Goal: Task Accomplishment & Management: Manage account settings

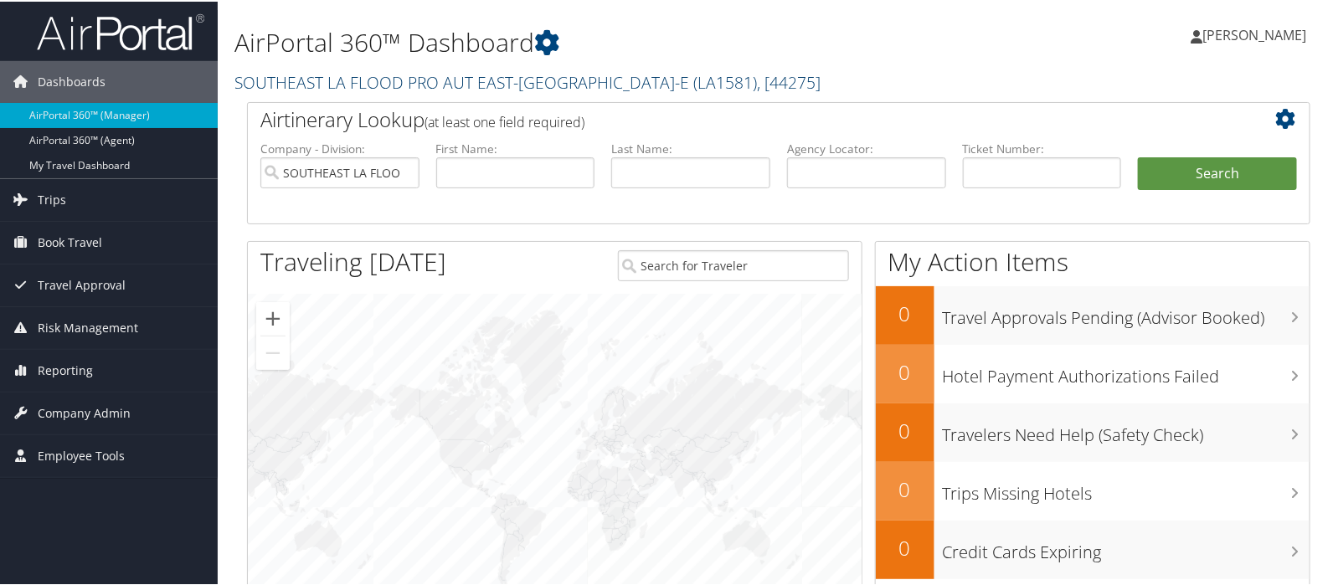
click at [281, 82] on link "SOUTHEAST LA FLOOD PRO AUT EAST-[GEOGRAPHIC_DATA]-E ( LA1581 ) , [ 44275 ]" at bounding box center [528, 81] width 586 height 23
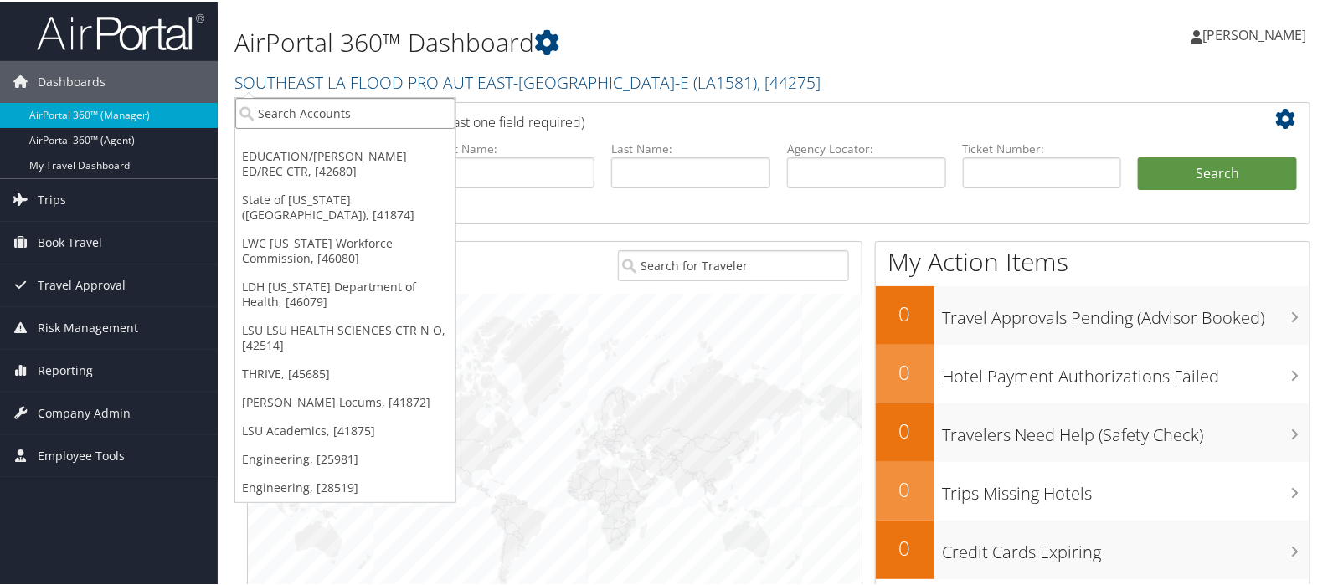
click at [287, 102] on input "search" at bounding box center [345, 111] width 220 height 31
type input "state of l"
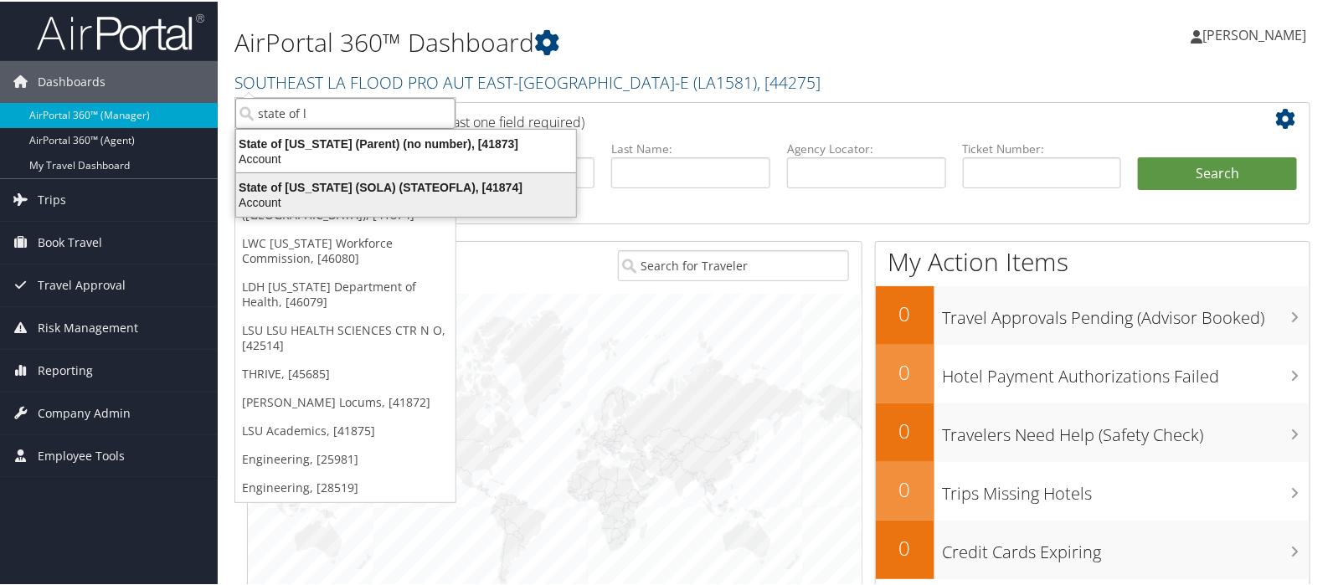
click at [291, 186] on div "State of Louisiana (SOLA) (STATEOFLA), [41874]" at bounding box center [406, 185] width 360 height 15
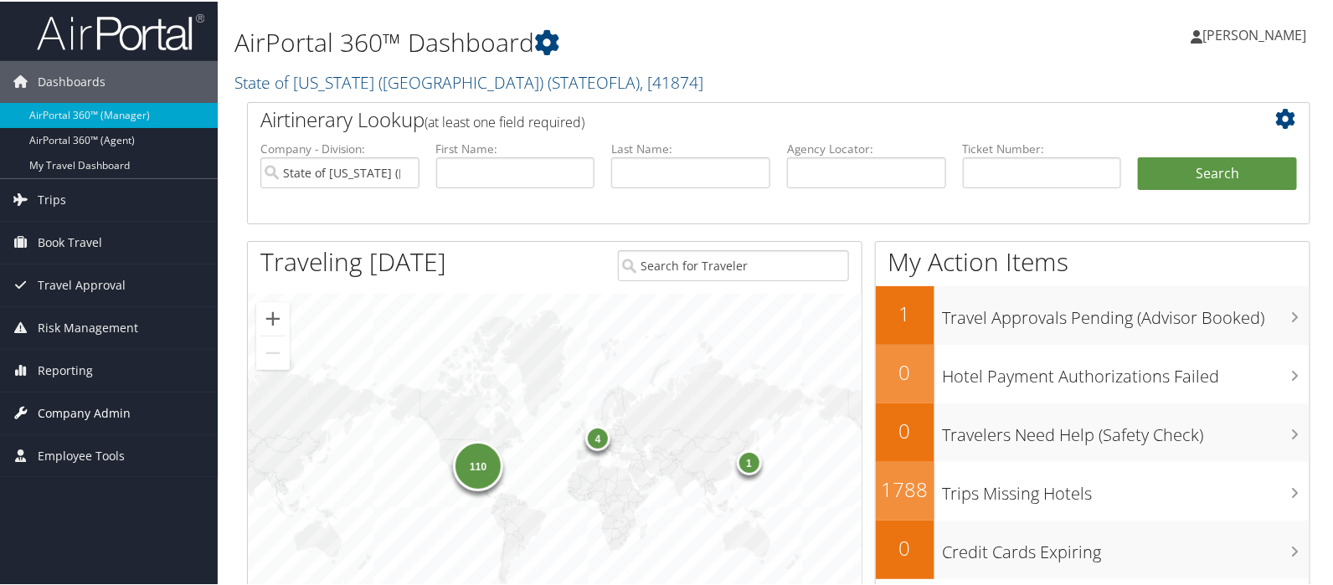
click at [93, 411] on span "Company Admin" at bounding box center [84, 412] width 93 height 42
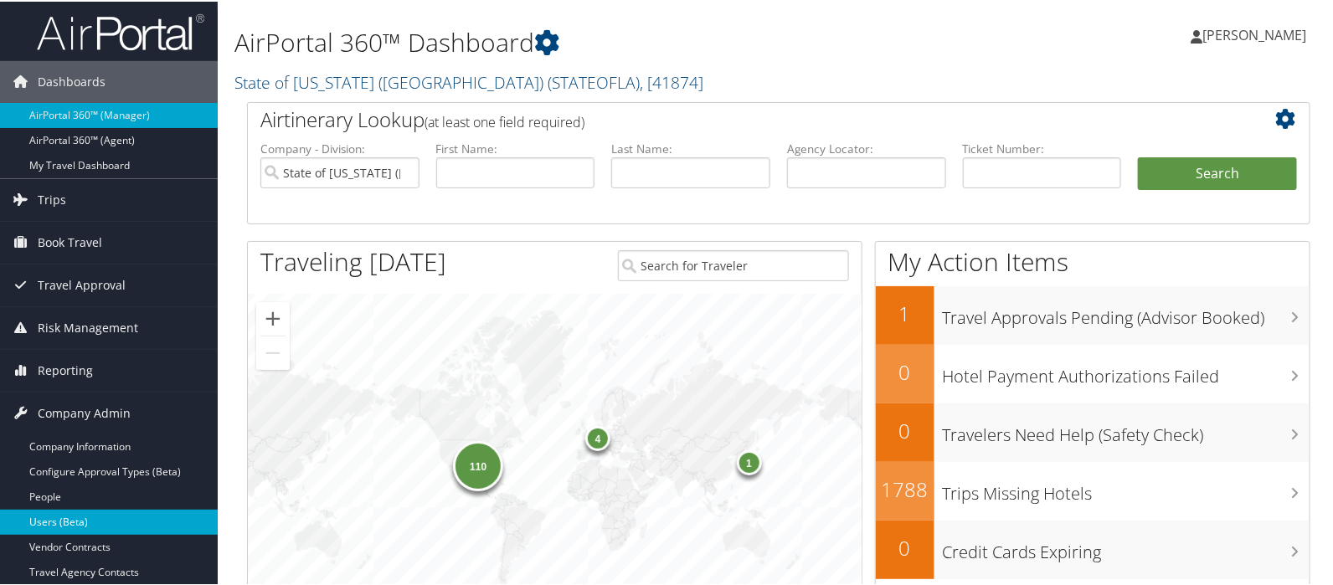
click at [62, 522] on link "Users (Beta)" at bounding box center [109, 520] width 218 height 25
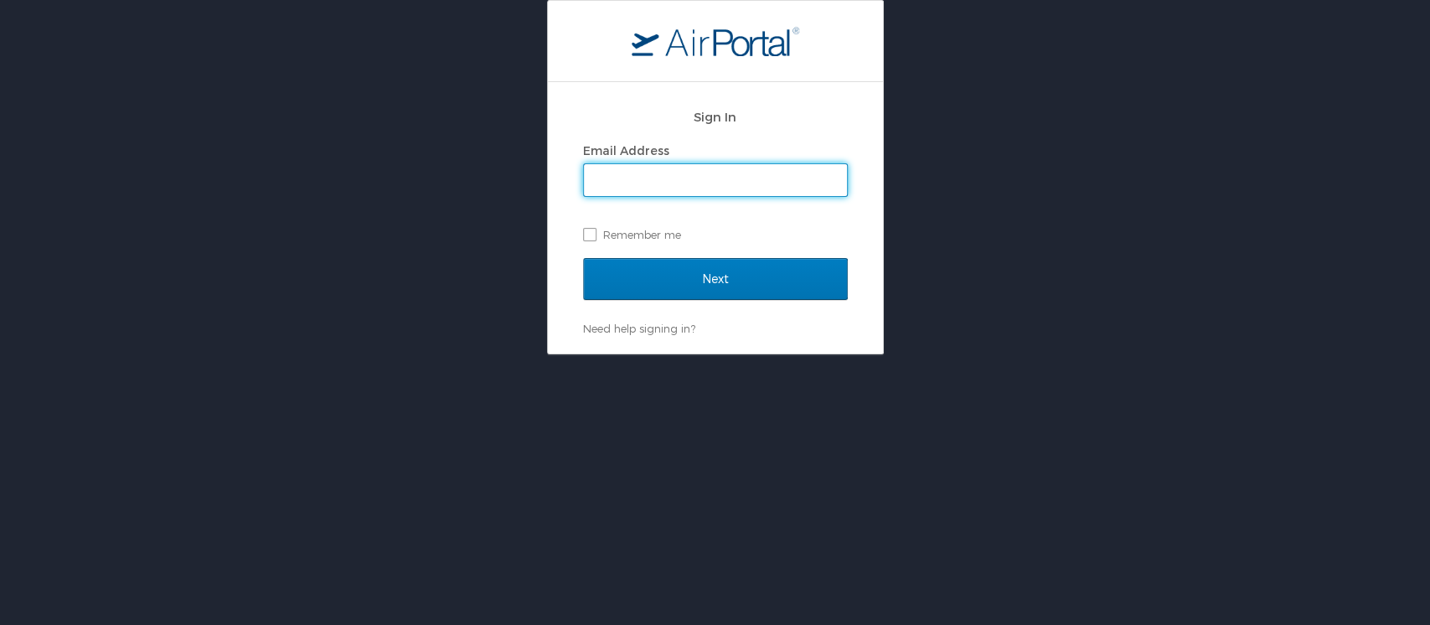
type input "[EMAIL_ADDRESS][DOMAIN_NAME]"
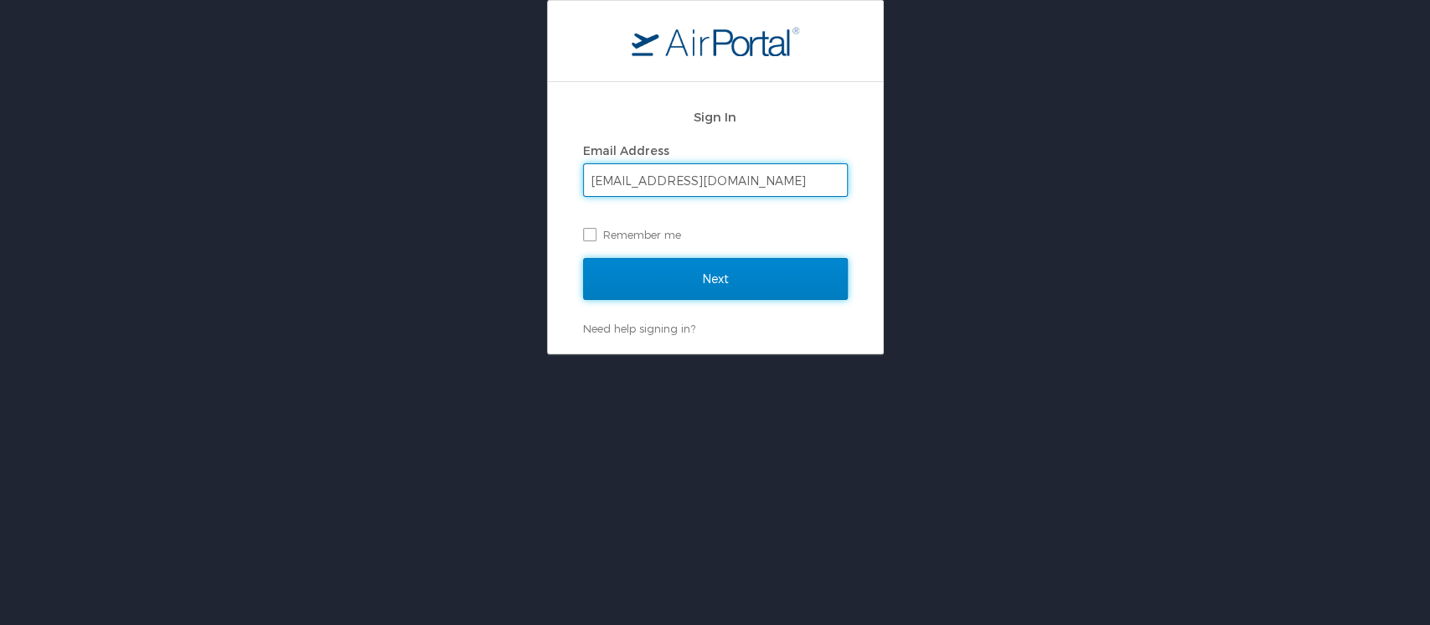
click at [695, 277] on input "Next" at bounding box center [715, 279] width 265 height 42
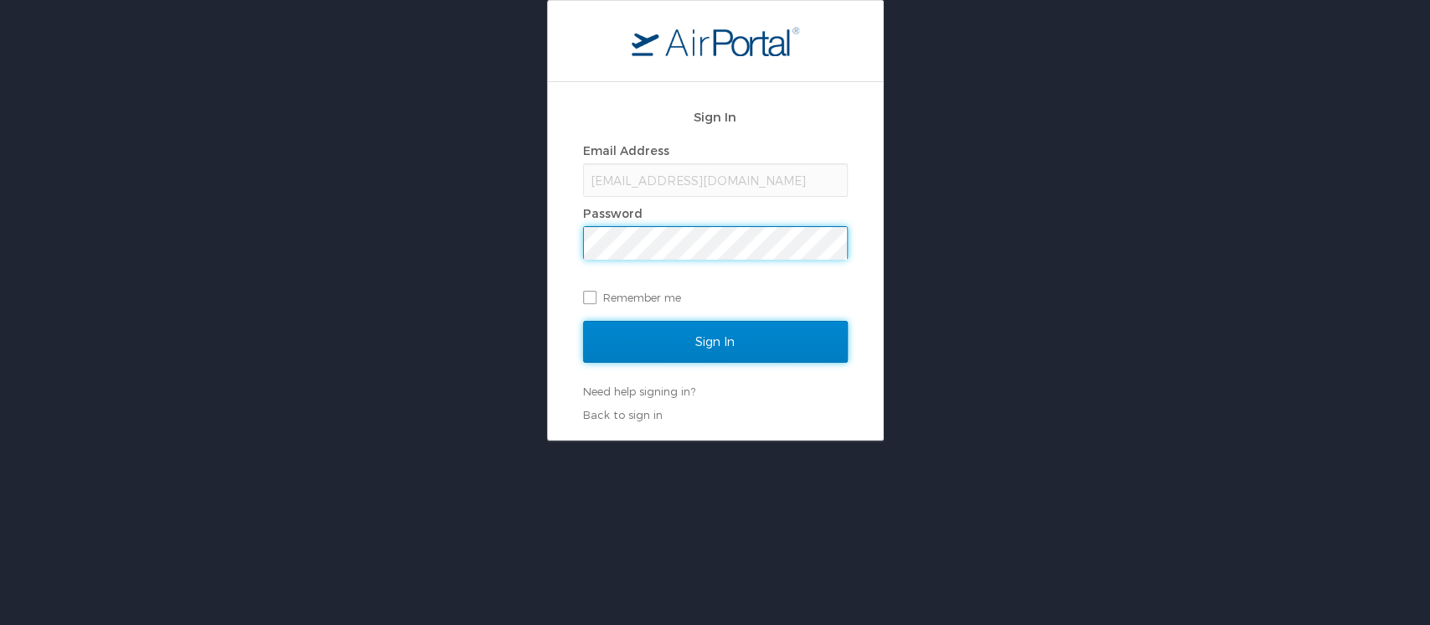
click at [711, 337] on input "Sign In" at bounding box center [715, 342] width 265 height 42
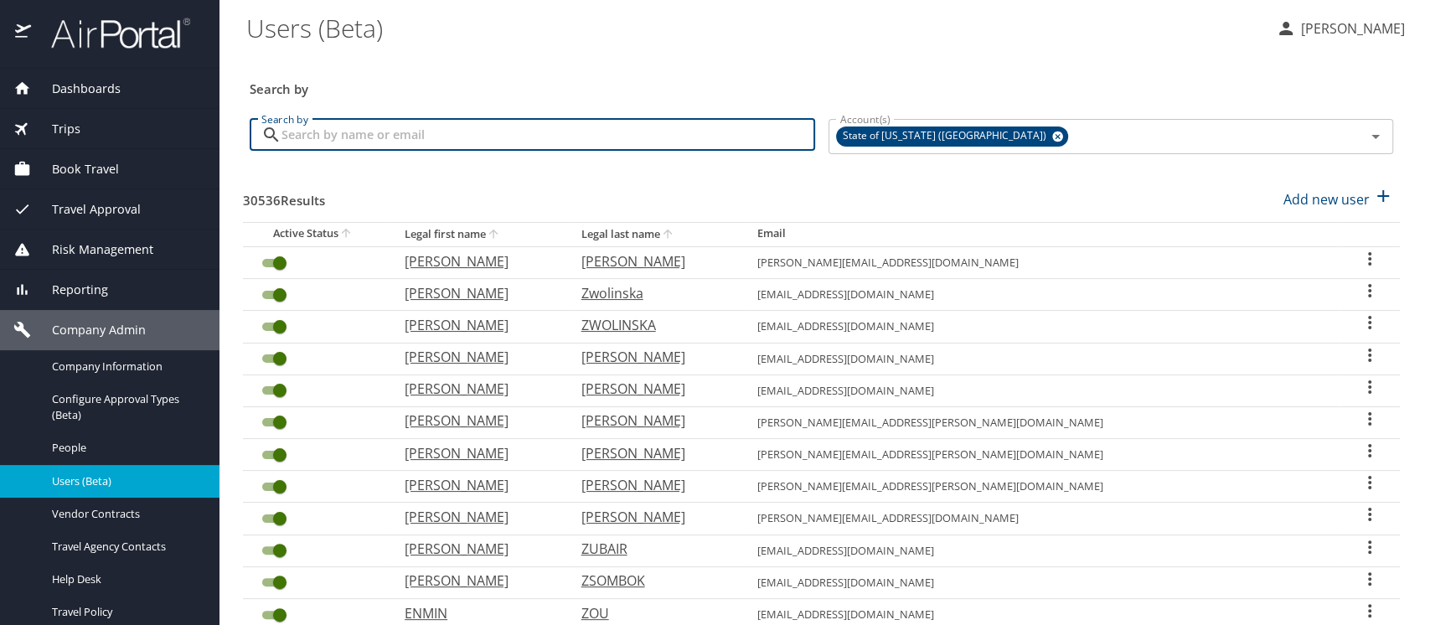
click at [342, 139] on input "Search by" at bounding box center [548, 135] width 534 height 32
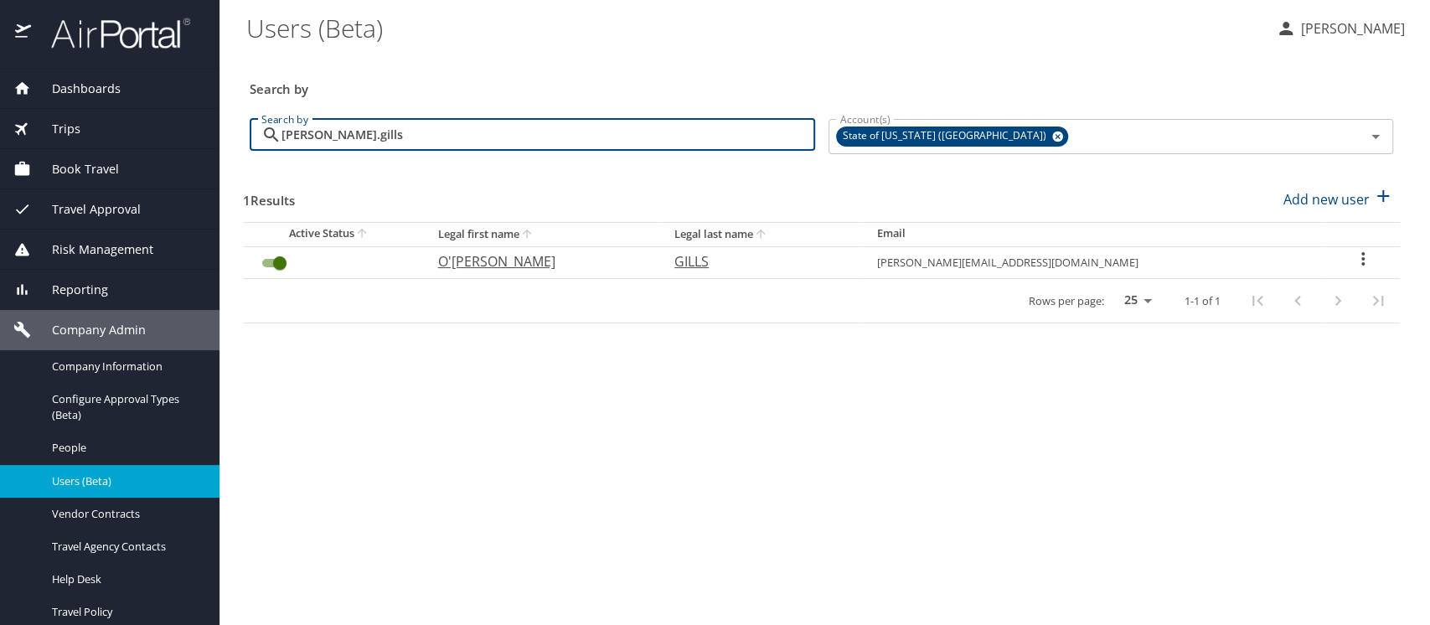
type input "rene.gills"
click at [264, 263] on input "User Search Table" at bounding box center [280, 263] width 60 height 20
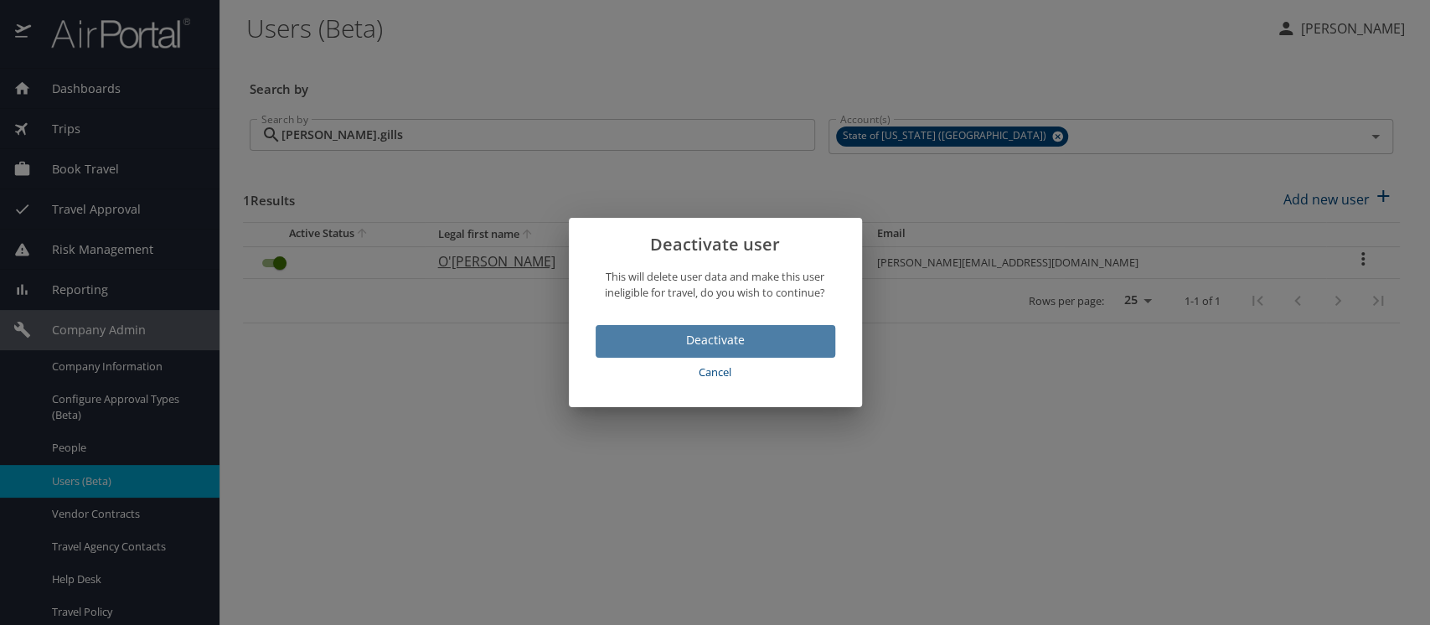
click at [657, 340] on span "Deactivate" at bounding box center [715, 340] width 213 height 21
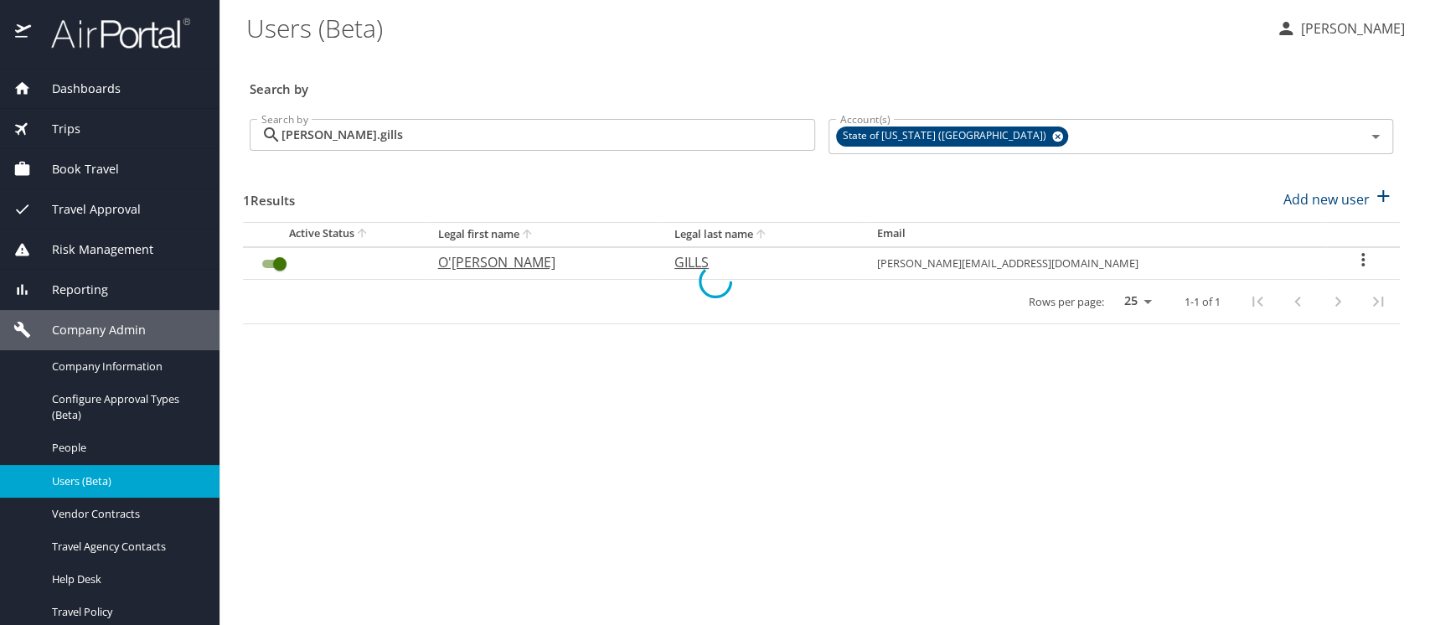
checkbox input "false"
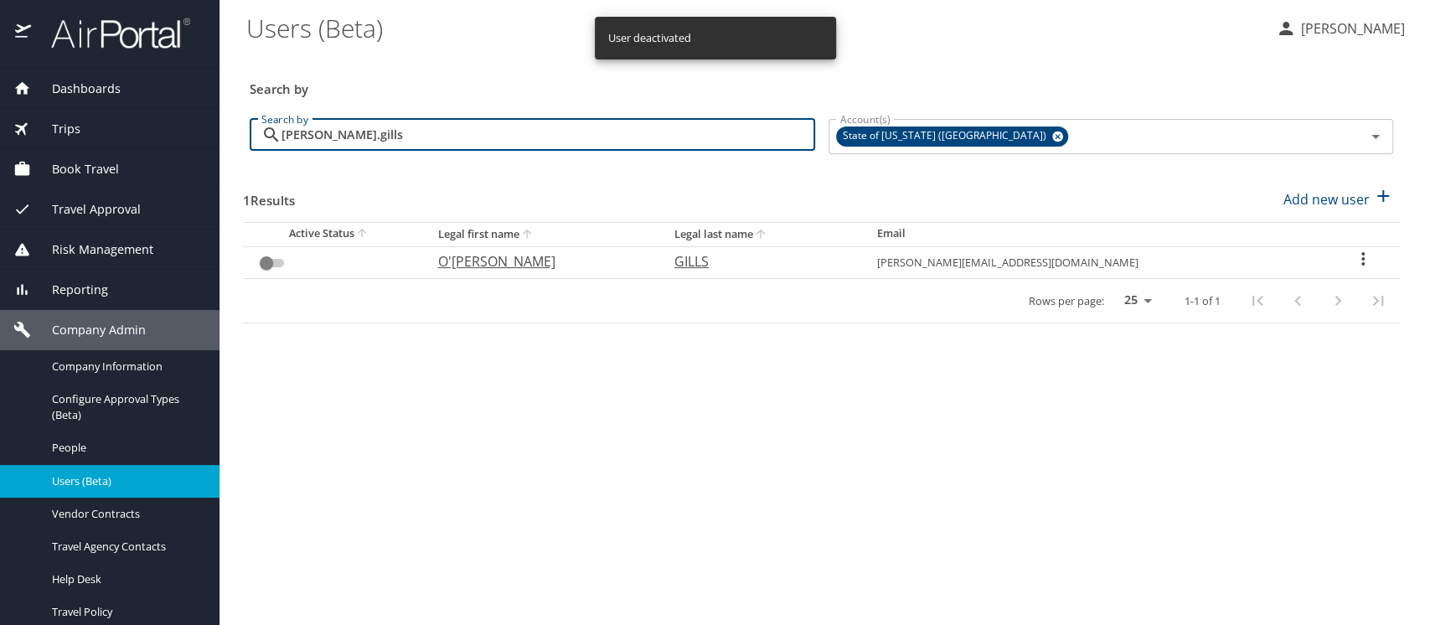
drag, startPoint x: 346, startPoint y: 139, endPoint x: 221, endPoint y: 130, distance: 125.1
click at [221, 130] on main "Users (Beta) Meliss Hunter Search by Search by rene.gills Search by Account(s) …" at bounding box center [824, 312] width 1210 height 625
type input "l"
checkbox input "true"
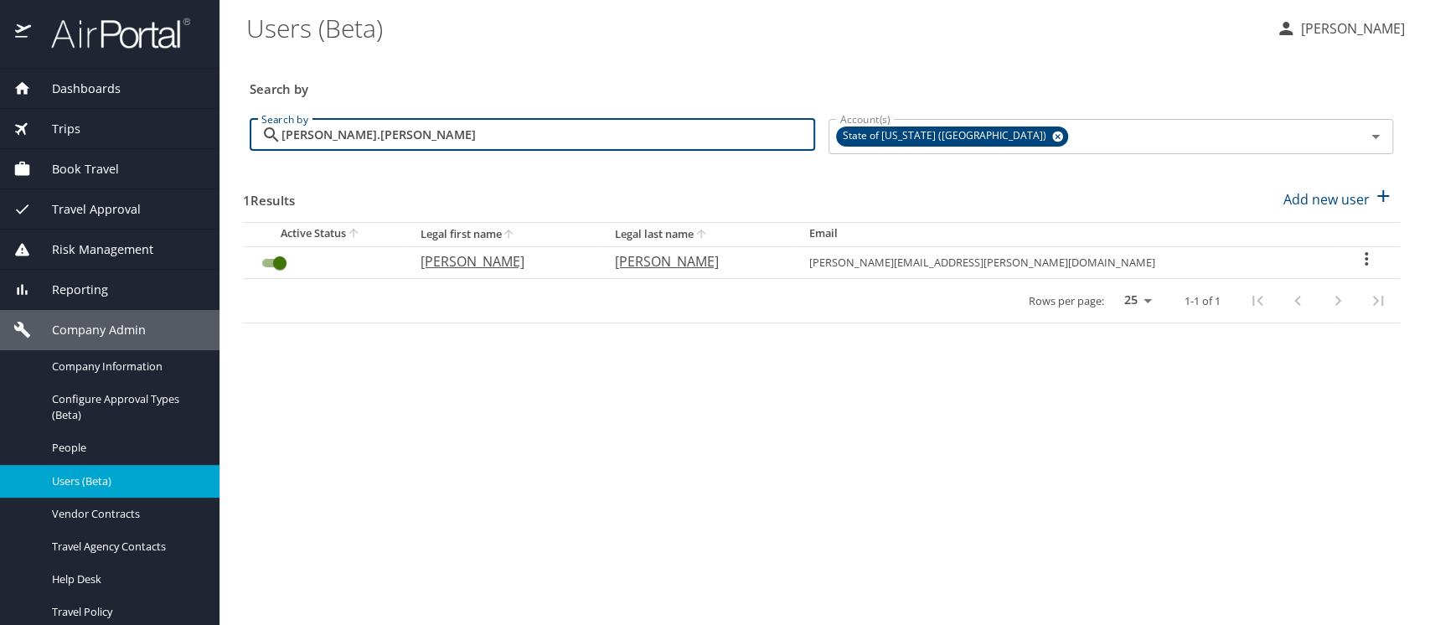
type input "lashonda.oconner"
click at [266, 265] on input "User Search Table" at bounding box center [280, 263] width 60 height 20
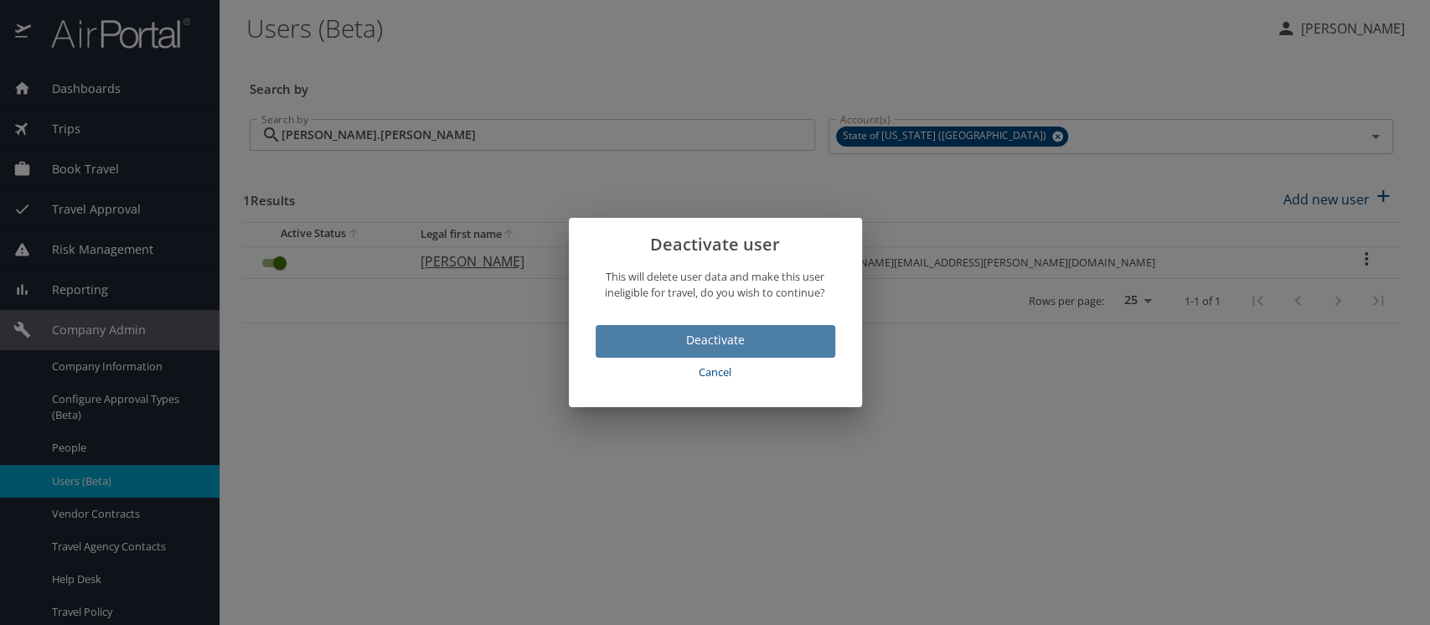
click at [736, 345] on span "Deactivate" at bounding box center [715, 340] width 213 height 21
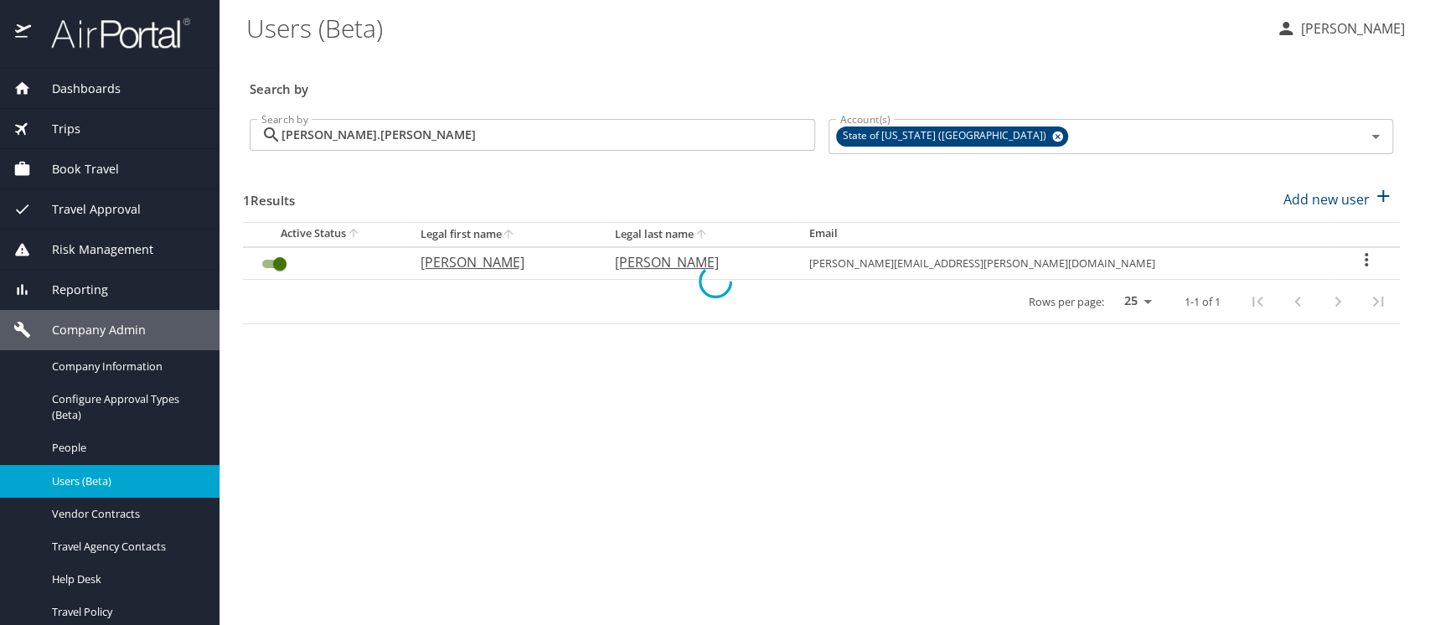
checkbox input "false"
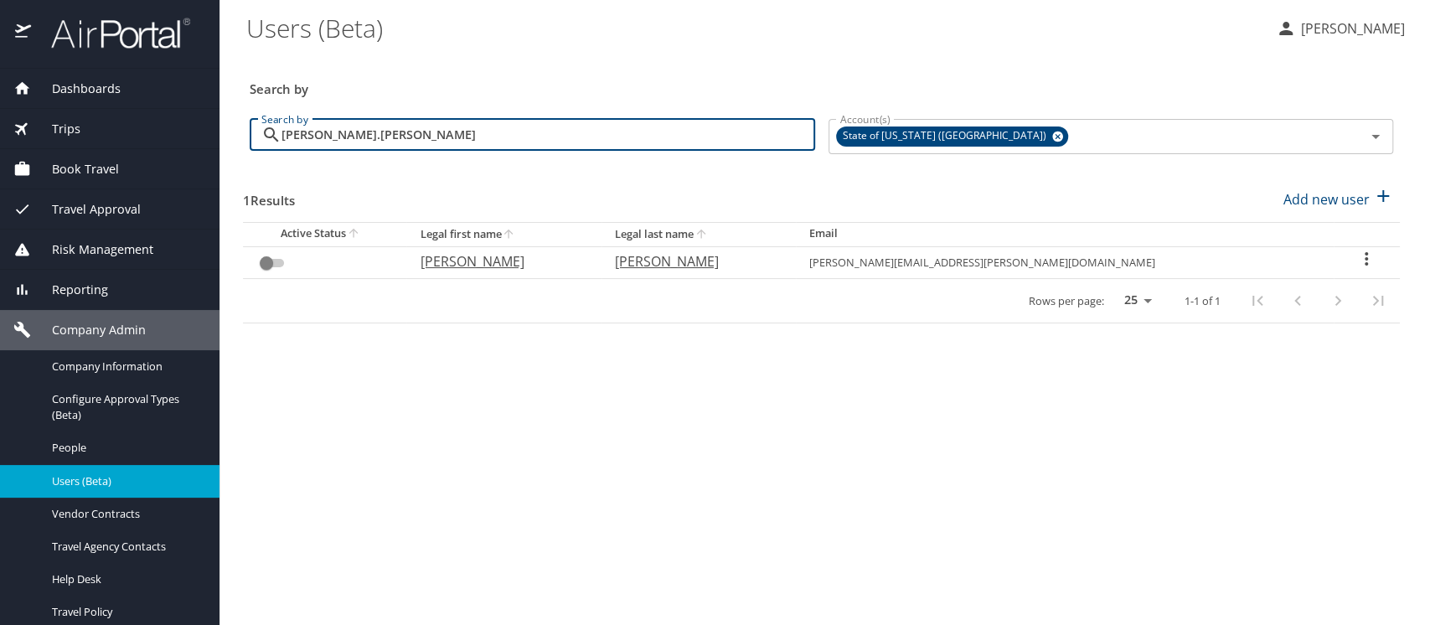
drag, startPoint x: 393, startPoint y: 139, endPoint x: 261, endPoint y: 134, distance: 131.6
click at [261, 134] on div "lashonda.oconner Search by" at bounding box center [532, 135] width 565 height 32
type input "connie simmo"
checkbox input "true"
type input "connie simmons"
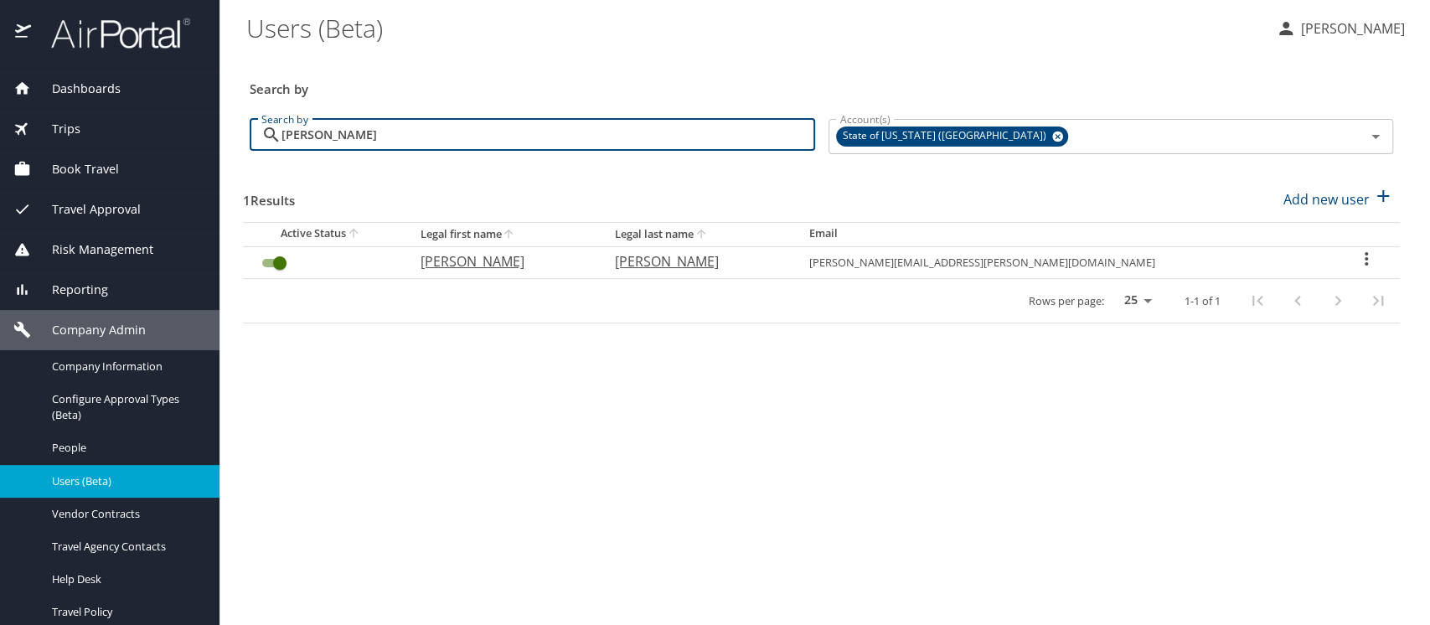
click at [1356, 254] on icon "User Search Table" at bounding box center [1366, 259] width 20 height 20
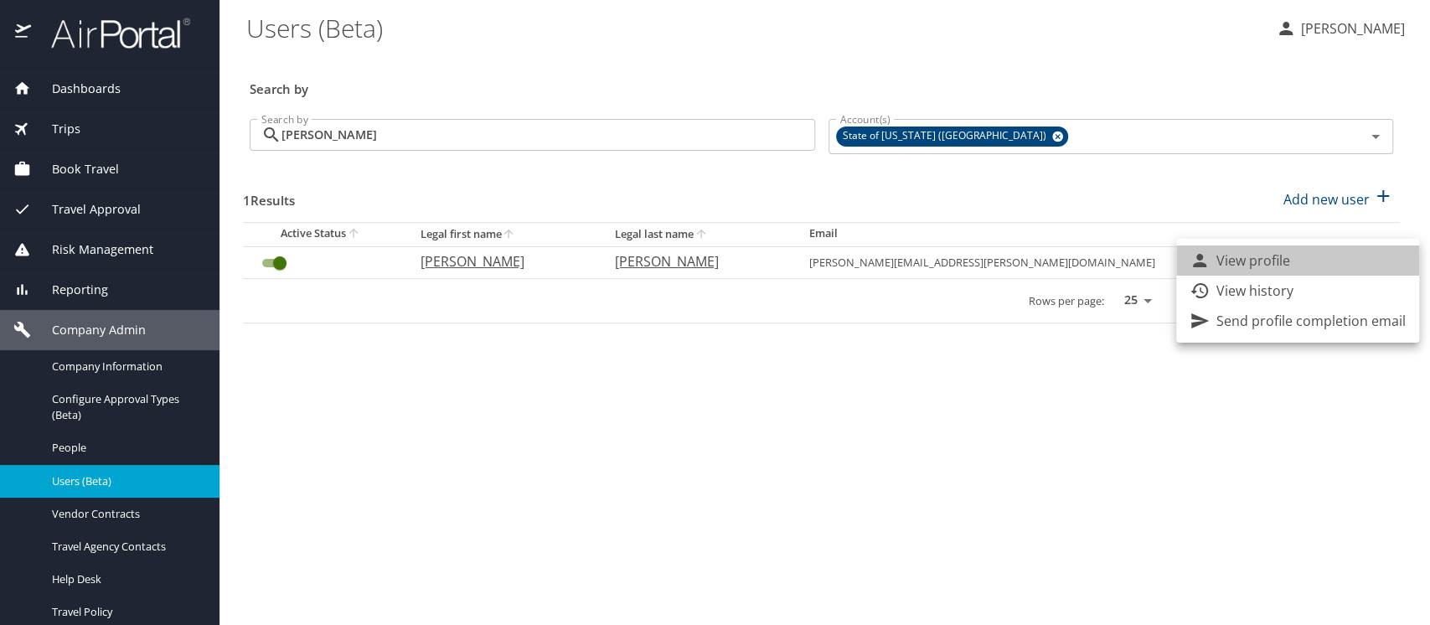
click at [1302, 266] on li "View profile" at bounding box center [1297, 260] width 243 height 30
select select "US"
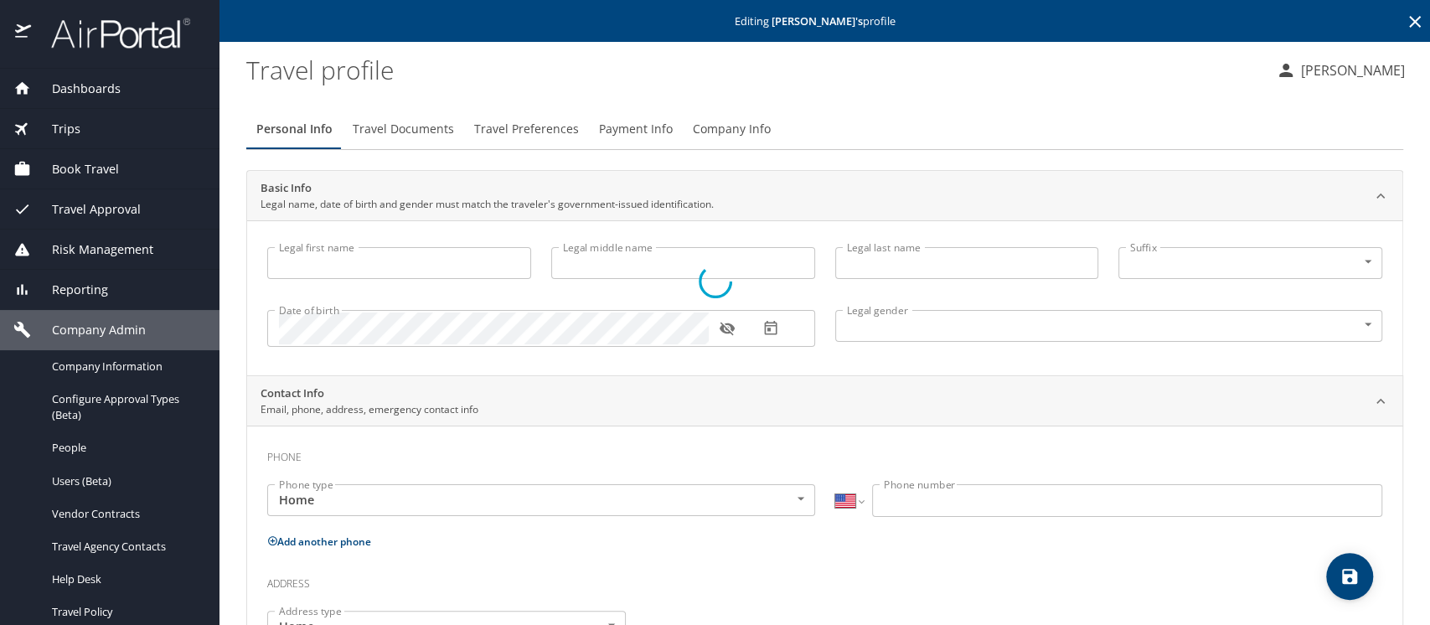
type input "Connie"
type input "Marie"
type input "Simmons"
type input "Female"
type input "Jeffrey"
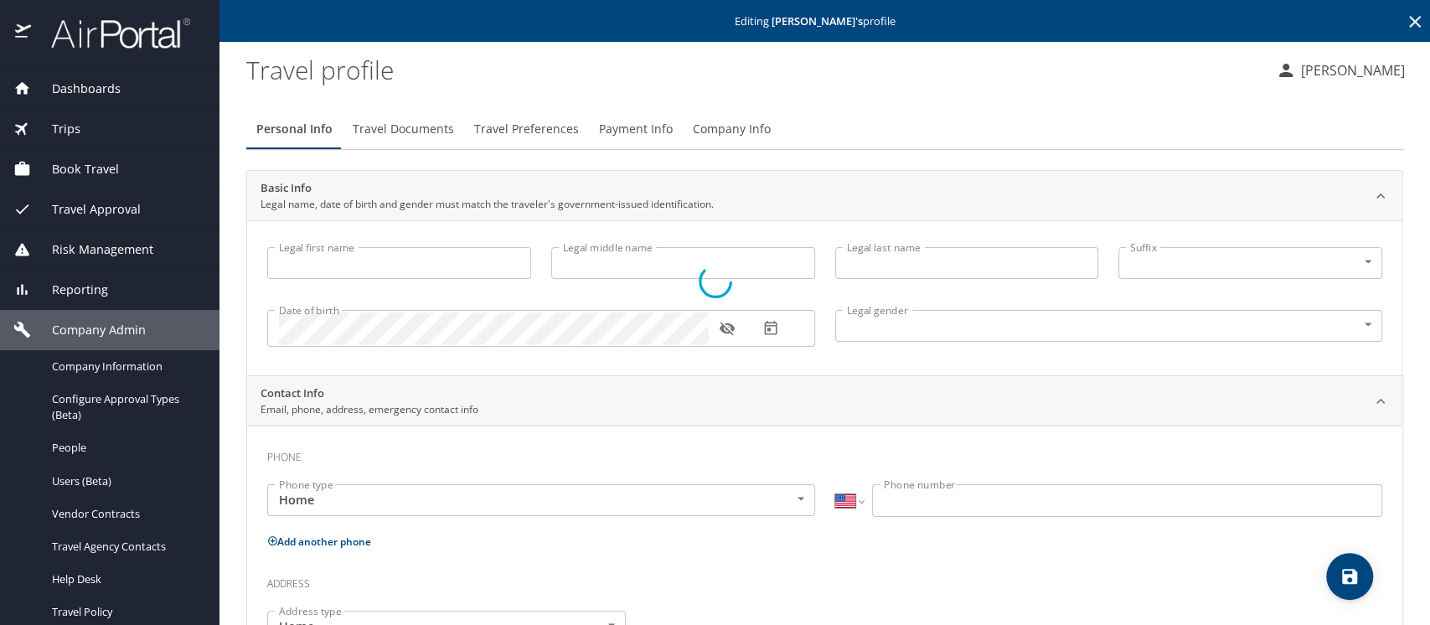
type input "Simmons"
type input "(318) 218-7474"
type input "simmons678@gmail.com"
select select "US"
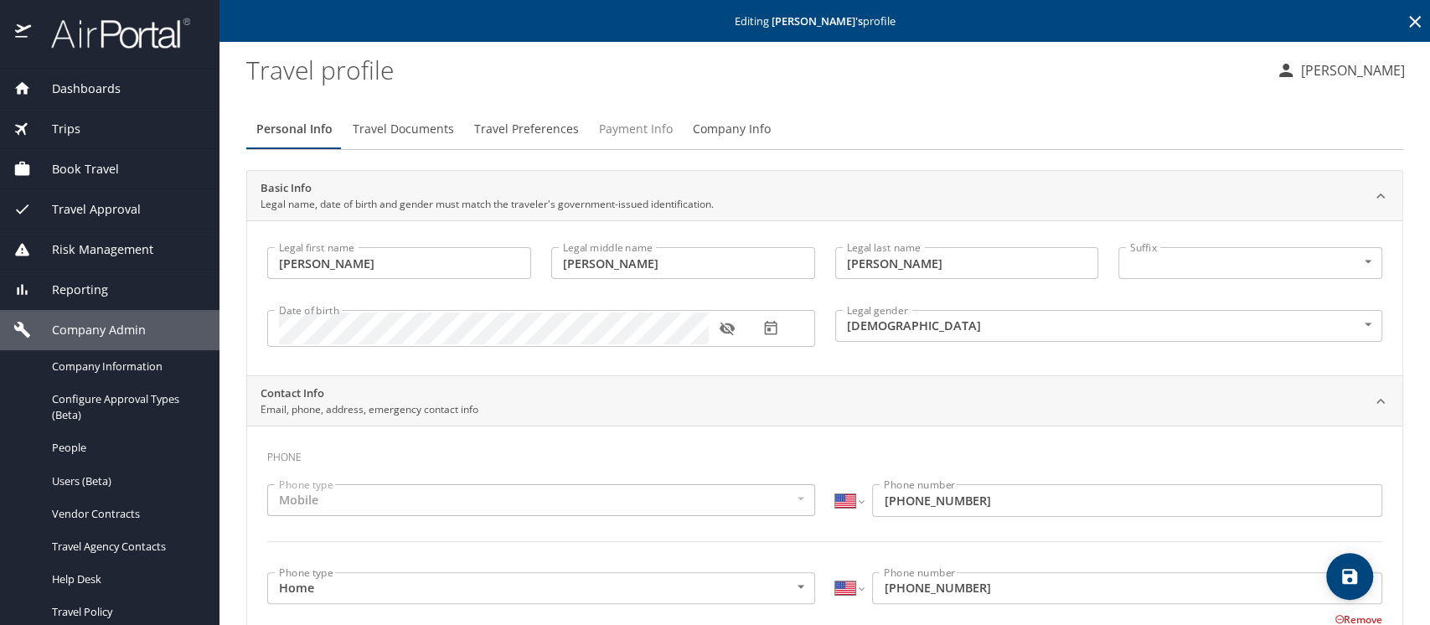
click at [624, 126] on span "Payment Info" at bounding box center [636, 129] width 74 height 21
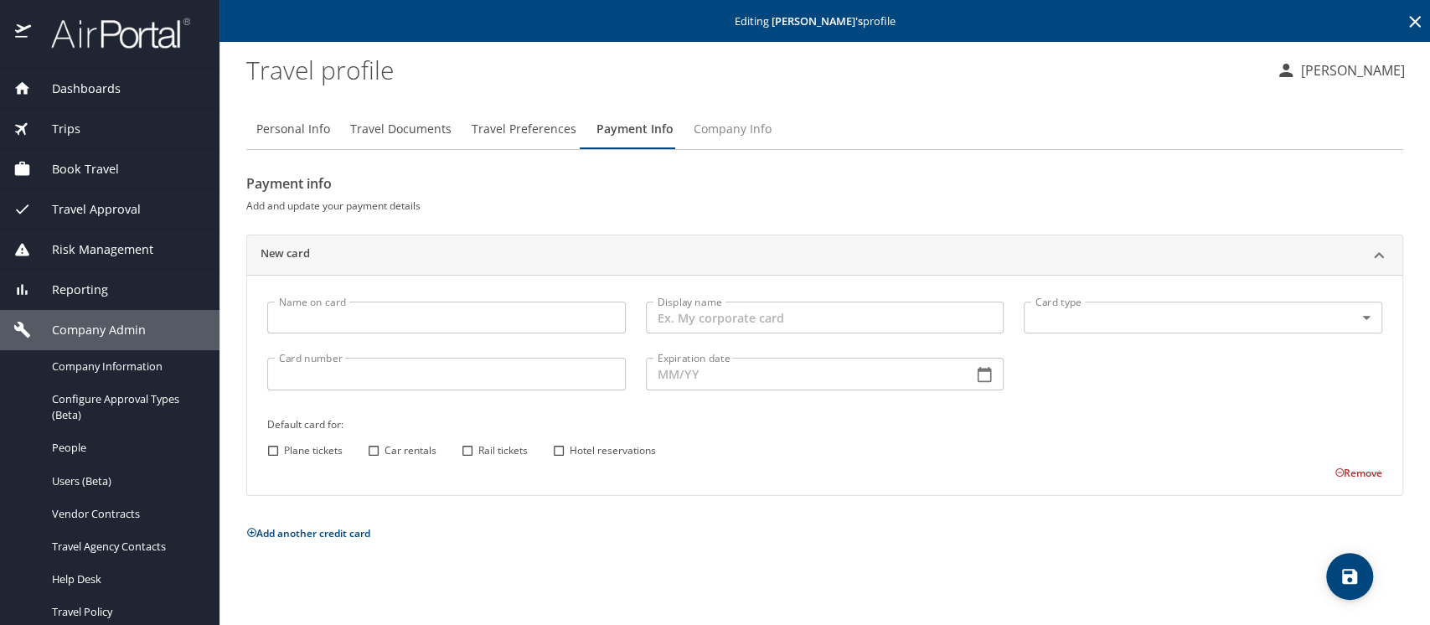
click at [740, 131] on span "Company Info" at bounding box center [733, 129] width 78 height 21
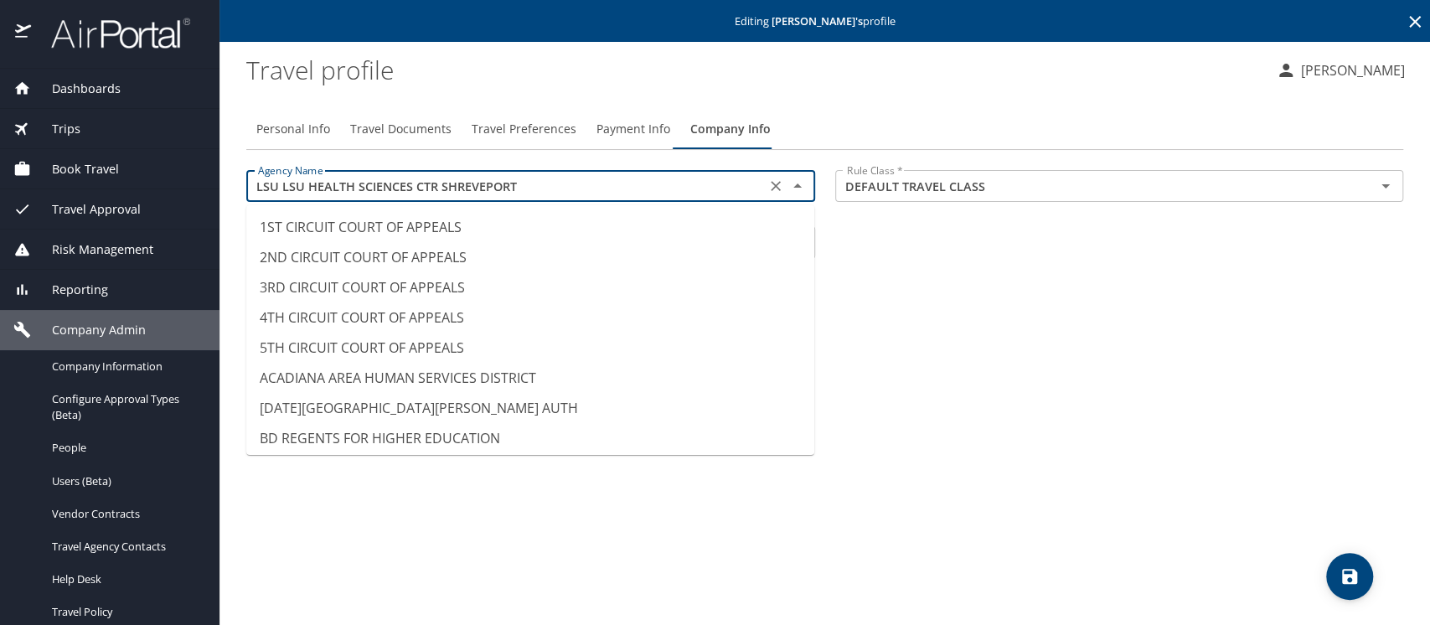
scroll to position [8203, 0]
drag, startPoint x: 523, startPoint y: 187, endPoint x: 268, endPoint y: 179, distance: 255.6
click at [230, 178] on main "Editing Connie Simmons 's profile Travel profile Meliss Hunter Personal Info Tr…" at bounding box center [824, 312] width 1210 height 625
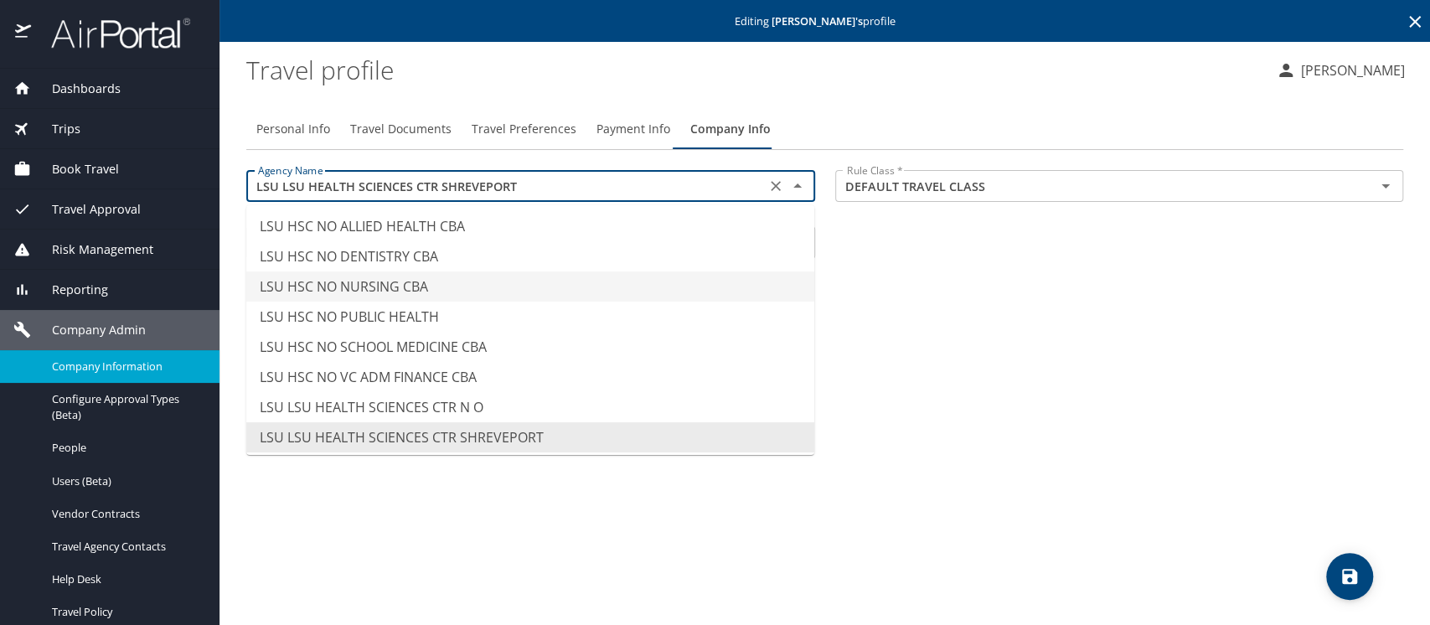
type input "LSU HSC NO NURSING CBA"
click at [108, 365] on span "Company Information" at bounding box center [125, 366] width 147 height 16
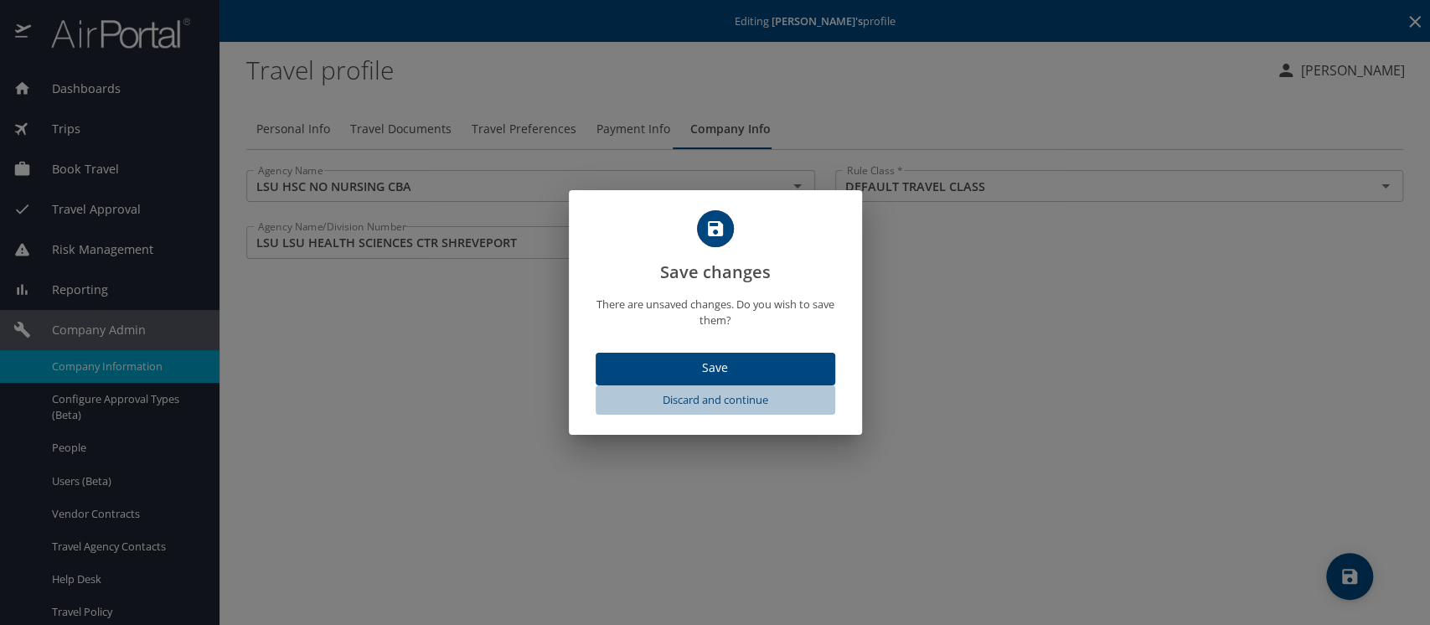
click at [673, 398] on span "Discard and continue" at bounding box center [715, 399] width 226 height 19
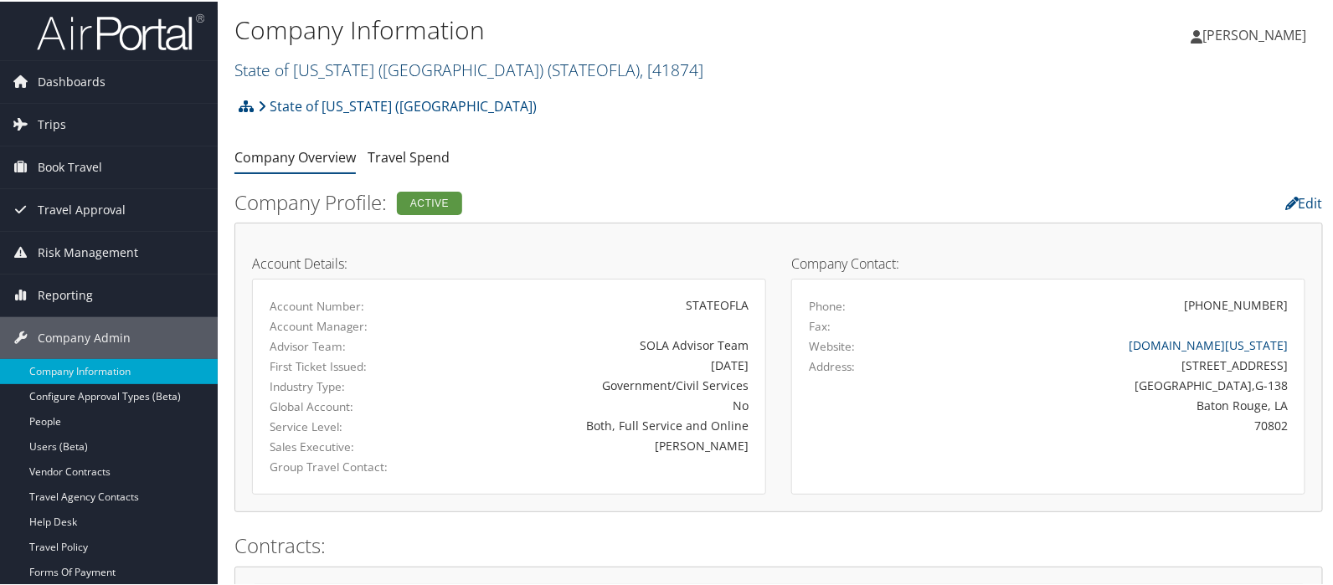
click at [272, 70] on link "State of Louisiana (SOLA) ( STATEOFLA ) , [ 41874 ]" at bounding box center [469, 68] width 469 height 23
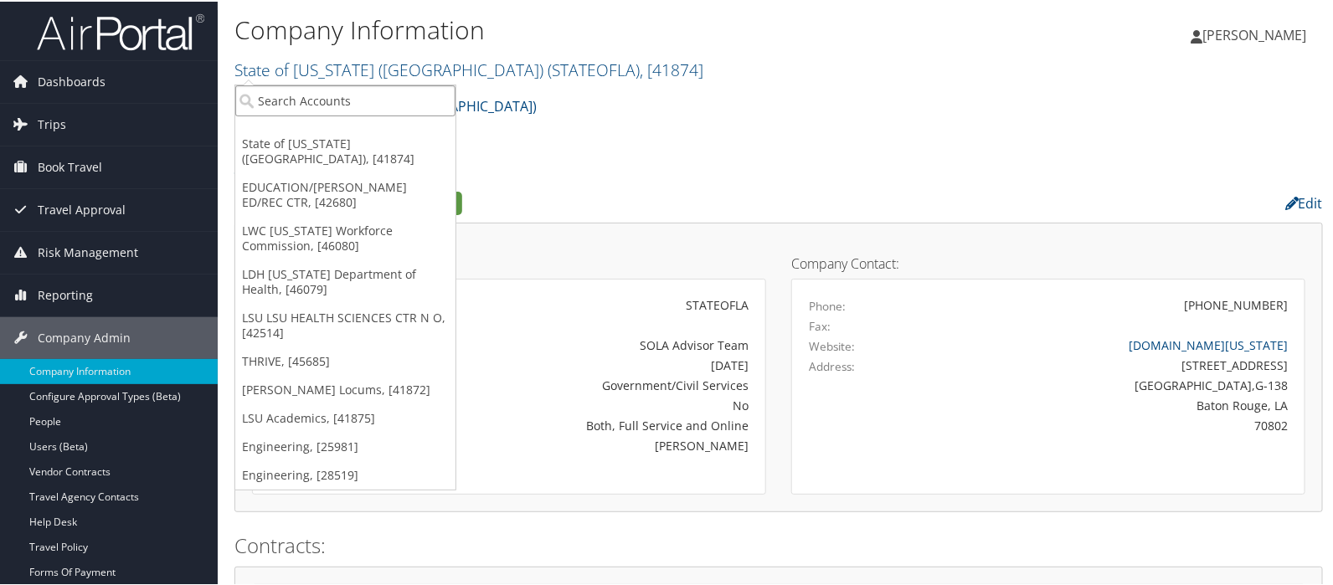
paste input "LSU LSU HEALTH SCIENCES CTR SHREVEPORT"
type input "LSU LSU HEALTH SCIENCES CTR SHREVEPORT"
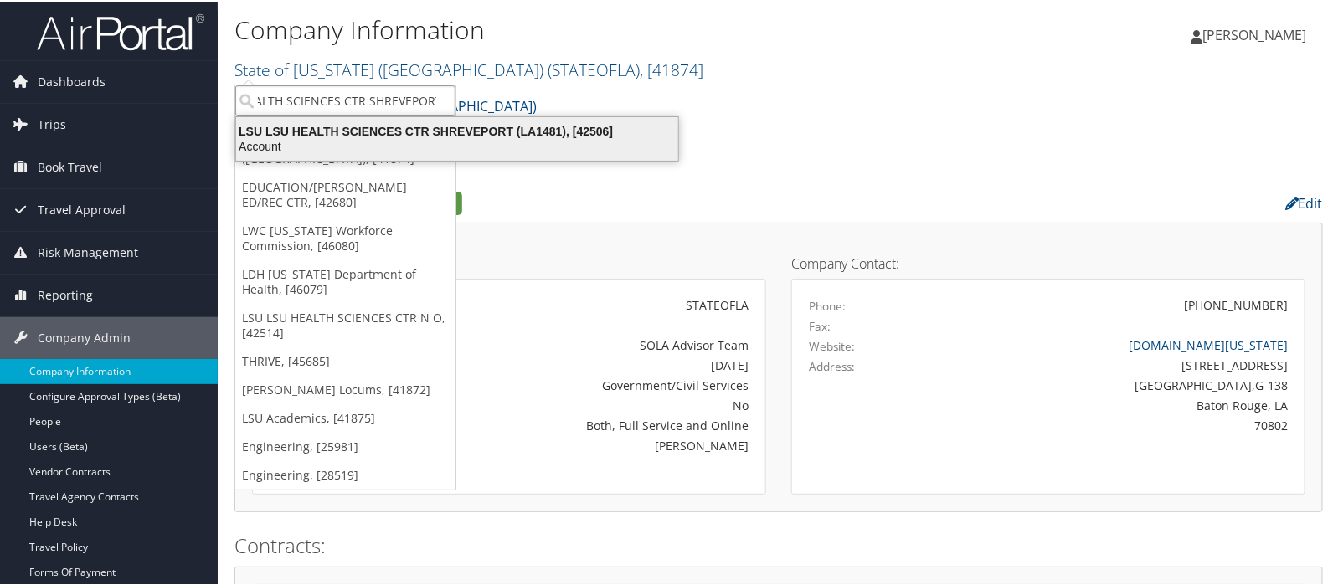
click at [511, 137] on div "Account" at bounding box center [457, 144] width 462 height 15
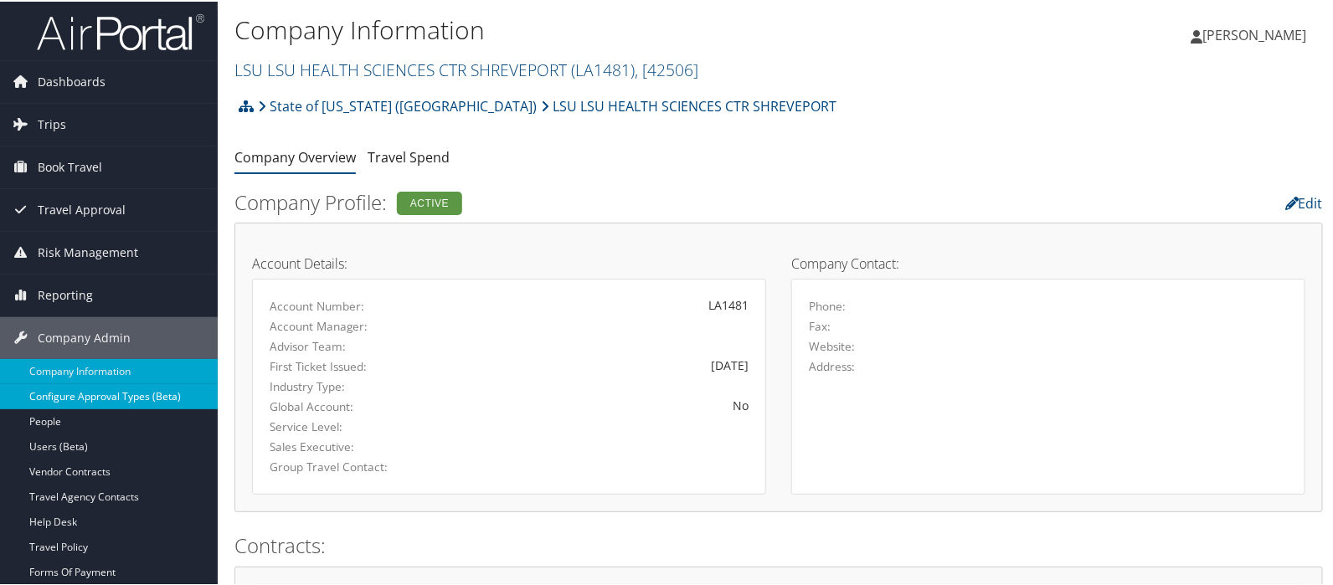
click at [104, 397] on link "Configure Approval Types (Beta)" at bounding box center [109, 395] width 218 height 25
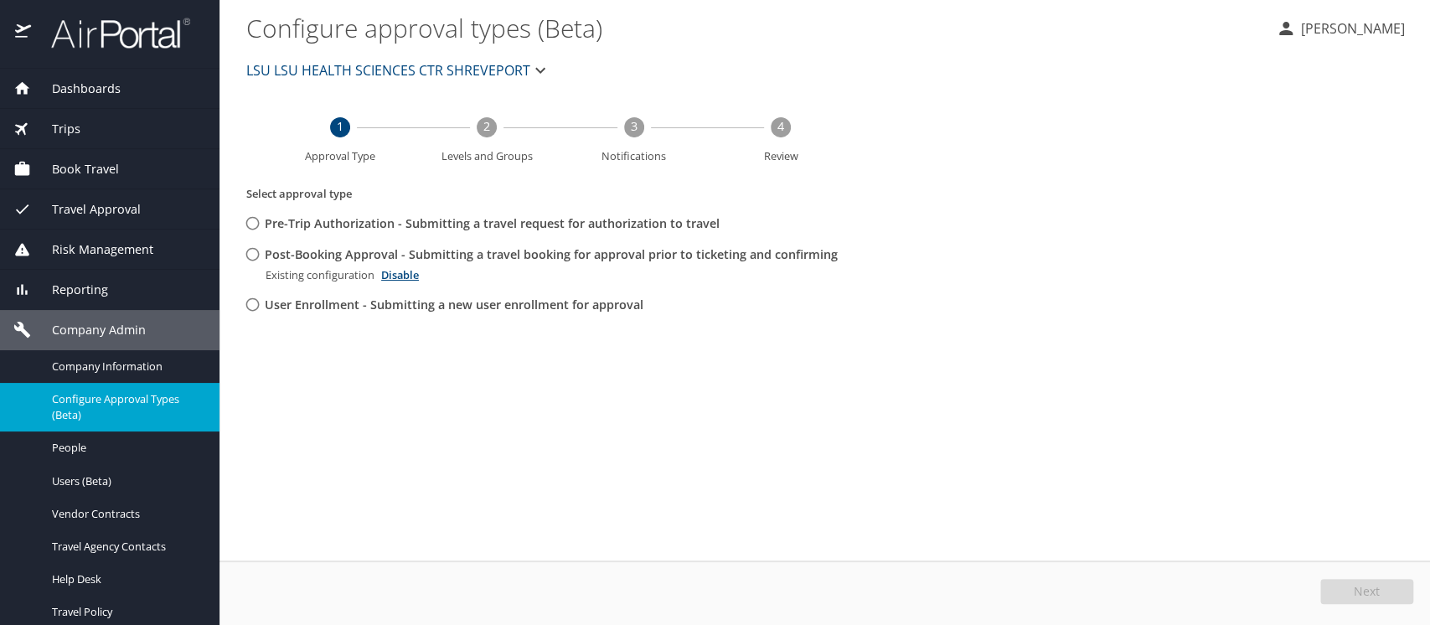
click at [254, 245] on input "Post-Booking Approval - Submitting a travel booking for approval prior to ticke…" at bounding box center [252, 254] width 31 height 31
radio input "true"
click at [1369, 585] on span "Edit" at bounding box center [1369, 591] width 22 height 12
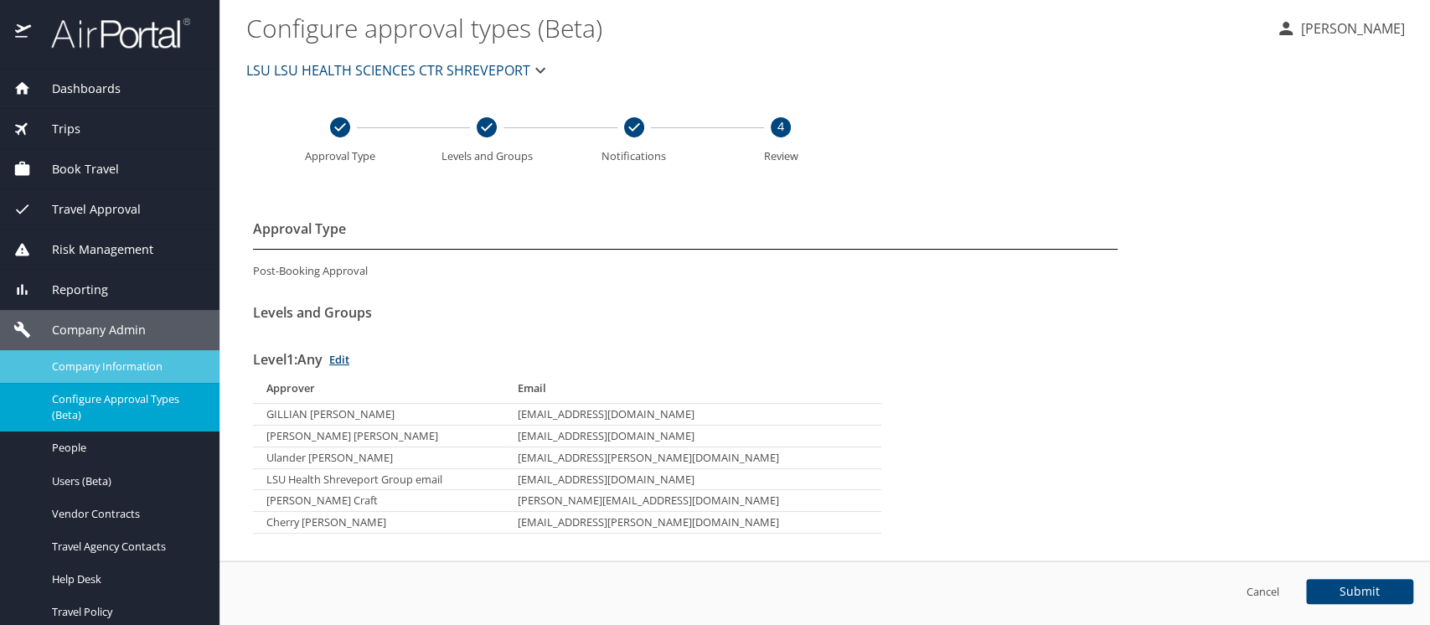
click at [111, 372] on span "Company Information" at bounding box center [125, 366] width 147 height 16
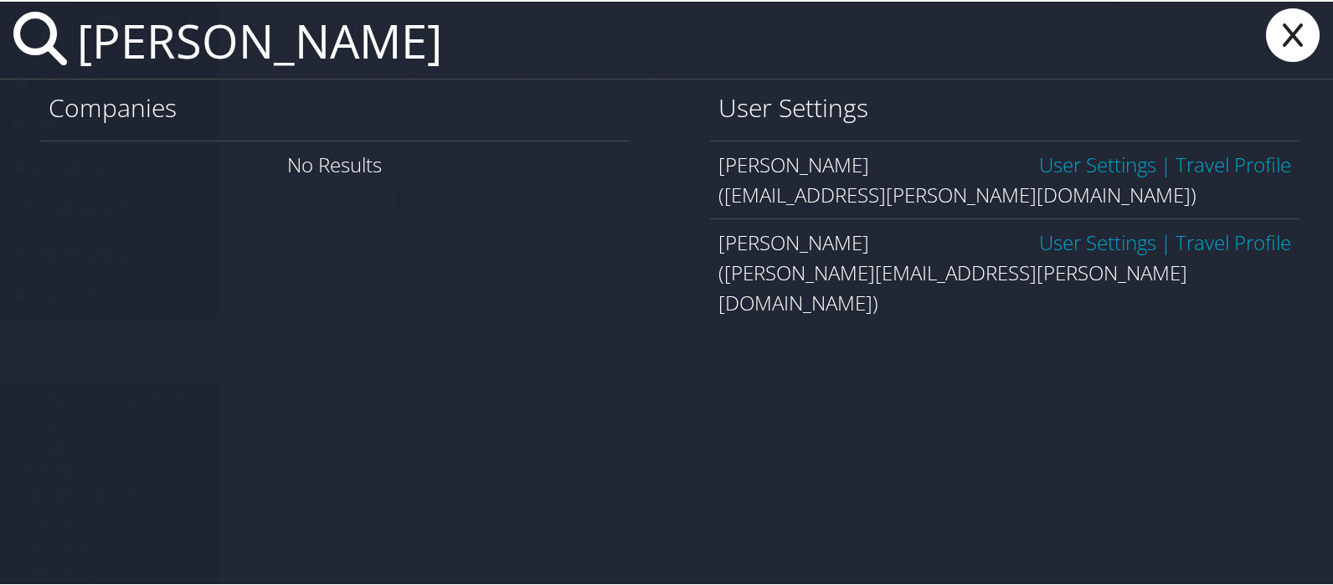
type input "connie simmons"
click at [1051, 251] on link "User Settings" at bounding box center [1097, 241] width 117 height 28
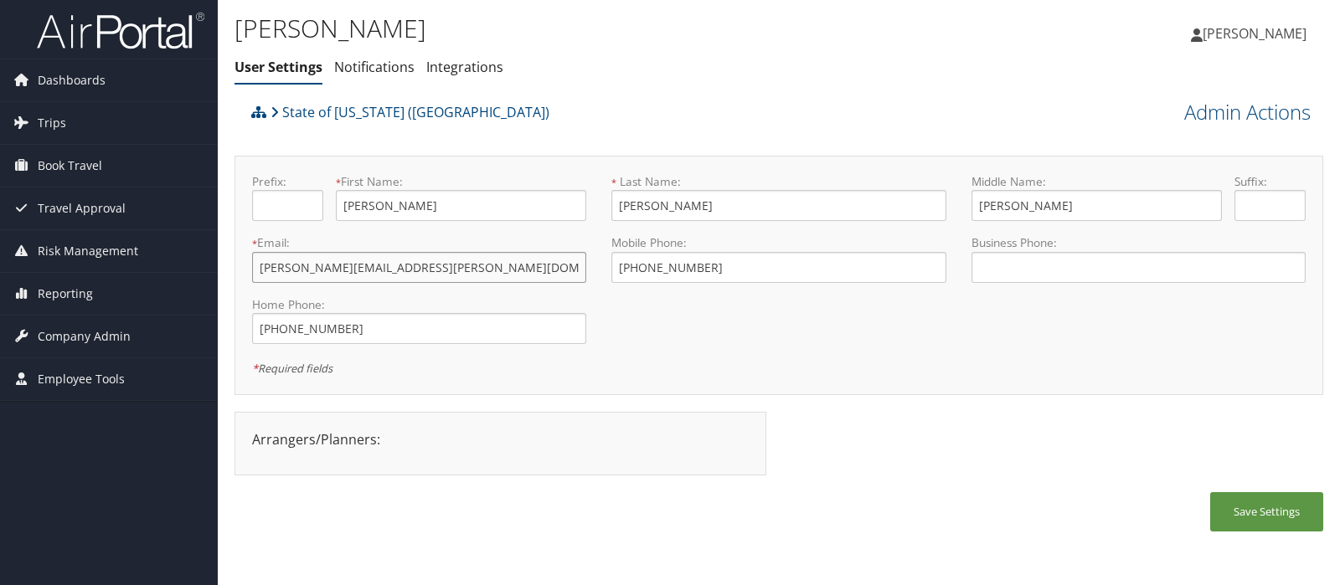
drag, startPoint x: 431, startPoint y: 269, endPoint x: 256, endPoint y: 270, distance: 175.1
click at [256, 270] on input "[PERSON_NAME][EMAIL_ADDRESS][PERSON_NAME][DOMAIN_NAME]" at bounding box center [419, 267] width 334 height 31
click at [596, 115] on div "State of [US_STATE] ([GEOGRAPHIC_DATA])" at bounding box center [643, 117] width 792 height 45
click at [63, 334] on span "Company Admin" at bounding box center [84, 337] width 93 height 42
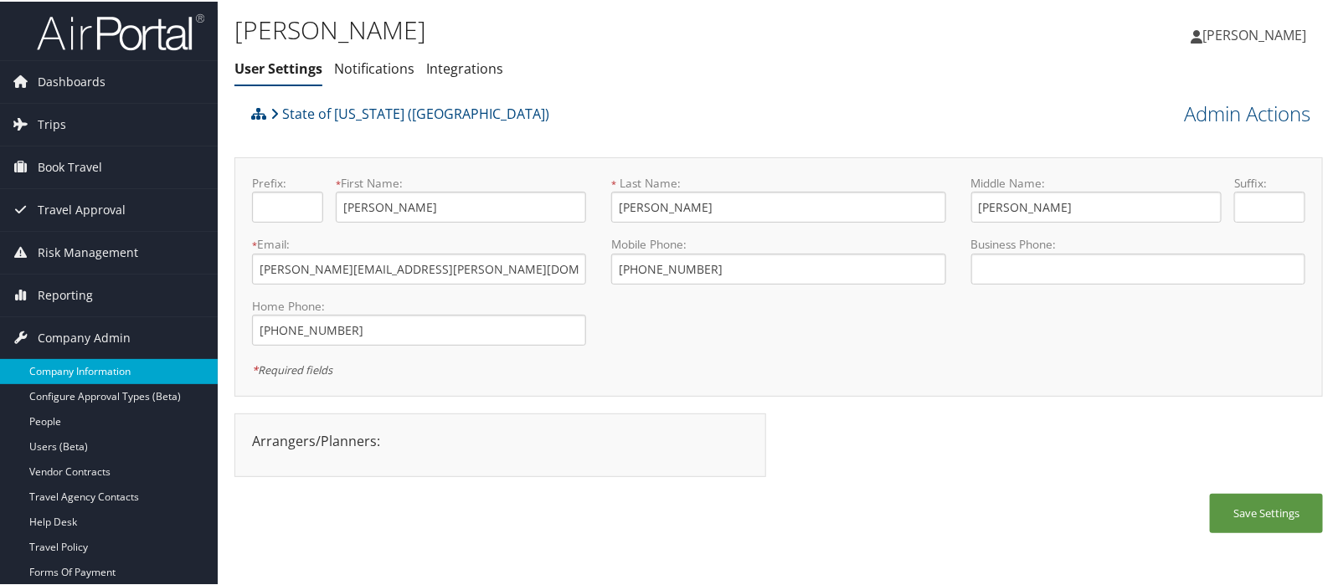
click at [85, 375] on link "Company Information" at bounding box center [109, 370] width 218 height 25
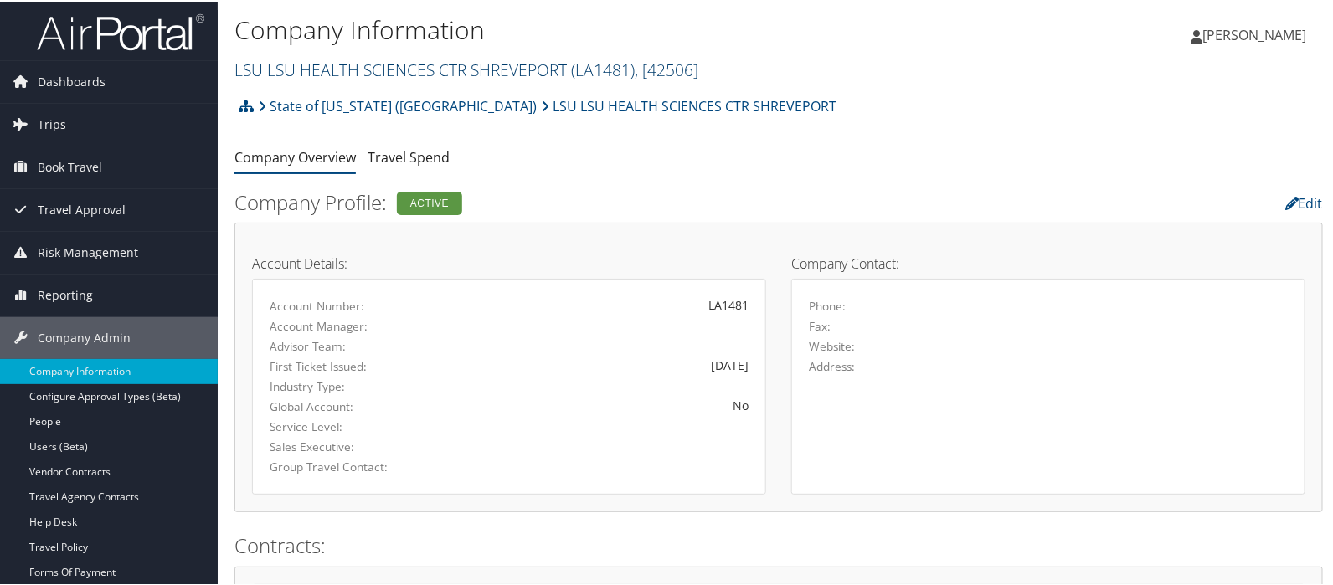
click at [273, 67] on link "LSU LSU HEALTH SCIENCES CTR SHREVEPORT ( LA1481 ) , [ 42506 ]" at bounding box center [467, 68] width 464 height 23
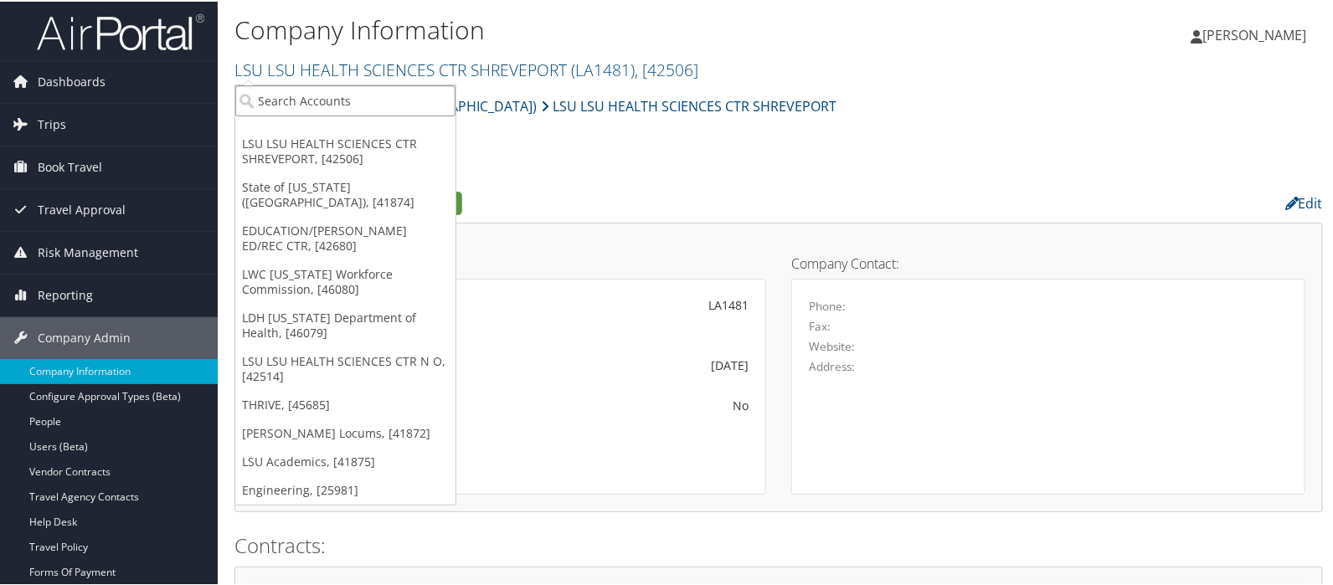
click at [328, 104] on input "search" at bounding box center [345, 99] width 220 height 31
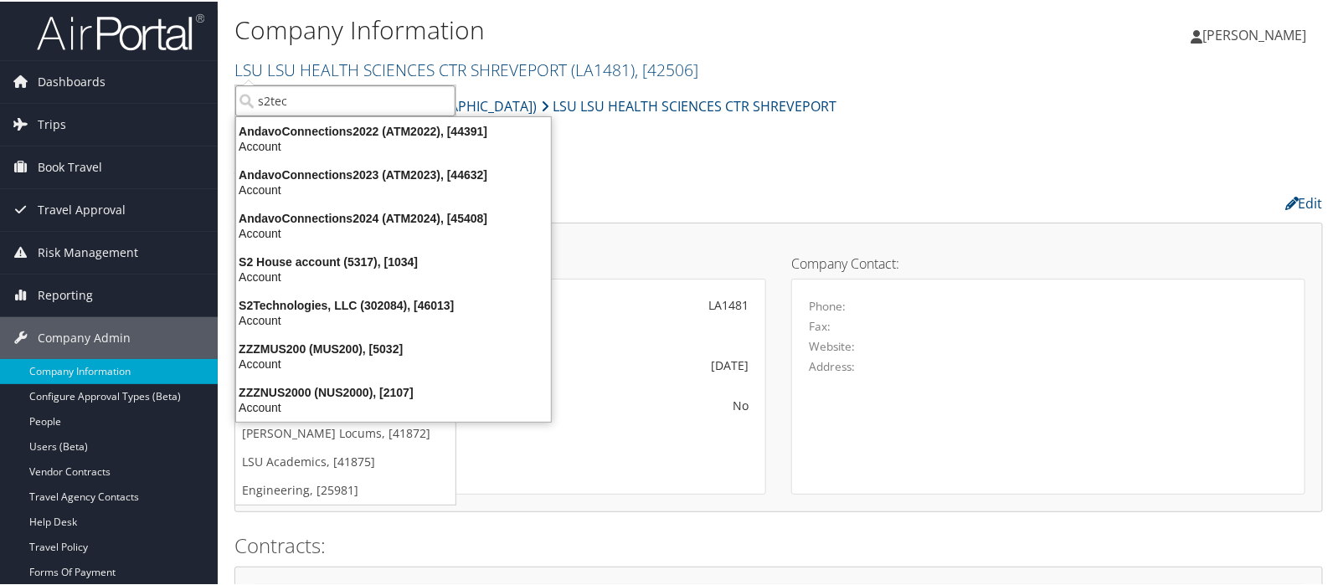
type input "s2tech"
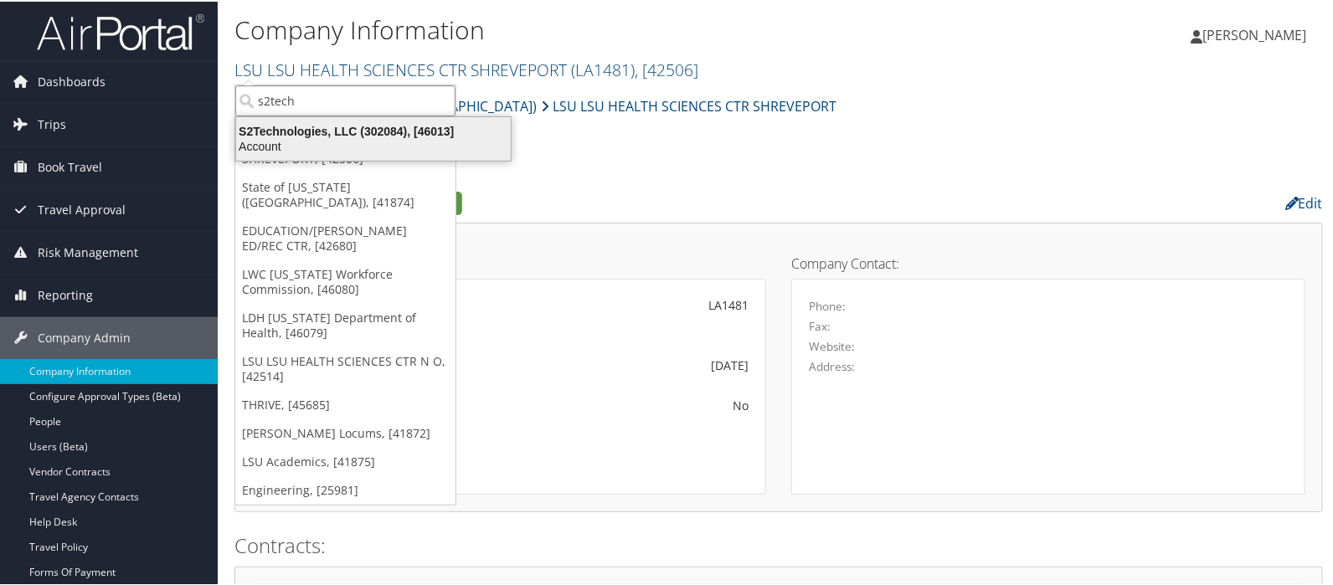
click at [322, 127] on div "S2Technologies, LLC (302084), [46013]" at bounding box center [373, 129] width 295 height 15
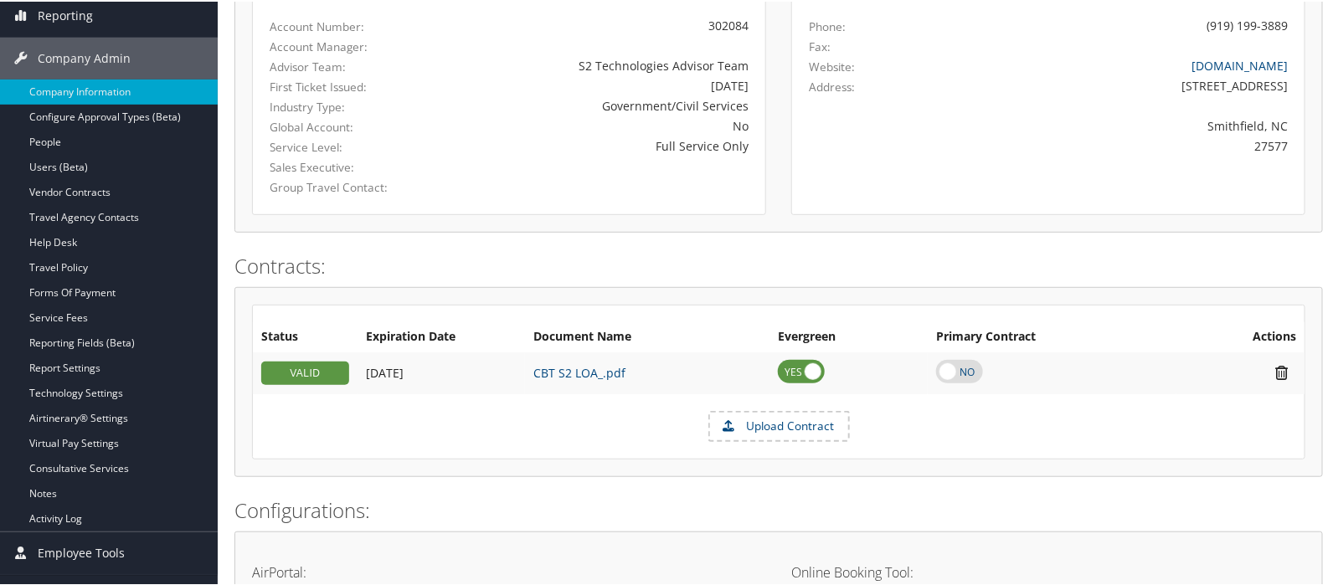
scroll to position [279, 0]
click at [67, 366] on link "Report Settings" at bounding box center [109, 367] width 218 height 25
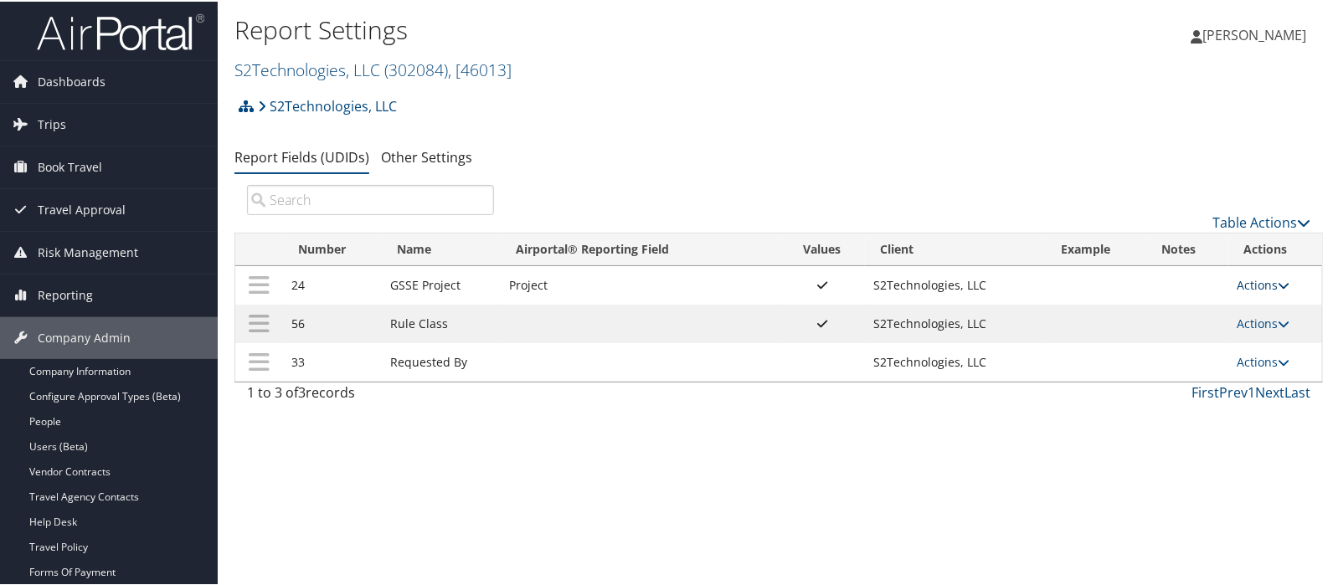
click at [1261, 280] on link "Actions" at bounding box center [1263, 284] width 53 height 16
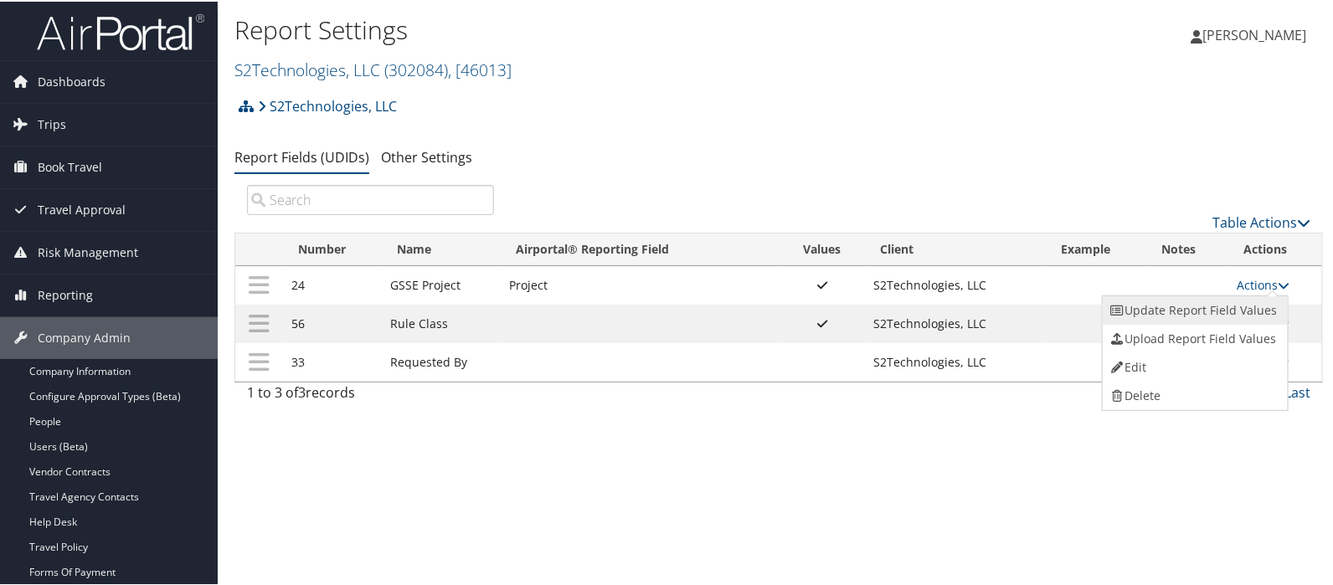
click at [1213, 303] on link "Update Report Field Values" at bounding box center [1193, 309] width 181 height 28
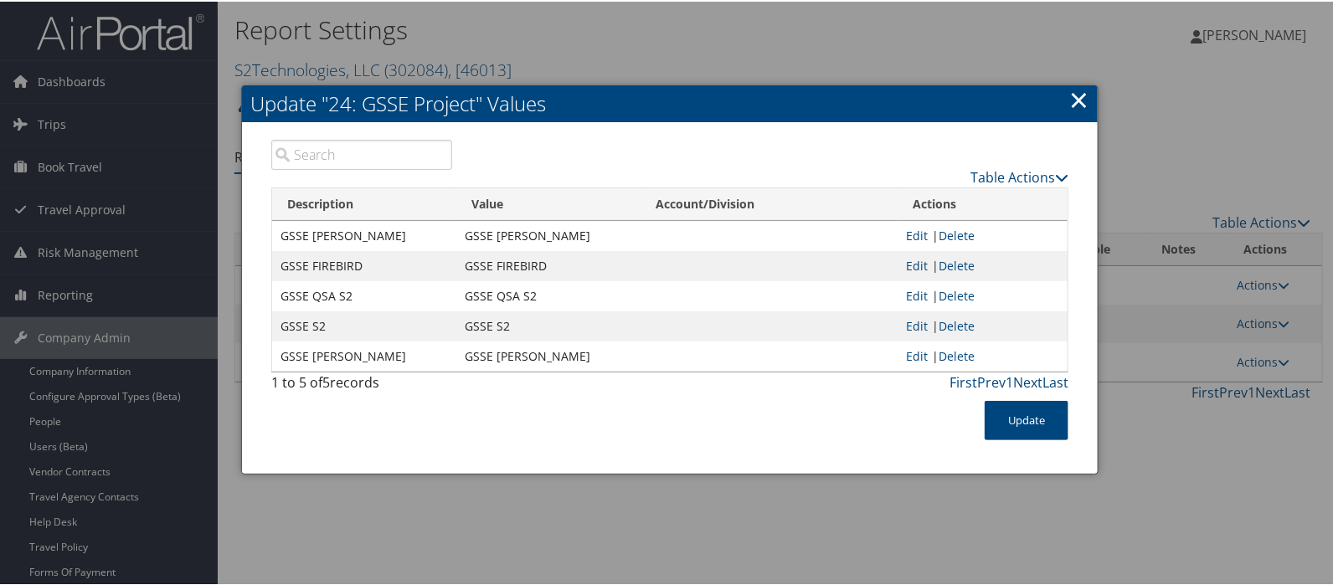
click at [361, 260] on td "GSSE FIREBIRD" at bounding box center [364, 265] width 184 height 30
click at [356, 261] on td "GSSE FIREBIRD" at bounding box center [364, 265] width 184 height 30
click at [1080, 106] on link "×" at bounding box center [1079, 98] width 19 height 34
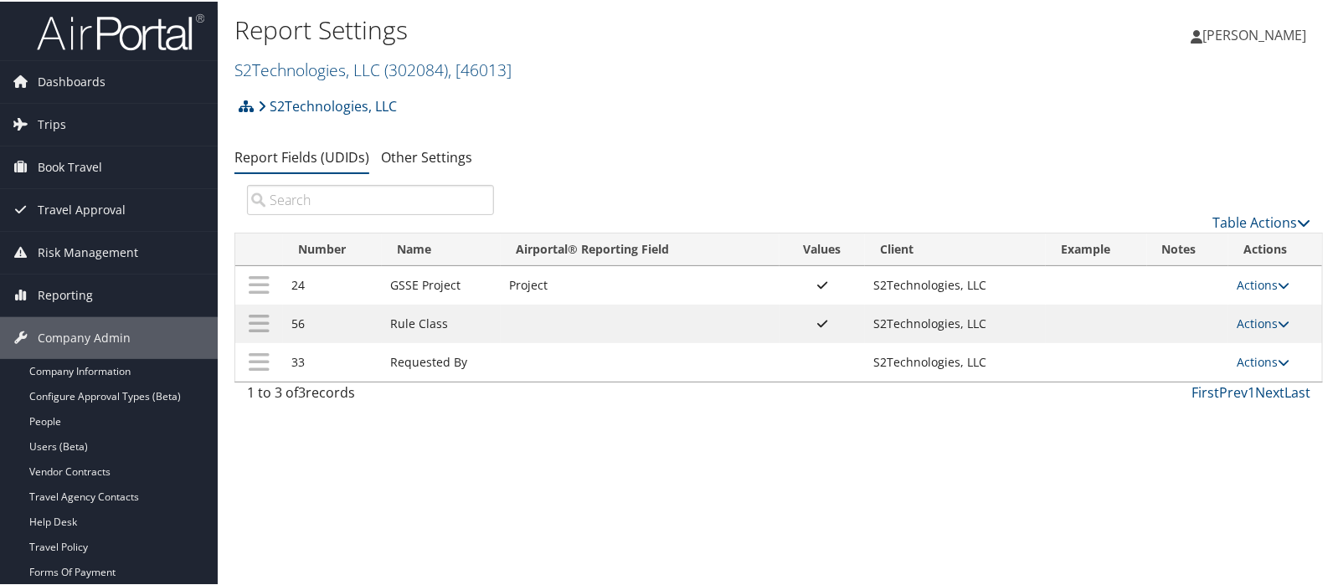
click at [405, 400] on div "1 to 3 of 3 records" at bounding box center [370, 395] width 247 height 28
click at [277, 72] on link "S2Technologies, LLC ( 302084 ) , [ 46013 ]" at bounding box center [373, 68] width 277 height 23
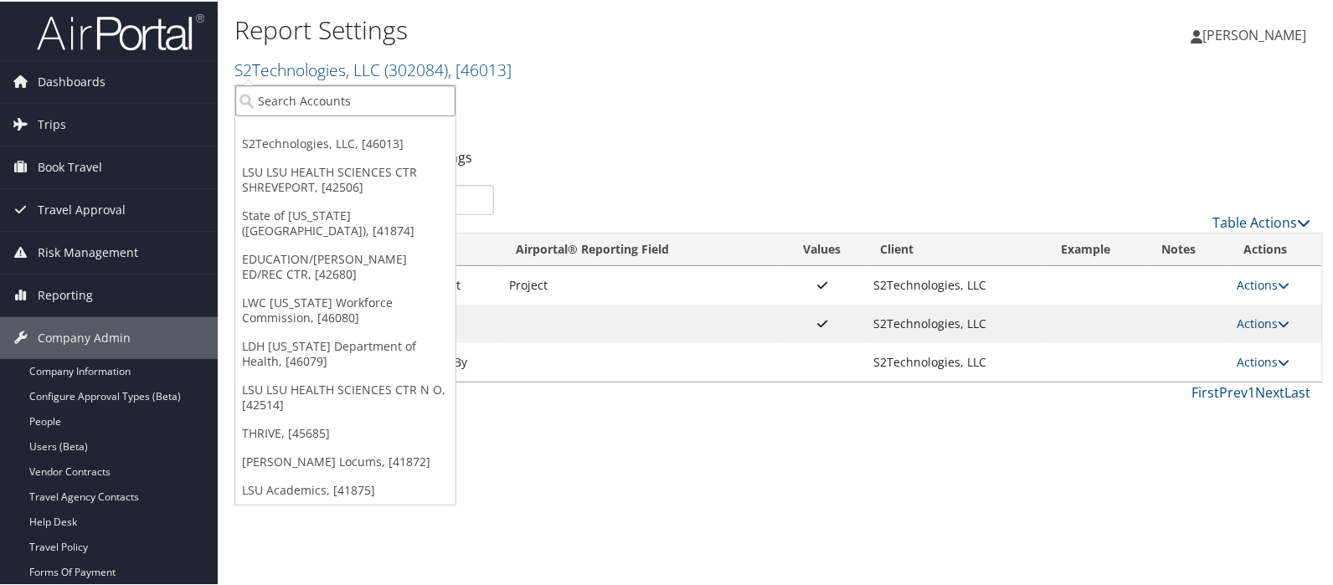
click at [279, 91] on input "search" at bounding box center [345, 99] width 220 height 31
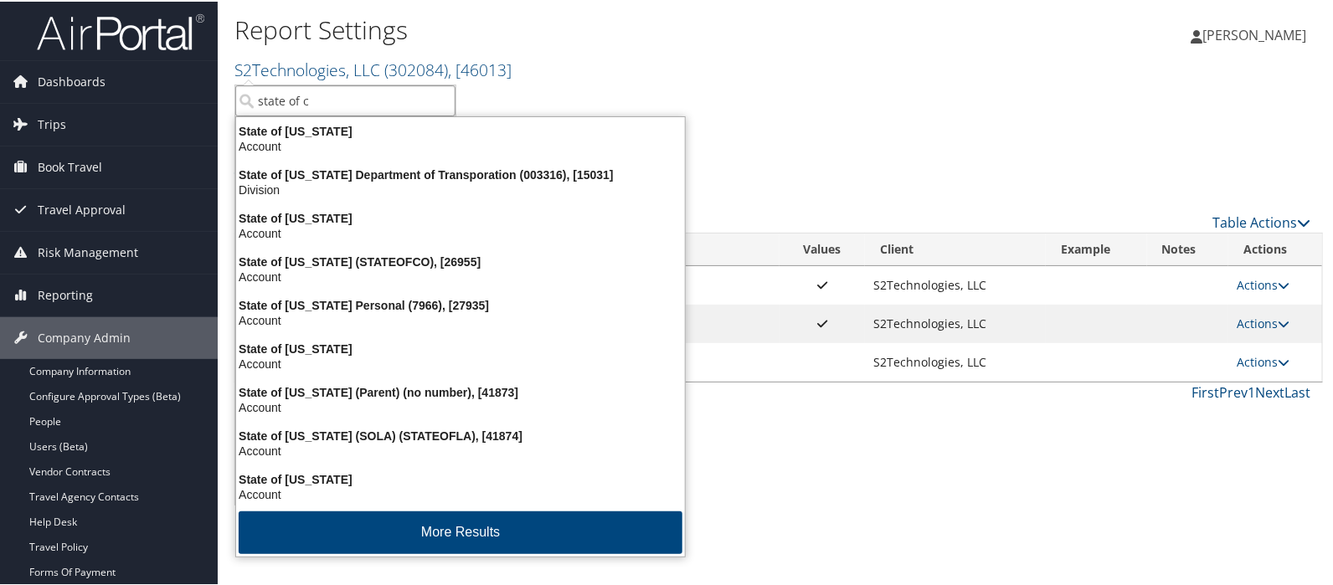
type input "state of co"
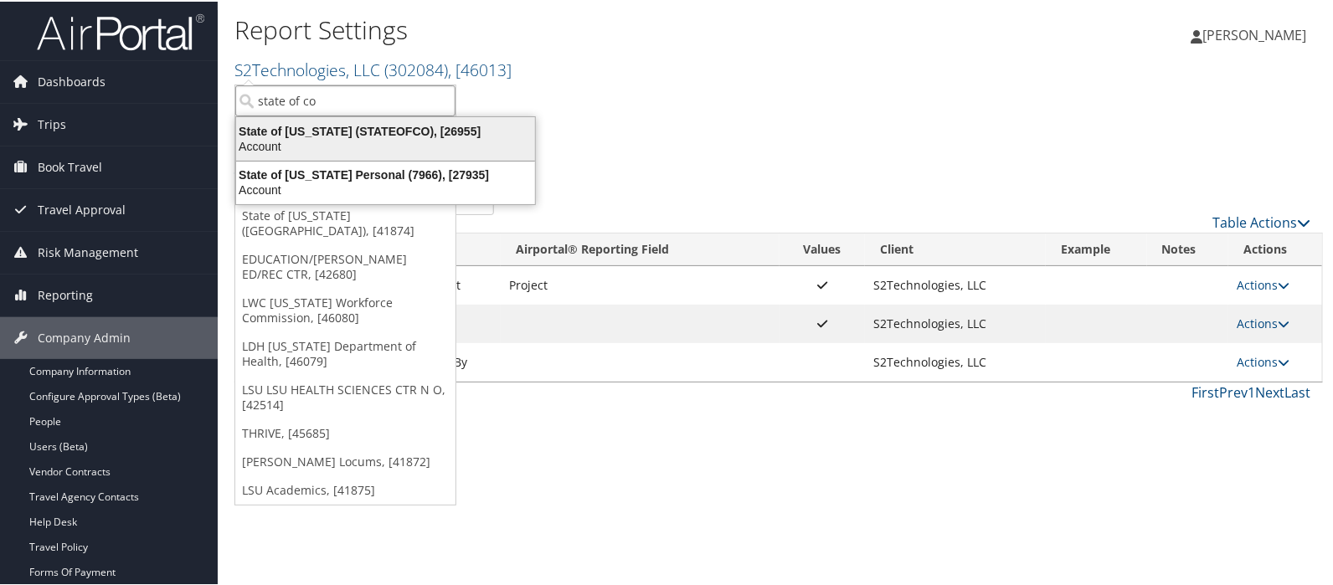
click at [306, 131] on div "State of Colorado (STATEOFCO), [26955]" at bounding box center [385, 129] width 319 height 15
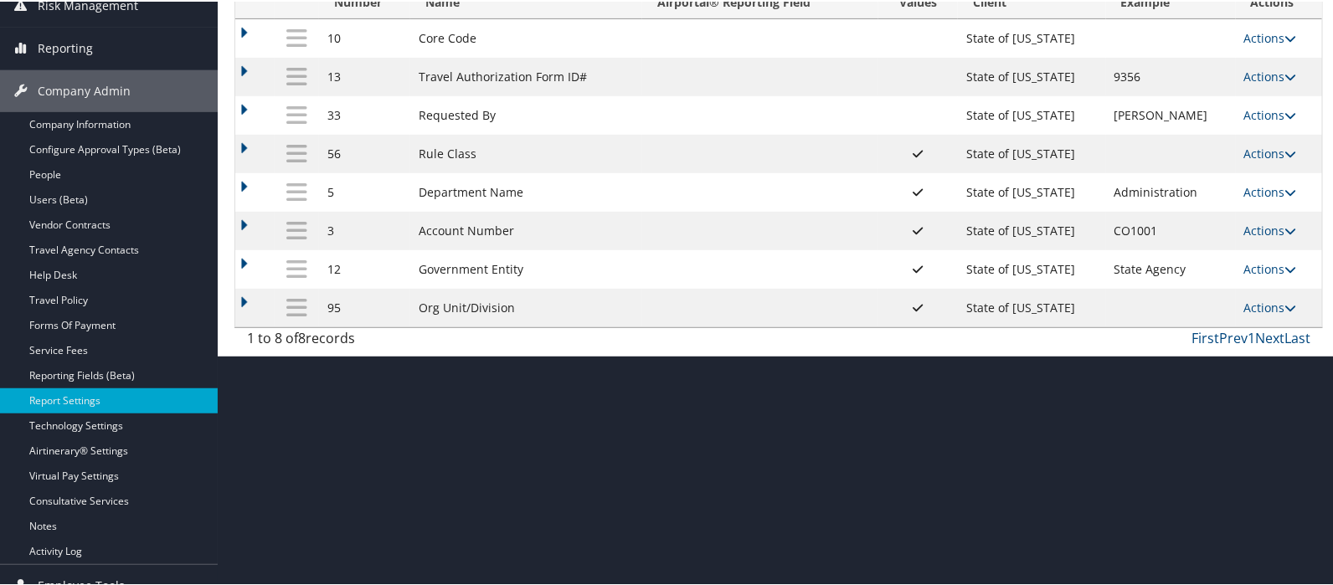
scroll to position [266, 0]
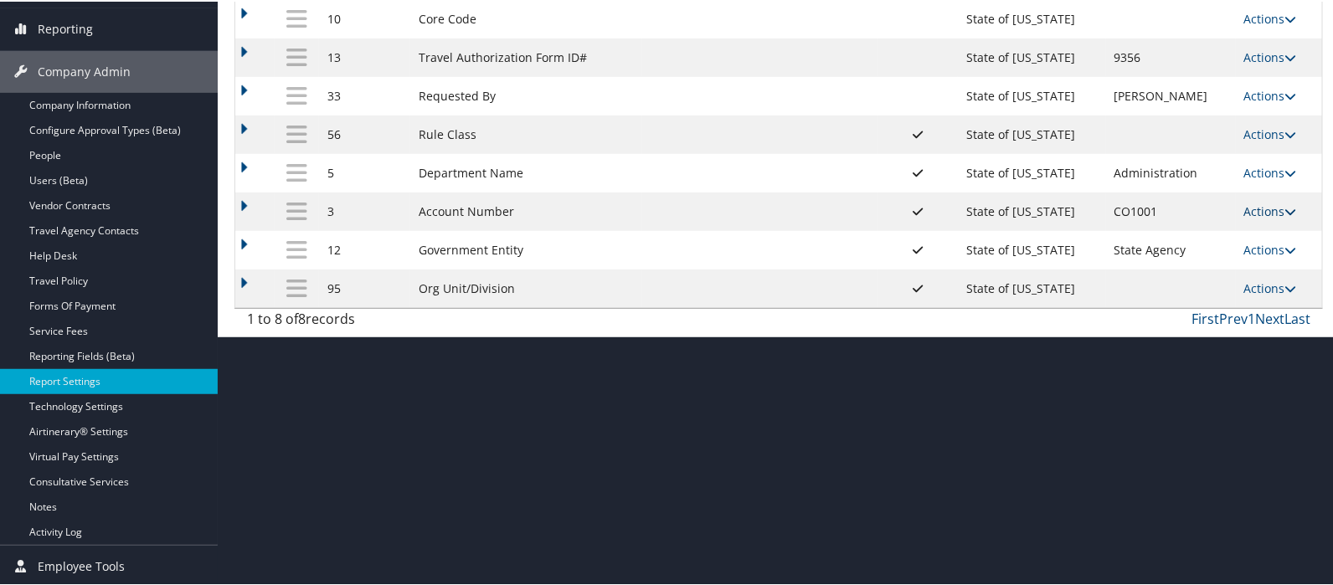
click at [1256, 211] on link "Actions" at bounding box center [1271, 210] width 53 height 16
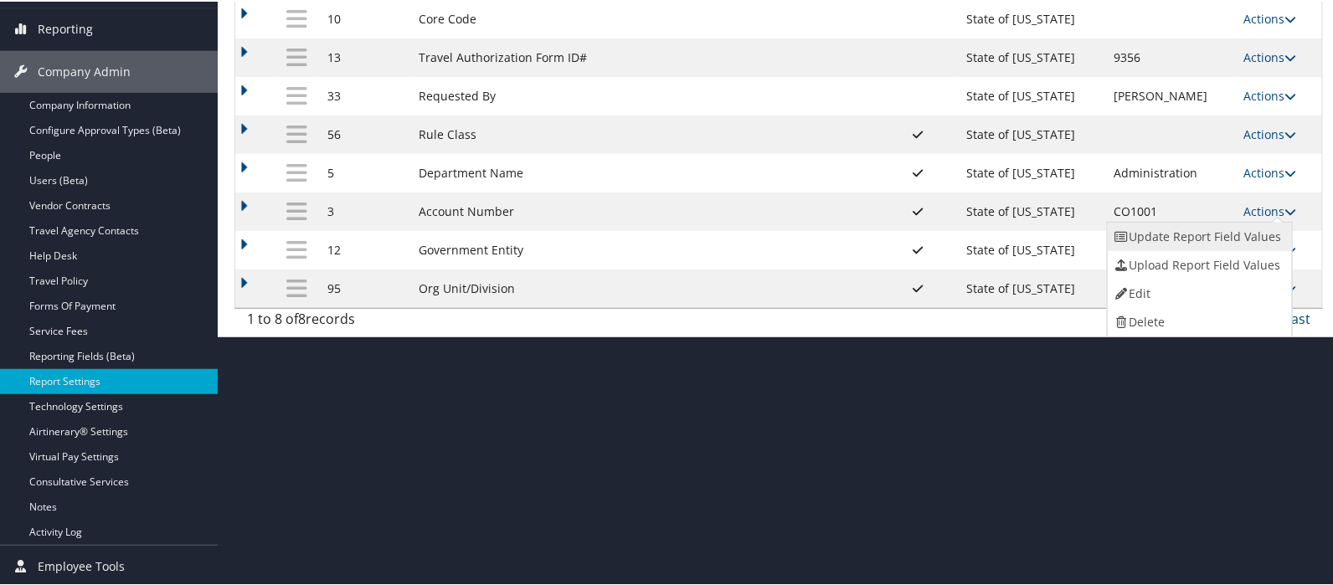
click at [1226, 233] on link "Update Report Field Values" at bounding box center [1198, 235] width 181 height 28
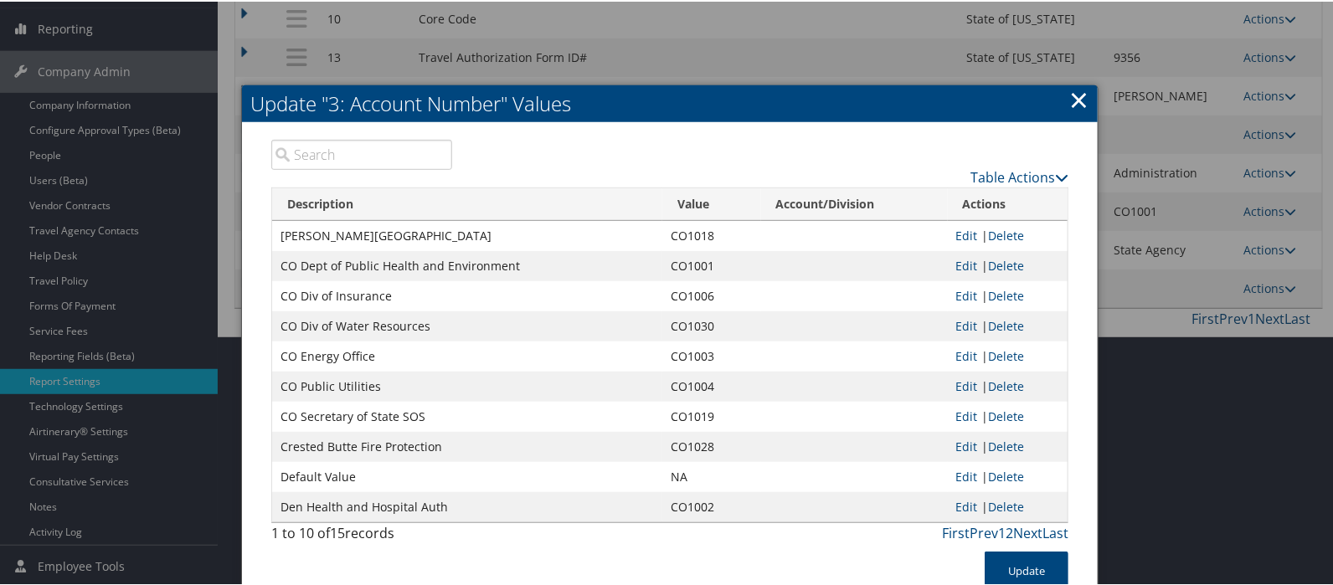
click at [1076, 103] on link "×" at bounding box center [1079, 98] width 19 height 34
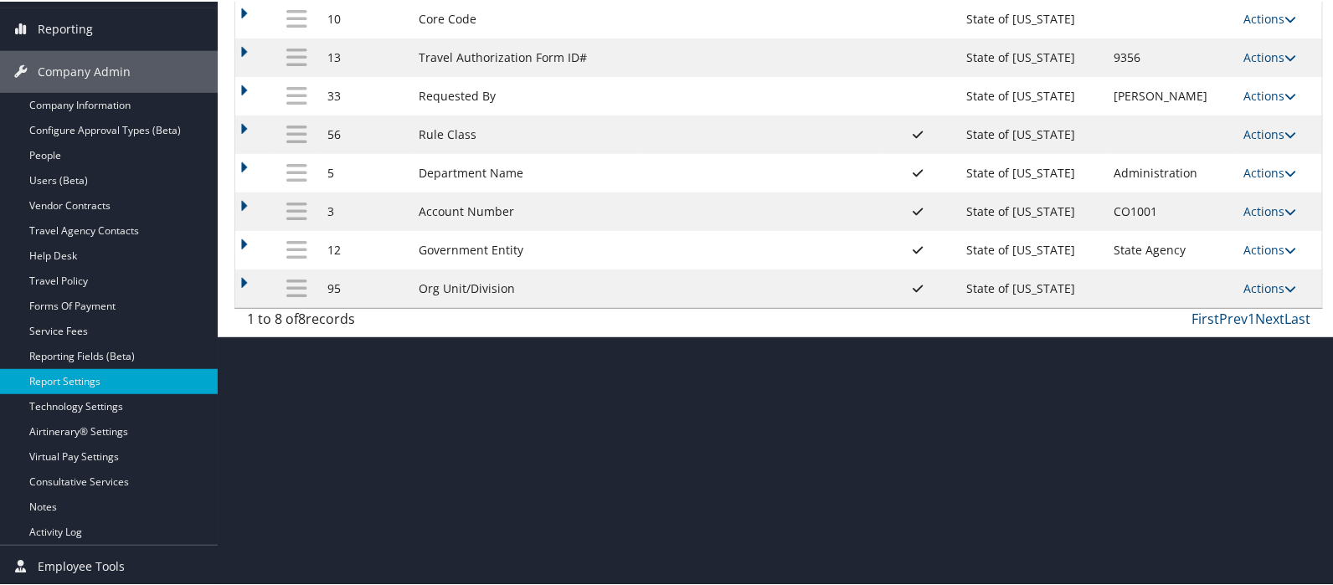
scroll to position [0, 0]
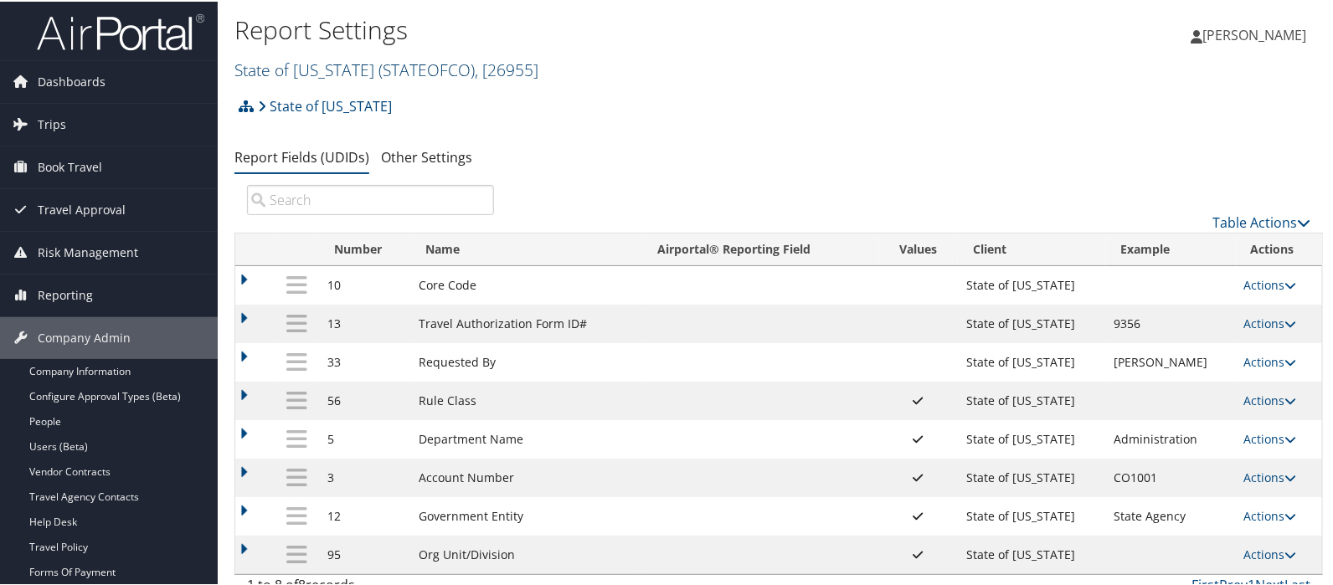
click at [286, 66] on link "State of Colorado ( STATEOFCO ) , [ 26955 ]" at bounding box center [387, 68] width 304 height 23
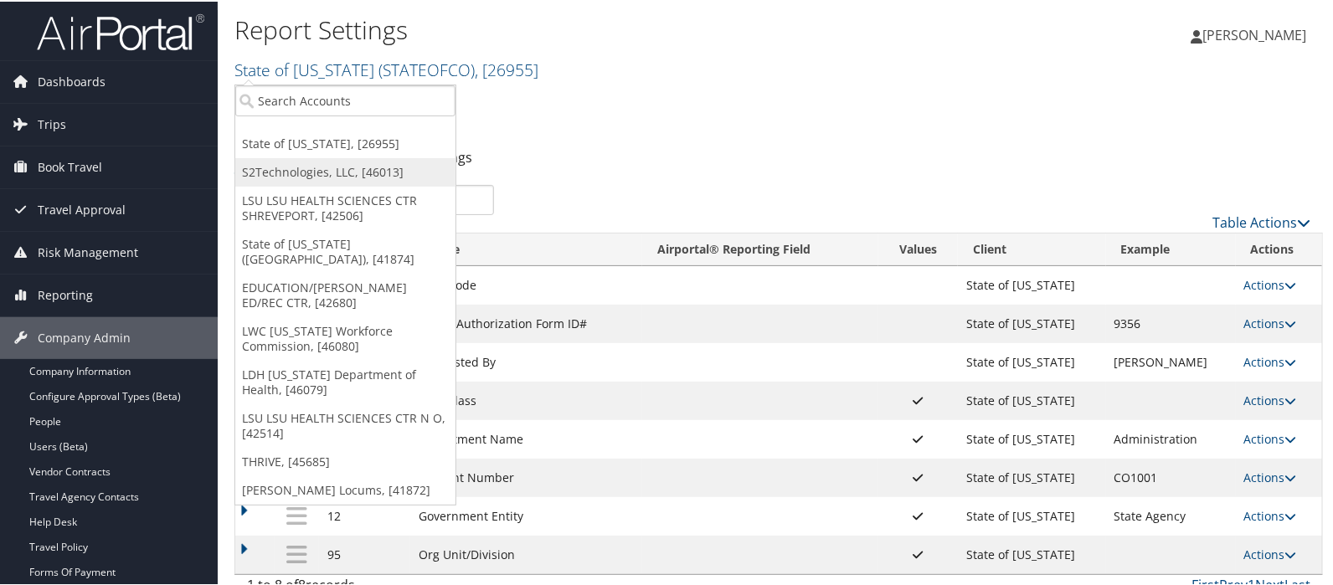
click at [286, 168] on link "S2Technologies, LLC, [46013]" at bounding box center [345, 171] width 220 height 28
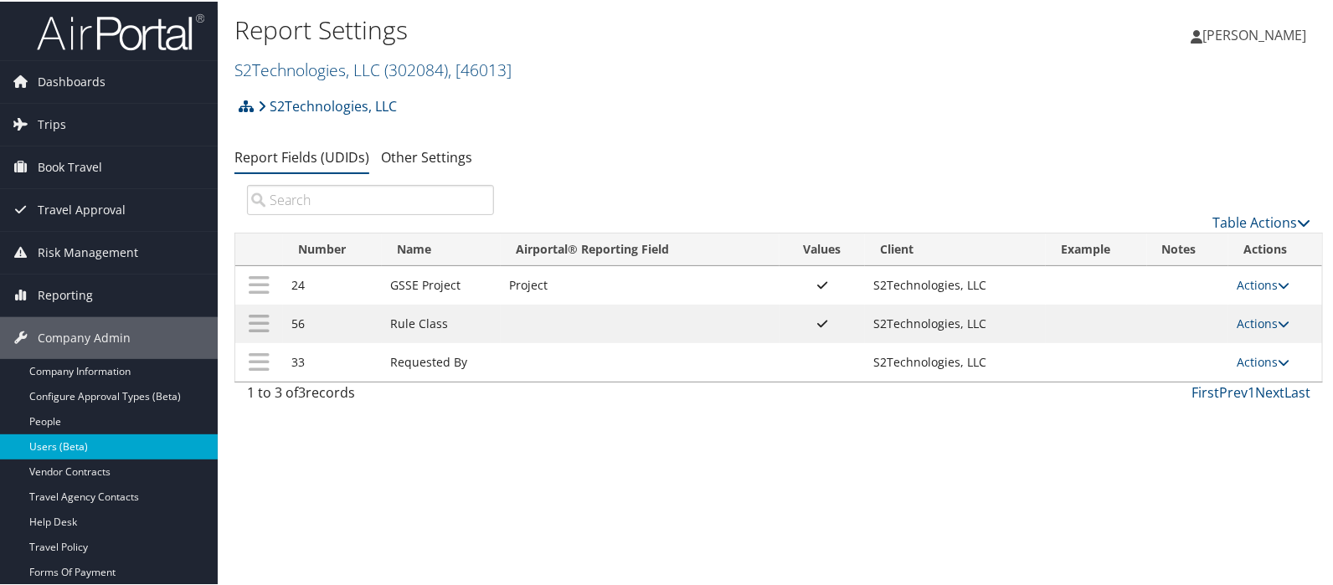
click at [63, 446] on link "Users (Beta)" at bounding box center [109, 445] width 218 height 25
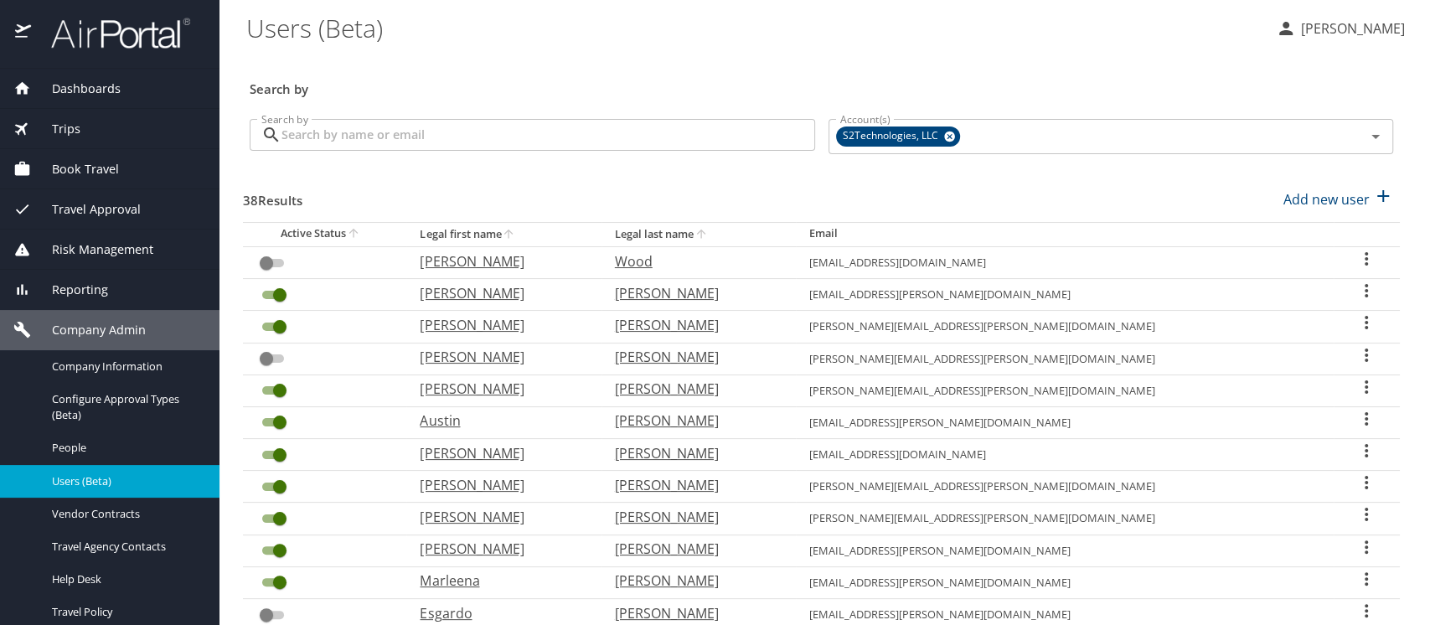
click at [1356, 260] on icon "User Search Table" at bounding box center [1366, 259] width 20 height 20
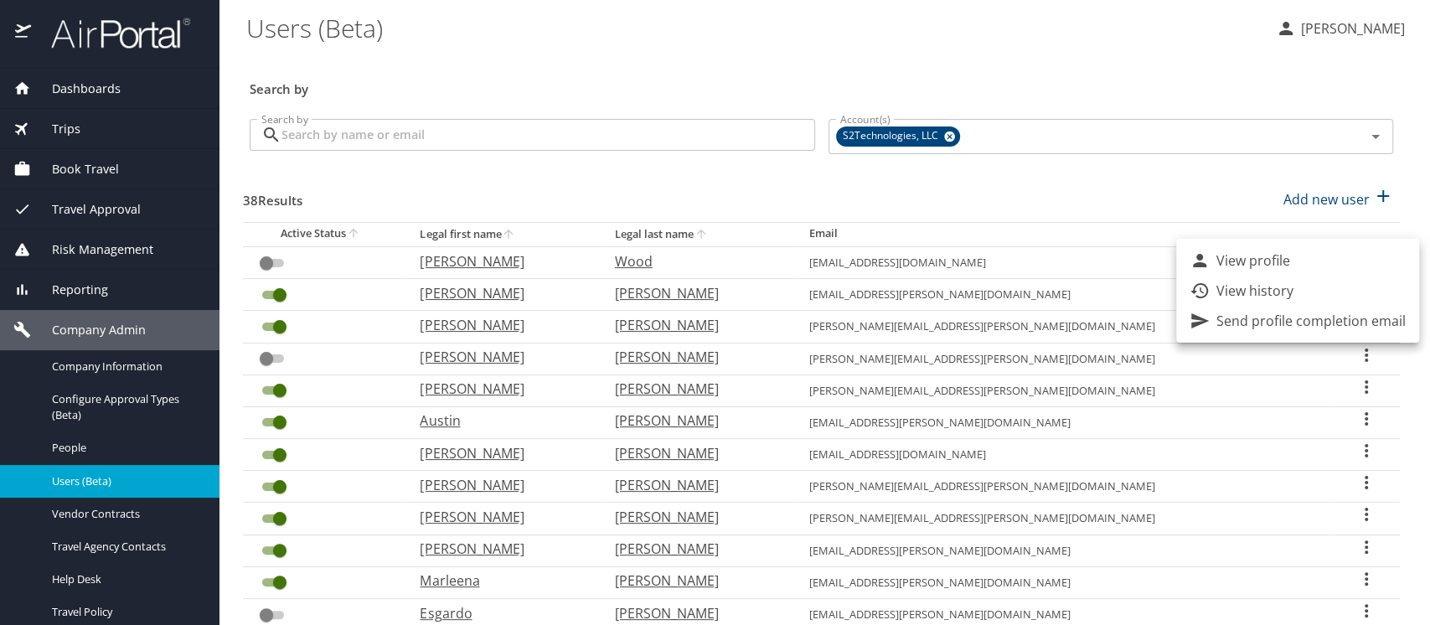
click at [1287, 265] on p "View profile" at bounding box center [1253, 260] width 74 height 20
select select "US"
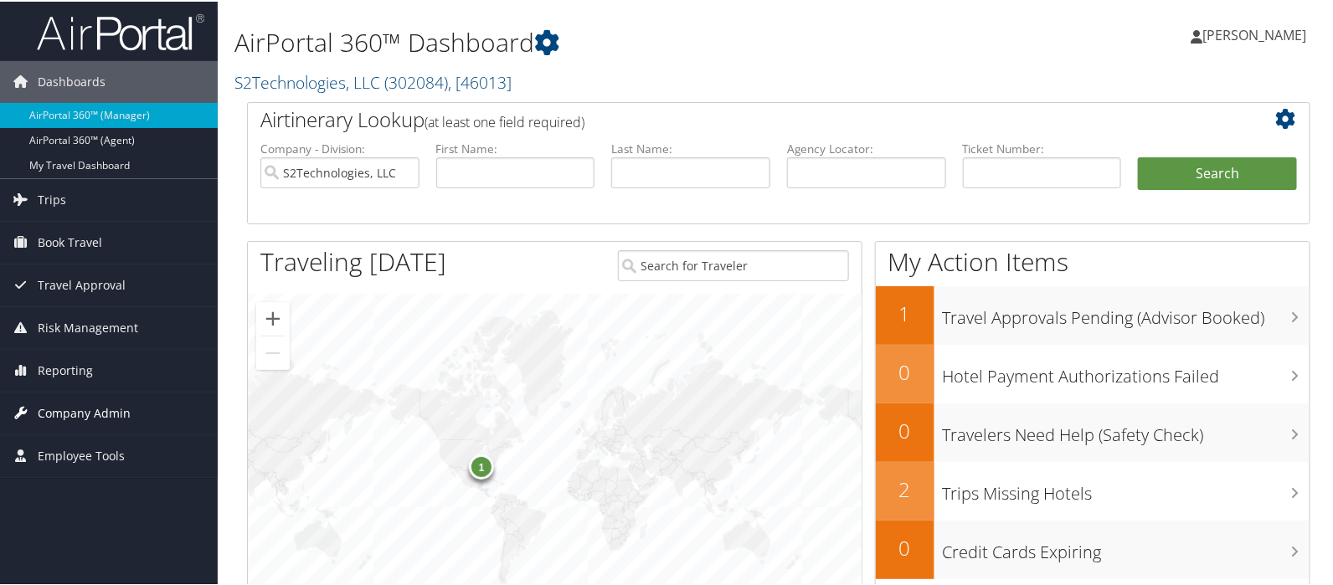
click at [93, 411] on span "Company Admin" at bounding box center [84, 412] width 93 height 42
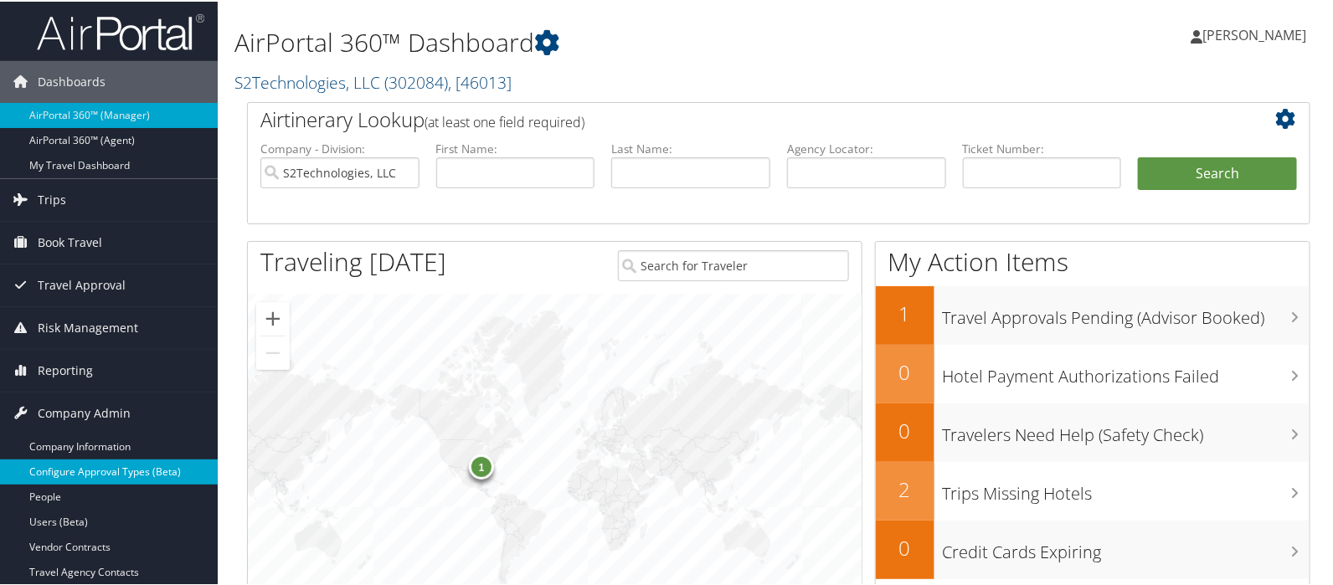
scroll to position [279, 0]
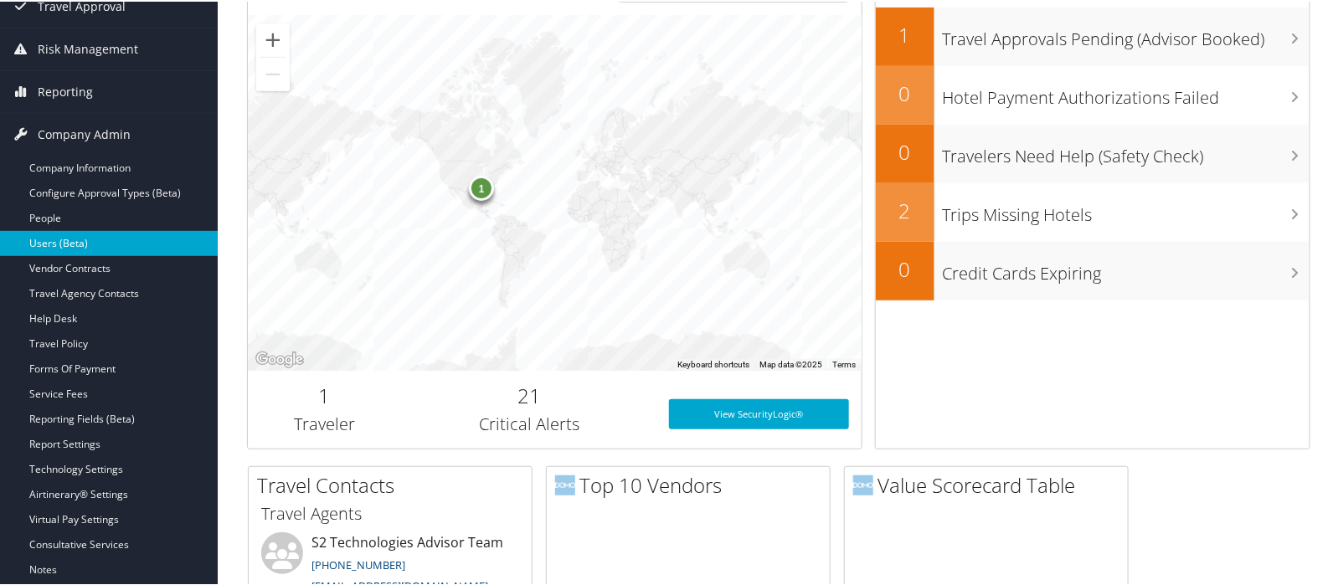
click at [65, 241] on link "Users (Beta)" at bounding box center [109, 242] width 218 height 25
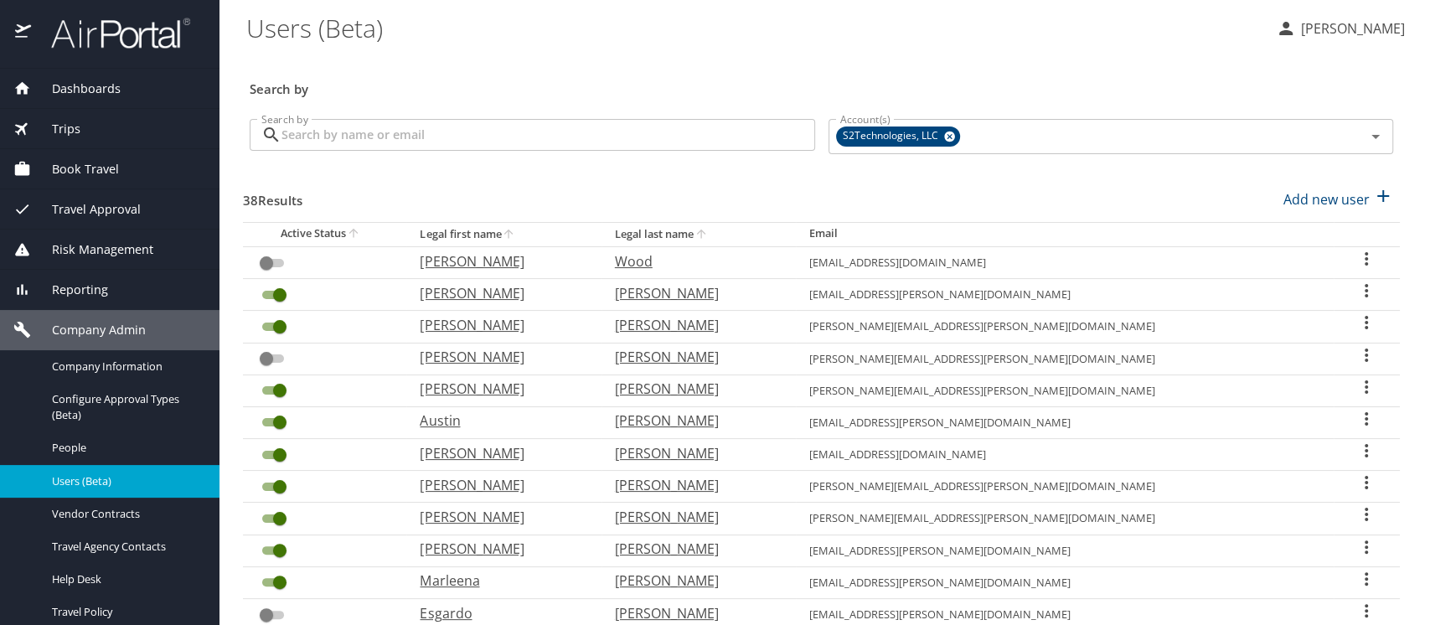
click at [1356, 479] on icon "User Search Table" at bounding box center [1366, 482] width 20 height 20
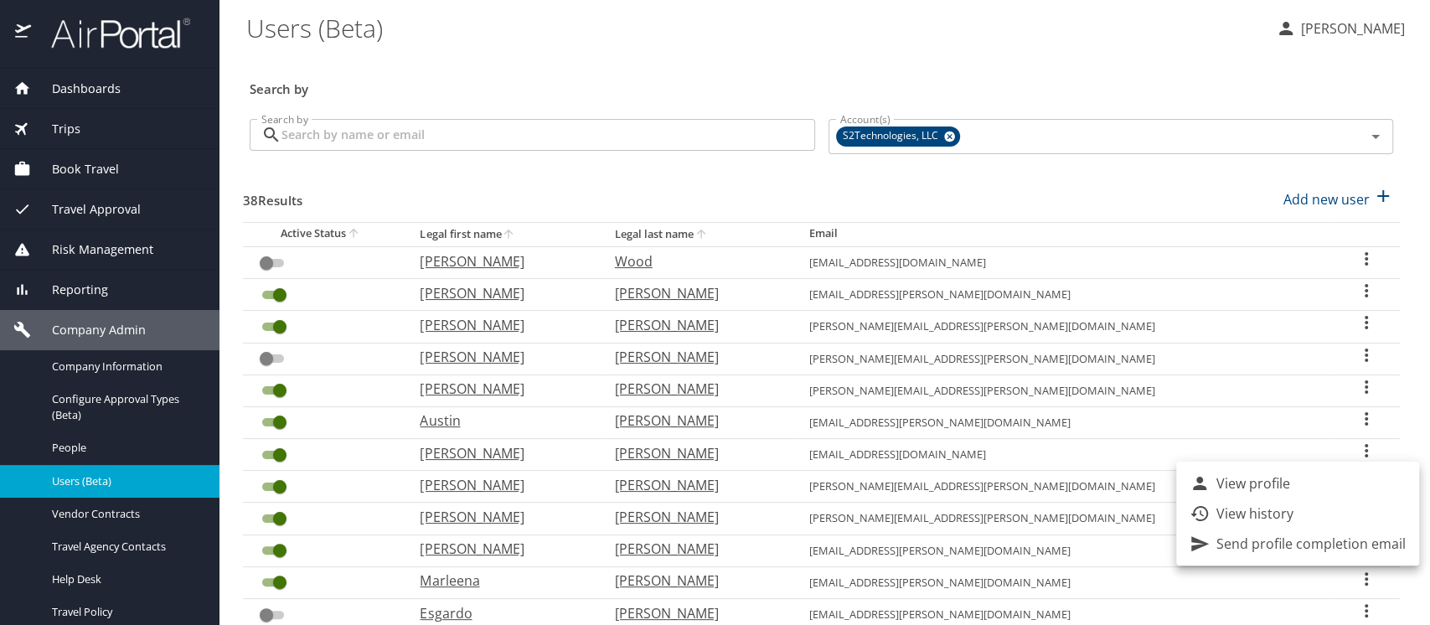
click at [1284, 483] on p "View profile" at bounding box center [1253, 483] width 74 height 20
select select "US"
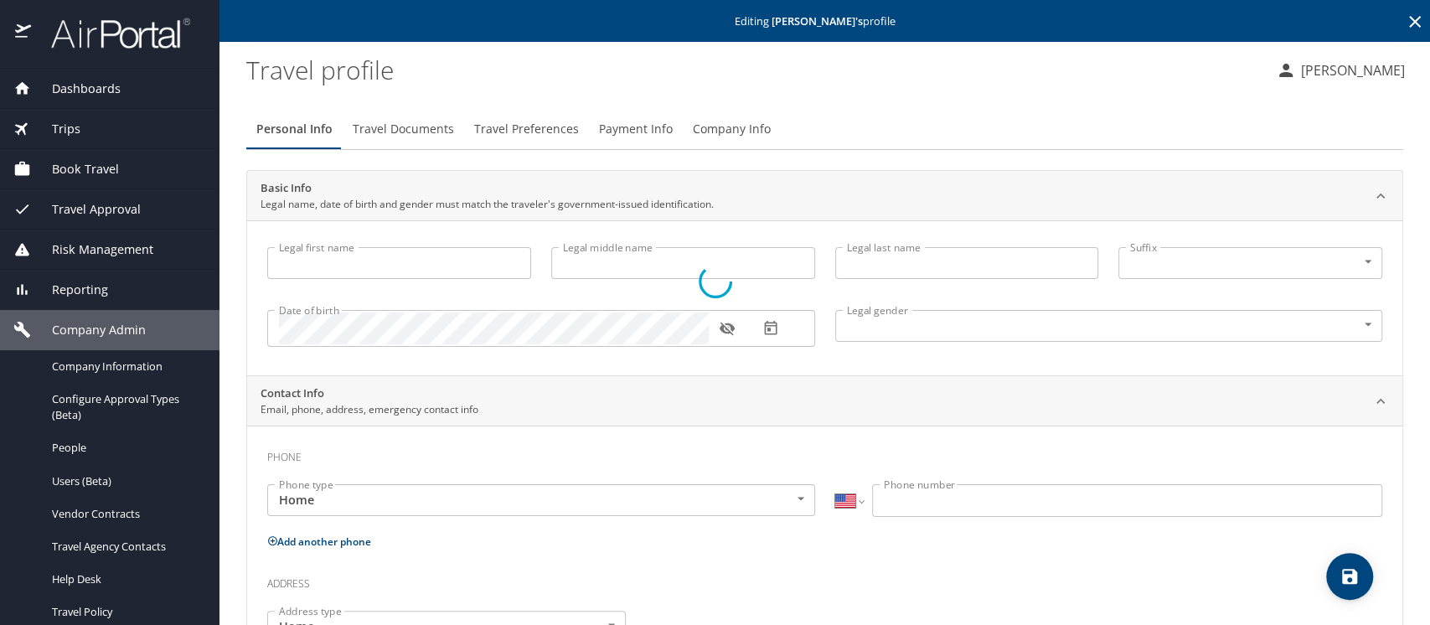
type input "[PERSON_NAME]"
type input "[DEMOGRAPHIC_DATA]"
select select "BE"
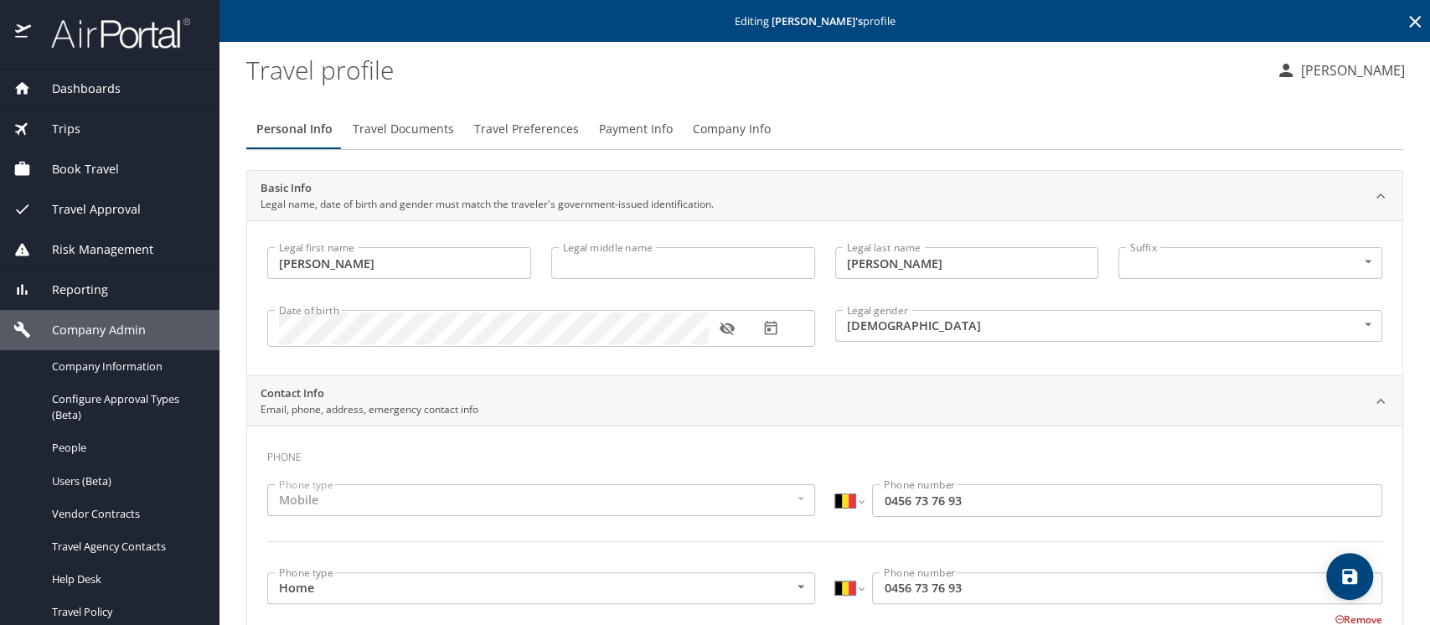
click at [710, 126] on span "Company Info" at bounding box center [732, 129] width 78 height 21
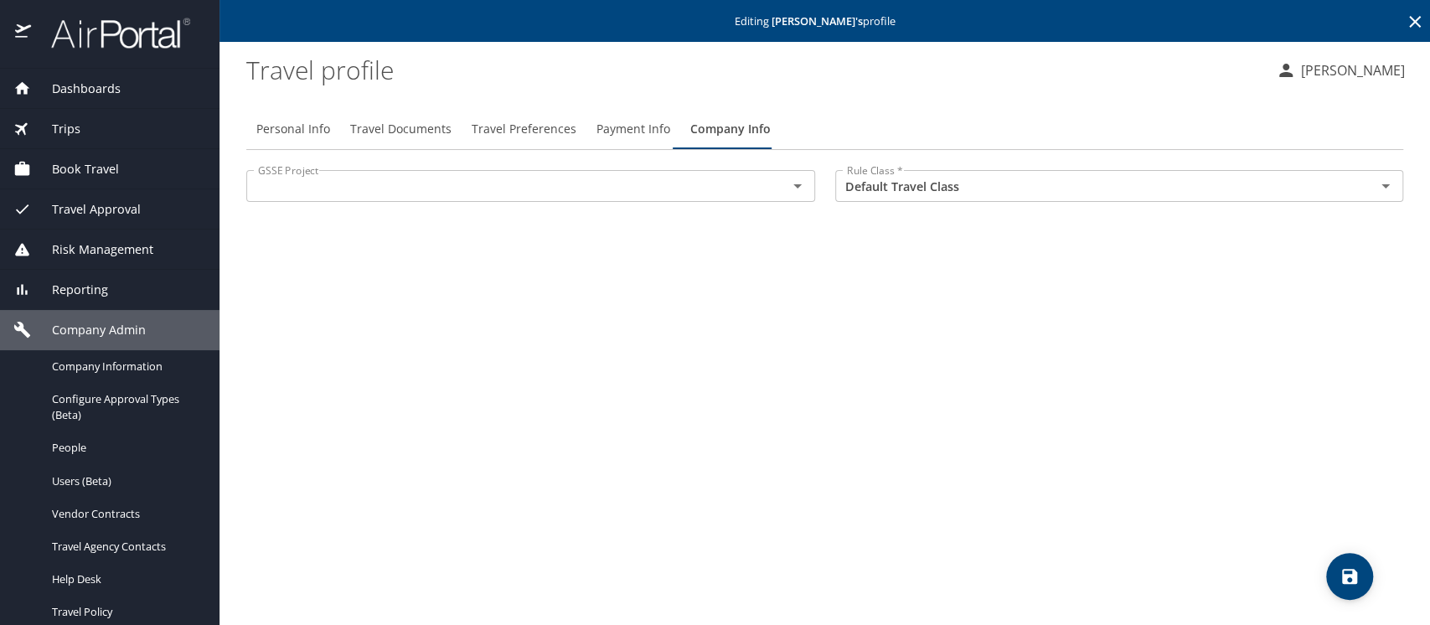
click at [795, 186] on icon "Open" at bounding box center [797, 186] width 8 height 4
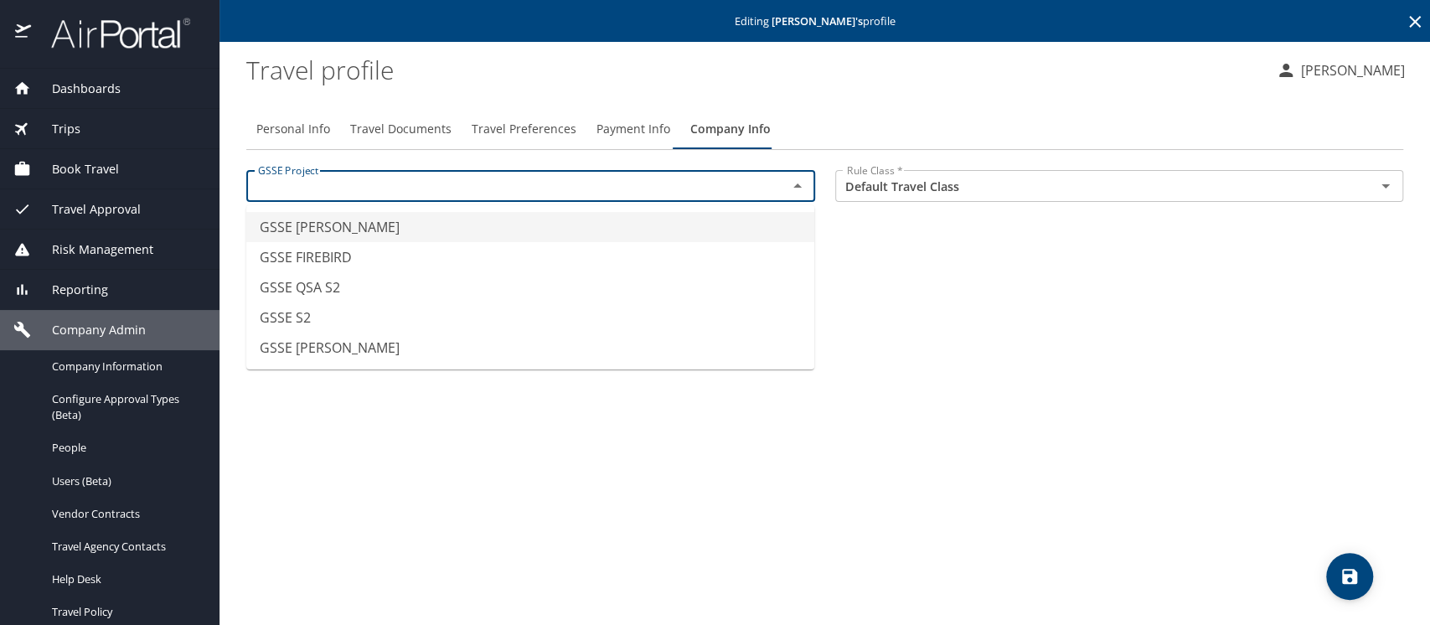
type input "GSSE [PERSON_NAME]"
click at [909, 93] on profile "Travel profile" at bounding box center [754, 70] width 1016 height 52
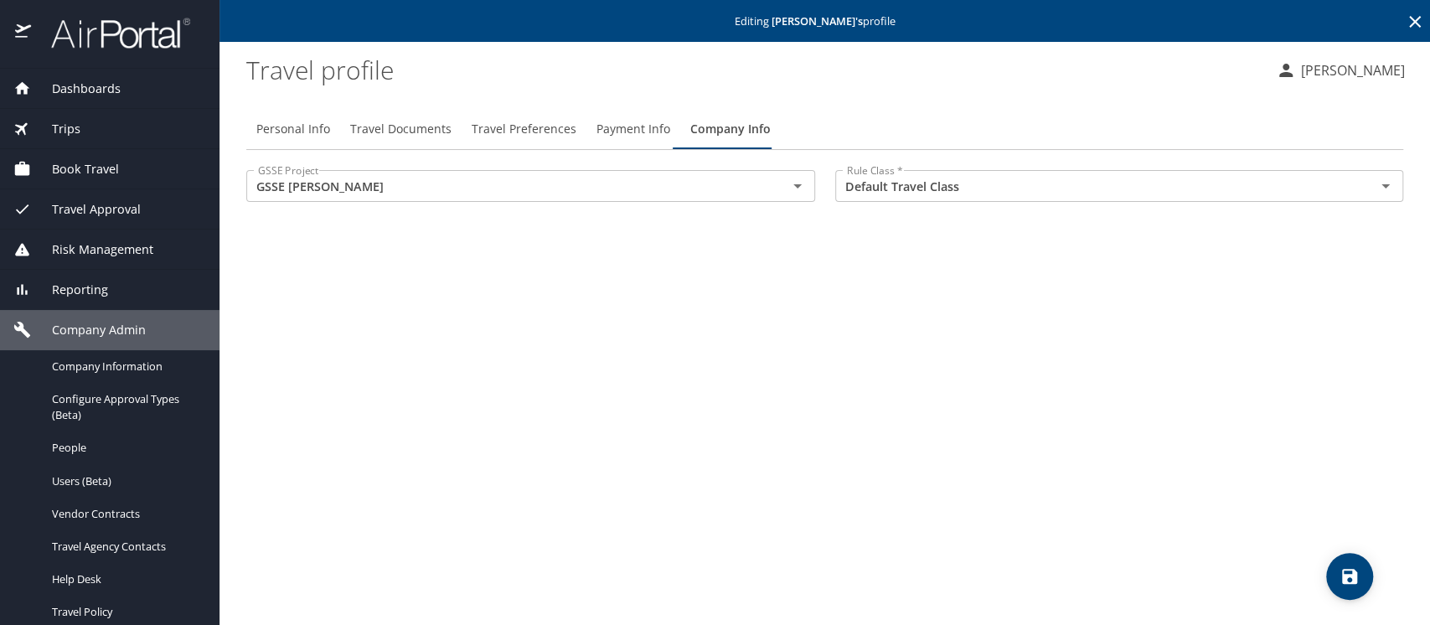
click at [268, 130] on span "Personal Info" at bounding box center [293, 129] width 74 height 21
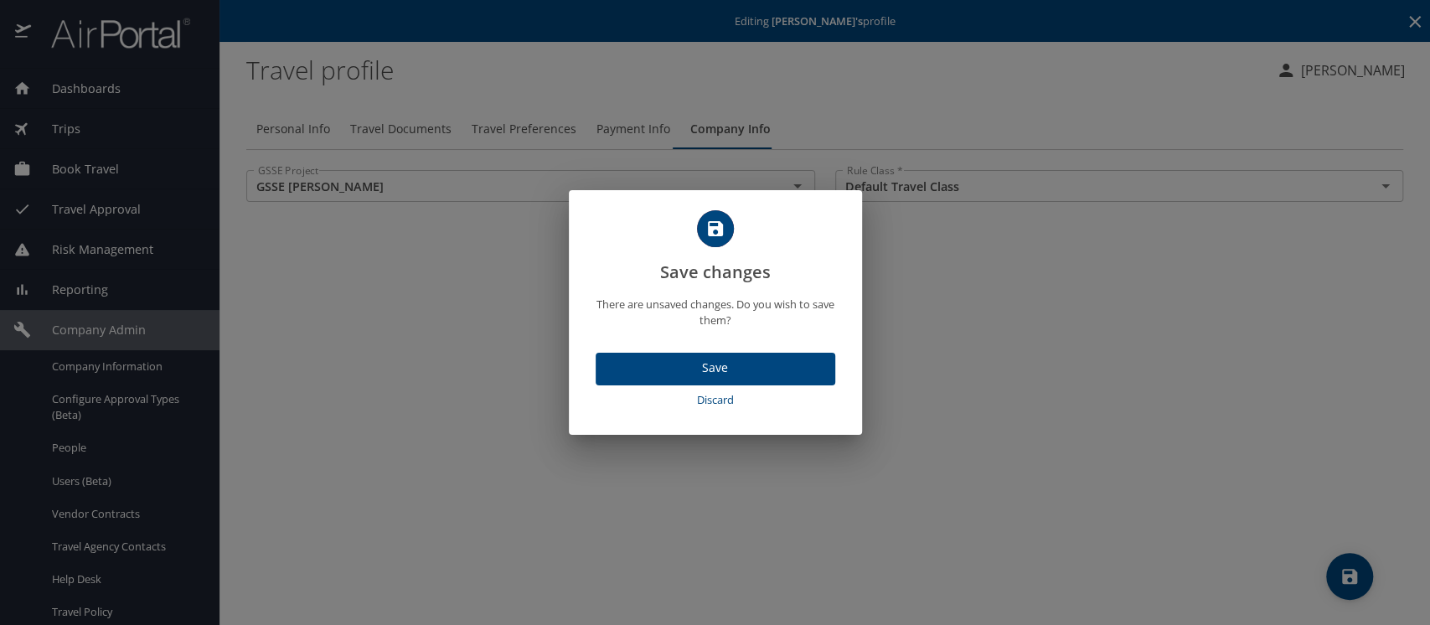
drag, startPoint x: 707, startPoint y: 399, endPoint x: 683, endPoint y: 374, distance: 33.8
click at [707, 400] on span "Discard" at bounding box center [715, 399] width 226 height 19
select select "BE"
select select "US"
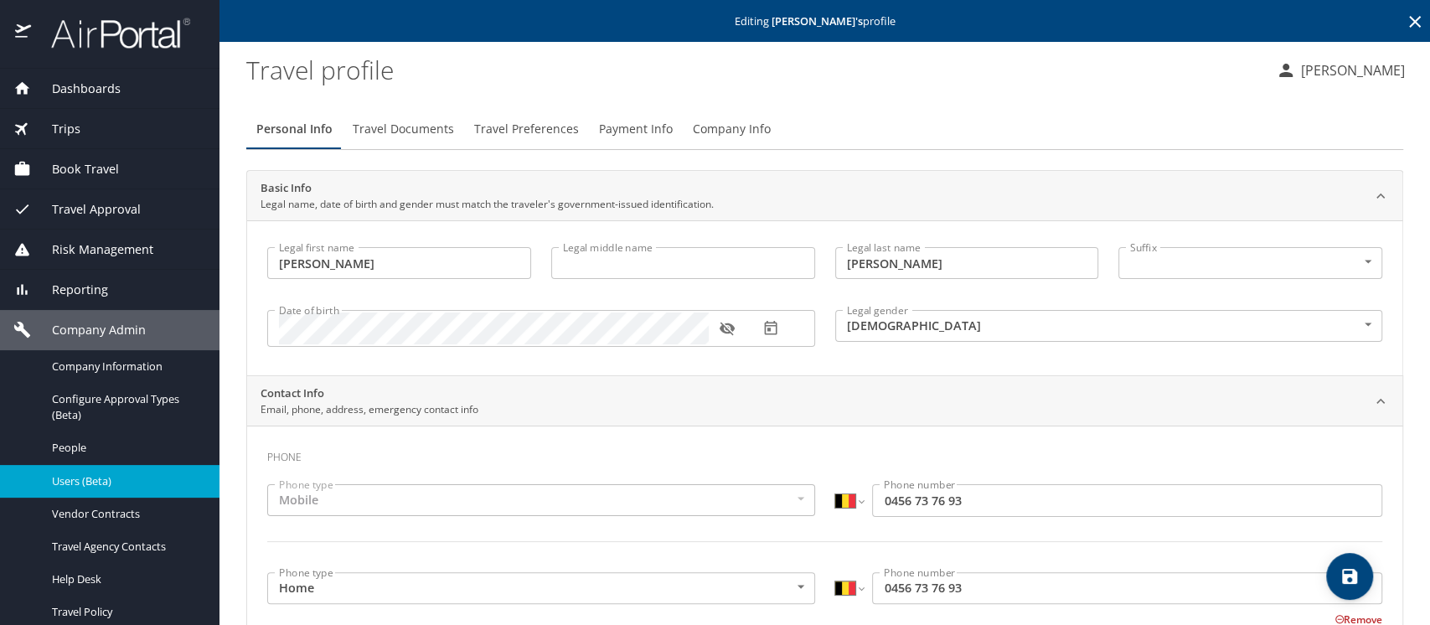
click at [95, 478] on span "Users (Beta)" at bounding box center [125, 481] width 147 height 16
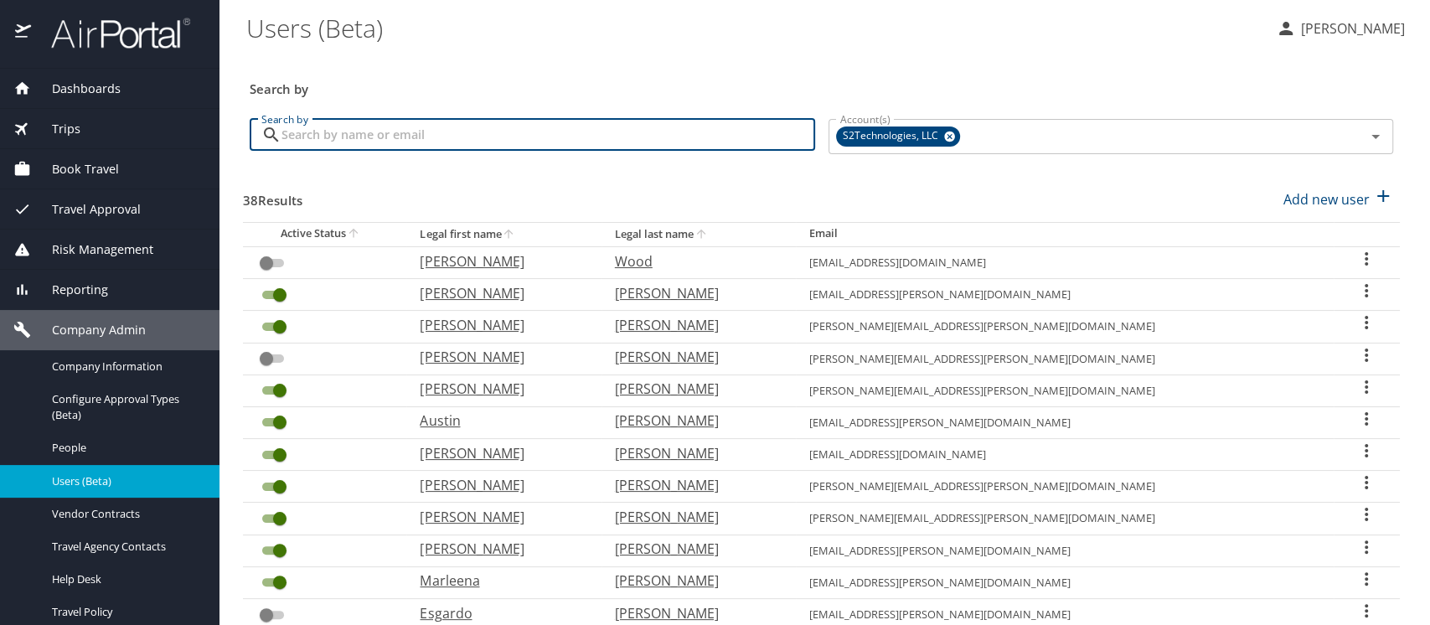
click at [322, 132] on input "Search by" at bounding box center [548, 135] width 534 height 32
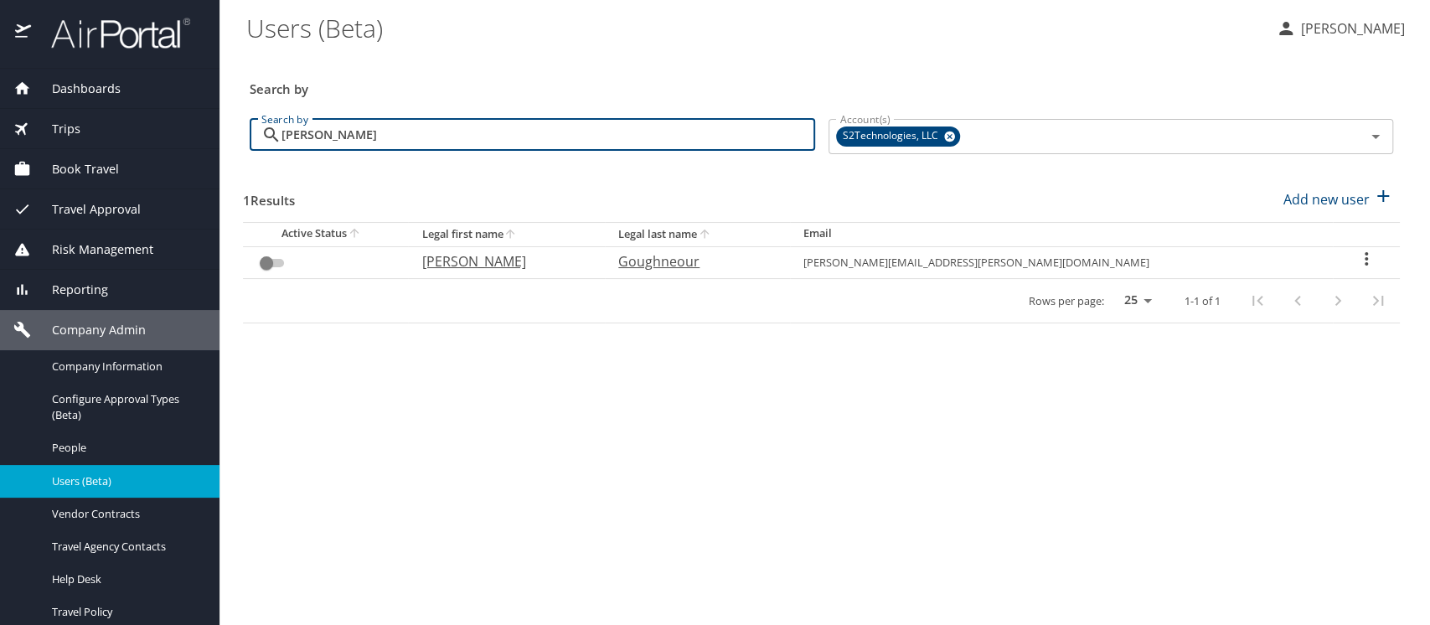
drag, startPoint x: 289, startPoint y: 131, endPoint x: 260, endPoint y: 131, distance: 29.3
click at [260, 131] on div "joshua go Search by" at bounding box center [532, 135] width 565 height 32
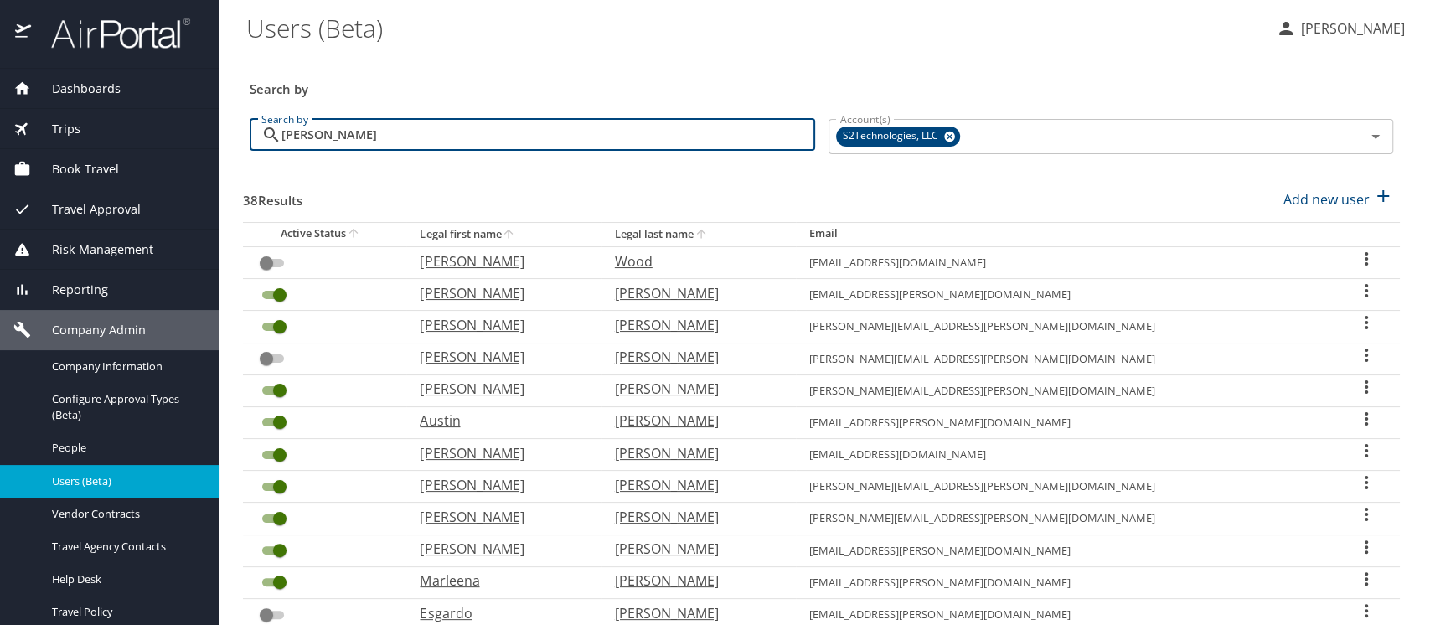
type input "scott fulton"
checkbox input "true"
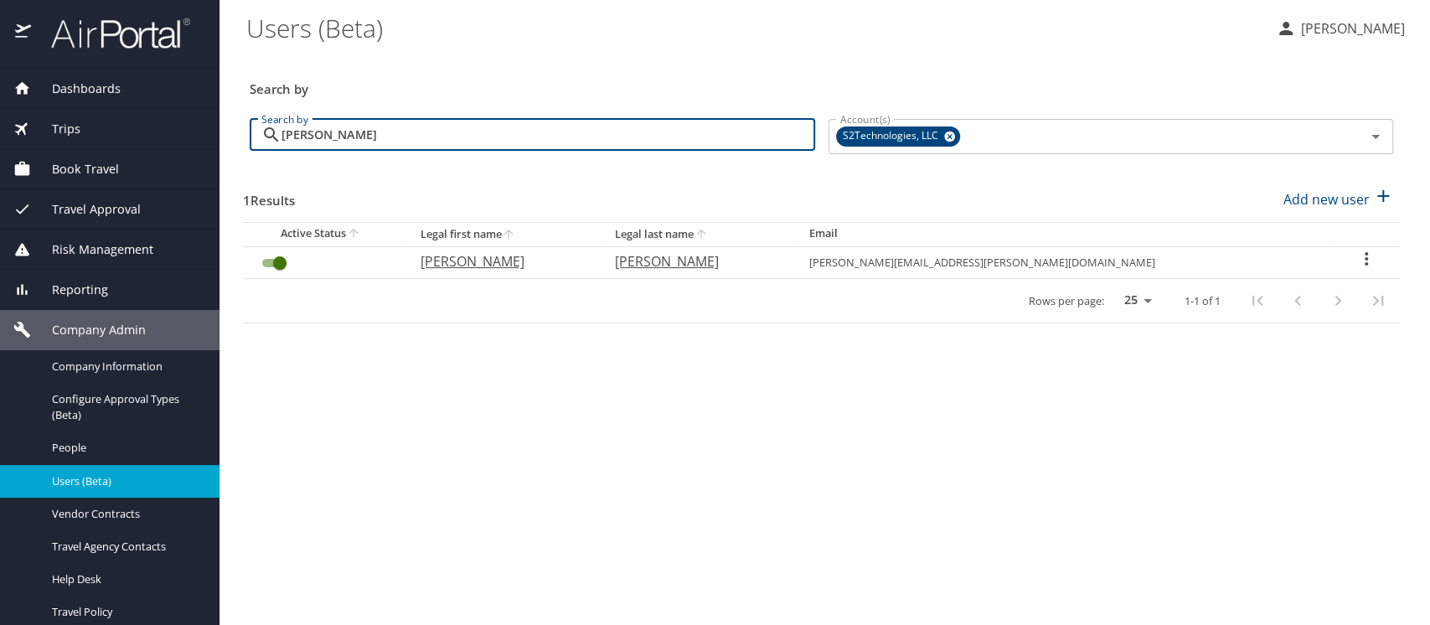
type input "scott fulton"
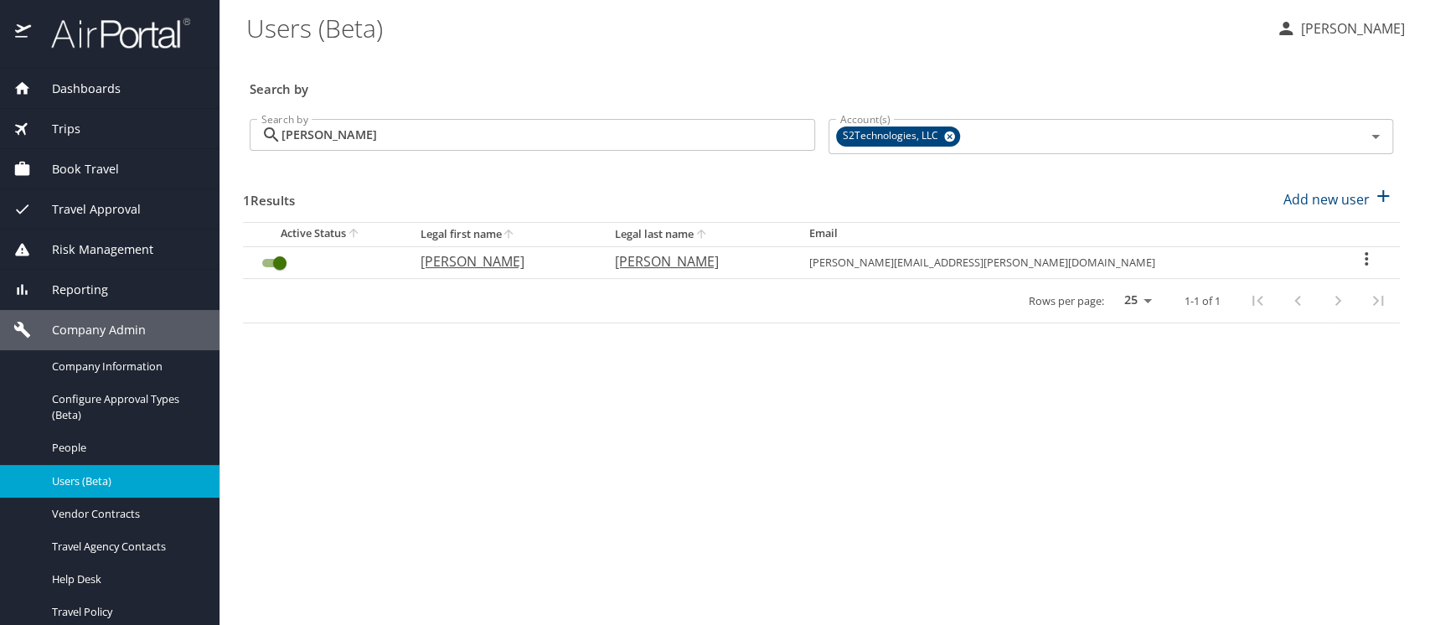
click at [1356, 260] on icon "User Search Table" at bounding box center [1366, 259] width 20 height 20
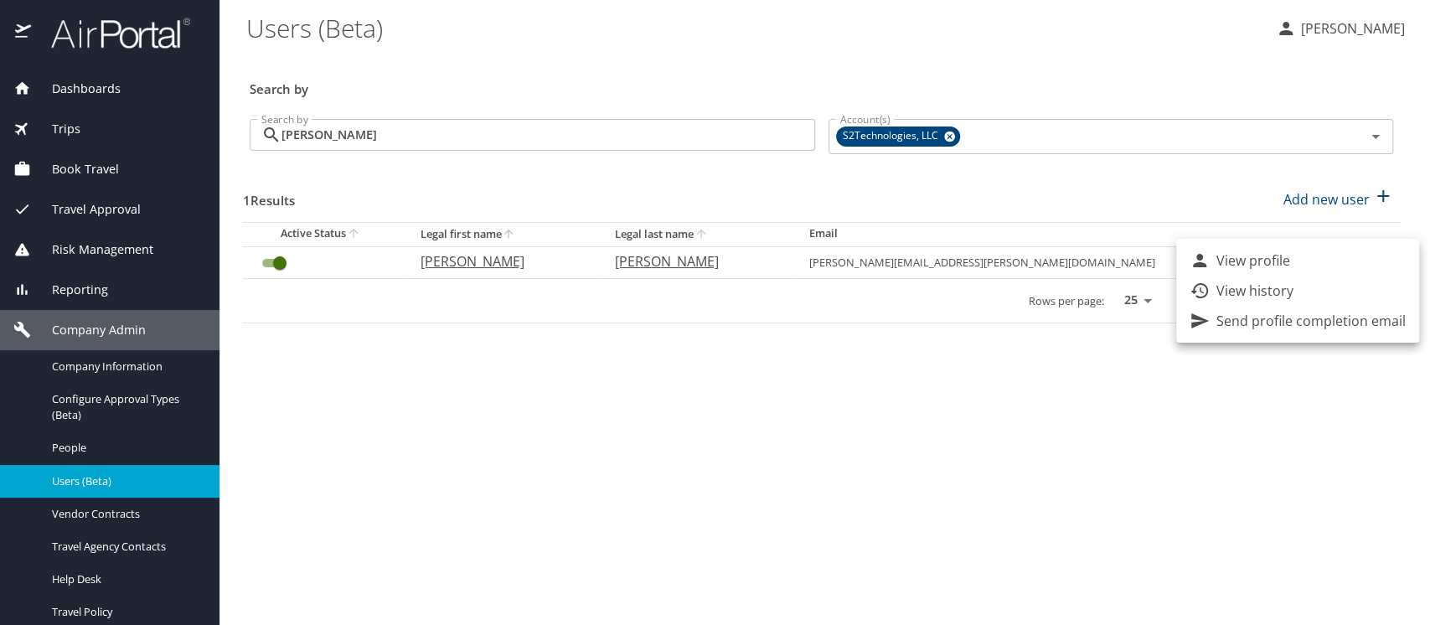
click at [1253, 266] on p "View profile" at bounding box center [1253, 260] width 74 height 20
select select "US"
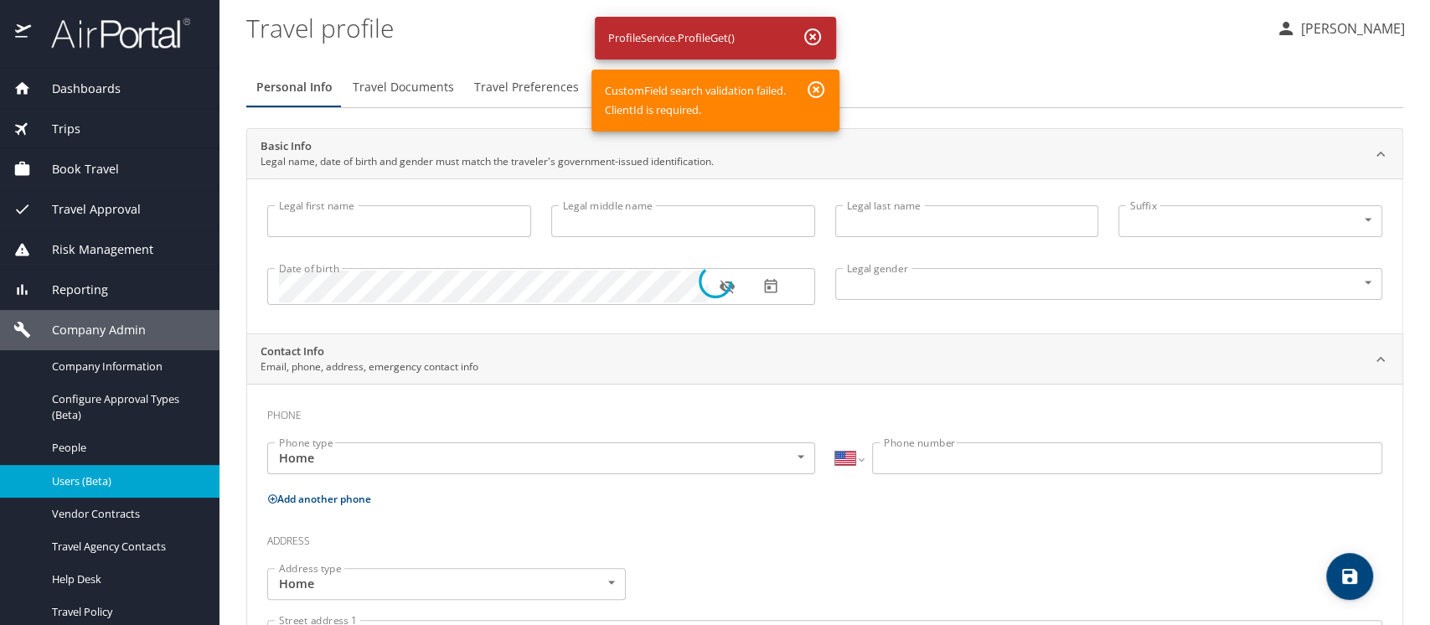
click at [937, 36] on div at bounding box center [715, 281] width 1430 height 688
click at [68, 479] on div at bounding box center [715, 281] width 1430 height 688
click at [68, 480] on div at bounding box center [715, 281] width 1430 height 688
click at [70, 449] on div at bounding box center [715, 281] width 1430 height 688
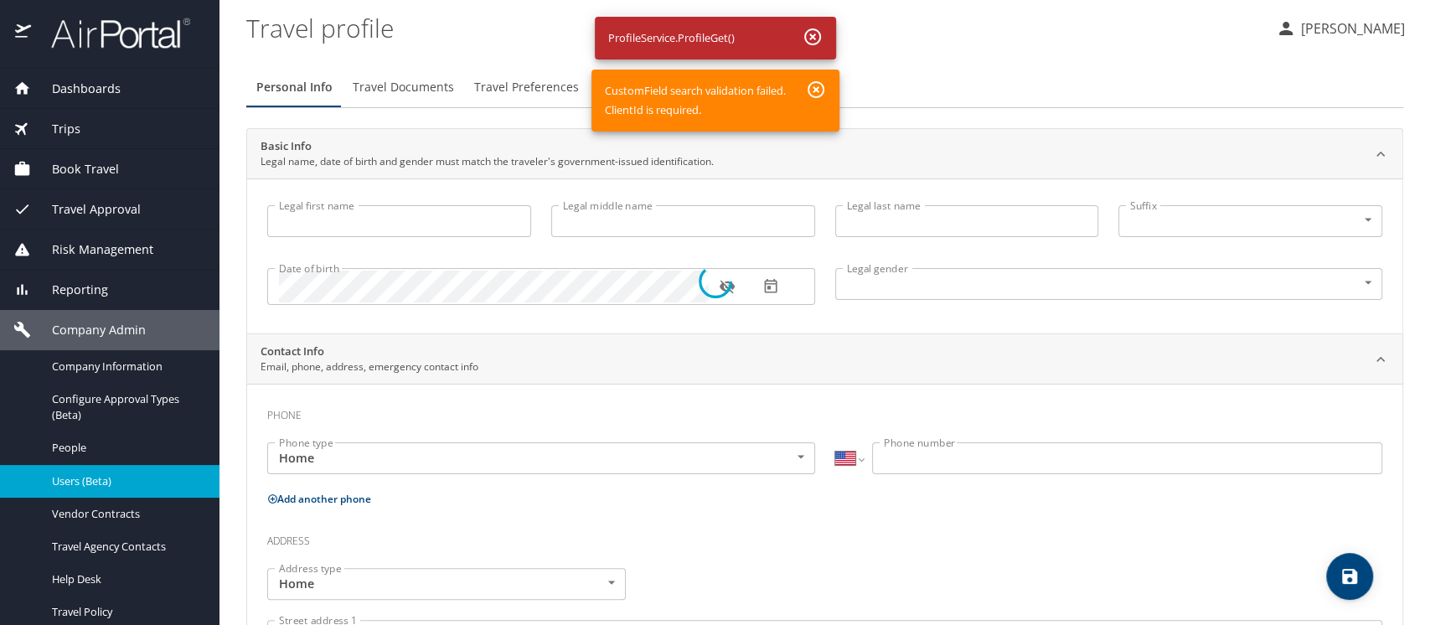
click at [96, 372] on div at bounding box center [715, 281] width 1430 height 688
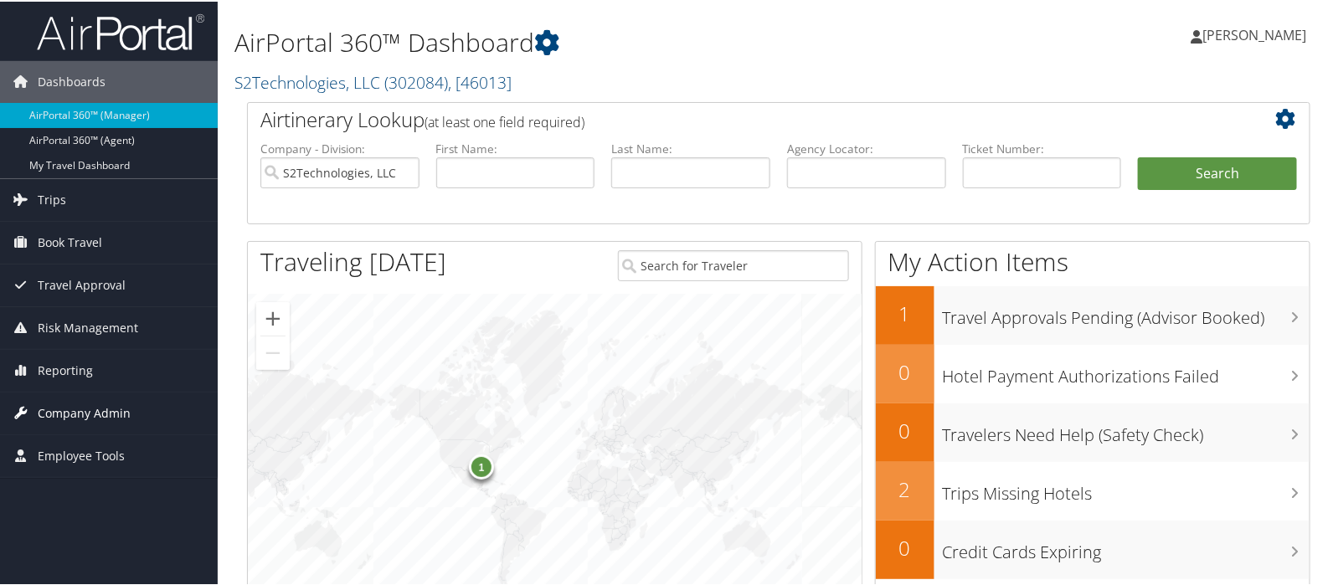
click at [91, 412] on span "Company Admin" at bounding box center [84, 412] width 93 height 42
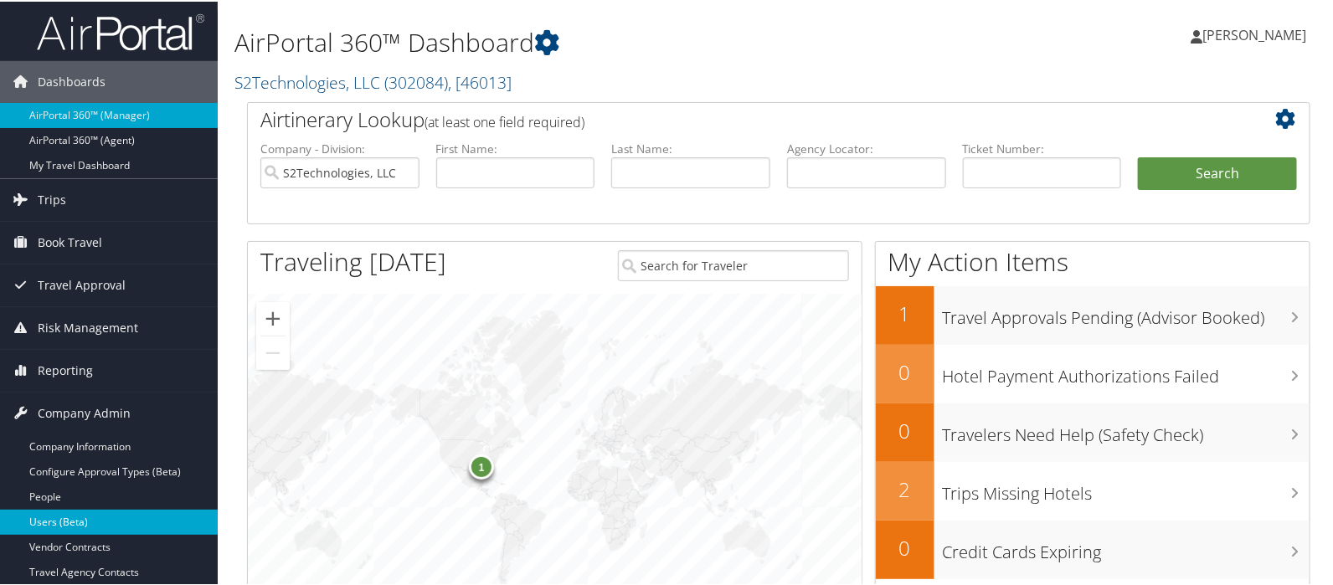
click at [86, 513] on link "Users (Beta)" at bounding box center [109, 520] width 218 height 25
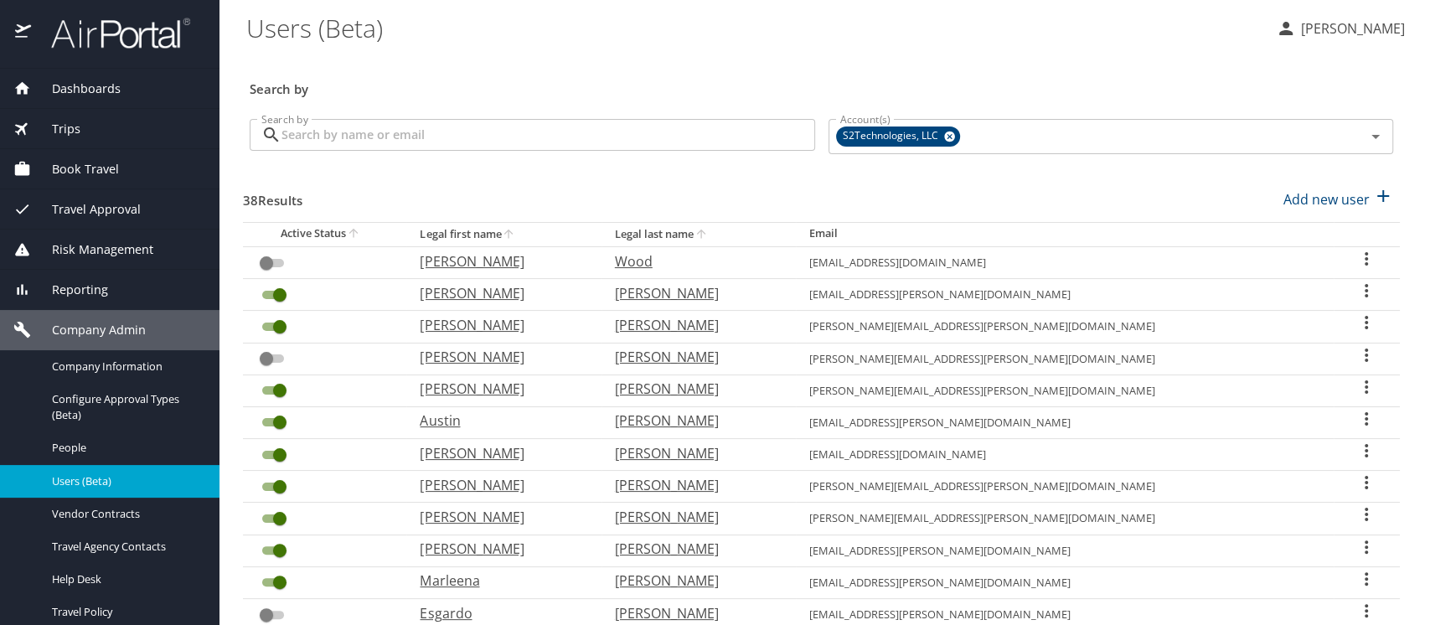
click at [424, 137] on input "Search by" at bounding box center [548, 135] width 534 height 32
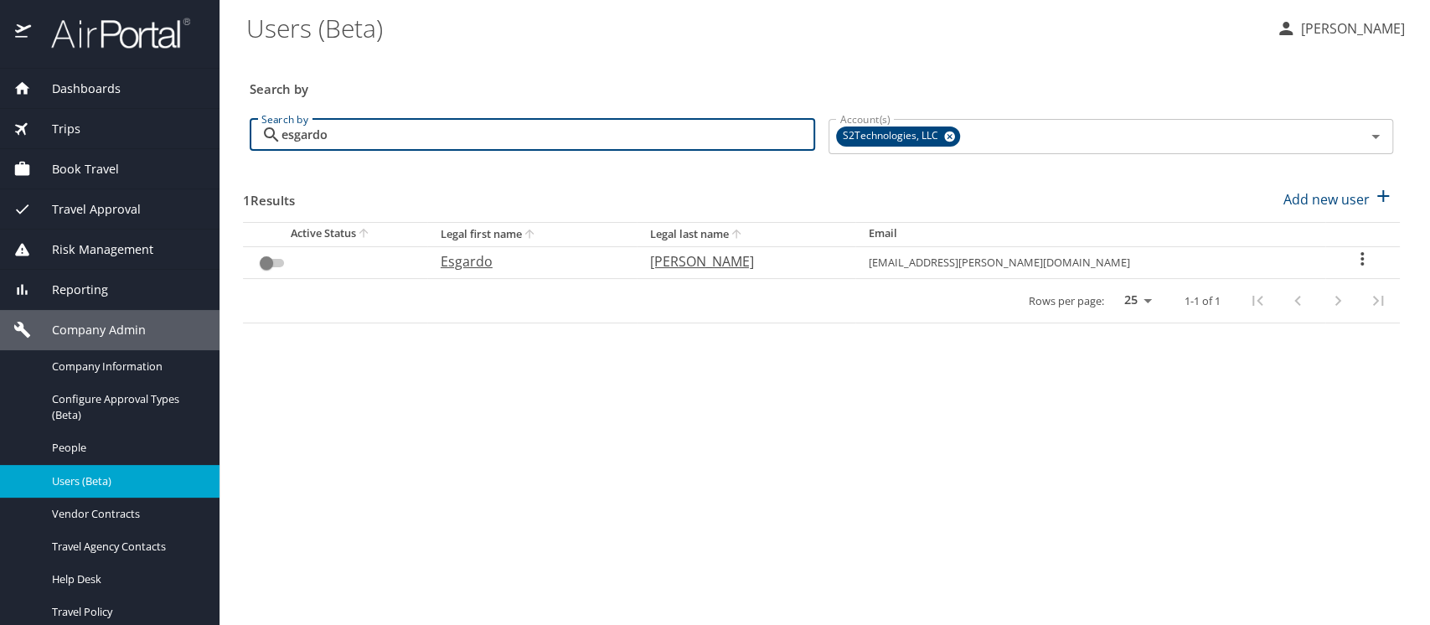
type input "esgardo"
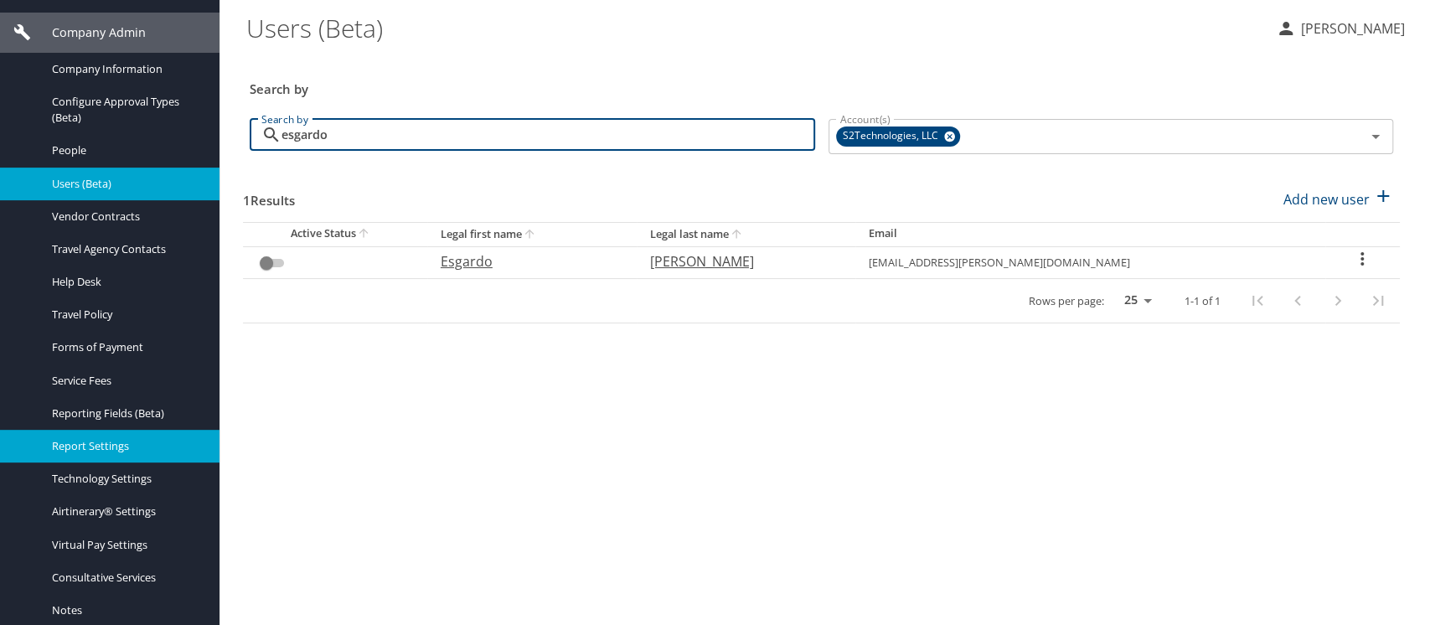
click at [87, 454] on div "Report Settings" at bounding box center [109, 445] width 193 height 19
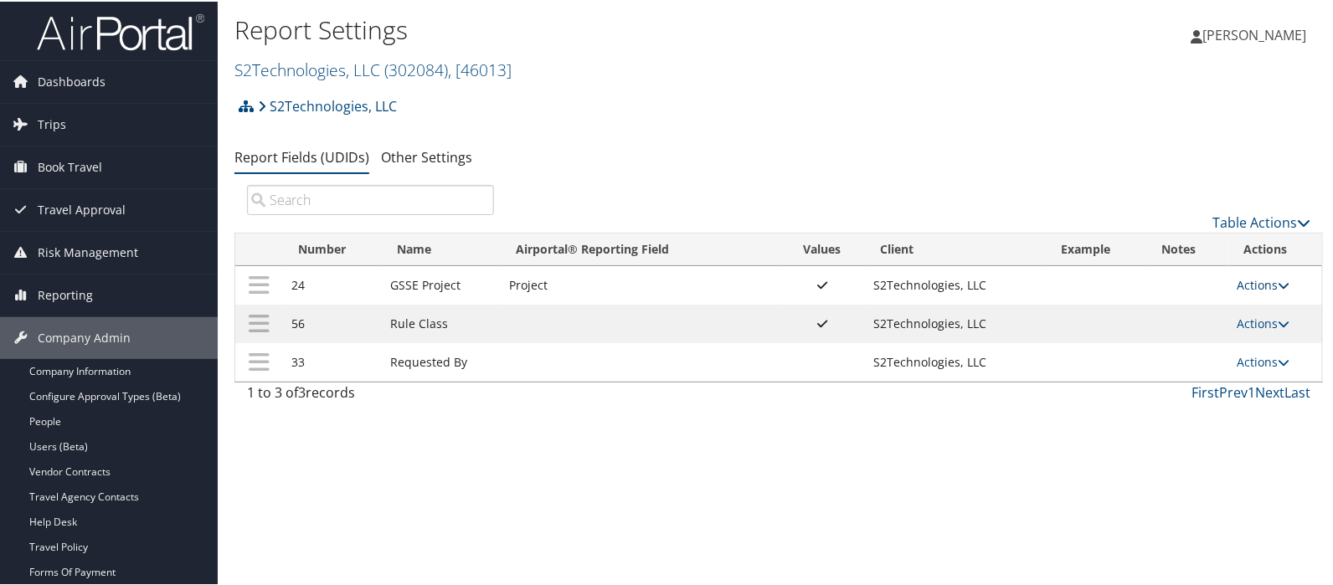
click at [1256, 282] on link "Actions" at bounding box center [1263, 284] width 53 height 16
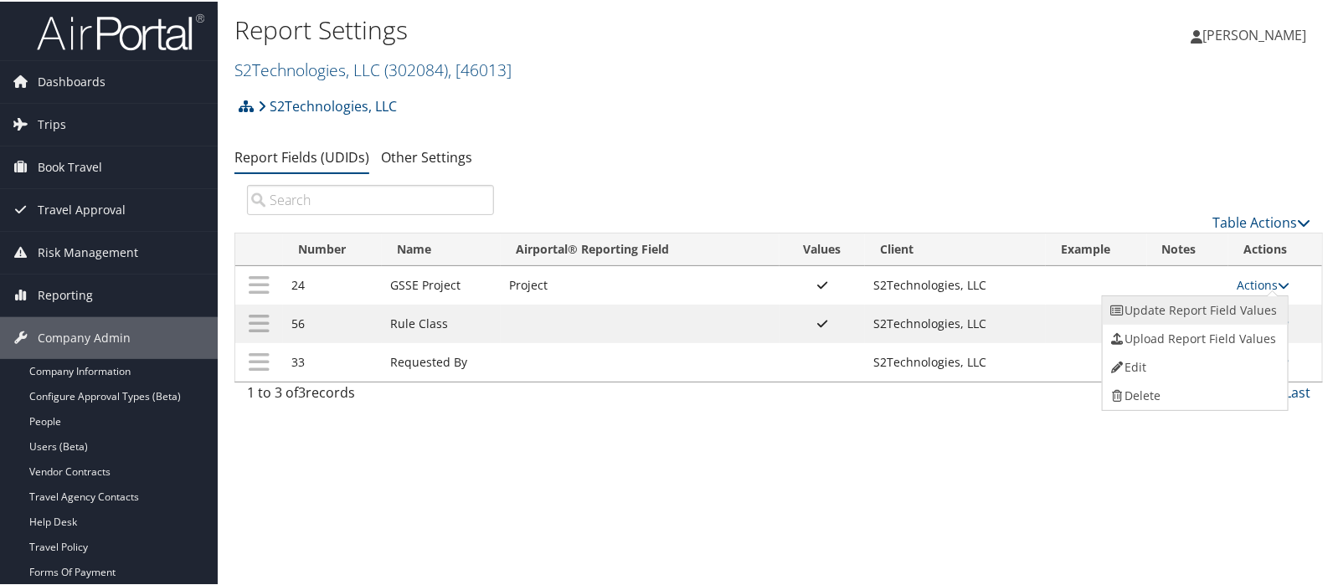
click at [1200, 309] on link "Update Report Field Values" at bounding box center [1193, 309] width 181 height 28
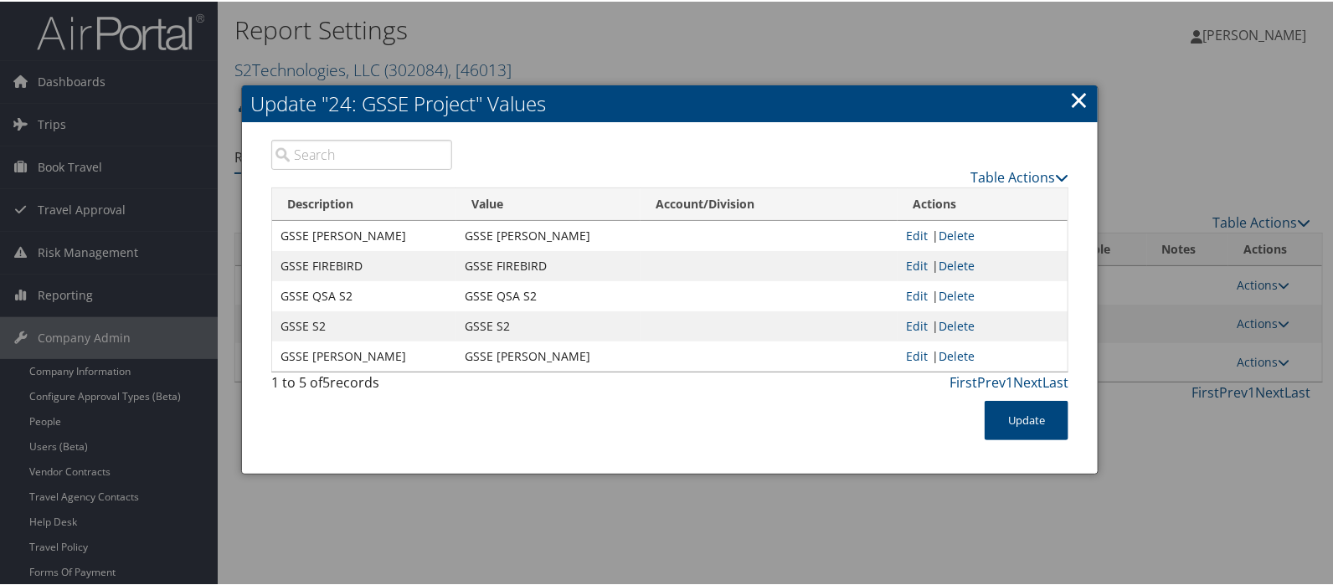
click at [1075, 102] on link "×" at bounding box center [1079, 98] width 19 height 34
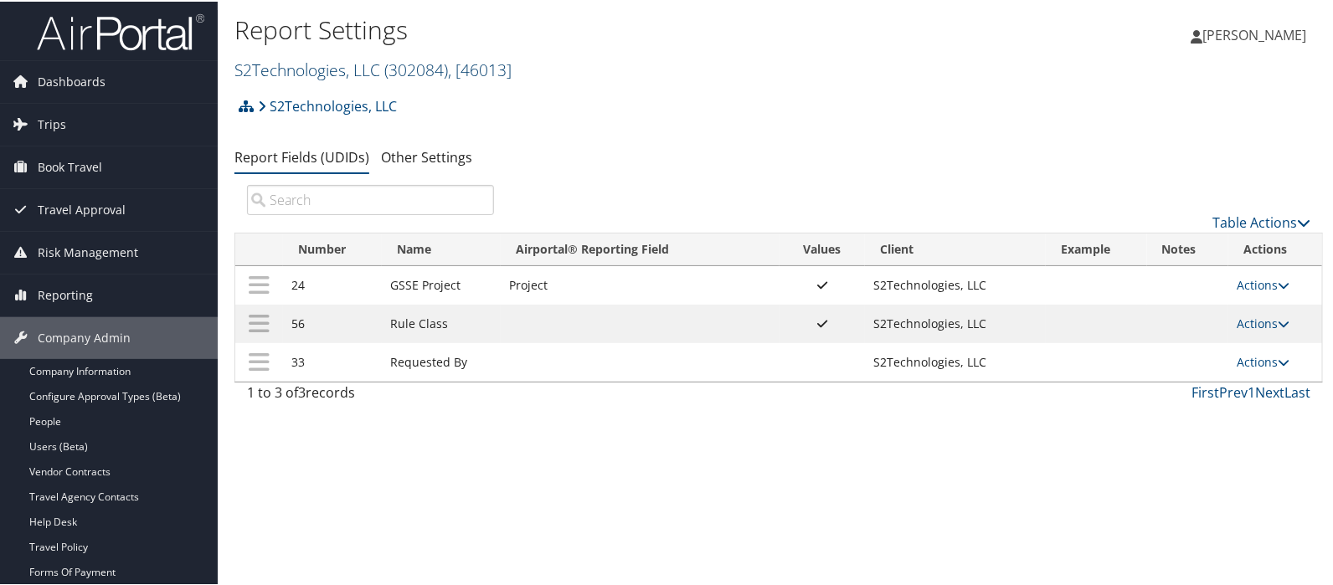
click at [263, 69] on link "S2Technologies, LLC ( 302084 ) , [ 46013 ]" at bounding box center [373, 68] width 277 height 23
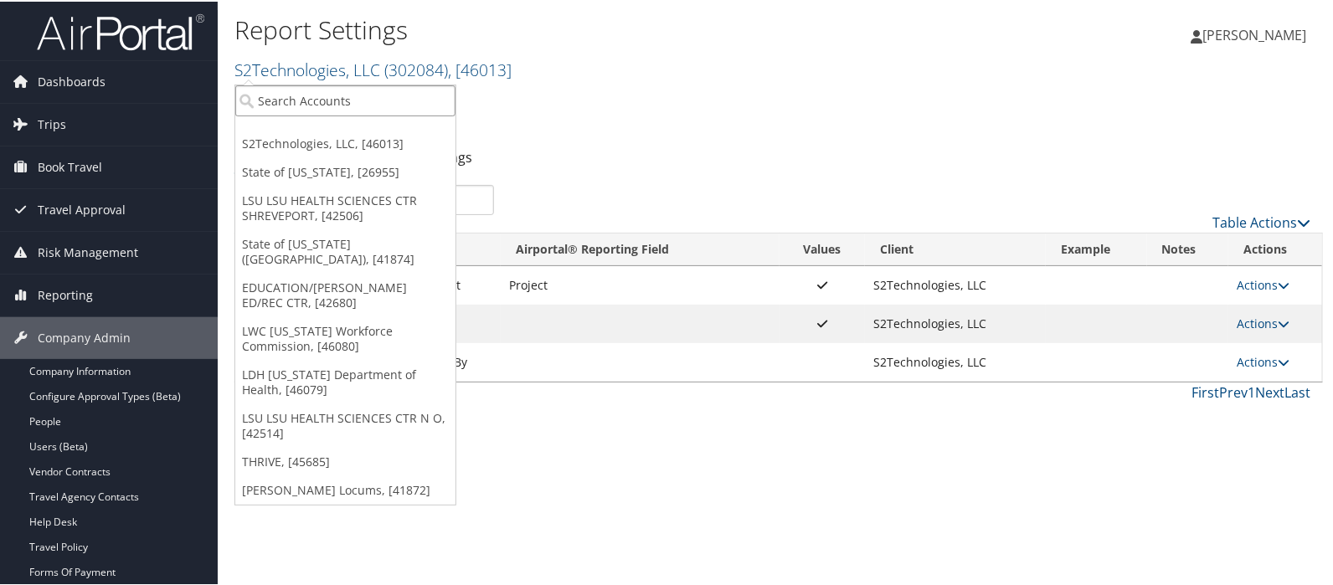
click at [271, 92] on input "search" at bounding box center [345, 99] width 220 height 31
type input "state of l"
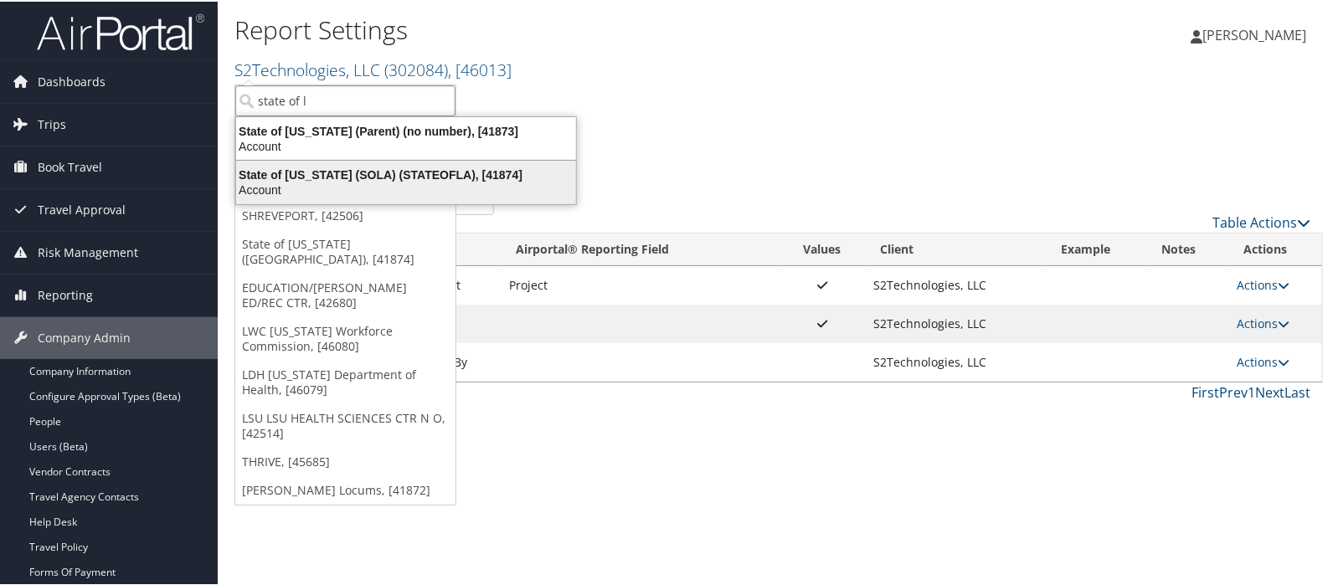
click at [276, 166] on div "State of Louisiana (SOLA) (STATEOFLA), [41874]" at bounding box center [406, 173] width 360 height 15
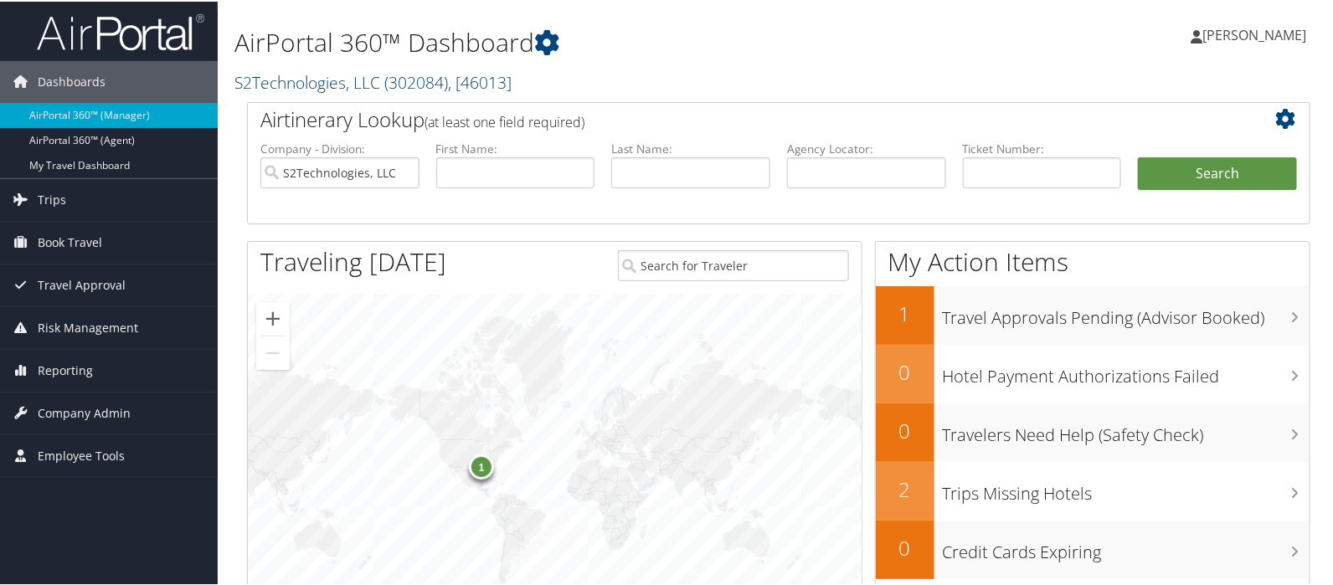
click at [282, 75] on link "S2Technologies, LLC ( 302084 ) , [ 46013 ]" at bounding box center [373, 81] width 277 height 23
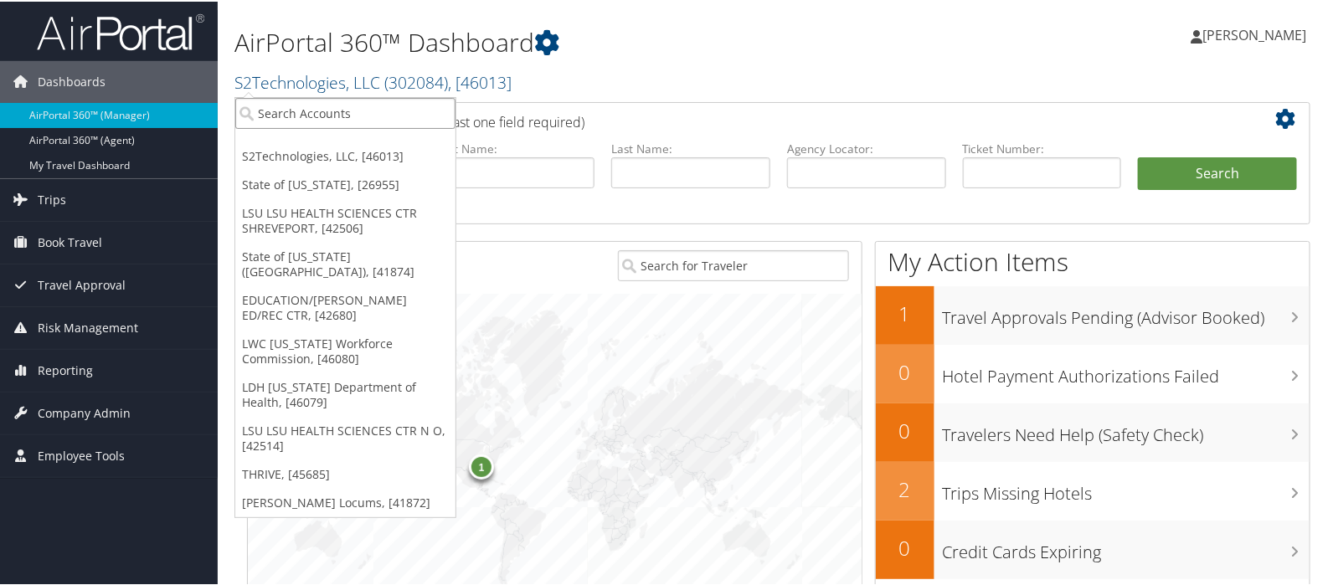
click at [288, 101] on input "search" at bounding box center [345, 111] width 220 height 31
type input "mplt"
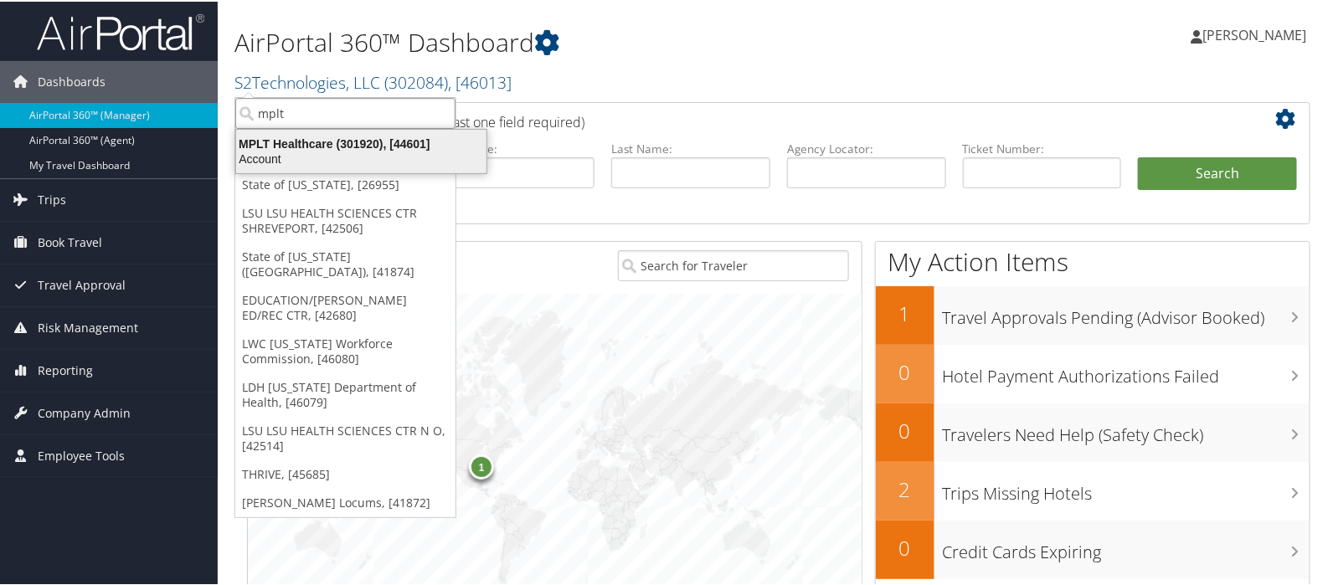
click at [256, 135] on div "MPLT Healthcare (301920), [44601]" at bounding box center [361, 142] width 271 height 15
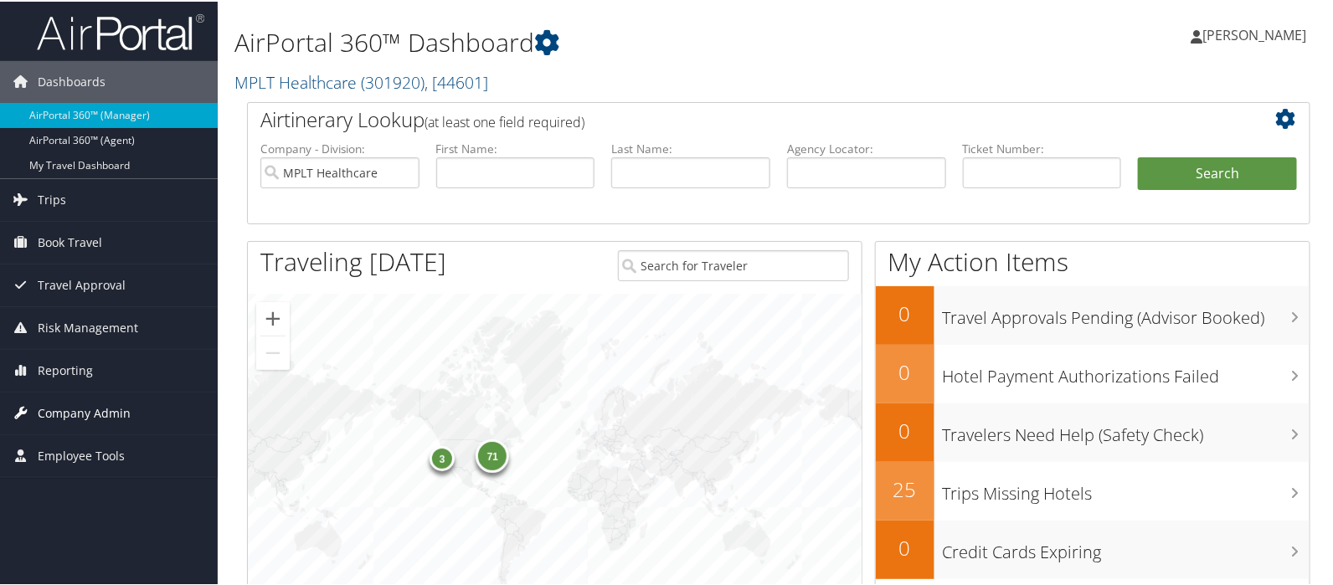
click at [57, 411] on span "Company Admin" at bounding box center [84, 412] width 93 height 42
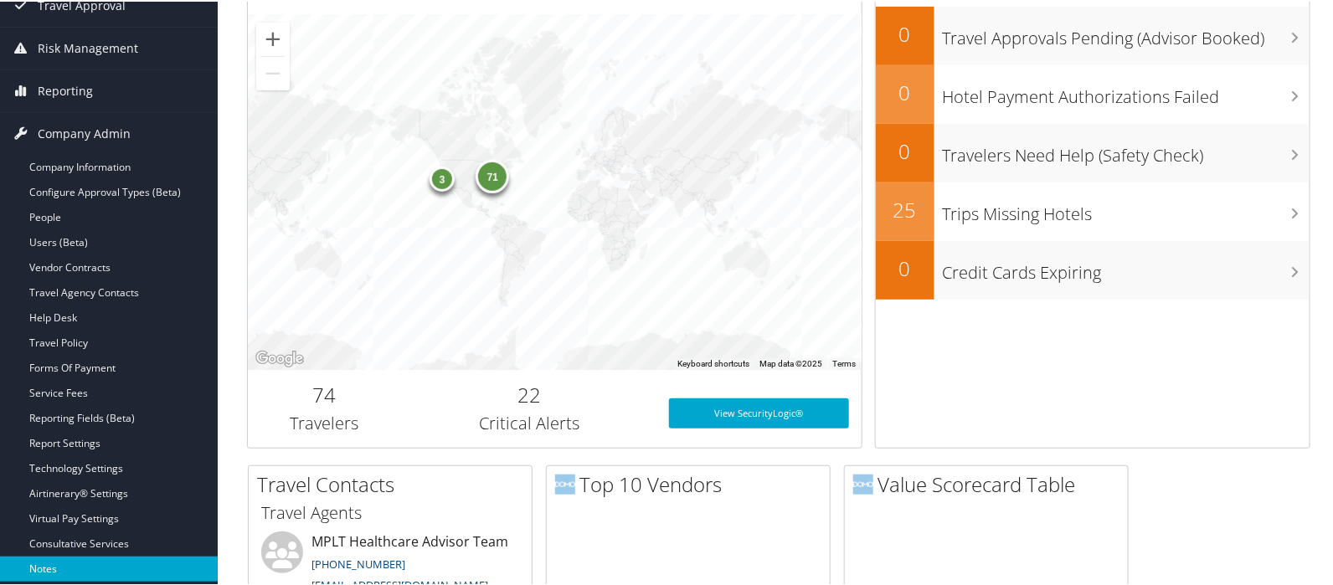
scroll to position [279, 0]
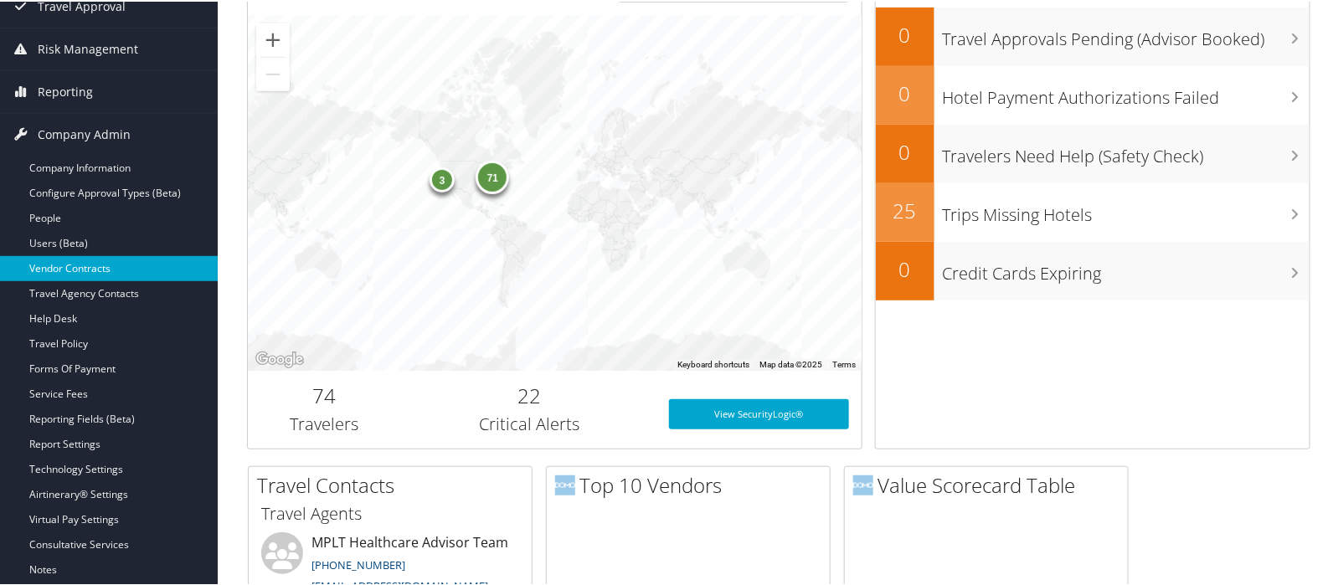
click at [70, 267] on link "Vendor Contracts" at bounding box center [109, 267] width 218 height 25
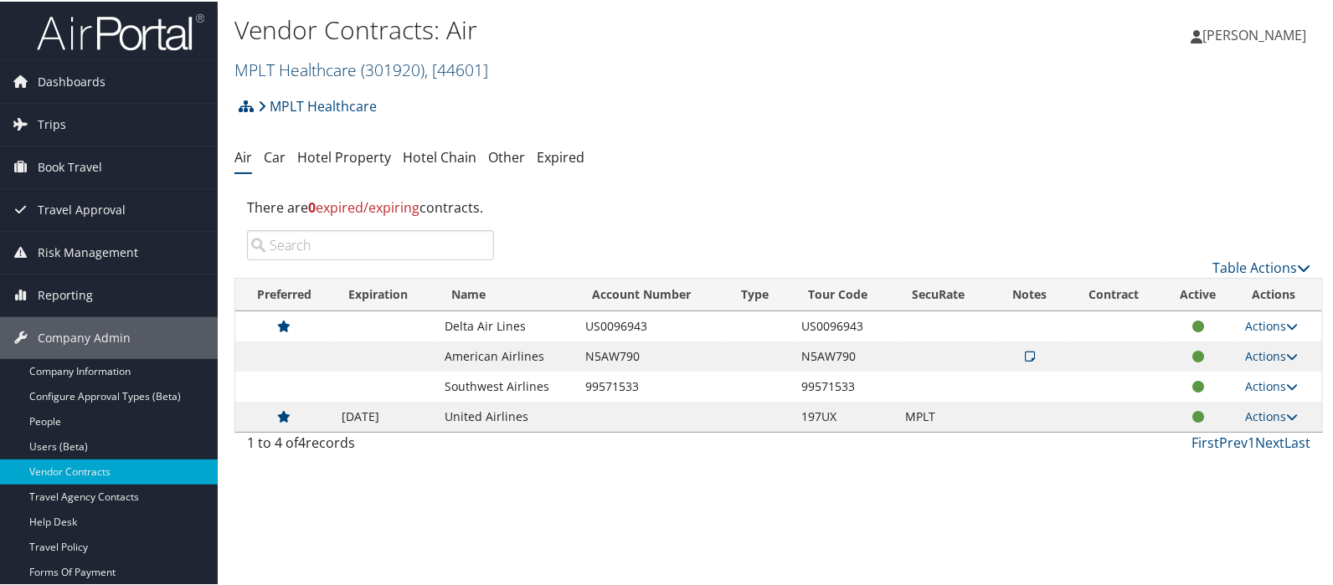
click at [278, 70] on link "MPLT Healthcare ( 301920 ) , [ 44601 ]" at bounding box center [362, 68] width 254 height 23
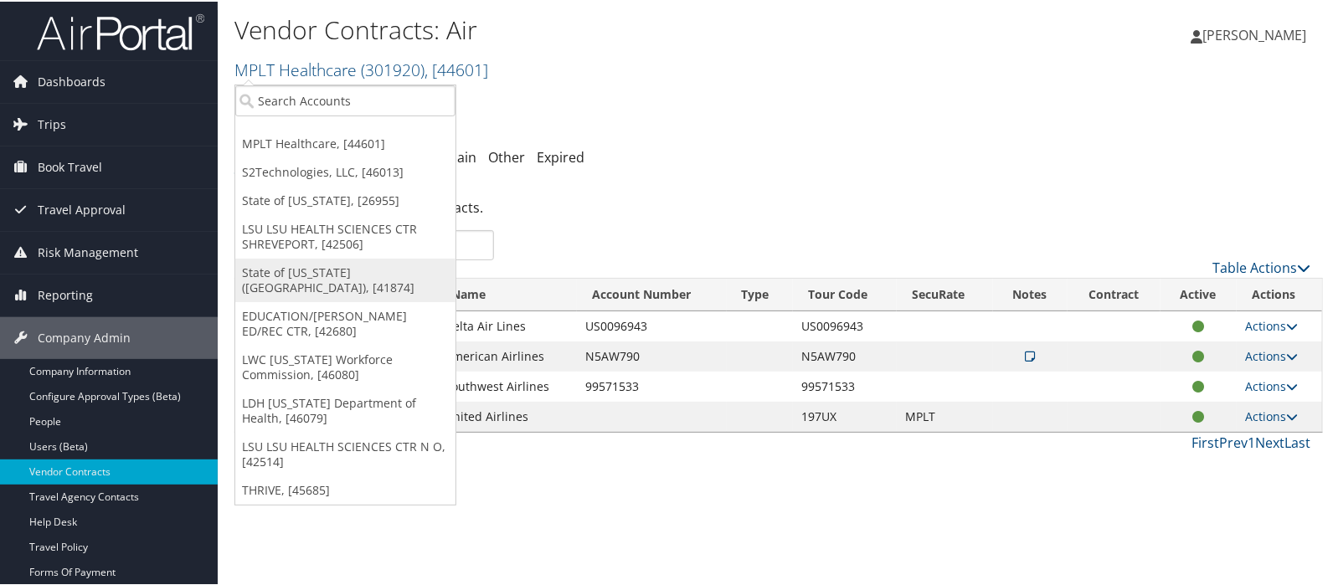
click at [299, 269] on link "State of [US_STATE] ([GEOGRAPHIC_DATA]), [41874]" at bounding box center [345, 279] width 220 height 44
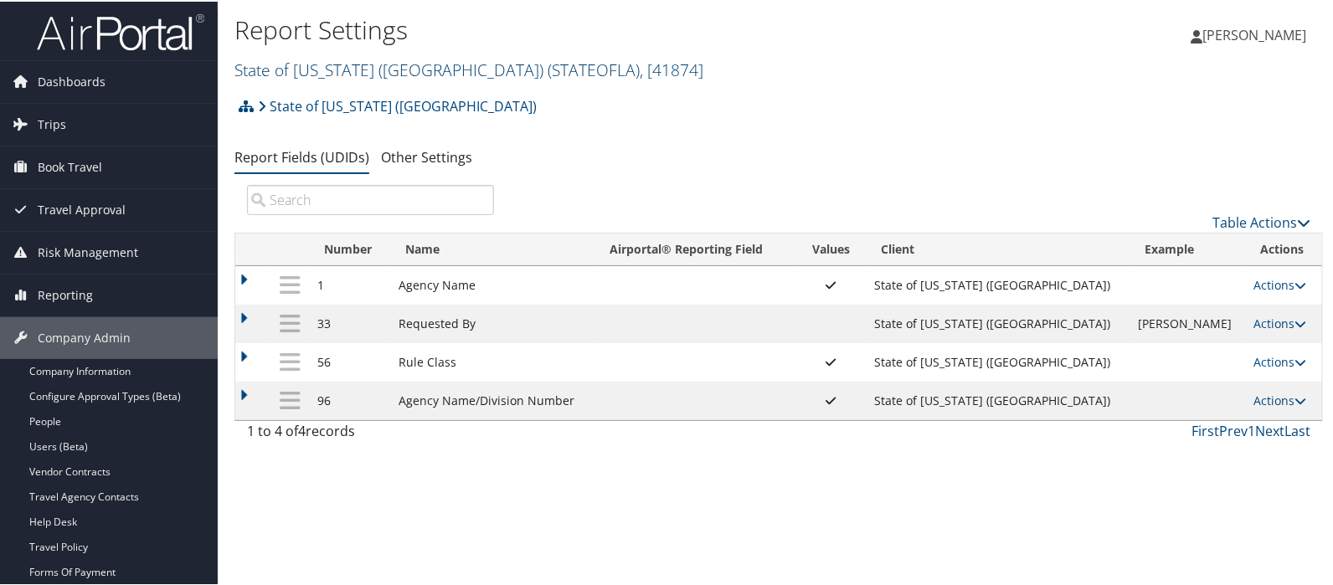
click at [364, 67] on link "State of Louisiana (SOLA) ( STATEOFLA ) , [ 41874 ]" at bounding box center [469, 68] width 469 height 23
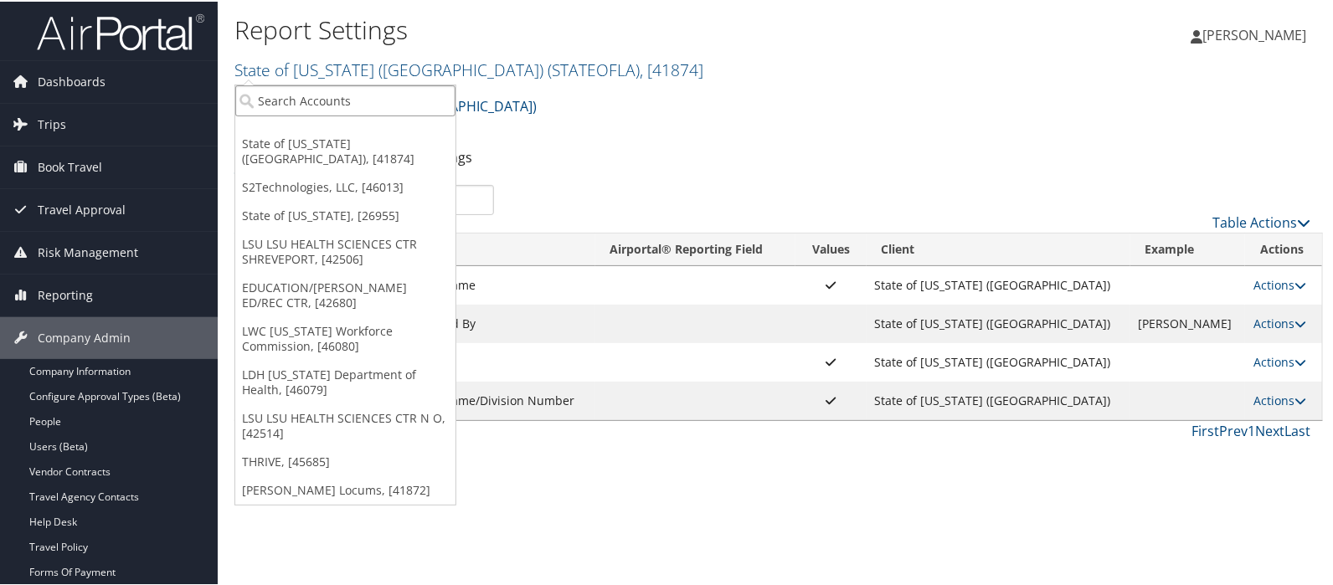
click at [324, 91] on input "search" at bounding box center [345, 99] width 220 height 31
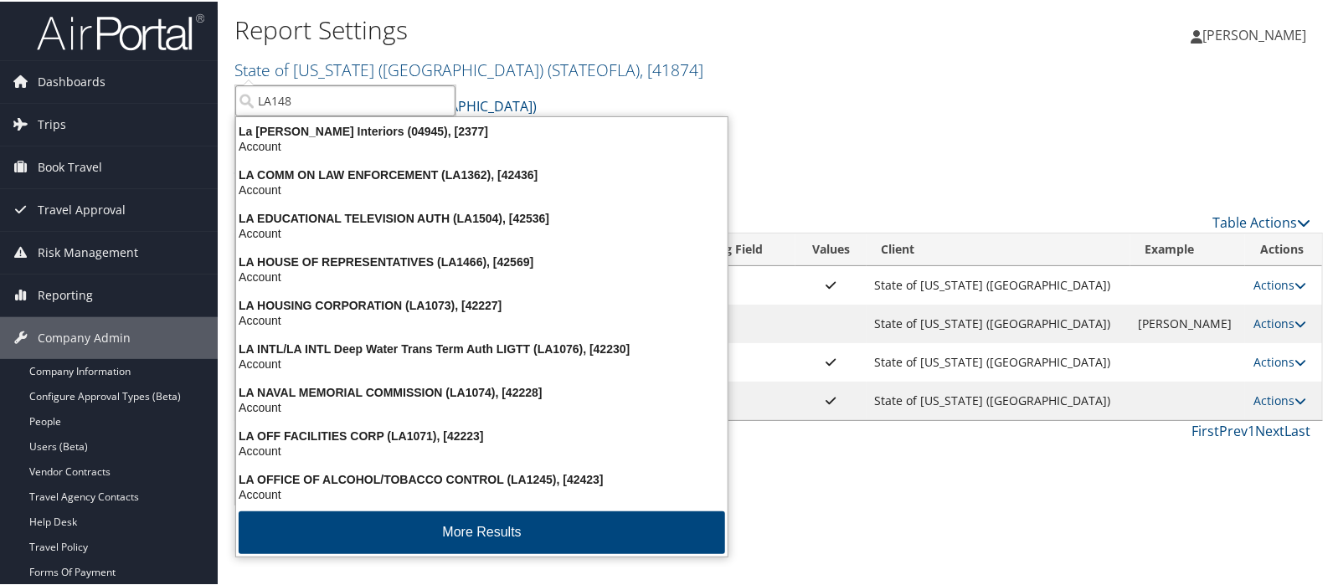
type input "LA1483"
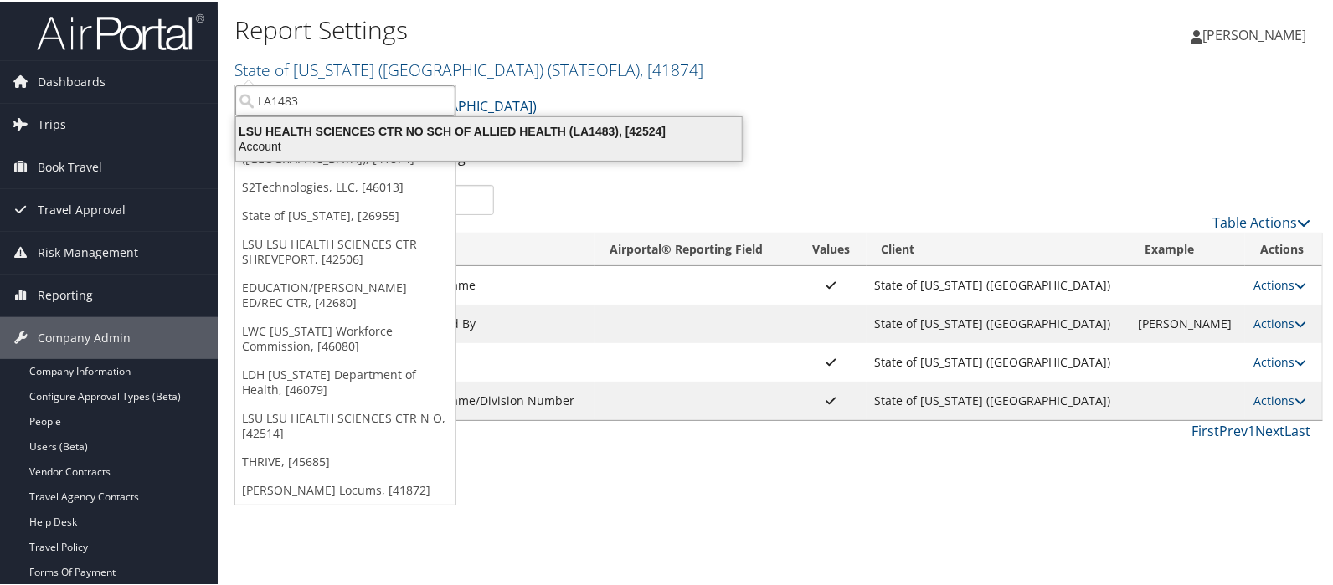
click at [333, 126] on div "LSU HEALTH SCIENCES CTR NO SCH OF ALLIED HEALTH (LA1483), [42524]" at bounding box center [489, 129] width 526 height 15
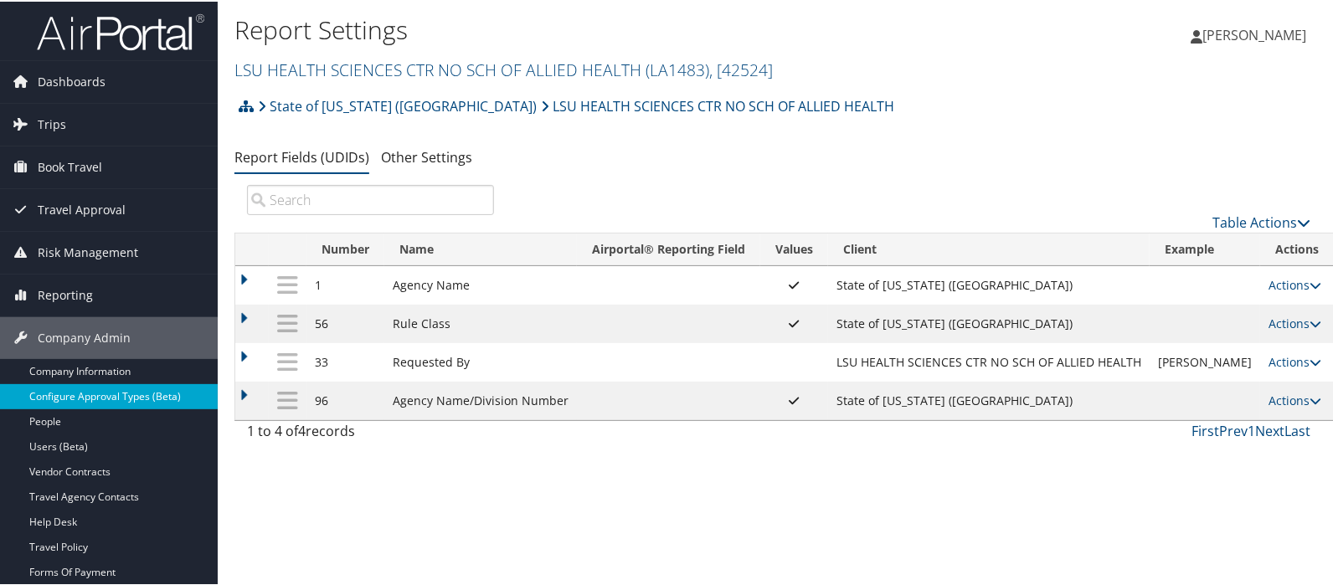
click at [84, 400] on link "Configure Approval Types (Beta)" at bounding box center [109, 395] width 218 height 25
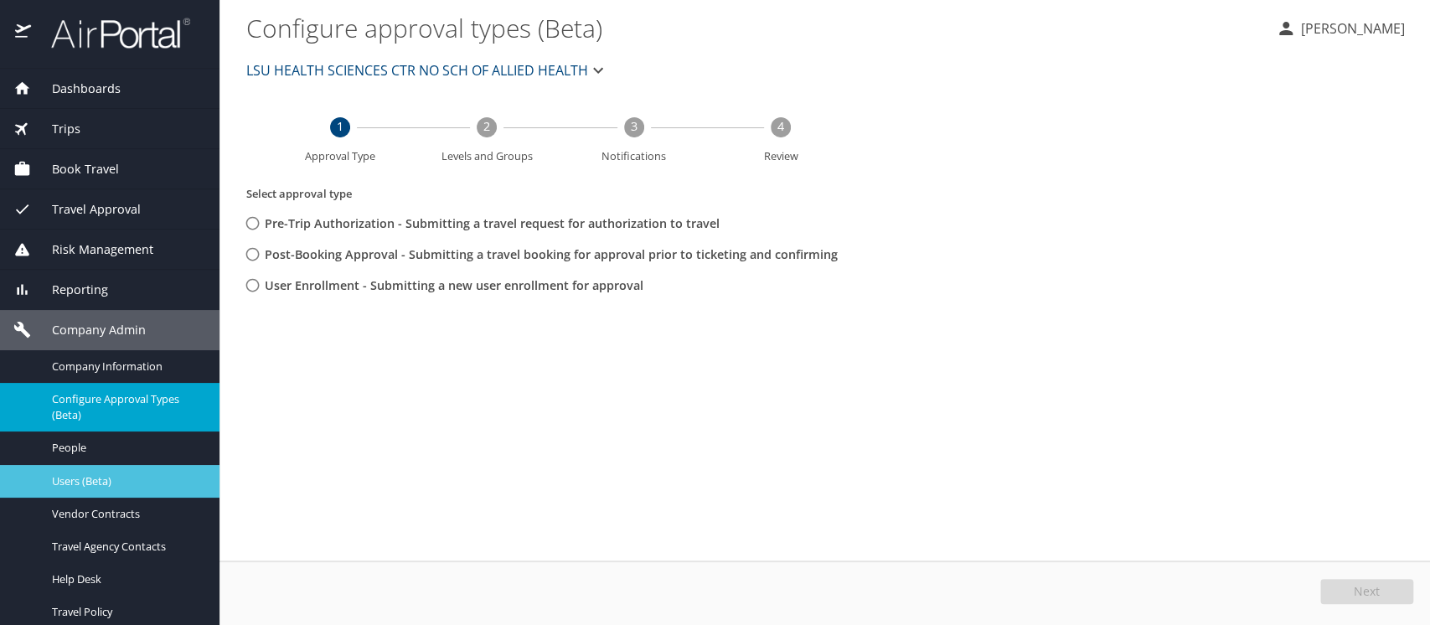
click at [100, 473] on span "Users (Beta)" at bounding box center [125, 481] width 147 height 16
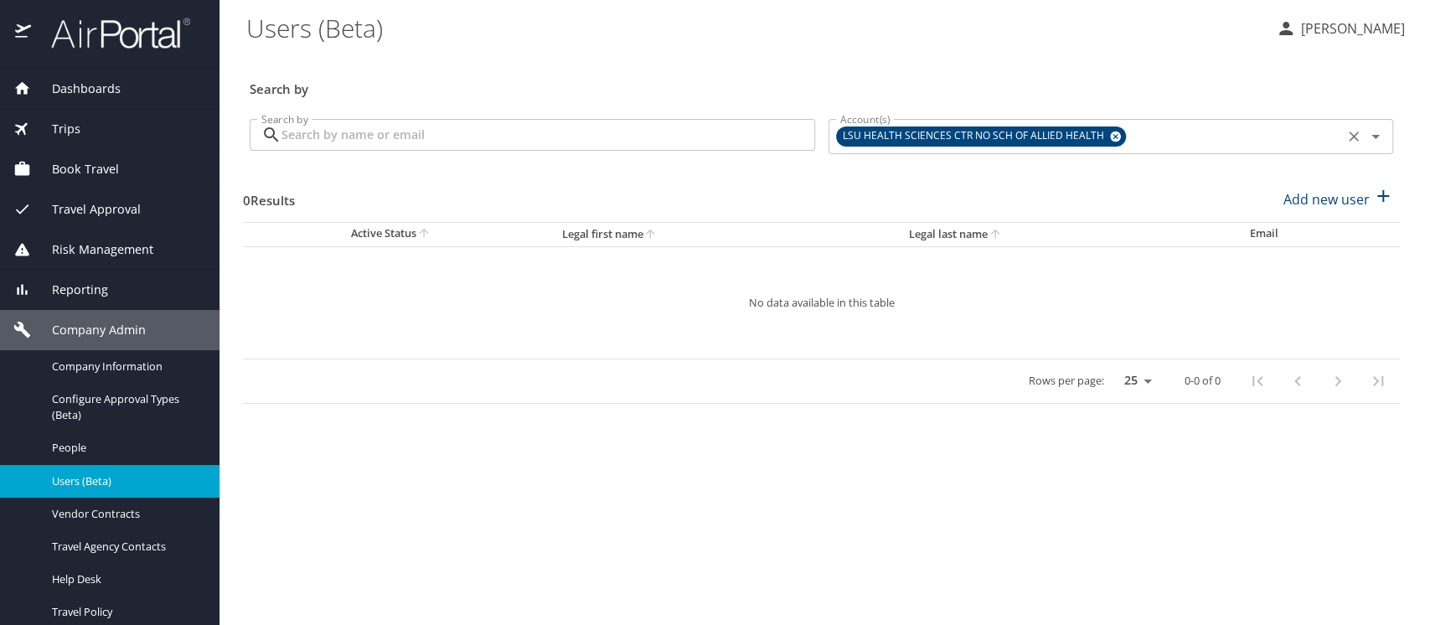
click at [1109, 135] on icon at bounding box center [1115, 136] width 13 height 18
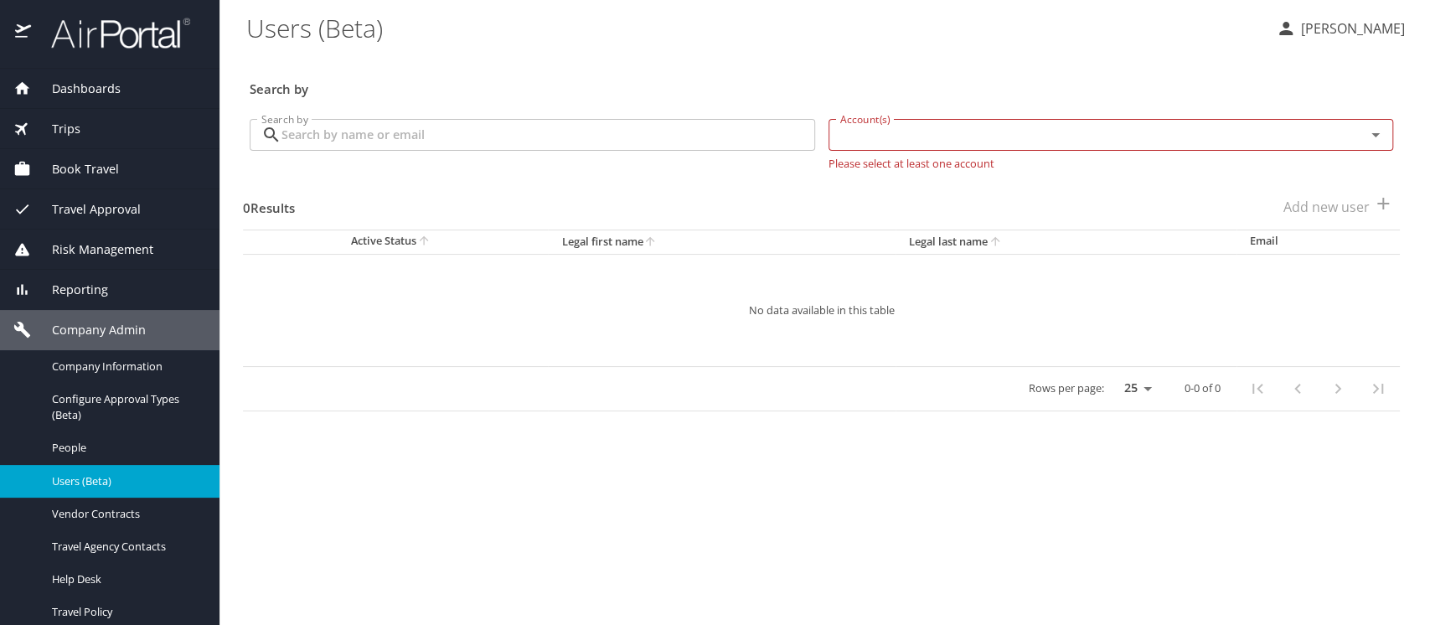
click at [358, 138] on input "Search by" at bounding box center [548, 135] width 534 height 32
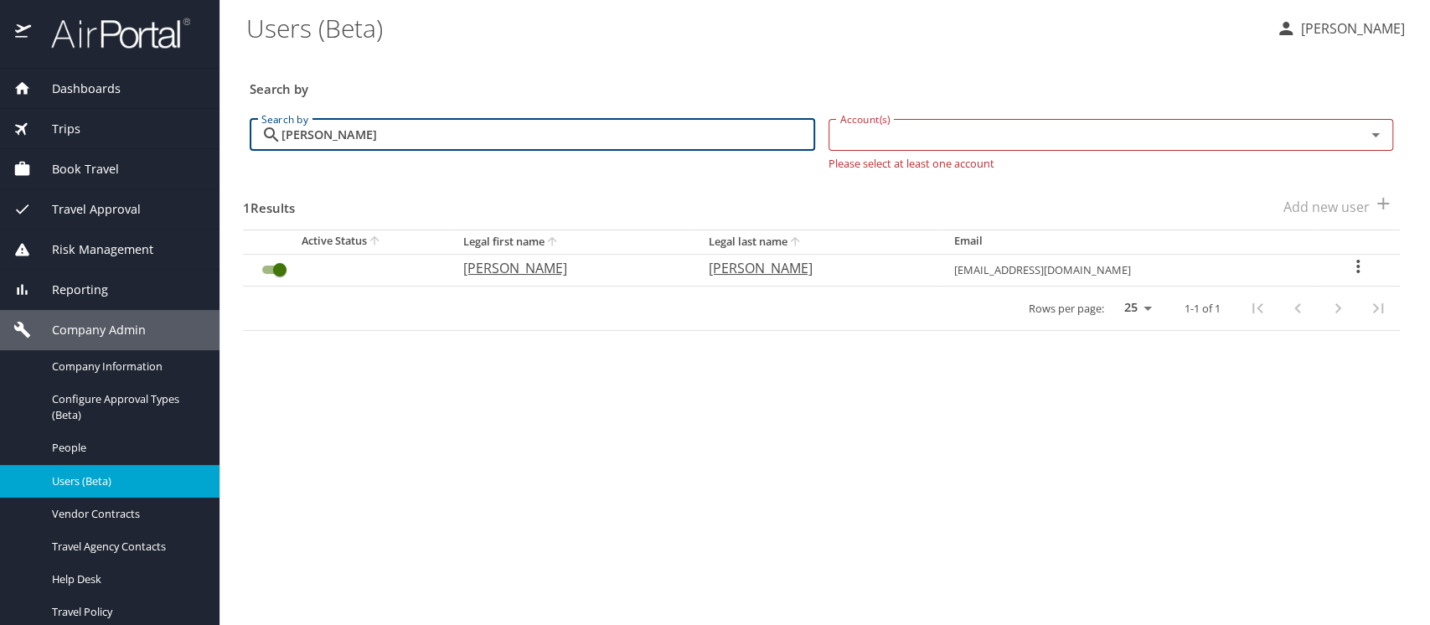
drag, startPoint x: 348, startPoint y: 137, endPoint x: 283, endPoint y: 137, distance: 65.3
click at [283, 137] on input "[PERSON_NAME]" at bounding box center [548, 135] width 534 height 32
drag, startPoint x: 383, startPoint y: 137, endPoint x: 271, endPoint y: 136, distance: 111.4
click at [271, 136] on div "[PERSON_NAME] Search by" at bounding box center [532, 135] width 565 height 32
type input "[PERSON_NAME]"
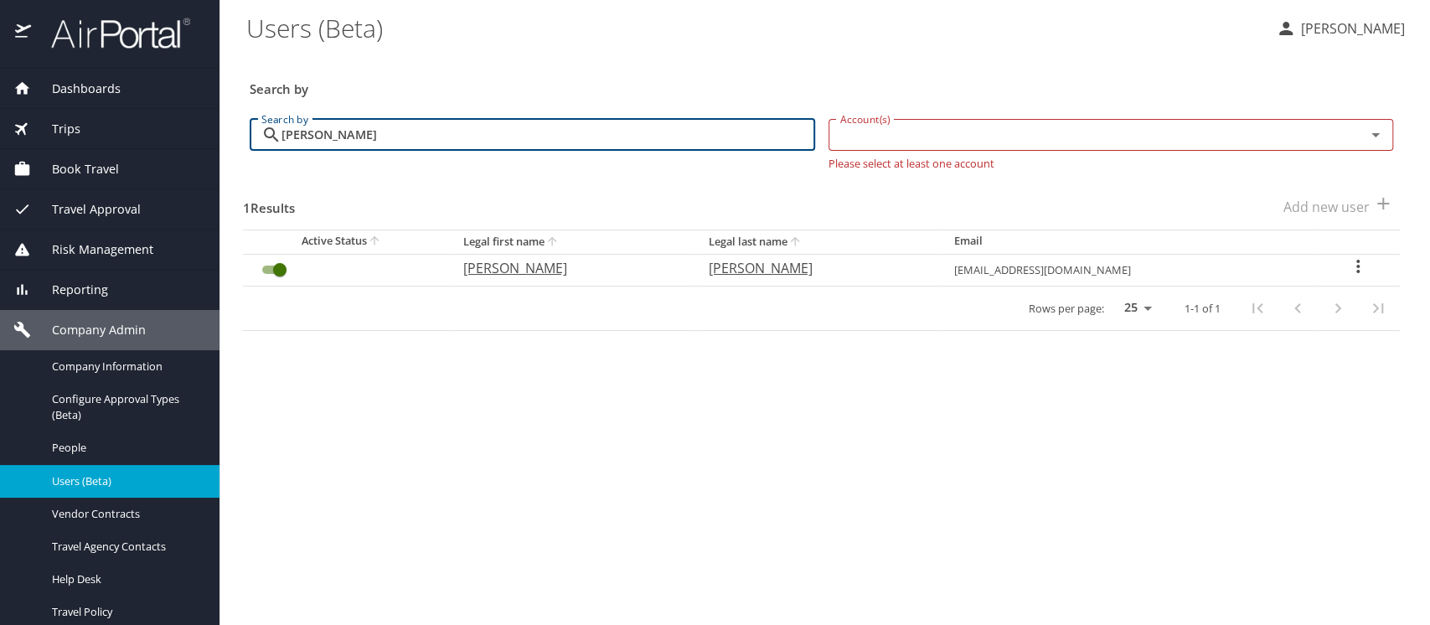
checkbox input "false"
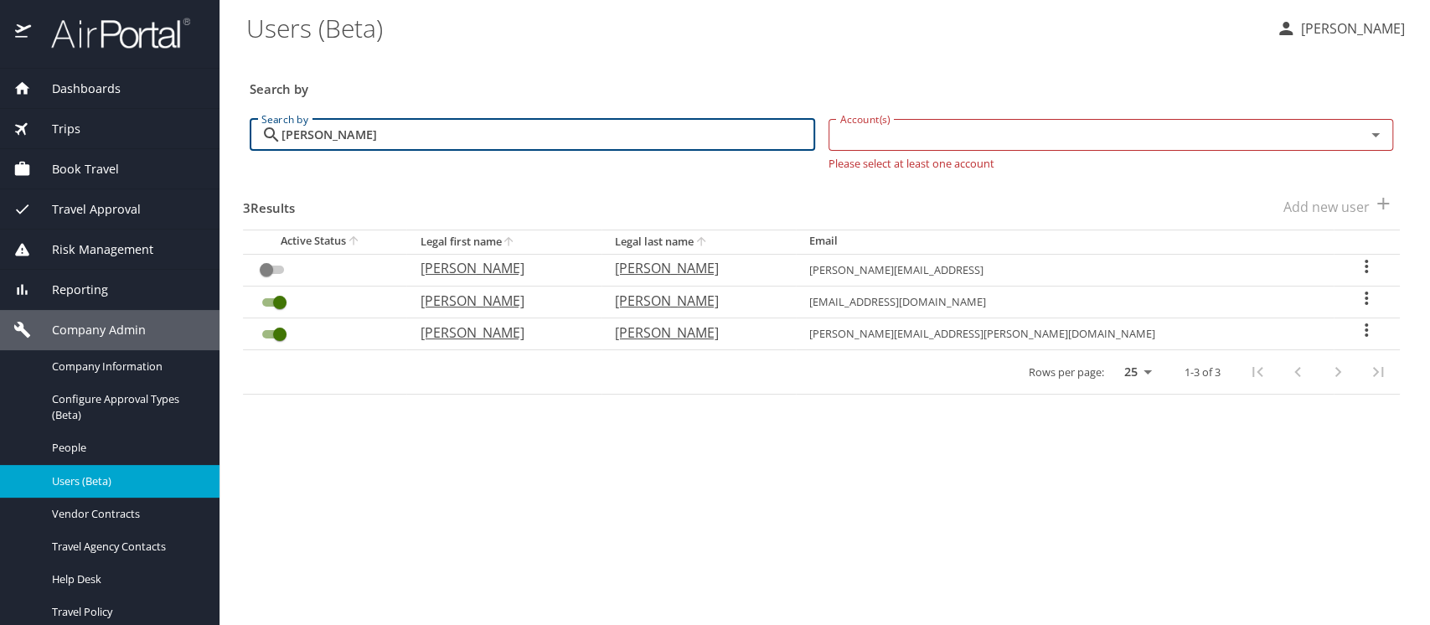
drag, startPoint x: 436, startPoint y: 137, endPoint x: 279, endPoint y: 136, distance: 157.5
click at [279, 136] on div "[PERSON_NAME] Search by" at bounding box center [532, 135] width 565 height 32
type input "[PERSON_NAME]"
checkbox input "true"
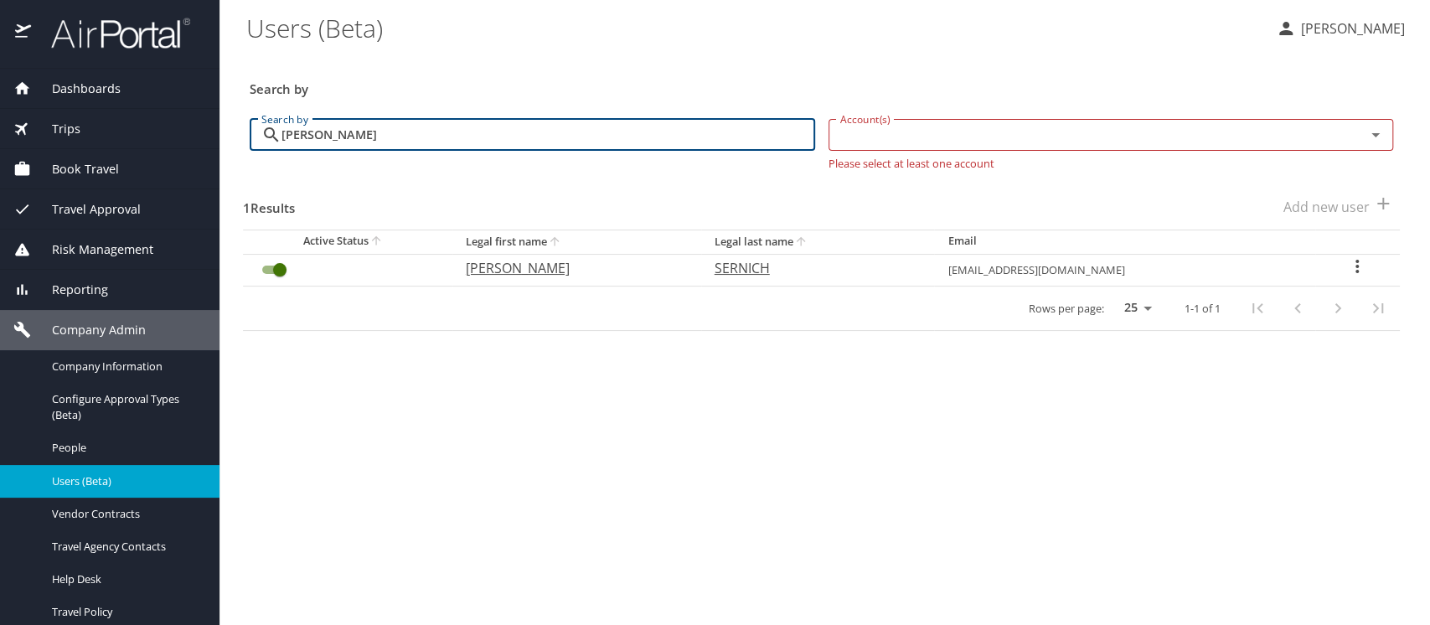
drag, startPoint x: 386, startPoint y: 135, endPoint x: 259, endPoint y: 133, distance: 127.3
click at [259, 133] on div "[PERSON_NAME] Search by" at bounding box center [532, 135] width 565 height 32
type input "[PERSON_NAME]"
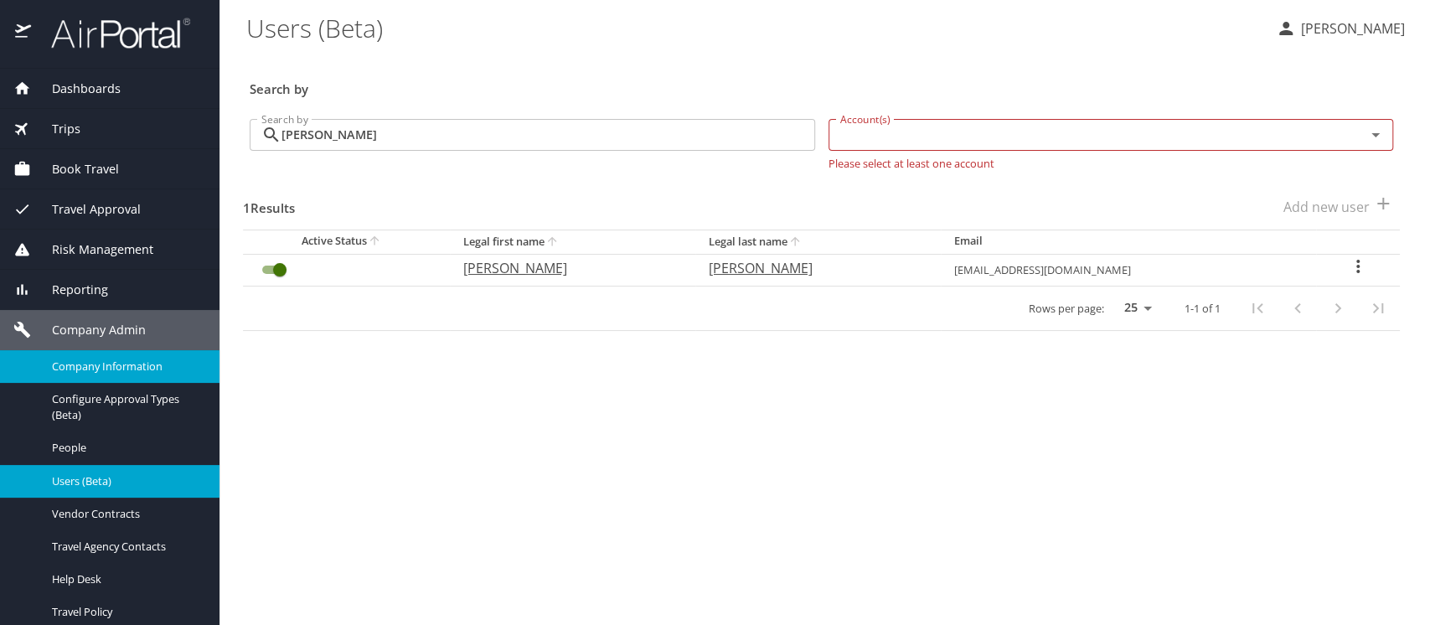
click at [70, 364] on span "Company Information" at bounding box center [125, 366] width 147 height 16
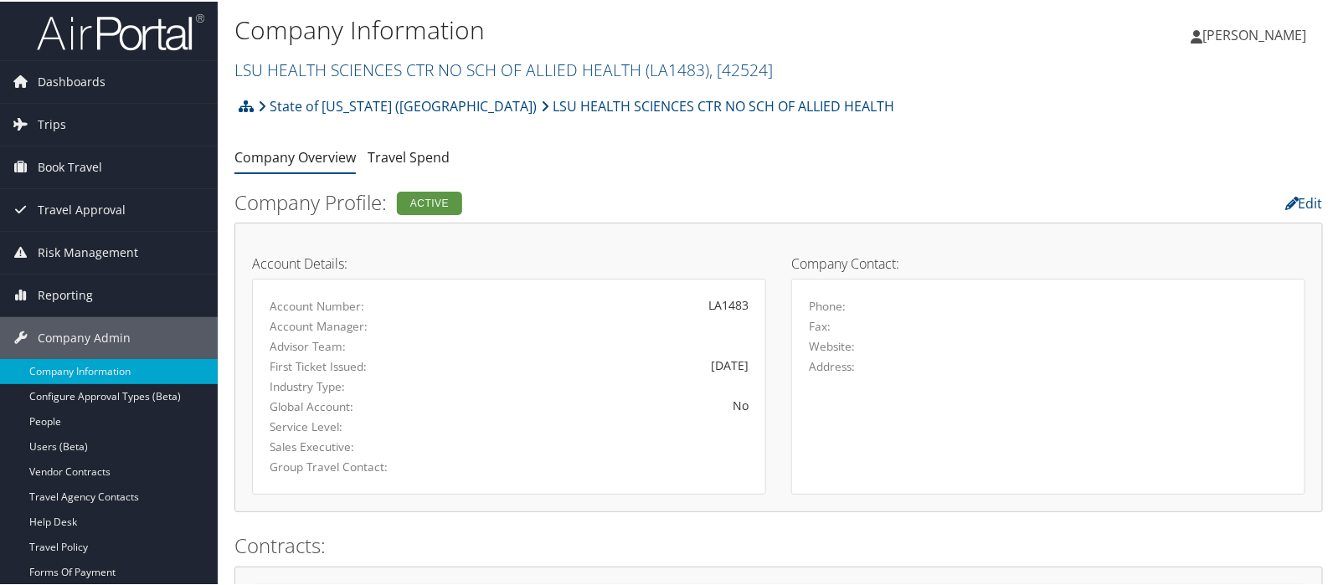
click at [261, 68] on link "LSU HEALTH SCIENCES CTR NO SCH OF ALLIED HEALTH ( LA1483 ) , [ 42524 ]" at bounding box center [504, 68] width 539 height 23
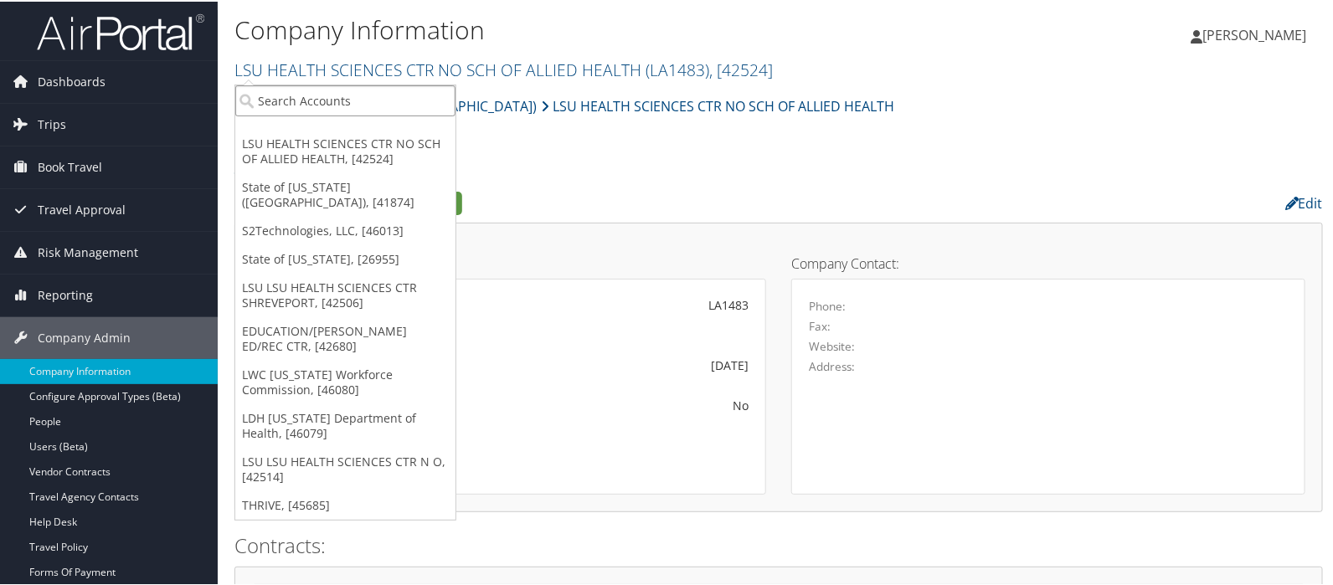
click at [265, 102] on input "search" at bounding box center [345, 99] width 220 height 31
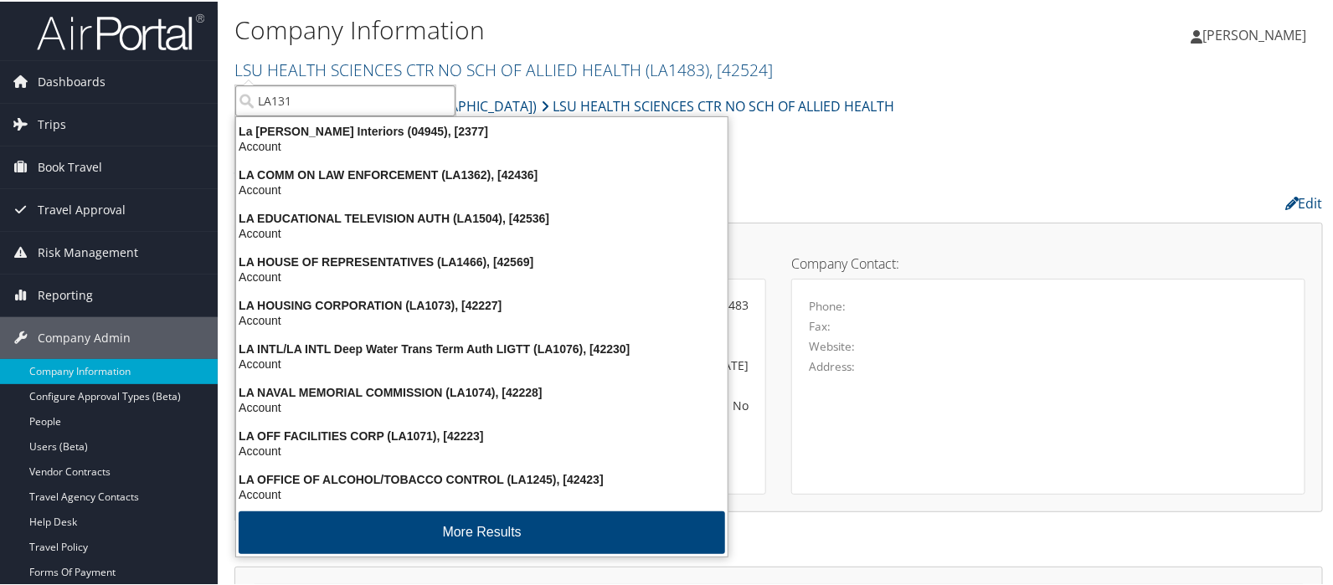
type input "LA1319"
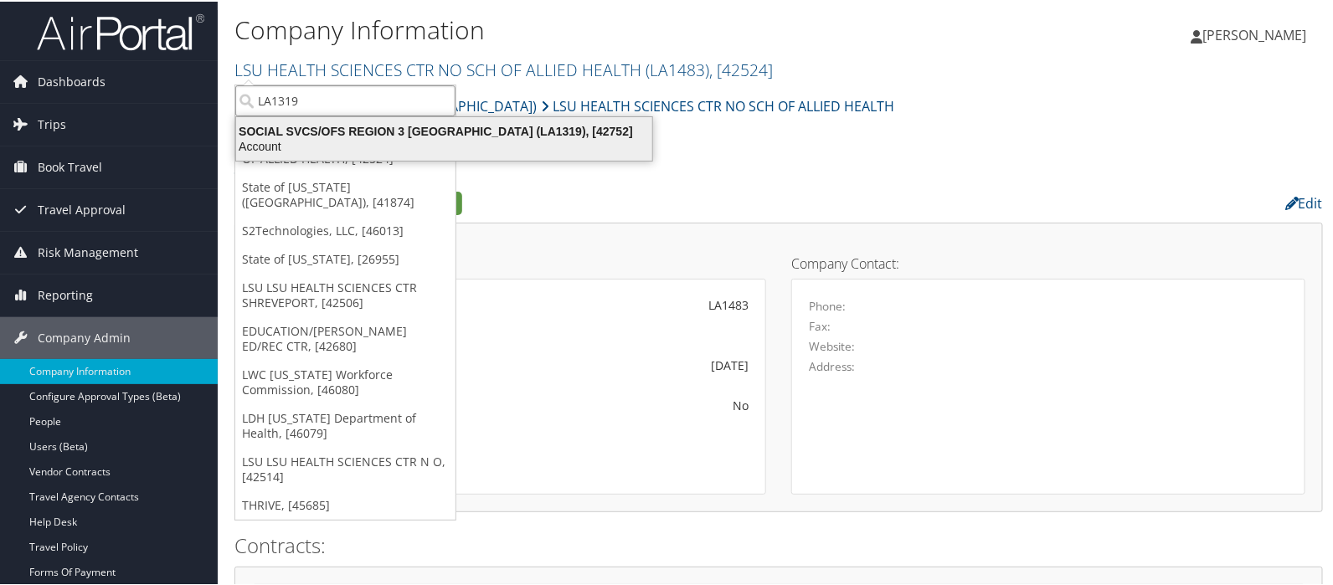
click at [387, 140] on div "Account" at bounding box center [444, 144] width 436 height 15
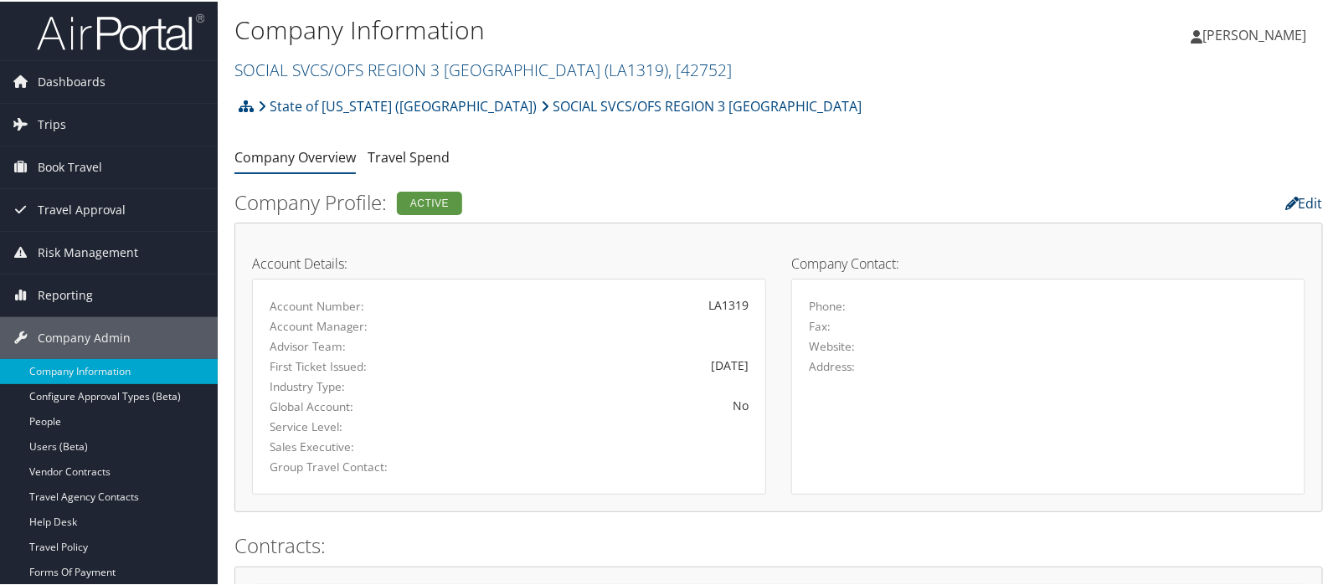
click at [1304, 203] on link "Edit" at bounding box center [1305, 202] width 38 height 18
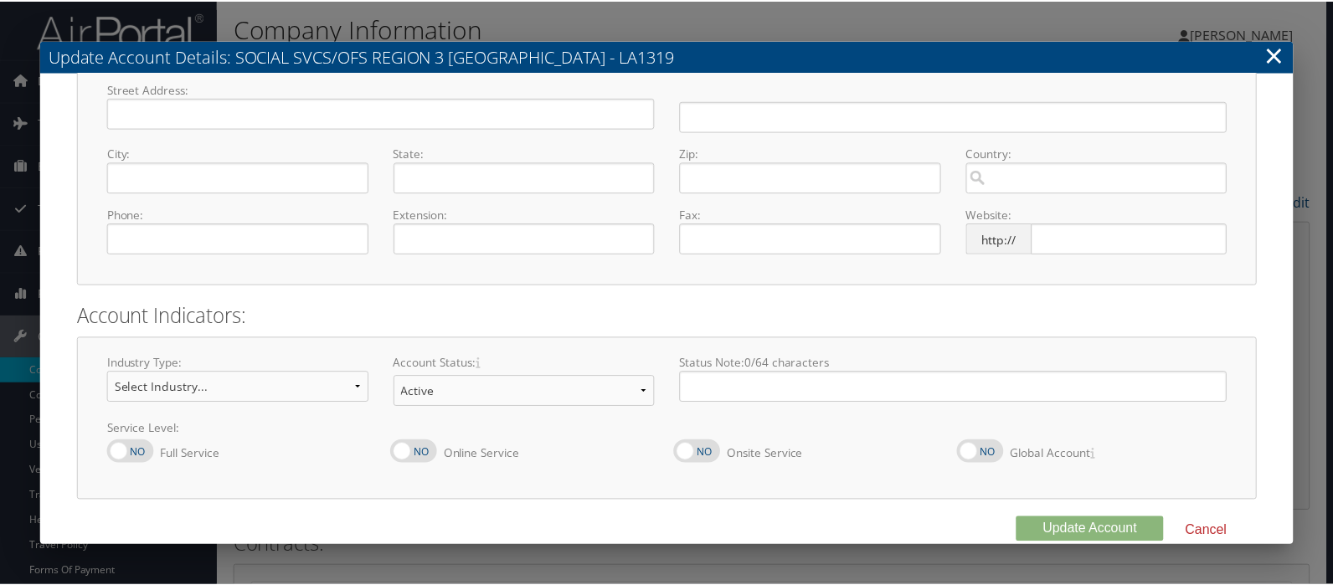
scroll to position [199, 0]
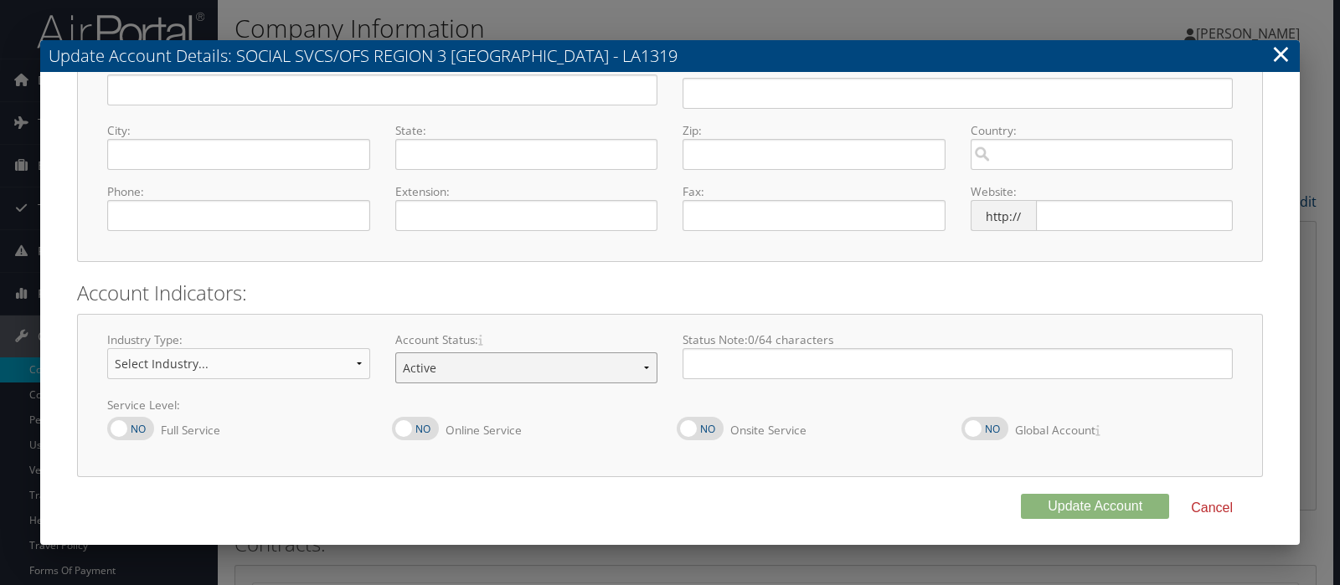
click at [643, 369] on select "Offboarding At Risk Inactive Active Implementing" at bounding box center [526, 368] width 263 height 31
select select "10"
click at [395, 353] on select "Offboarding At Risk Inactive Active Implementing" at bounding box center [526, 368] width 263 height 31
click at [1061, 506] on button "Update Account" at bounding box center [1095, 506] width 148 height 25
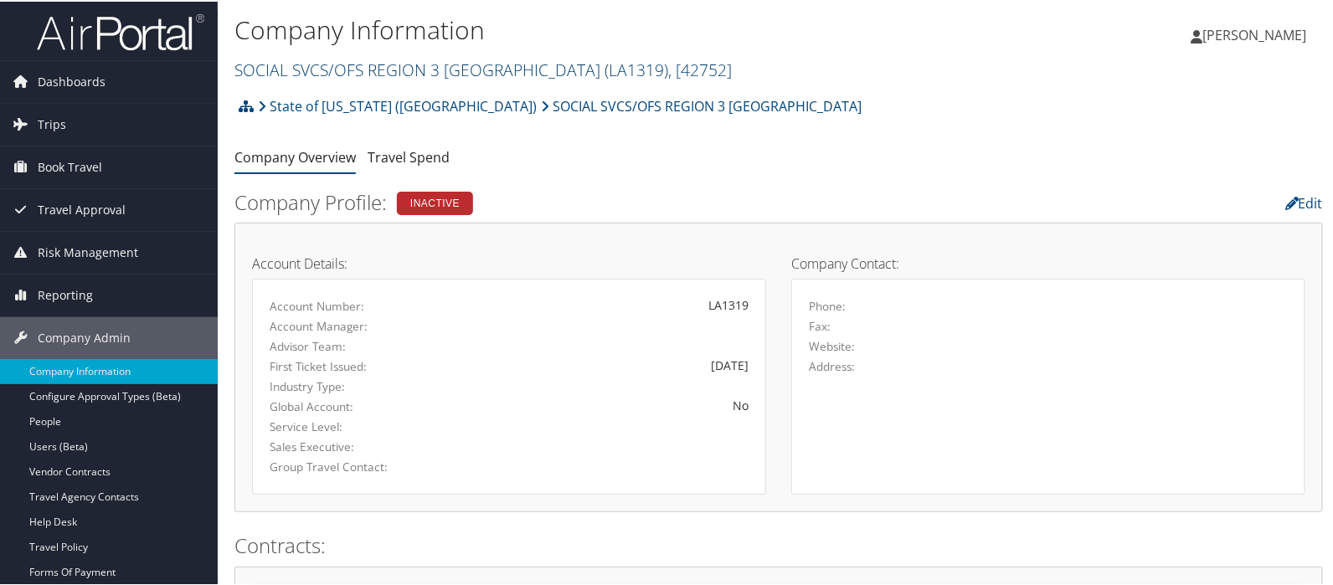
click at [314, 71] on link "SOCIAL SVCS/OFS REGION 3 [GEOGRAPHIC_DATA] ( LA1319 ) , [ 42752 ]" at bounding box center [484, 68] width 498 height 23
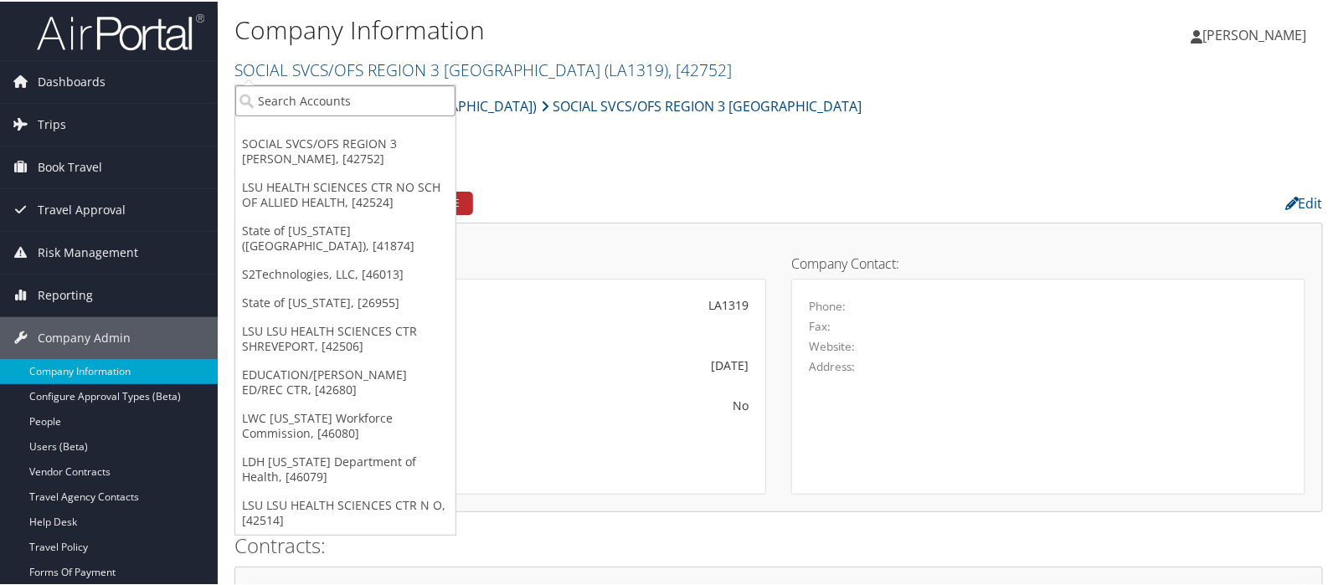
click at [310, 101] on input "search" at bounding box center [345, 99] width 220 height 31
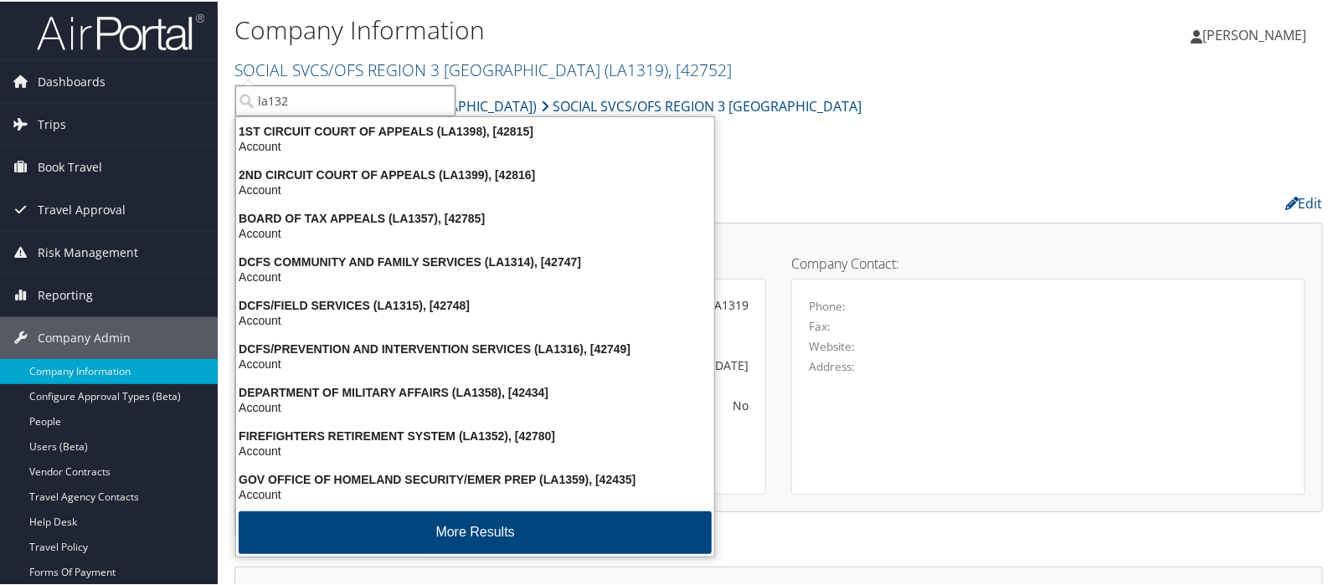
type input "la1321"
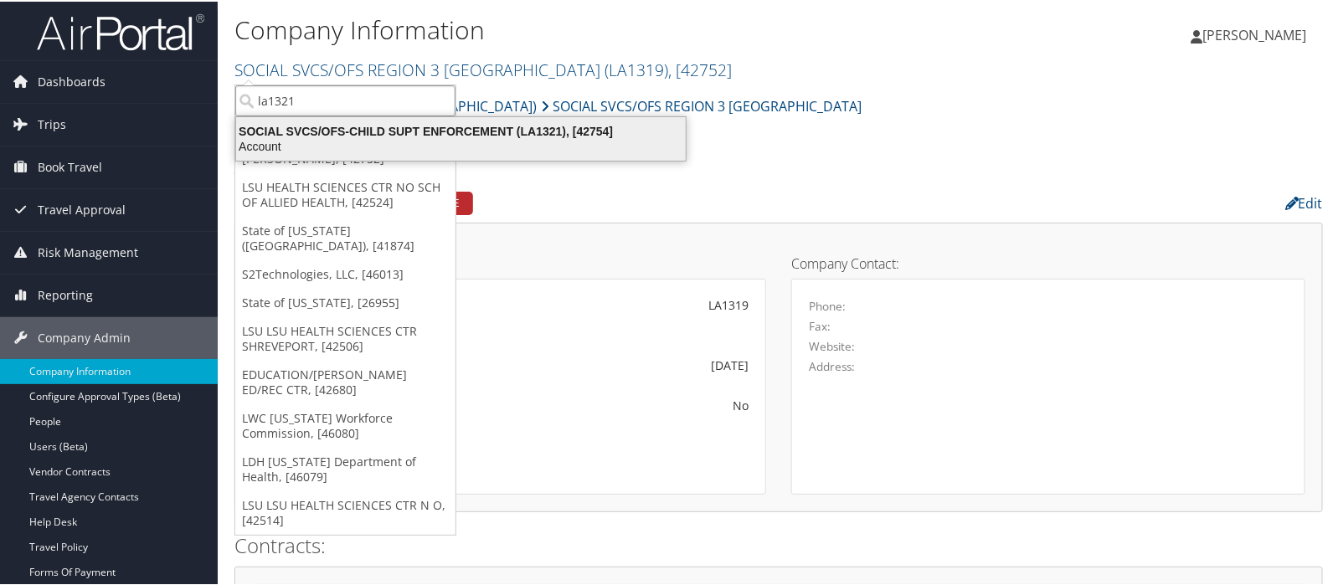
click at [391, 132] on div "SOCIAL SVCS/OFS-CHILD SUPT ENFORCEMENT (LA1321), [42754]" at bounding box center [461, 129] width 470 height 15
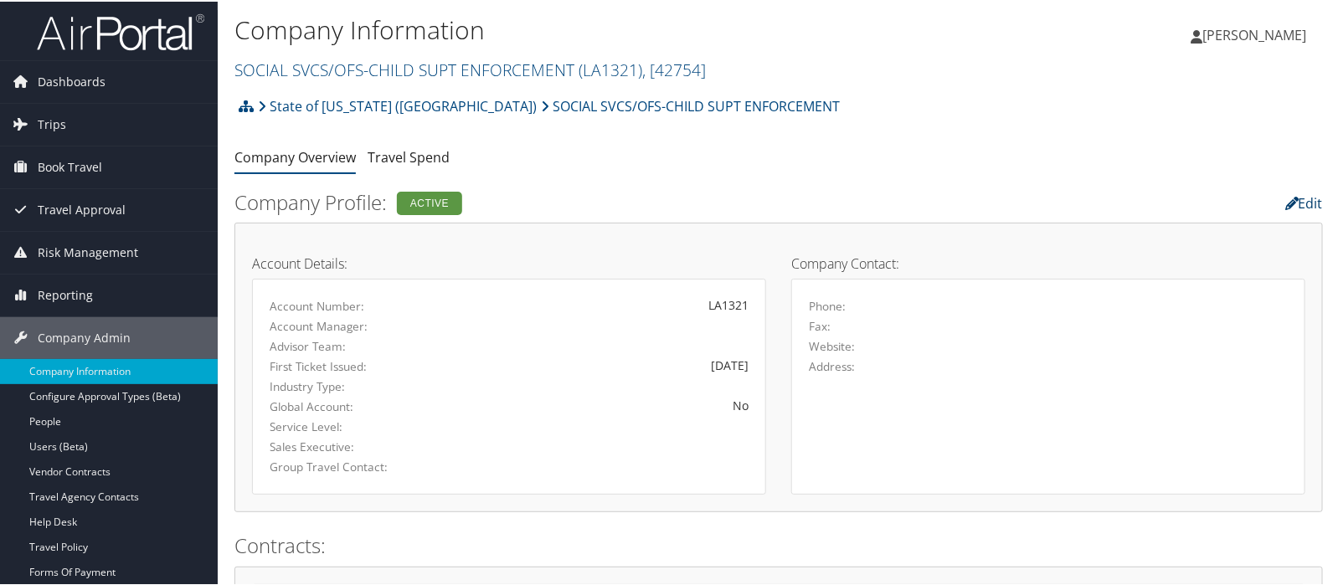
click at [1302, 204] on link "Edit" at bounding box center [1305, 202] width 38 height 18
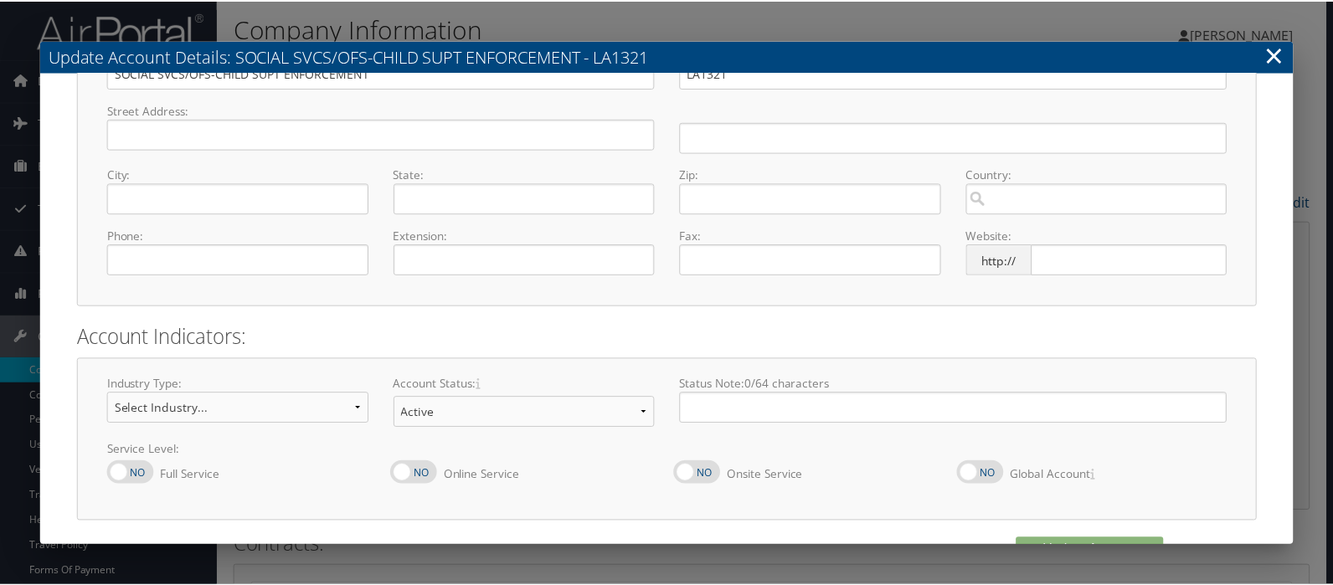
scroll to position [199, 0]
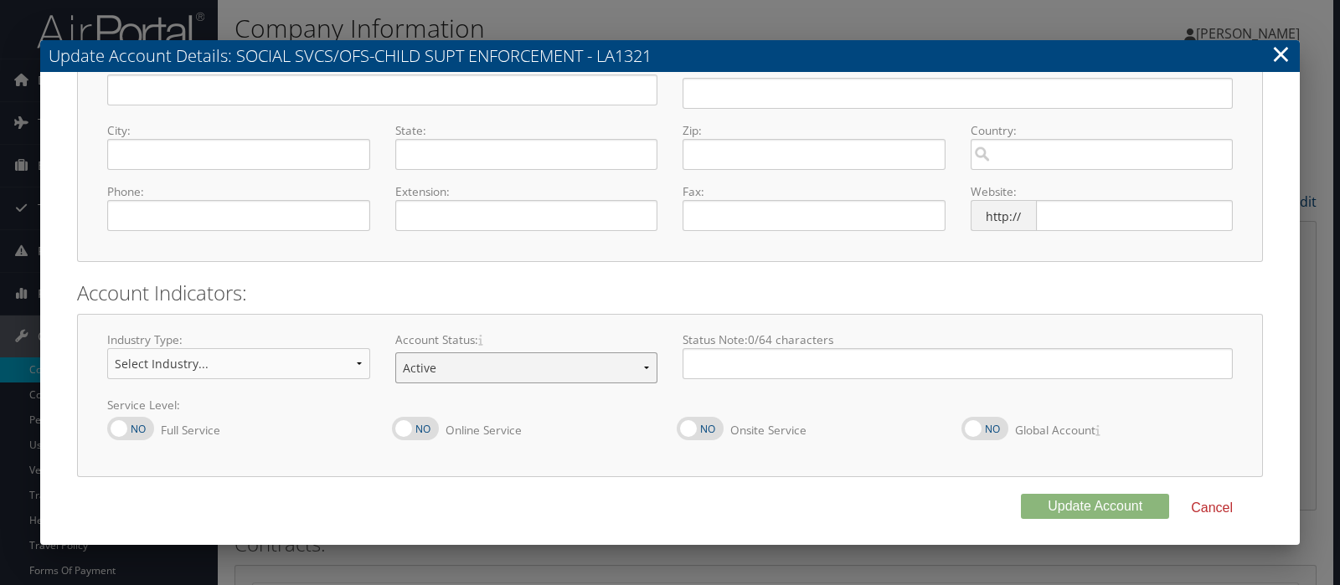
click at [642, 369] on select "Offboarding At Risk Inactive Active Implementing" at bounding box center [526, 368] width 263 height 31
select select "10"
click at [395, 353] on select "Offboarding At Risk Inactive Active Implementing" at bounding box center [526, 368] width 263 height 31
click at [1070, 512] on button "Update Account" at bounding box center [1095, 506] width 148 height 25
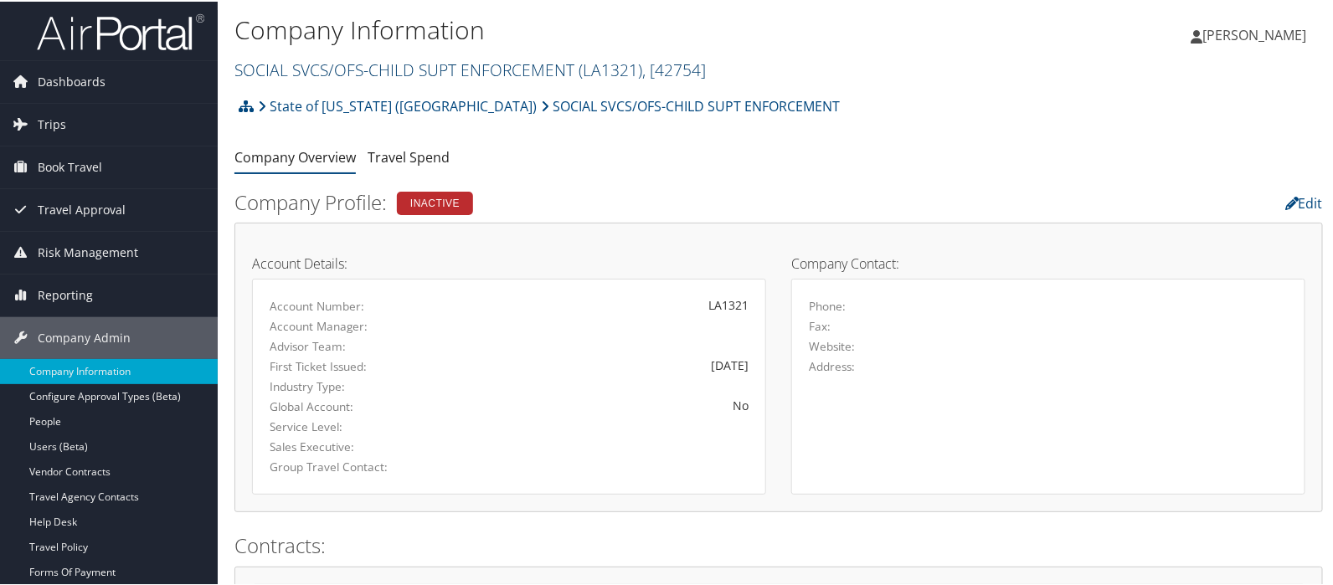
click at [312, 64] on link "SOCIAL SVCS/OFS-CHILD SUPT ENFORCEMENT ( LA1321 ) , [ 42754 ]" at bounding box center [471, 68] width 472 height 23
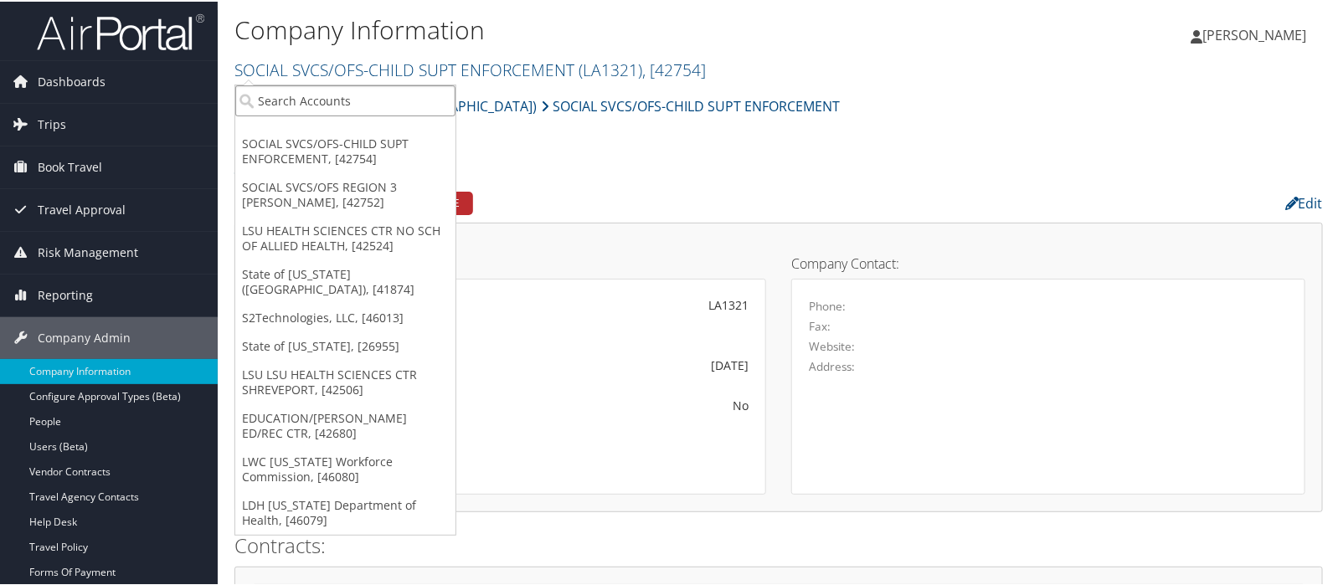
click at [324, 105] on input "search" at bounding box center [345, 99] width 220 height 31
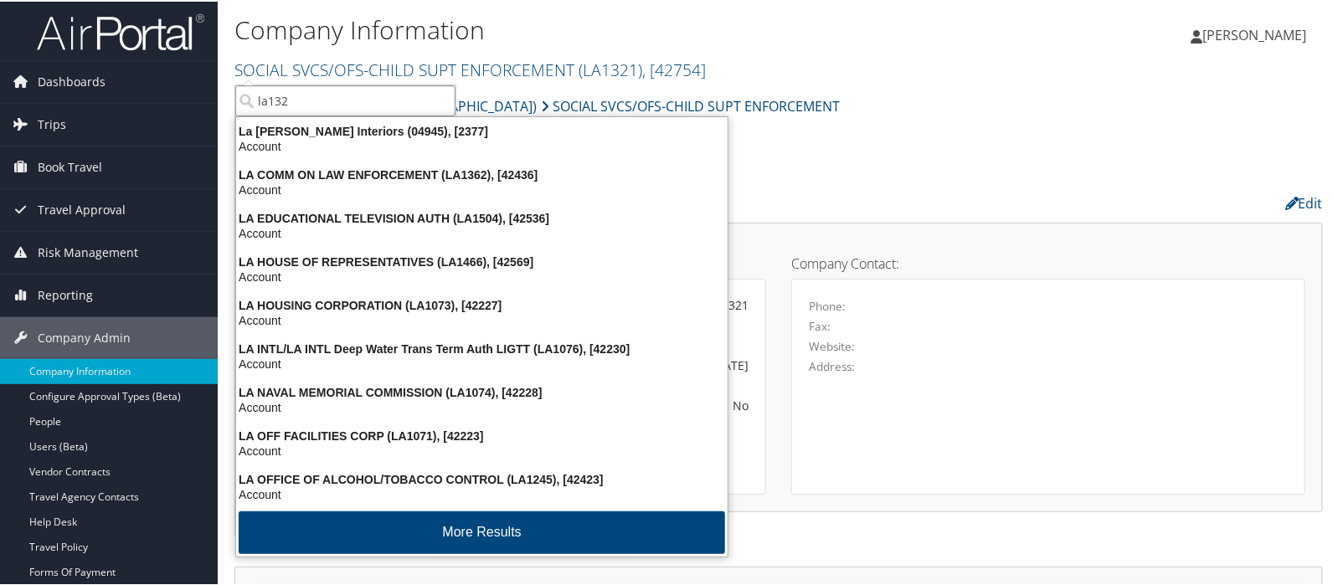
type input "la1324"
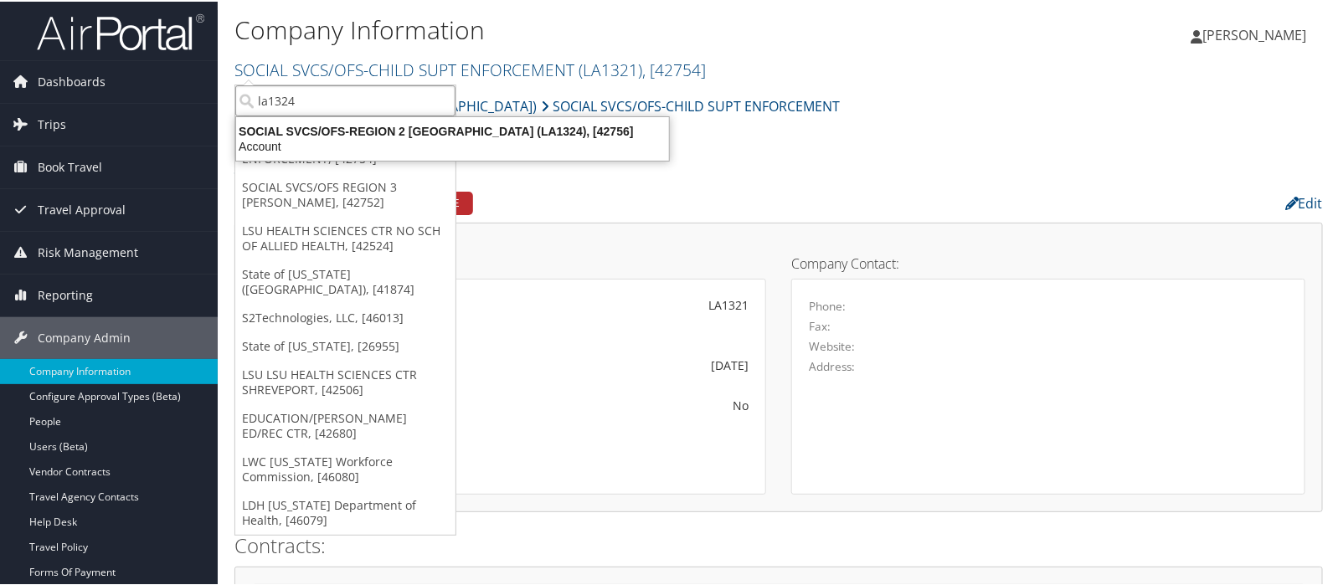
click at [349, 122] on div "SOCIAL SVCS/OFS-REGION 2 BATON ROUGE (LA1324), [42756]" at bounding box center [452, 129] width 453 height 15
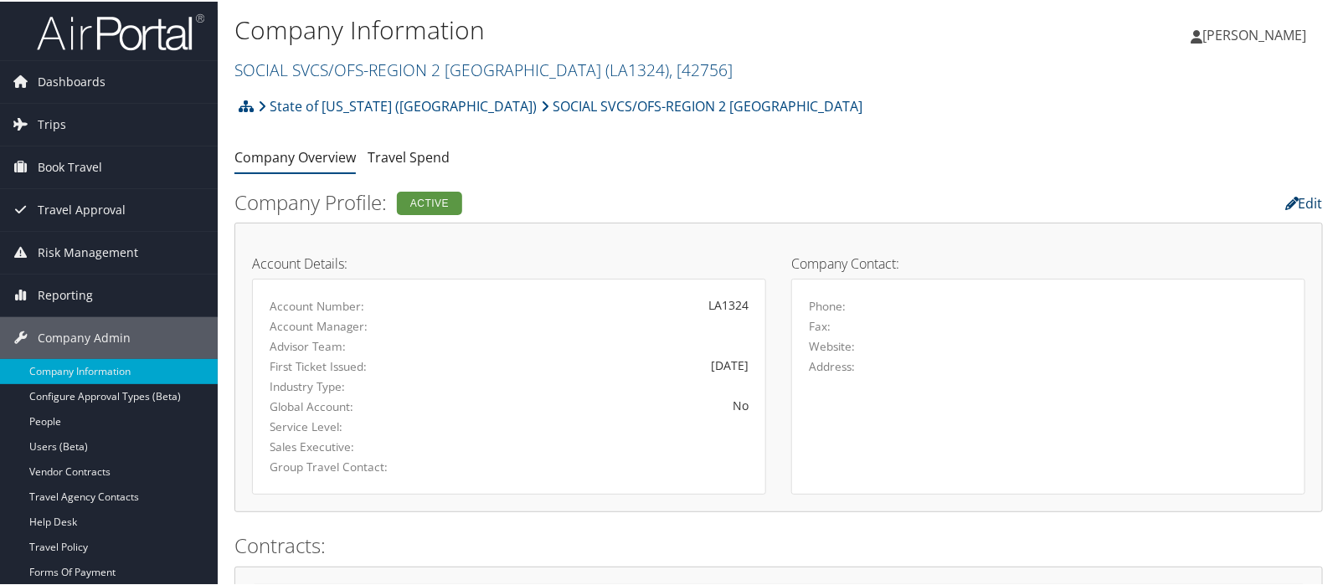
click at [1311, 203] on link "Edit" at bounding box center [1305, 202] width 38 height 18
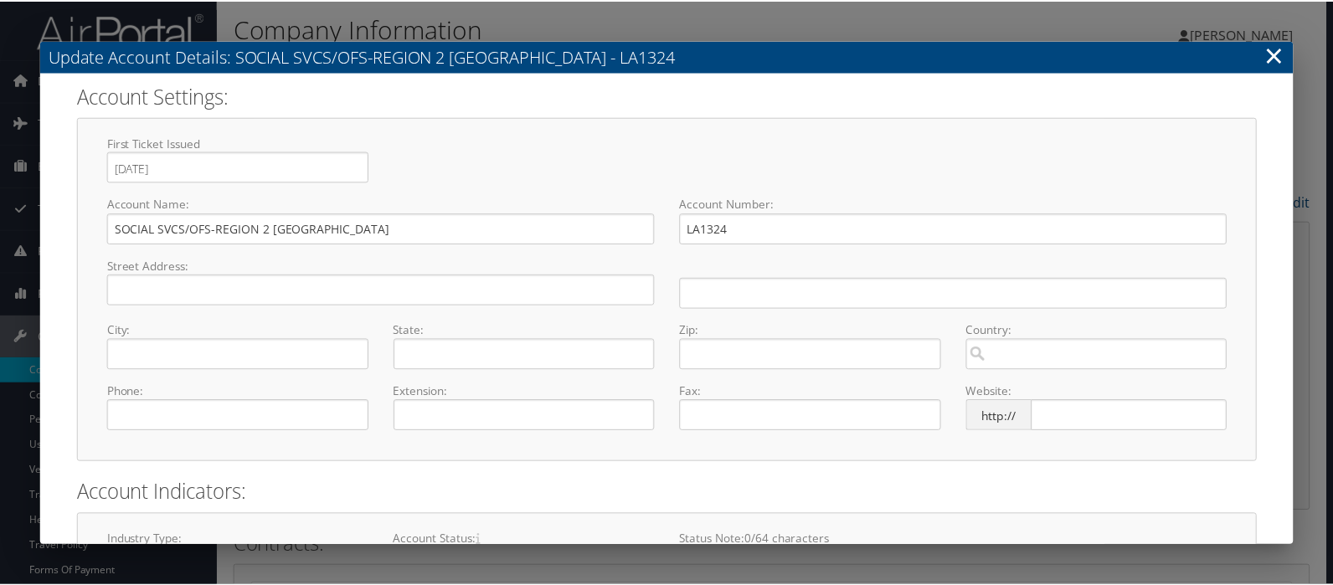
scroll to position [199, 0]
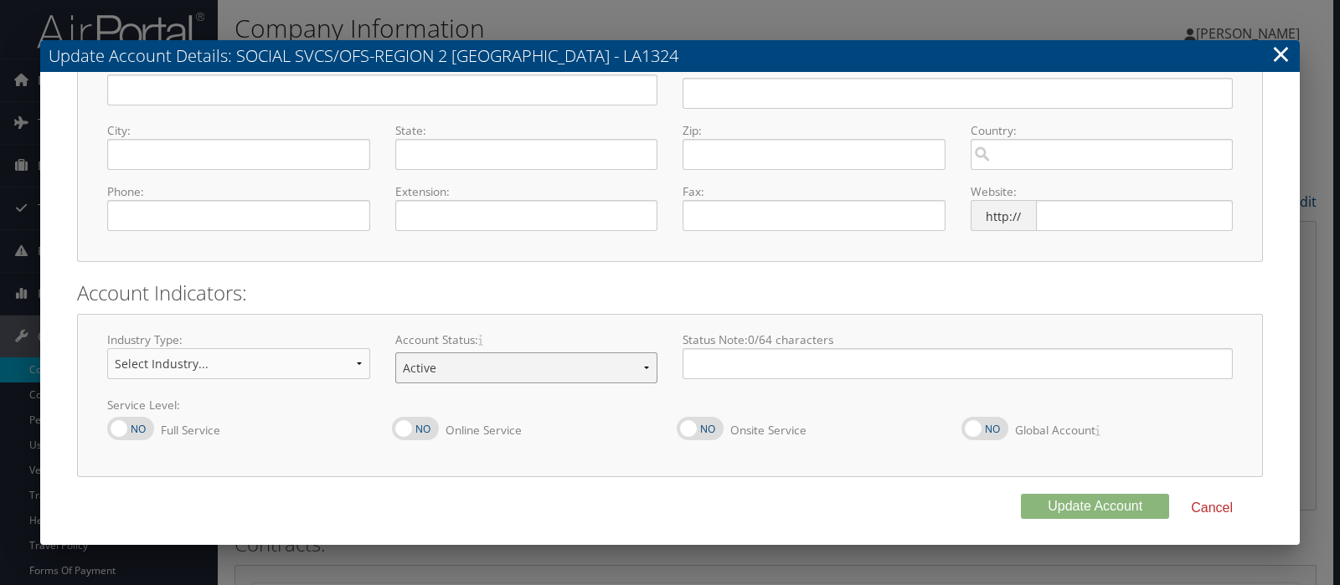
click at [642, 363] on select "Offboarding At Risk Inactive Active Implementing" at bounding box center [526, 368] width 263 height 31
select select "10"
click at [395, 353] on select "Offboarding At Risk Inactive Active Implementing" at bounding box center [526, 368] width 263 height 31
click at [1094, 508] on button "Update Account" at bounding box center [1095, 506] width 148 height 25
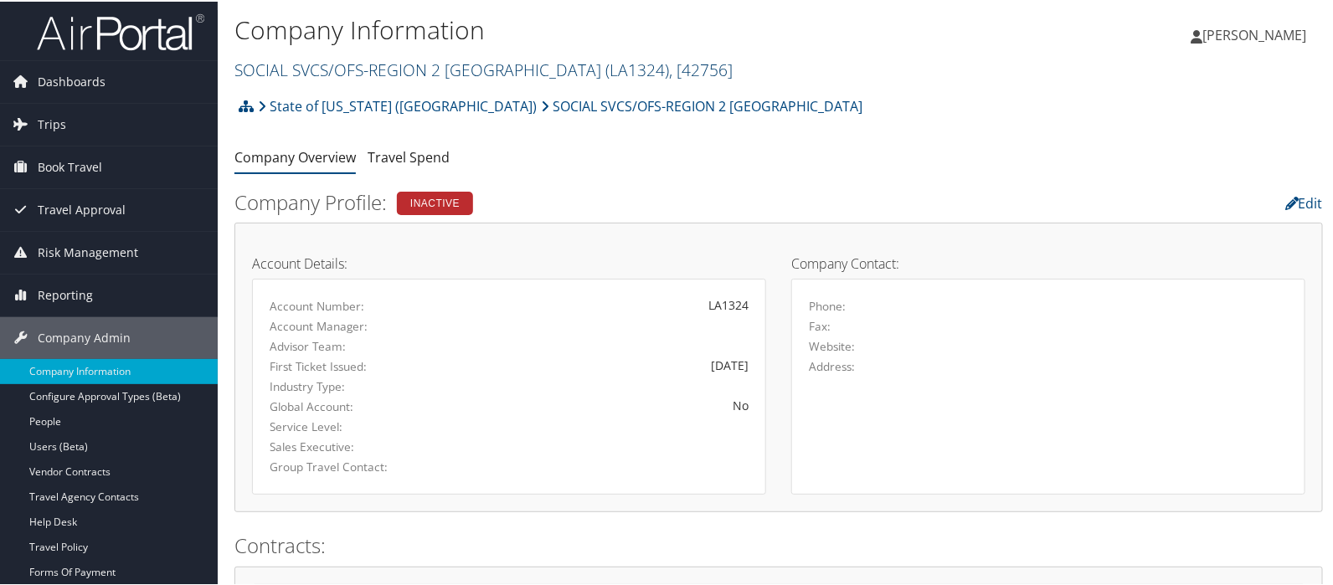
click at [283, 69] on link "SOCIAL SVCS/OFS-REGION 2 BATON ROUGE ( LA1324 ) , [ 42756 ]" at bounding box center [484, 68] width 498 height 23
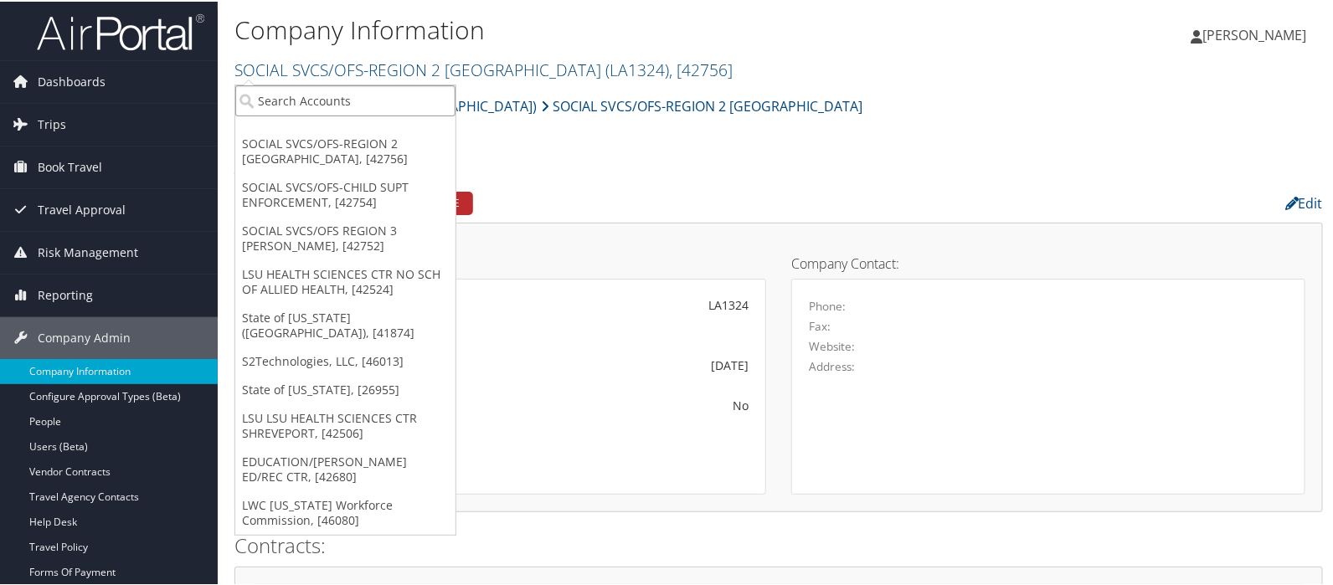
click at [283, 98] on input "search" at bounding box center [345, 99] width 220 height 31
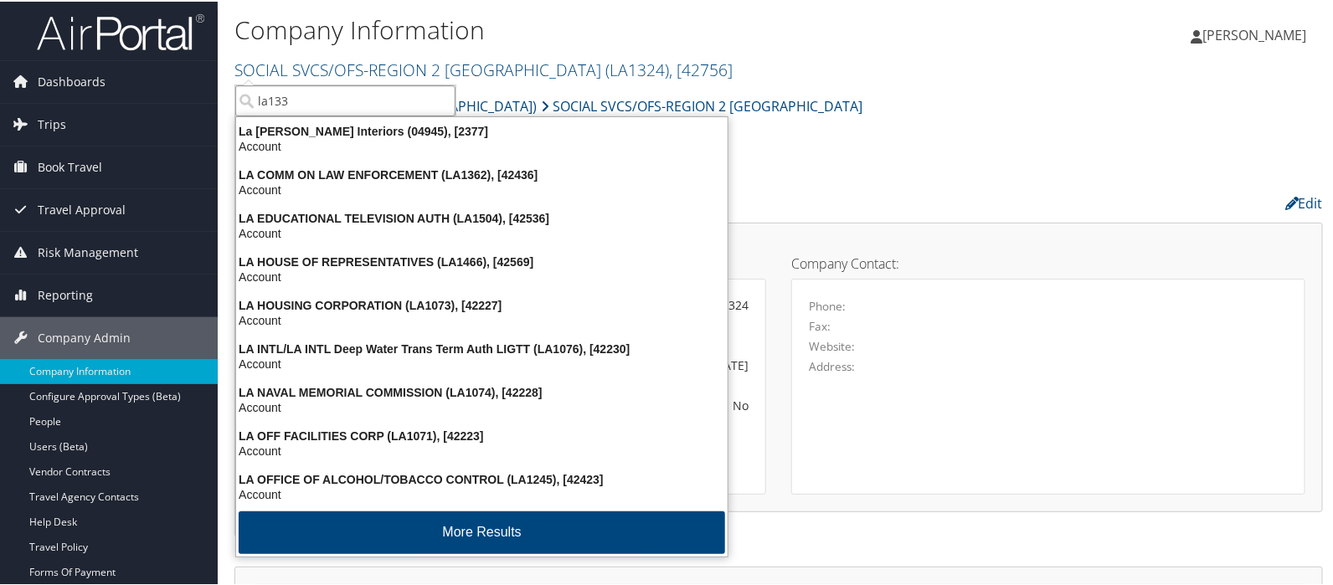
type input "la1330"
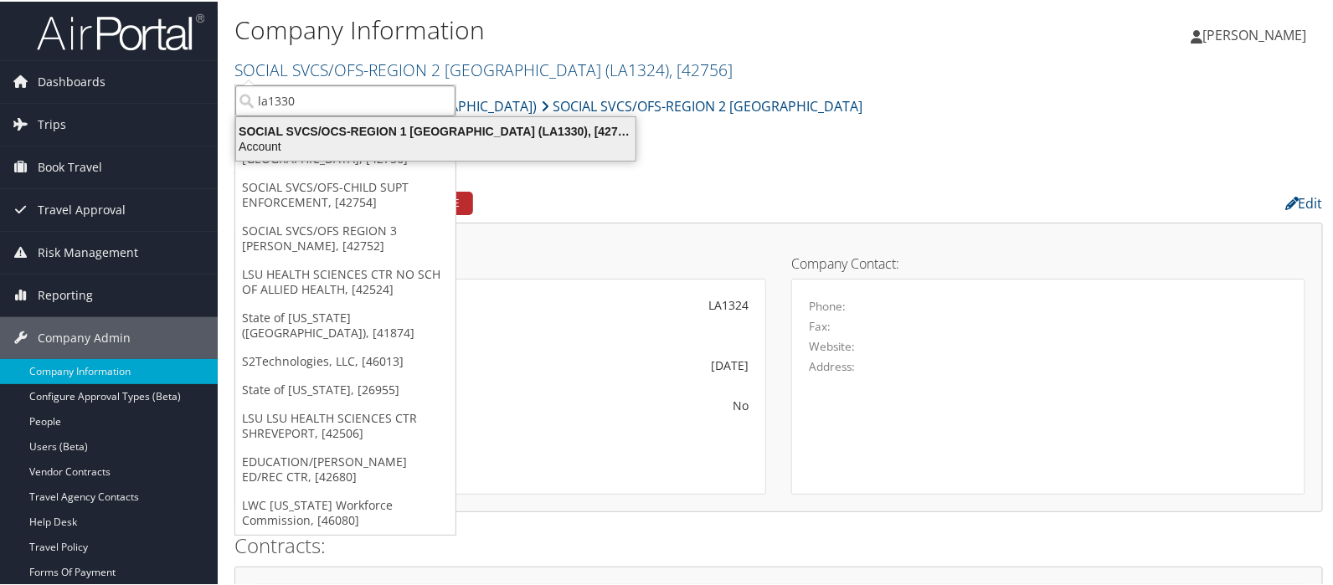
click at [389, 127] on div "SOCIAL SVCS/OCS-REGION 1 ORLEANS (LA1330), [42762]" at bounding box center [436, 129] width 420 height 15
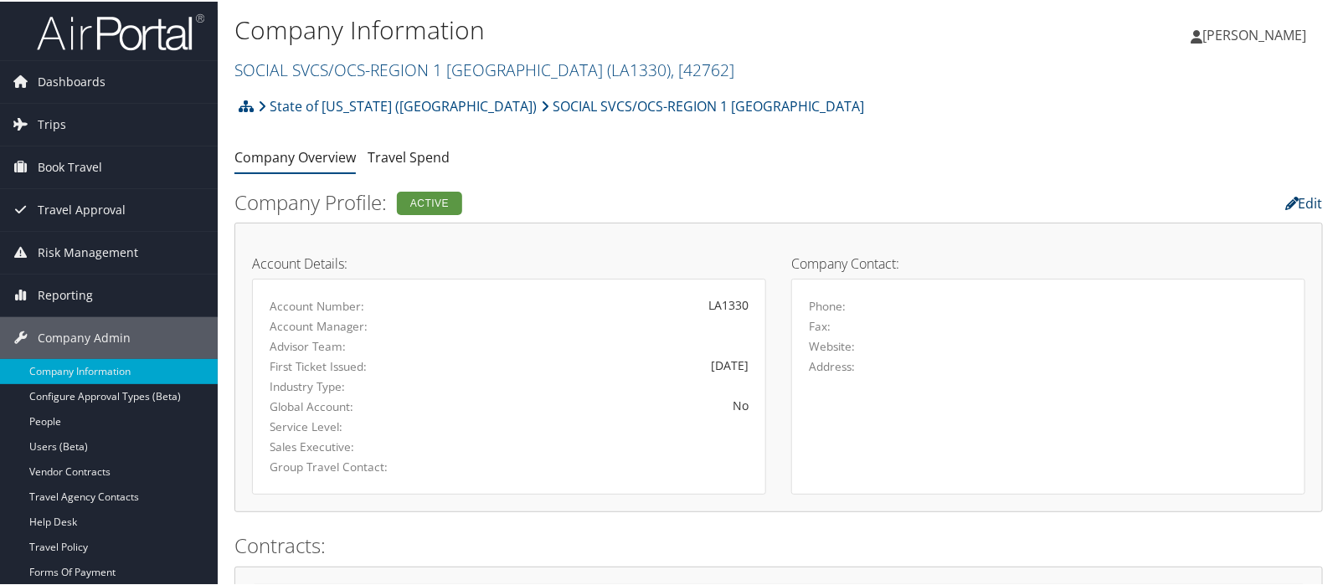
click at [1290, 203] on link "Edit" at bounding box center [1305, 202] width 38 height 18
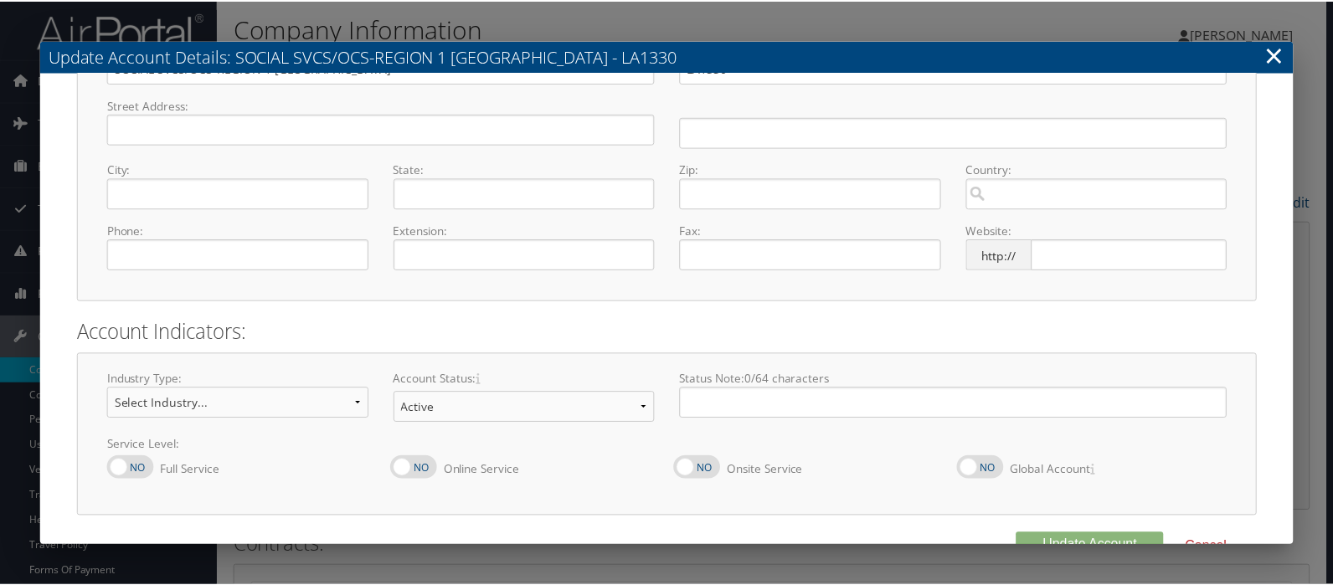
scroll to position [199, 0]
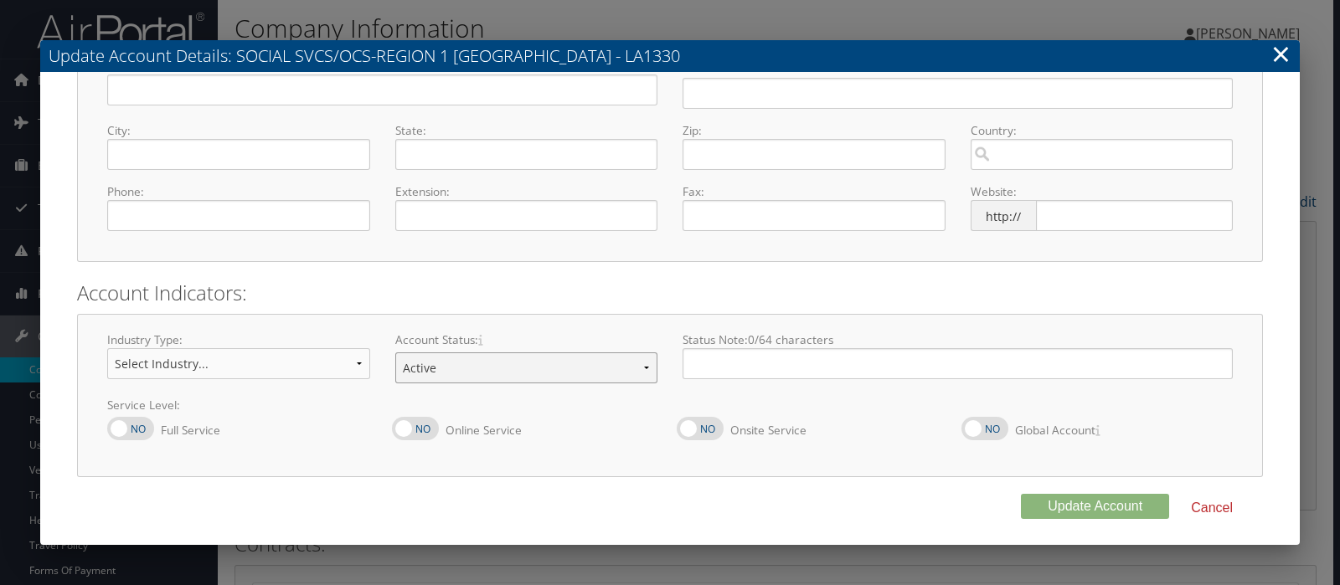
click at [641, 366] on select "Offboarding At Risk Inactive Active Implementing" at bounding box center [526, 368] width 263 height 31
select select "10"
click at [395, 353] on select "Offboarding At Risk Inactive Active Implementing" at bounding box center [526, 368] width 263 height 31
click at [1057, 501] on button "Update Account" at bounding box center [1095, 506] width 148 height 25
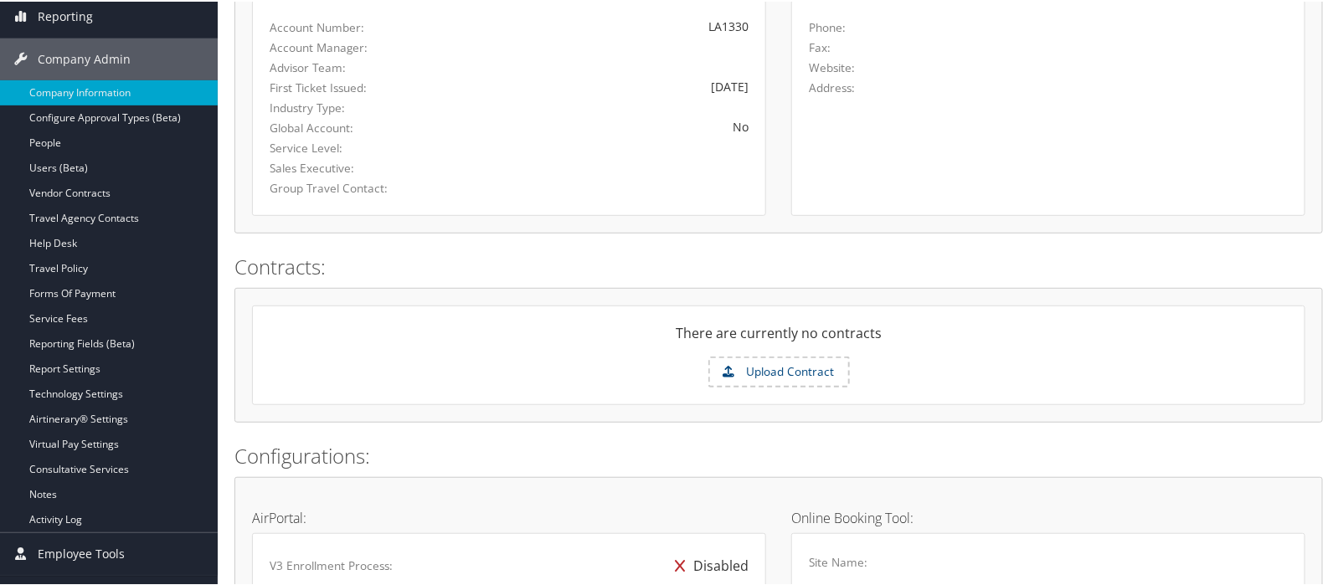
scroll to position [0, 0]
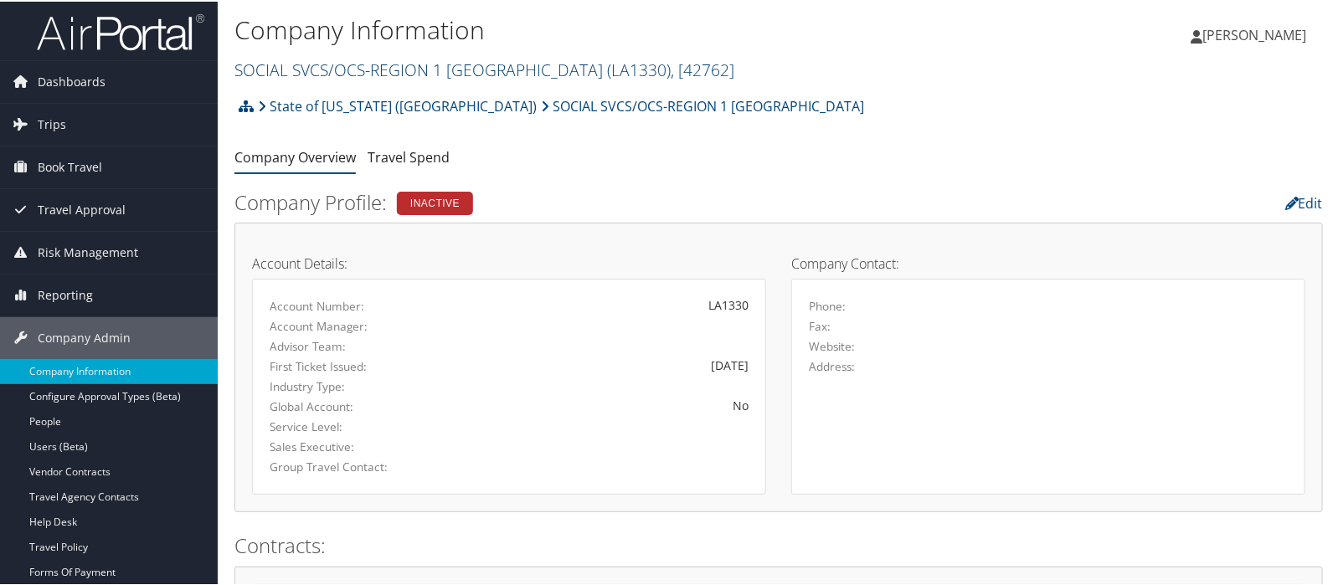
click at [324, 61] on link "SOCIAL SVCS/OCS-REGION 1 ORLEANS ( LA1330 ) , [ 42762 ]" at bounding box center [485, 68] width 500 height 23
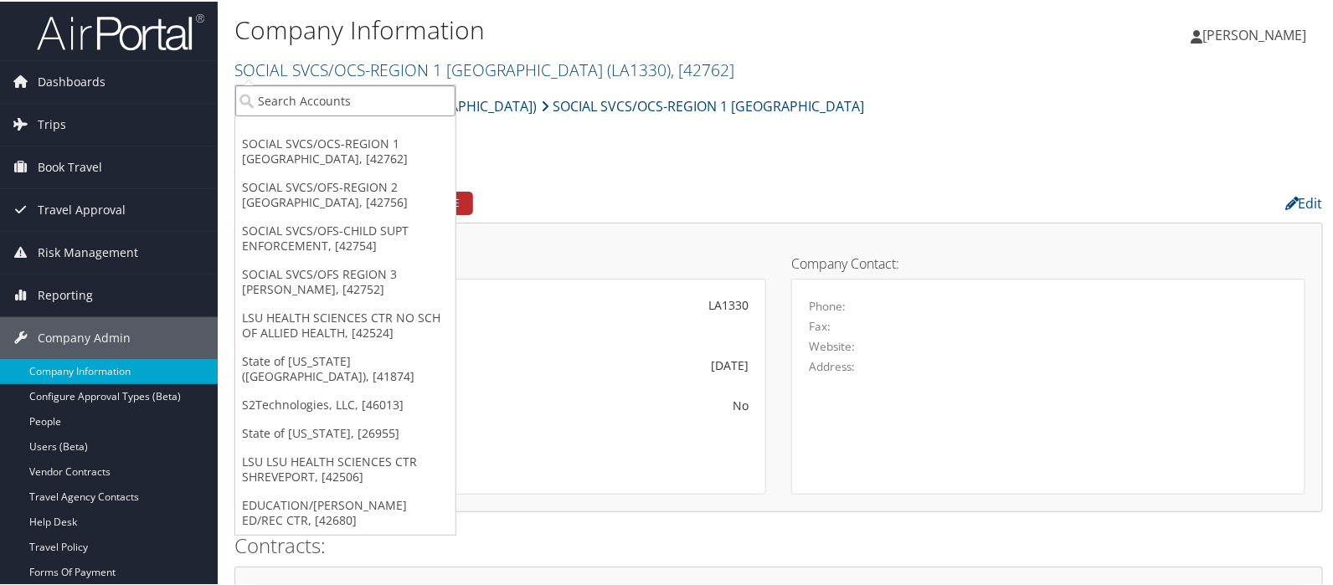
click at [315, 98] on input "search" at bounding box center [345, 99] width 220 height 31
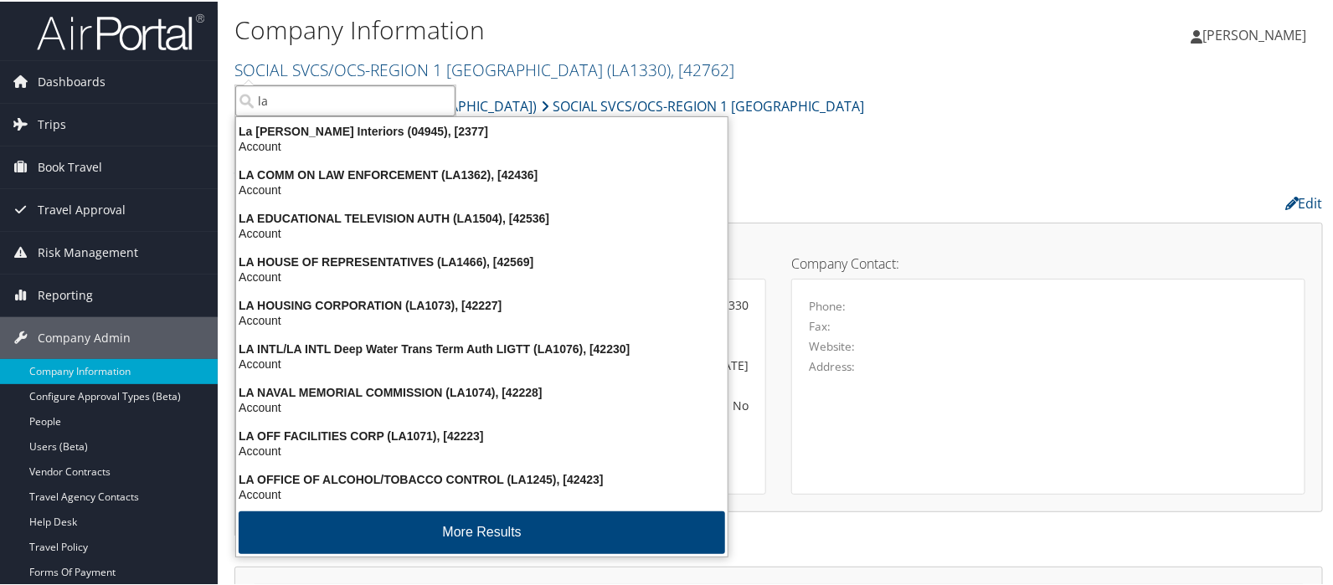
type input "l"
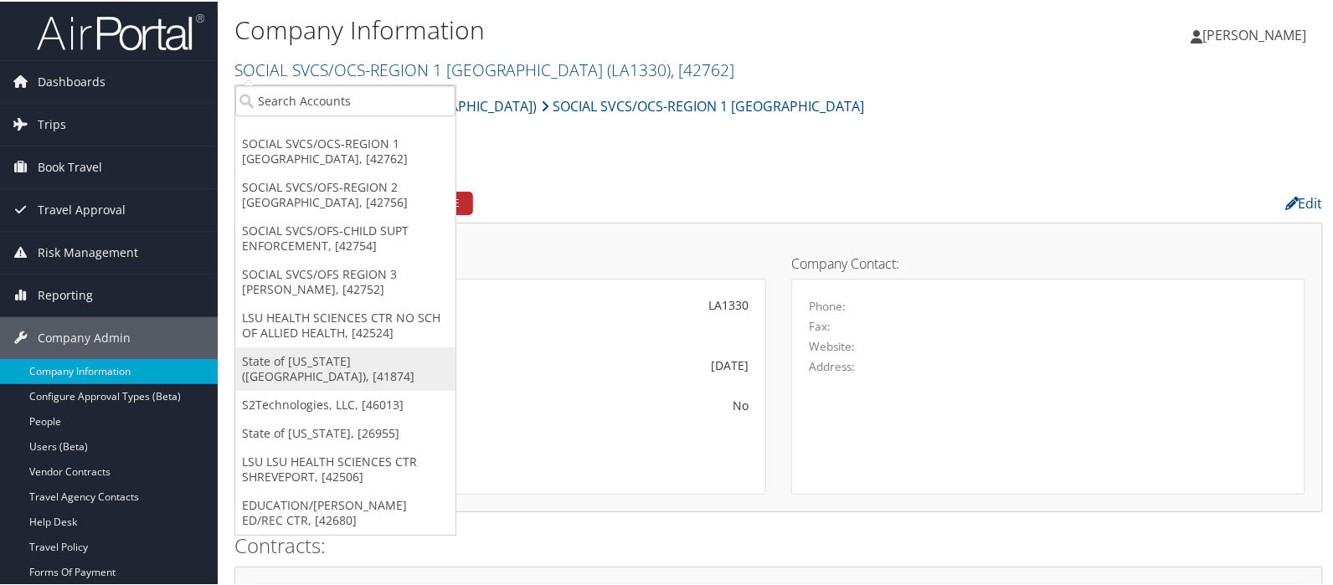
click at [290, 361] on link "State of [US_STATE] ([GEOGRAPHIC_DATA]), [41874]" at bounding box center [345, 368] width 220 height 44
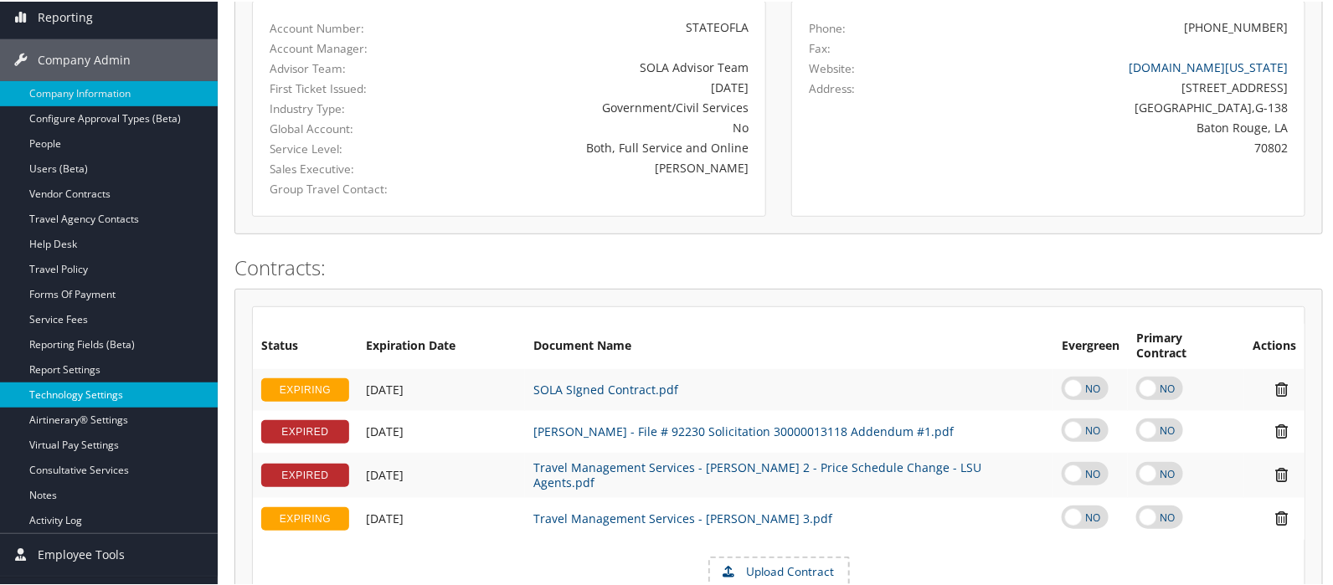
scroll to position [279, 0]
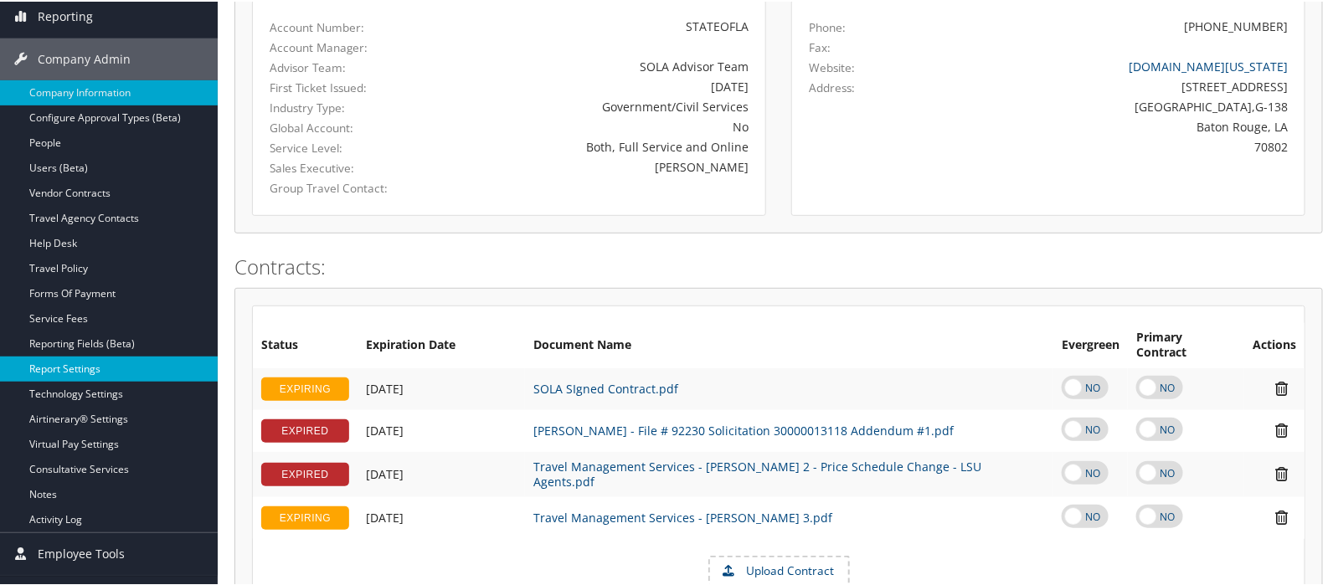
click at [64, 364] on link "Report Settings" at bounding box center [109, 367] width 218 height 25
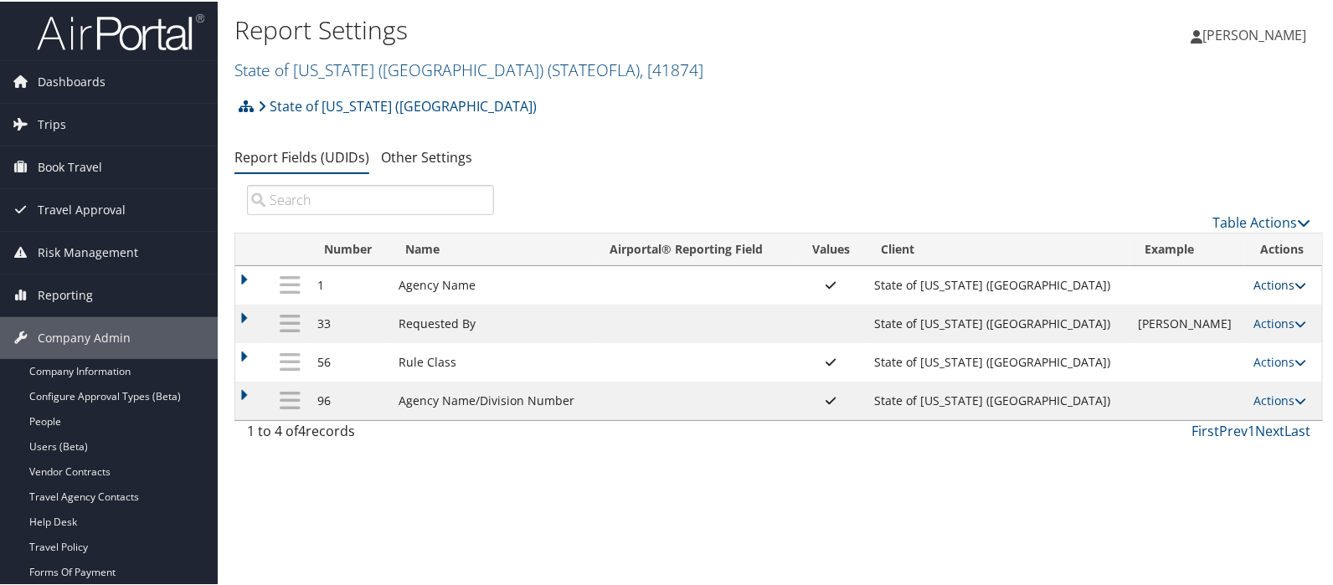
click at [1256, 286] on link "Actions" at bounding box center [1280, 284] width 53 height 16
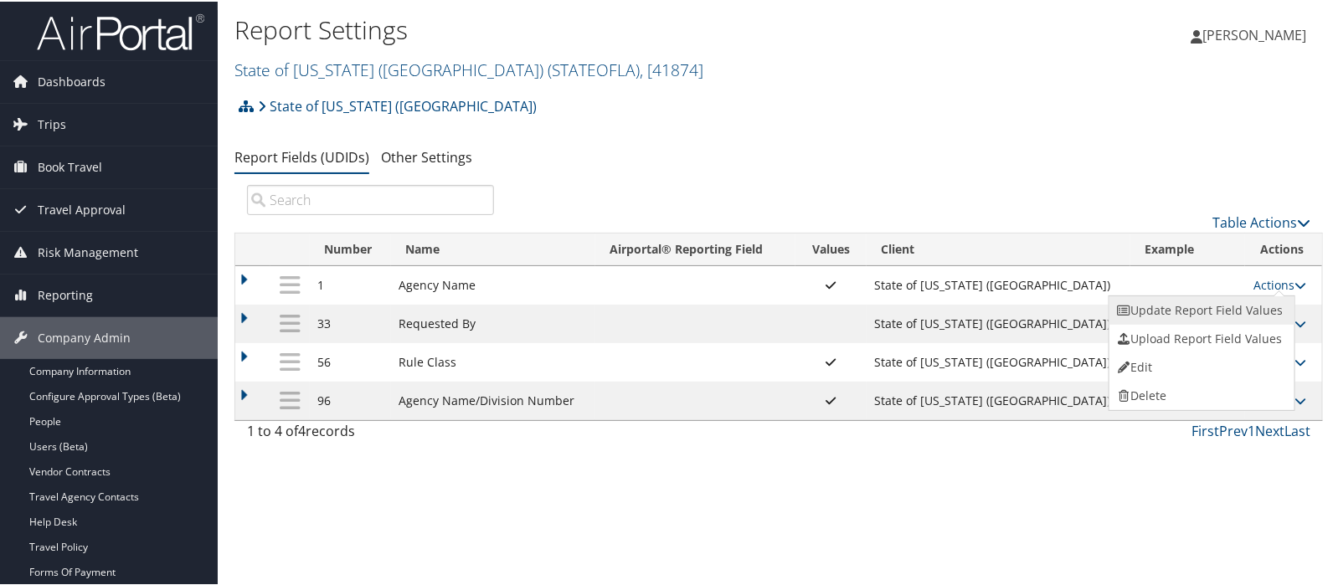
click at [1217, 306] on link "Update Report Field Values" at bounding box center [1200, 309] width 181 height 28
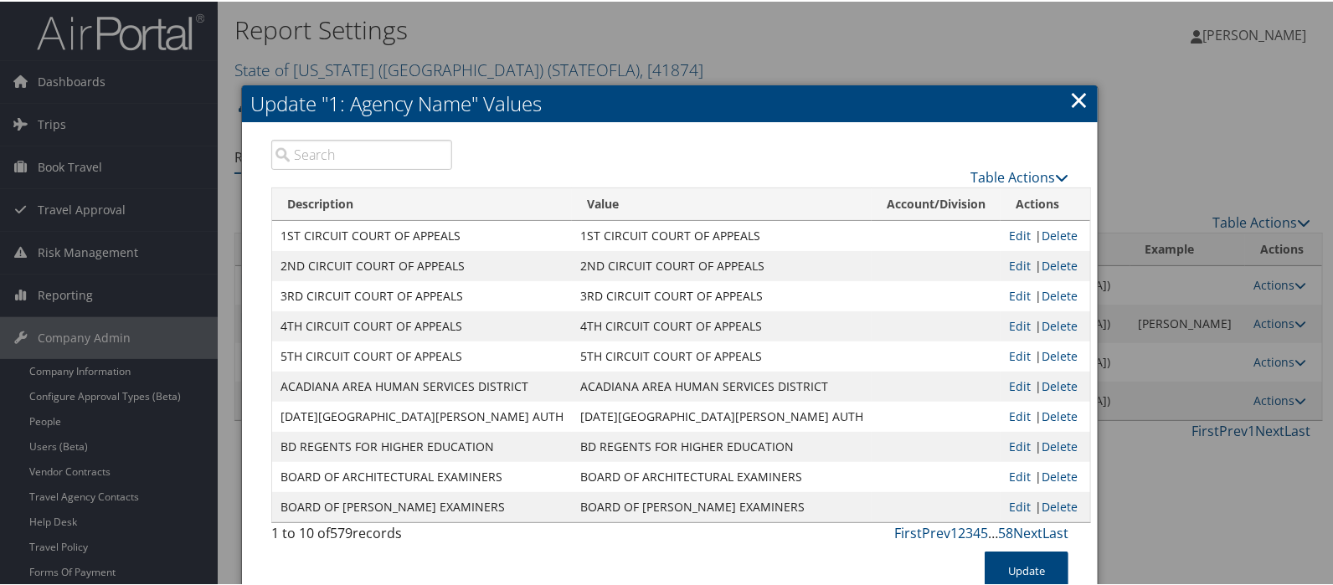
click at [330, 148] on input "search" at bounding box center [361, 153] width 181 height 30
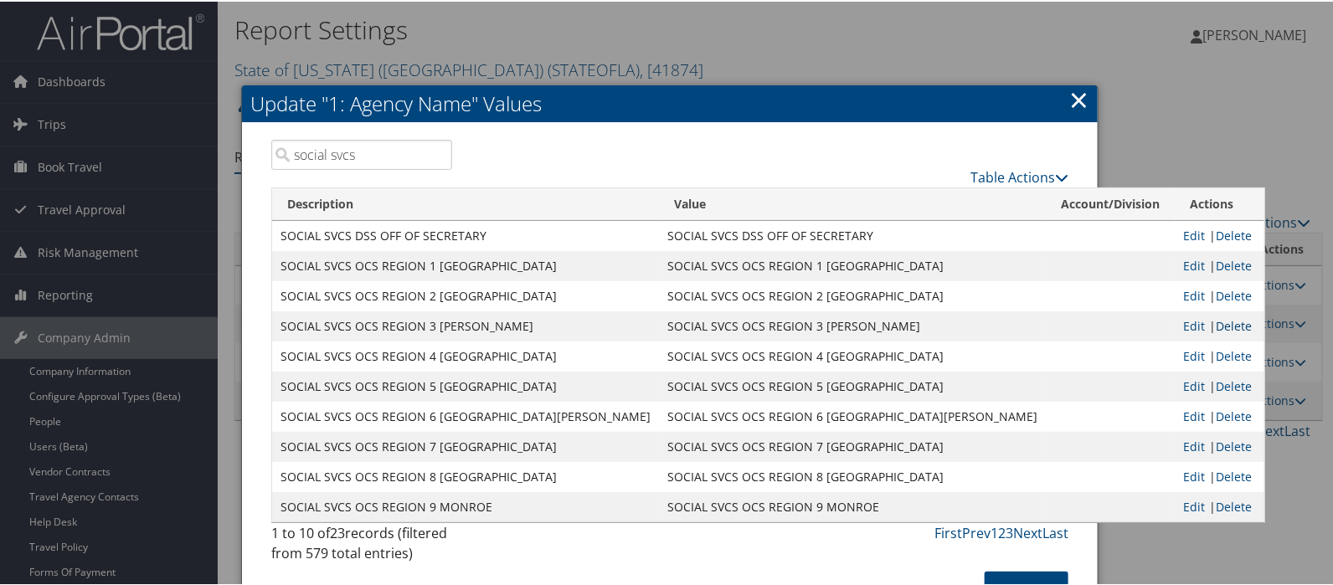
click at [1216, 328] on link "Delete" at bounding box center [1234, 325] width 36 height 16
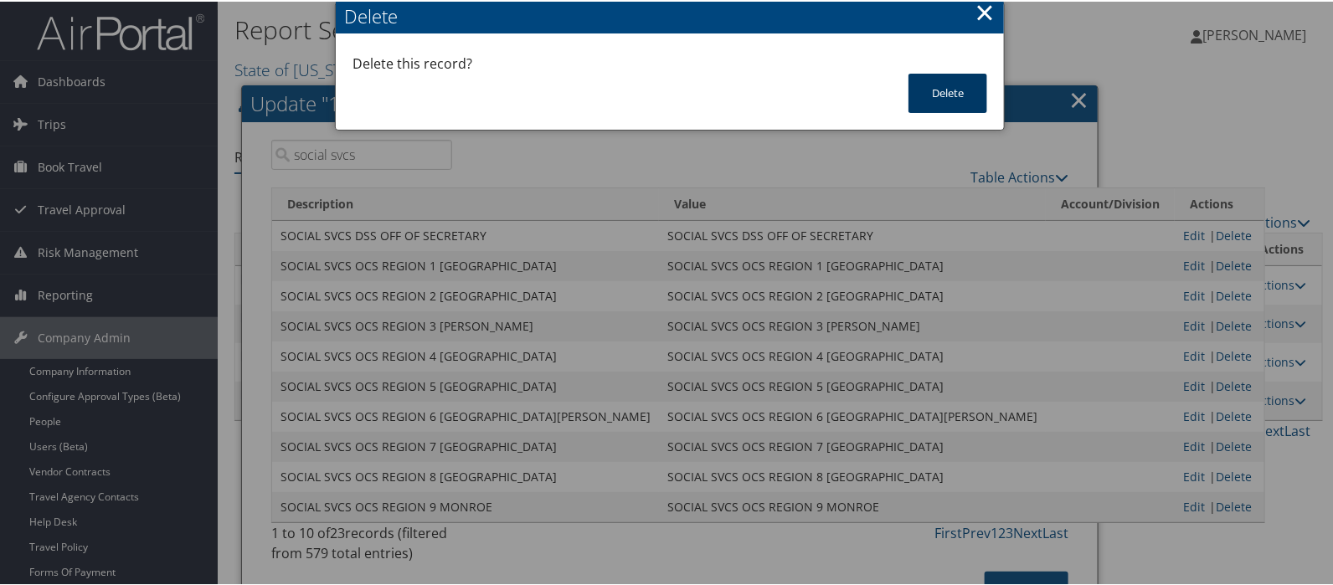
click at [942, 85] on button "Delete" at bounding box center [948, 91] width 79 height 39
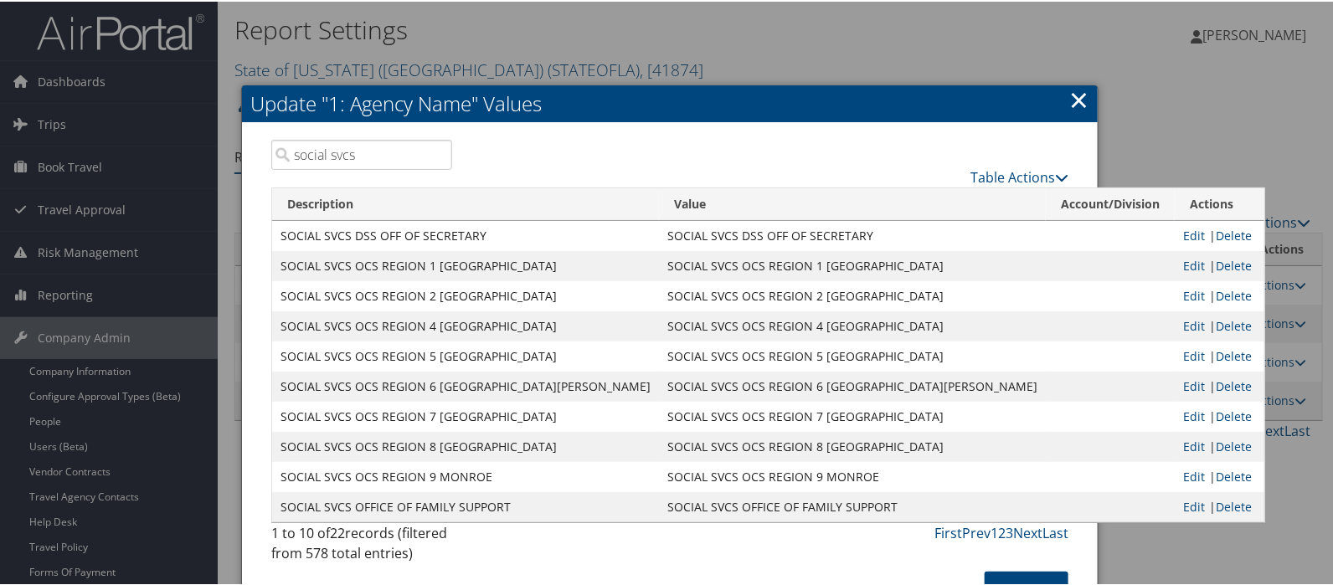
click at [306, 152] on input "social svcs" at bounding box center [361, 153] width 181 height 30
click at [356, 154] on input "social svcs" at bounding box center [361, 153] width 181 height 30
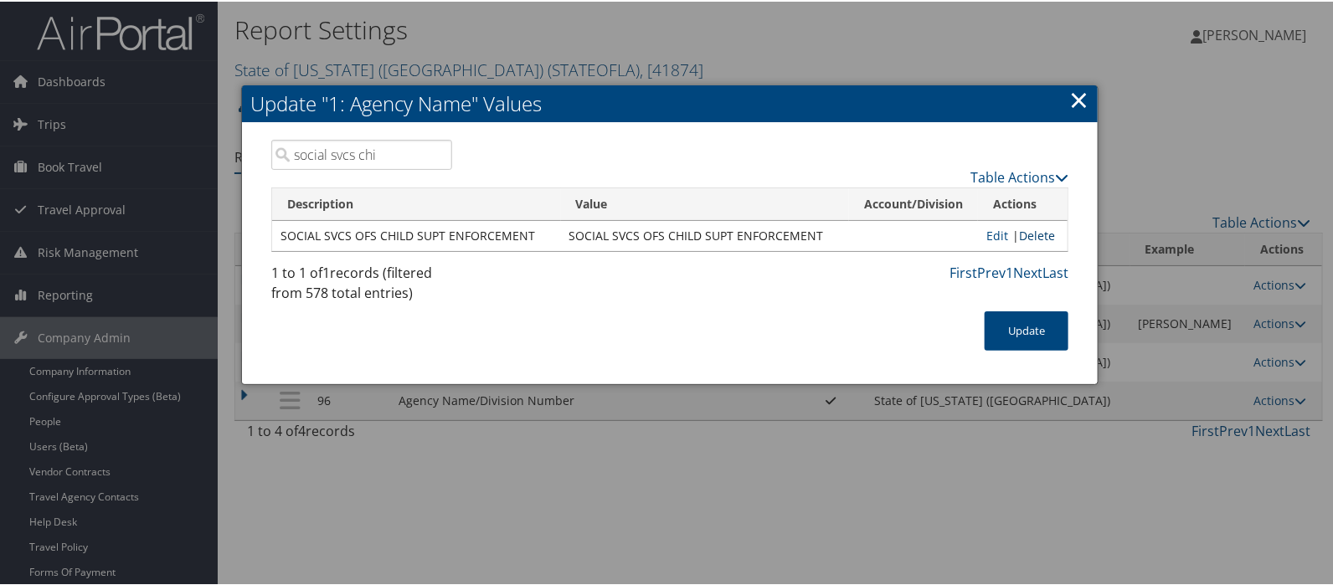
click at [1037, 231] on link "Delete" at bounding box center [1037, 234] width 36 height 16
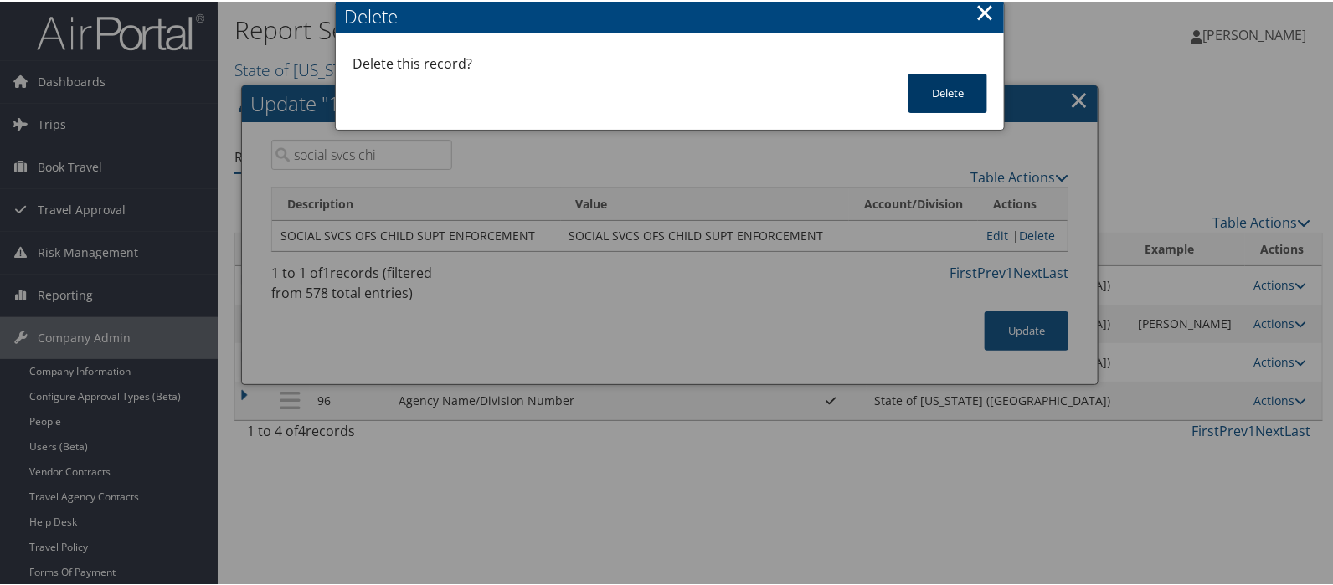
click at [931, 90] on button "Delete" at bounding box center [948, 91] width 79 height 39
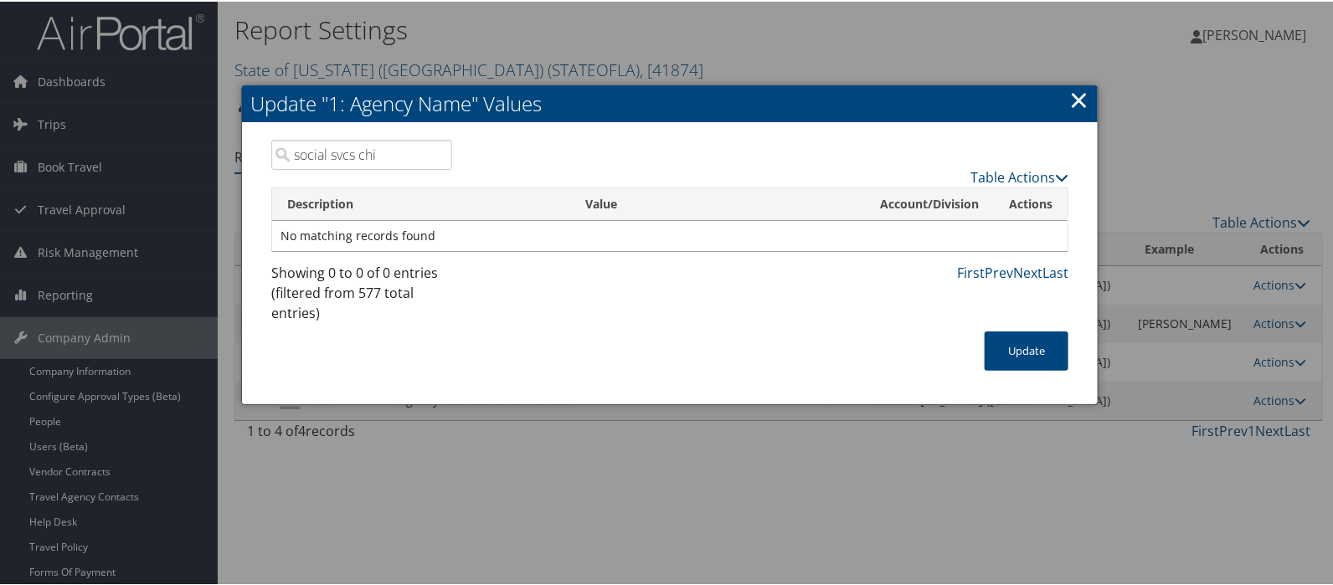
click at [384, 156] on input "social svcs chi" at bounding box center [361, 153] width 181 height 30
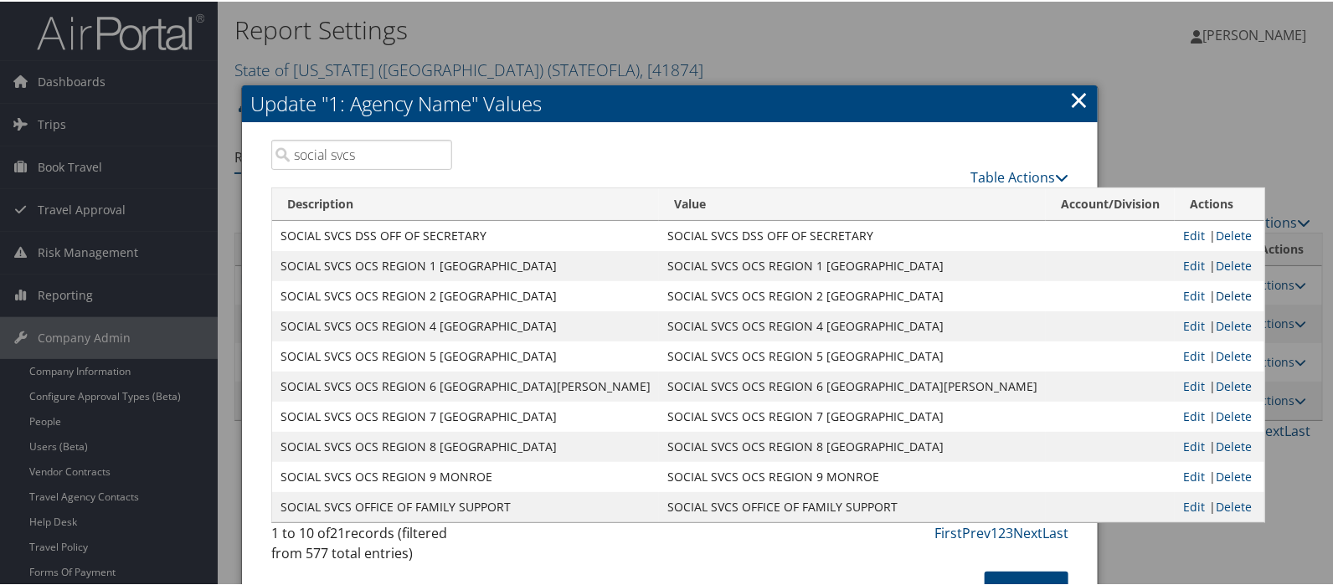
type input "social svcs"
click at [1216, 295] on link "Delete" at bounding box center [1234, 294] width 36 height 16
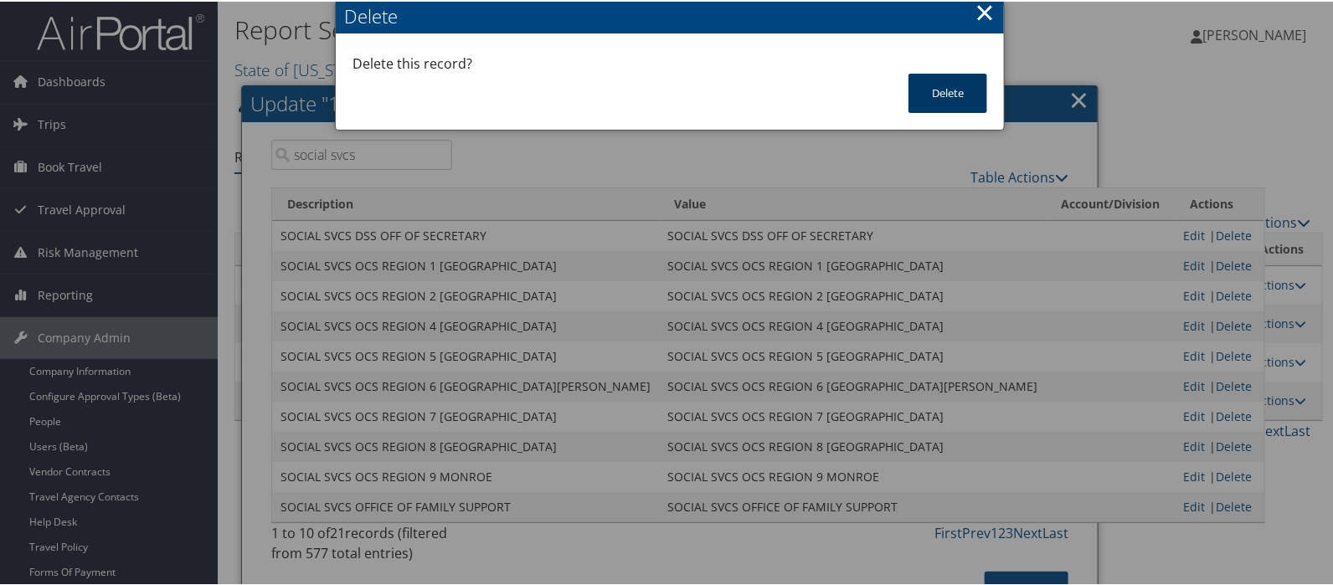
click at [948, 86] on button "Delete" at bounding box center [948, 91] width 79 height 39
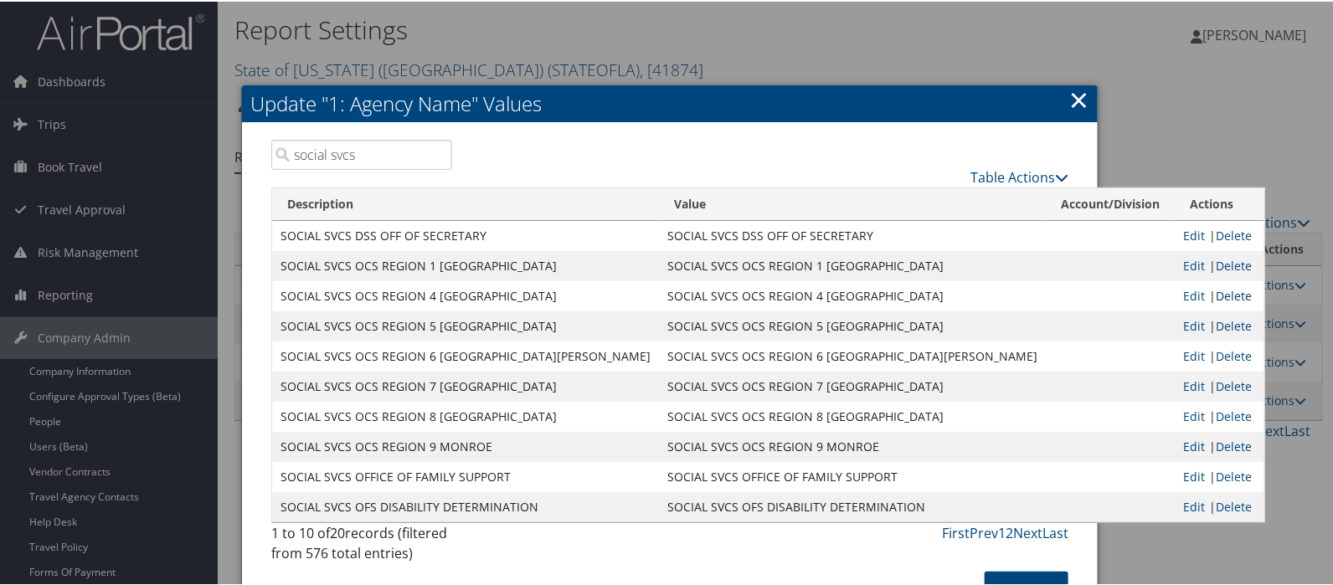
click at [1216, 295] on link "Delete" at bounding box center [1234, 294] width 36 height 16
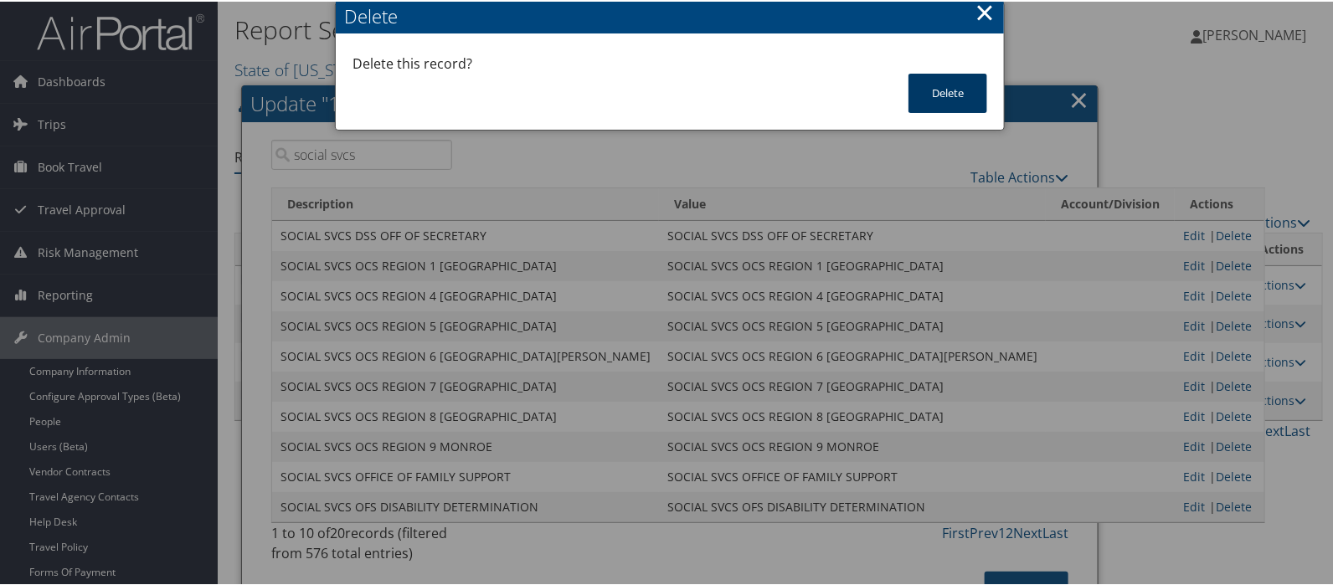
click at [939, 89] on button "Delete" at bounding box center [948, 91] width 79 height 39
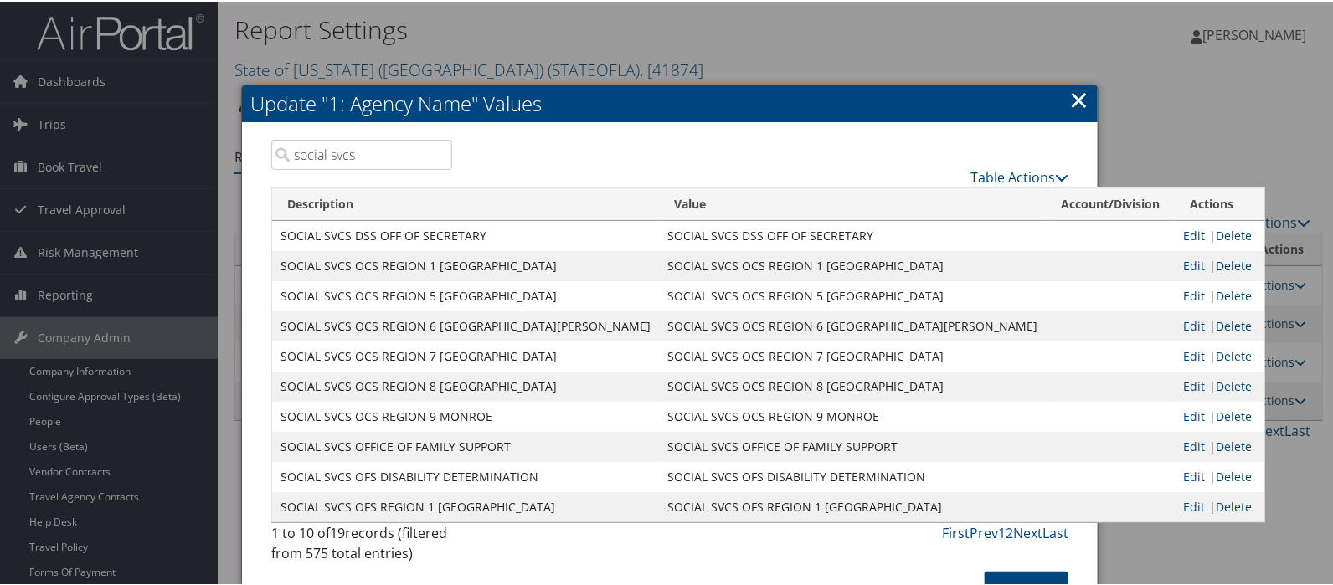
click at [1216, 261] on link "Delete" at bounding box center [1234, 264] width 36 height 16
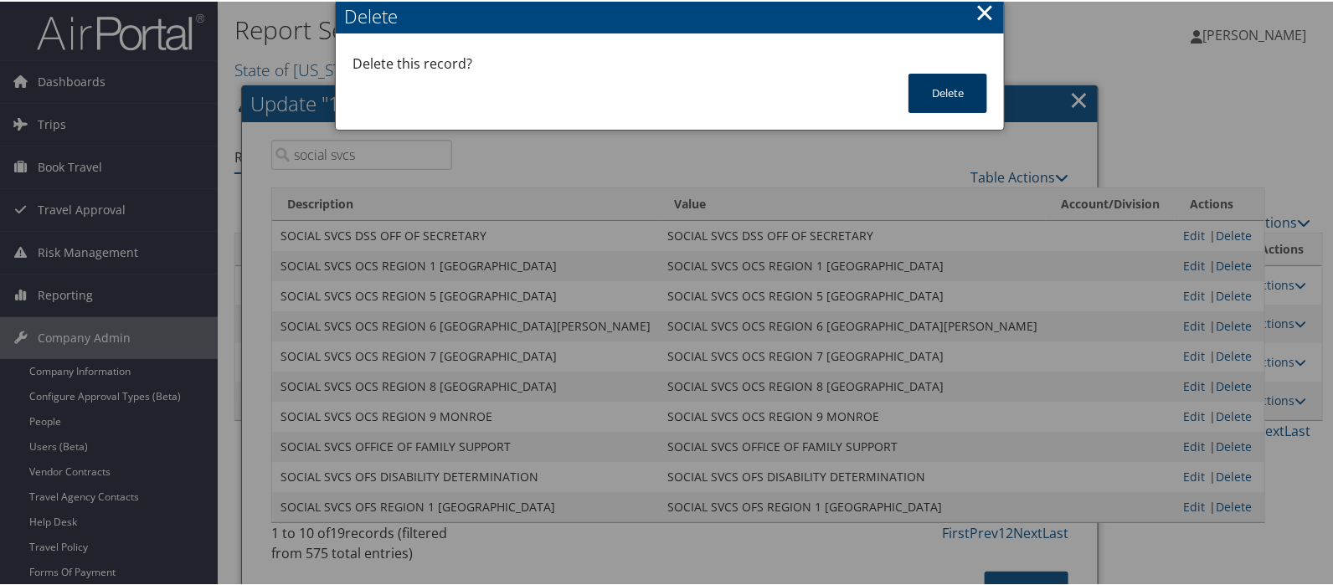
click at [947, 101] on button "Delete" at bounding box center [948, 91] width 79 height 39
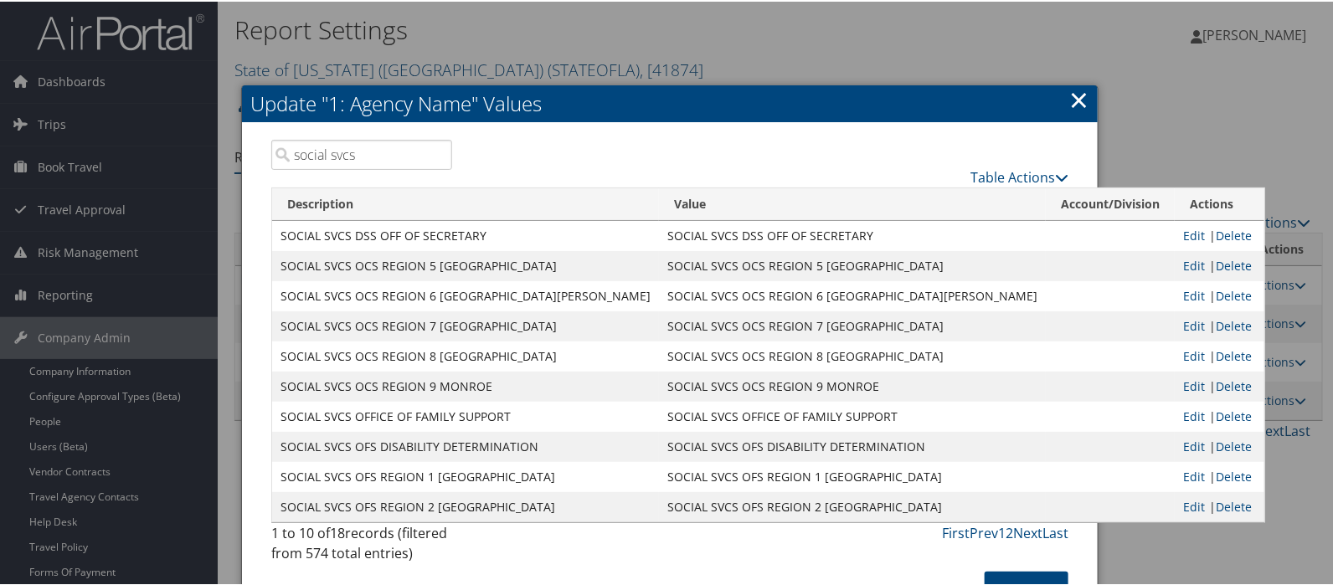
scroll to position [266, 0]
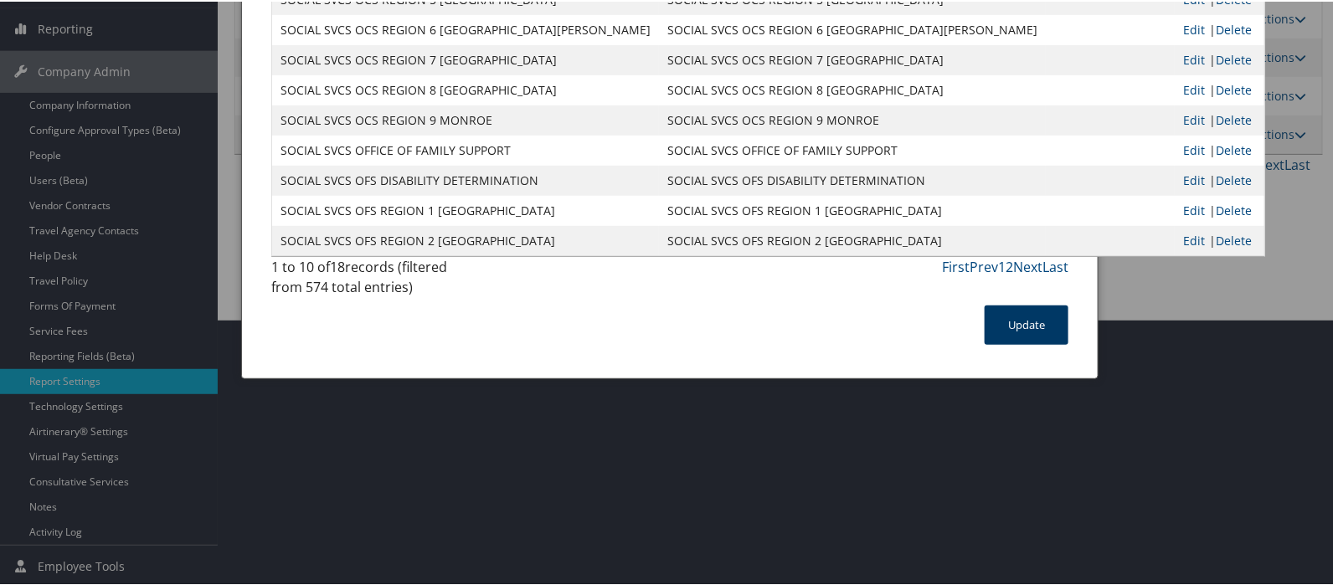
click at [1039, 343] on button "Update" at bounding box center [1027, 323] width 84 height 39
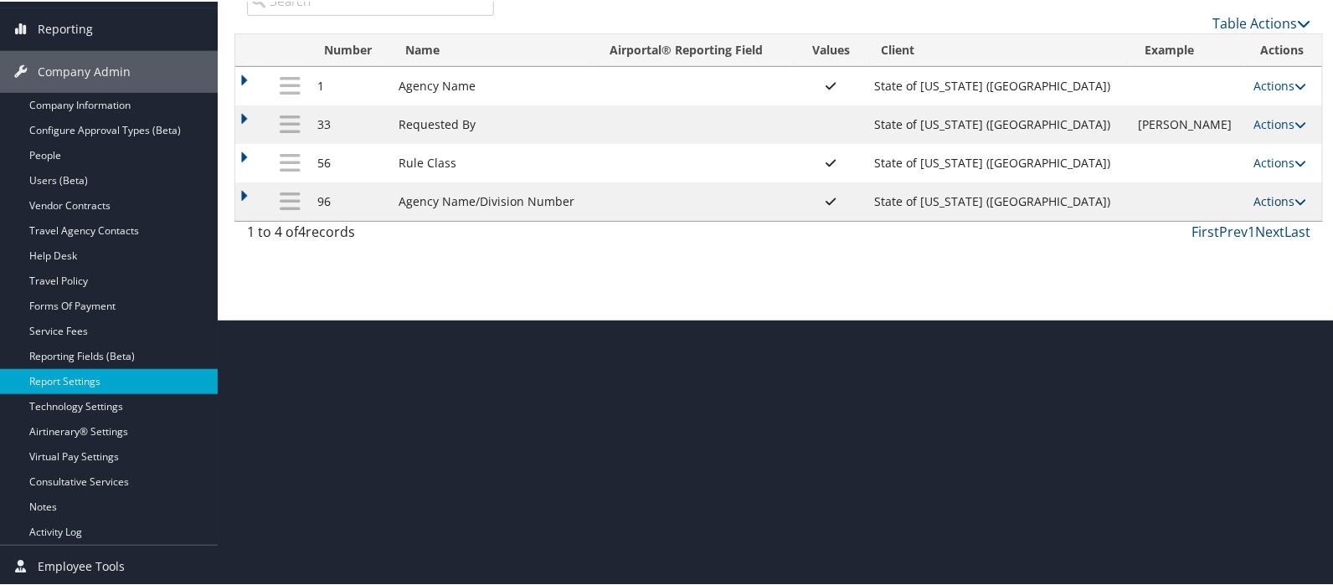
click at [1254, 200] on link "Actions" at bounding box center [1280, 200] width 53 height 16
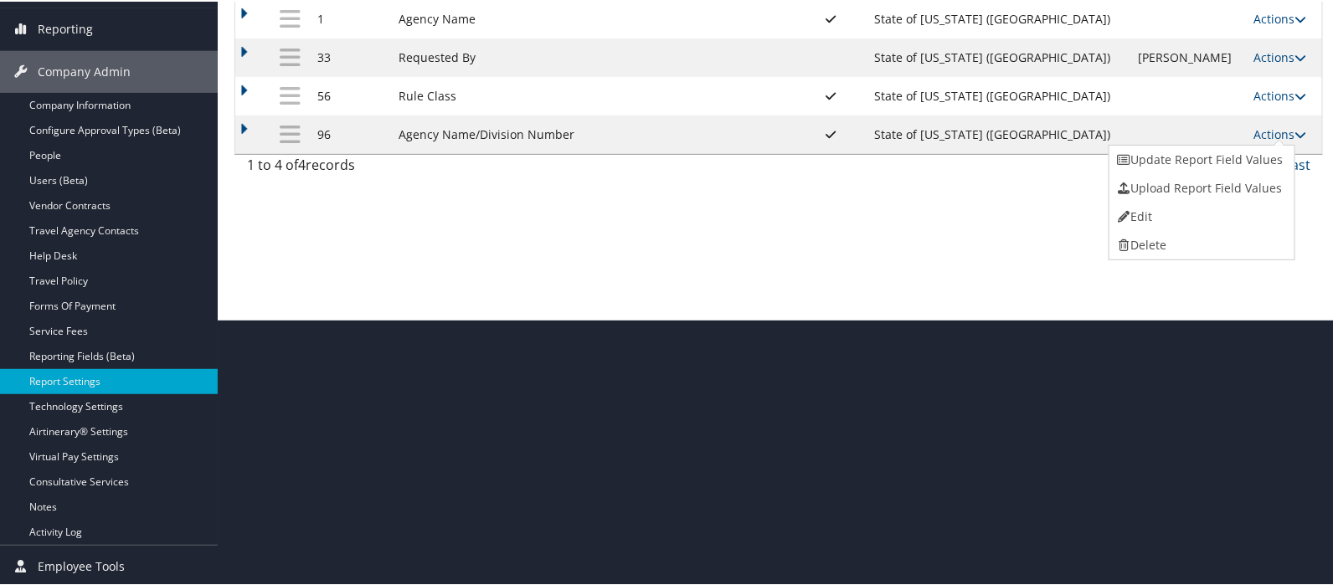
click at [1179, 161] on link "Update Report Field Values" at bounding box center [1200, 158] width 181 height 28
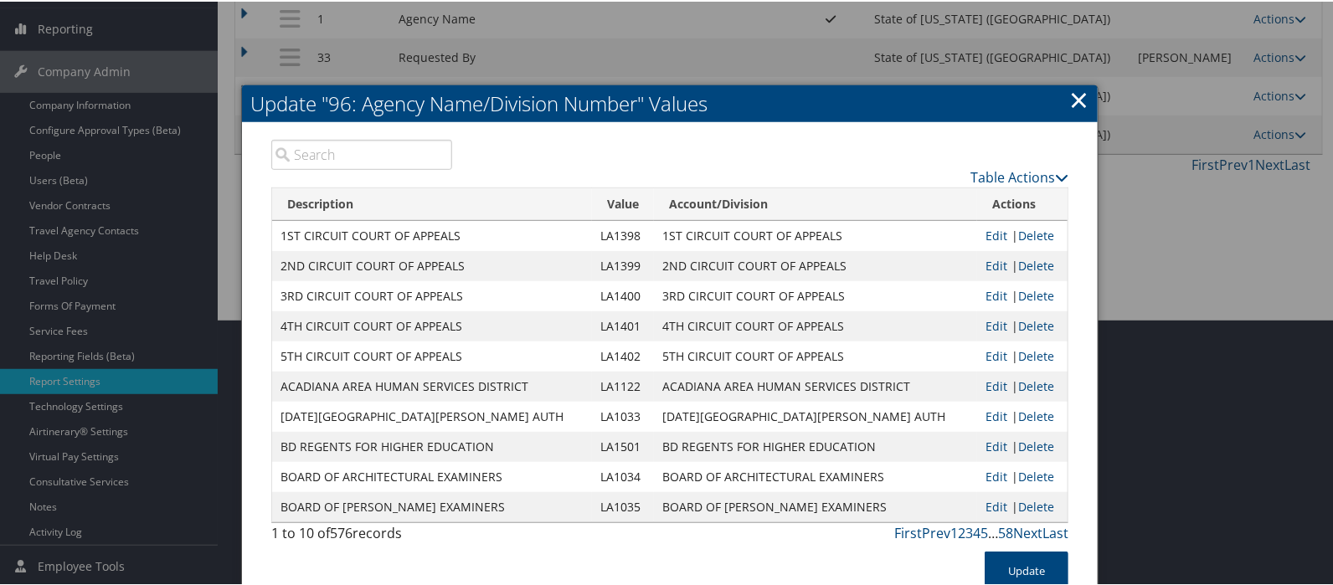
click at [328, 152] on input "search" at bounding box center [361, 153] width 181 height 30
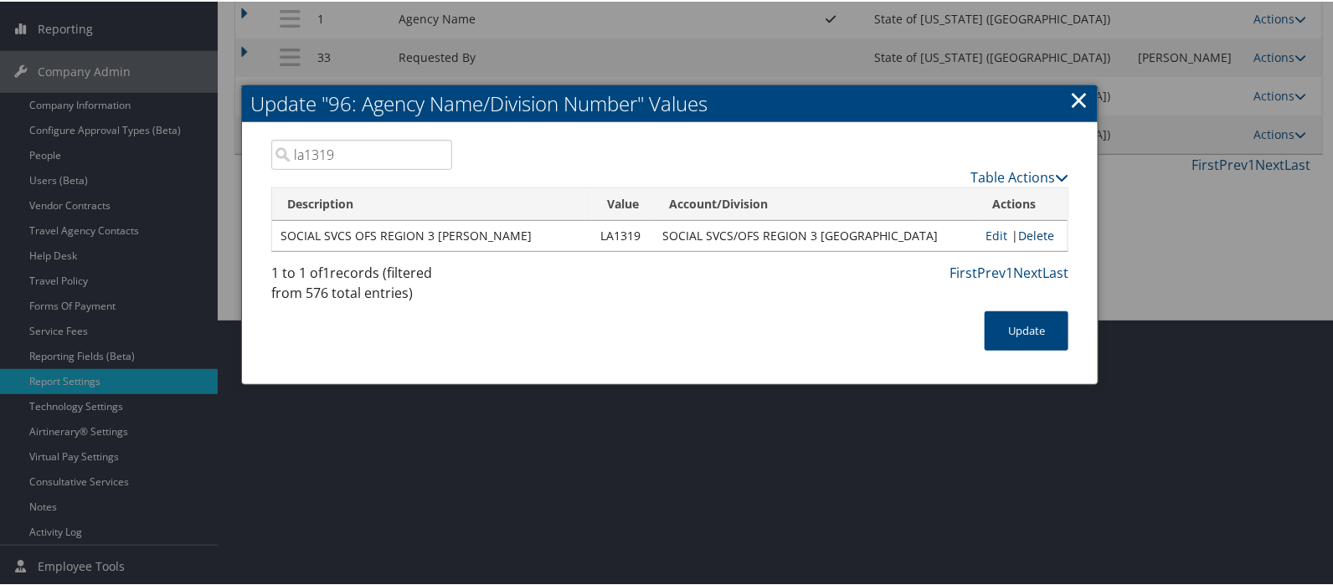
click at [1024, 237] on link "Delete" at bounding box center [1037, 234] width 36 height 16
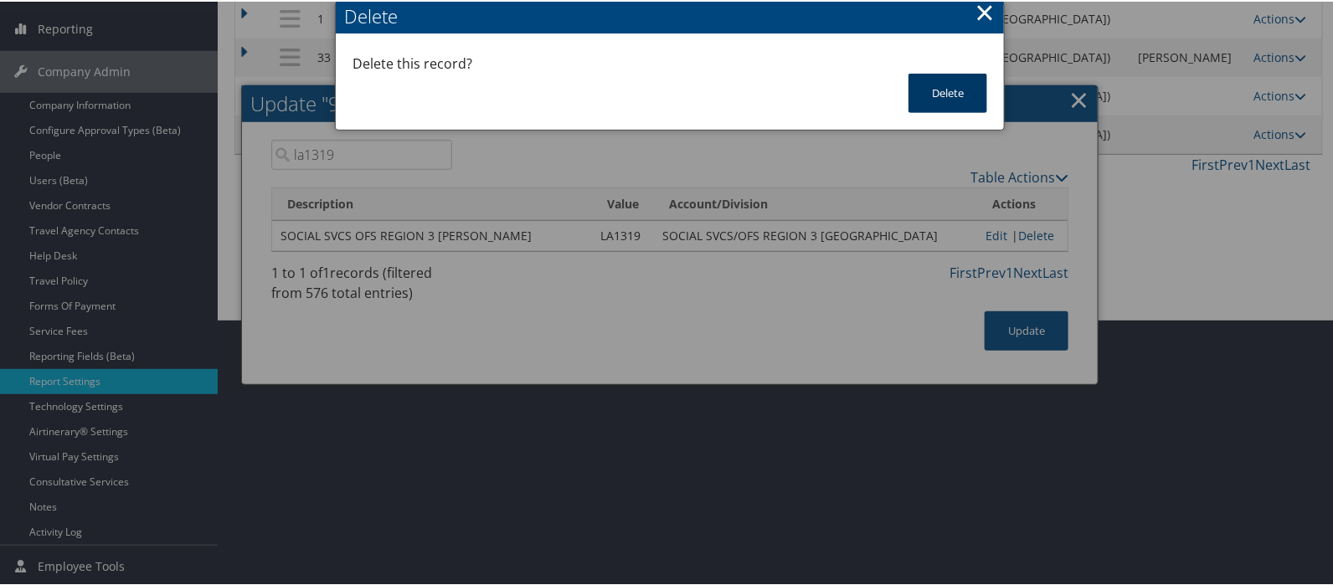
click at [945, 95] on button "Delete" at bounding box center [948, 91] width 79 height 39
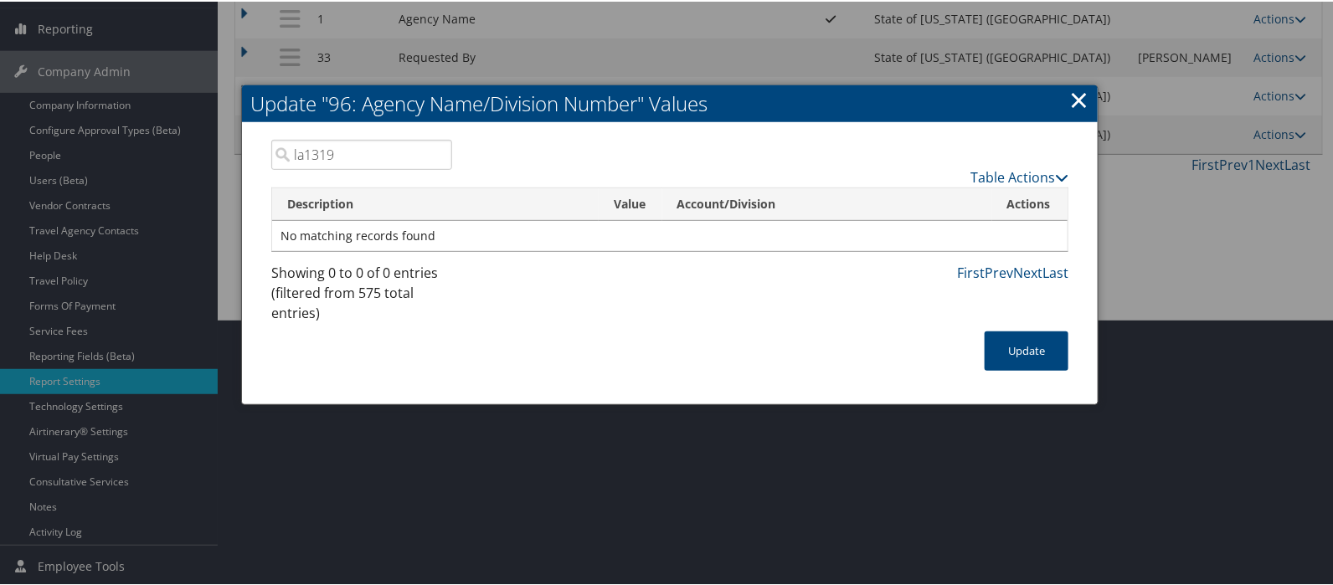
click at [347, 154] on input "la1319" at bounding box center [361, 153] width 181 height 30
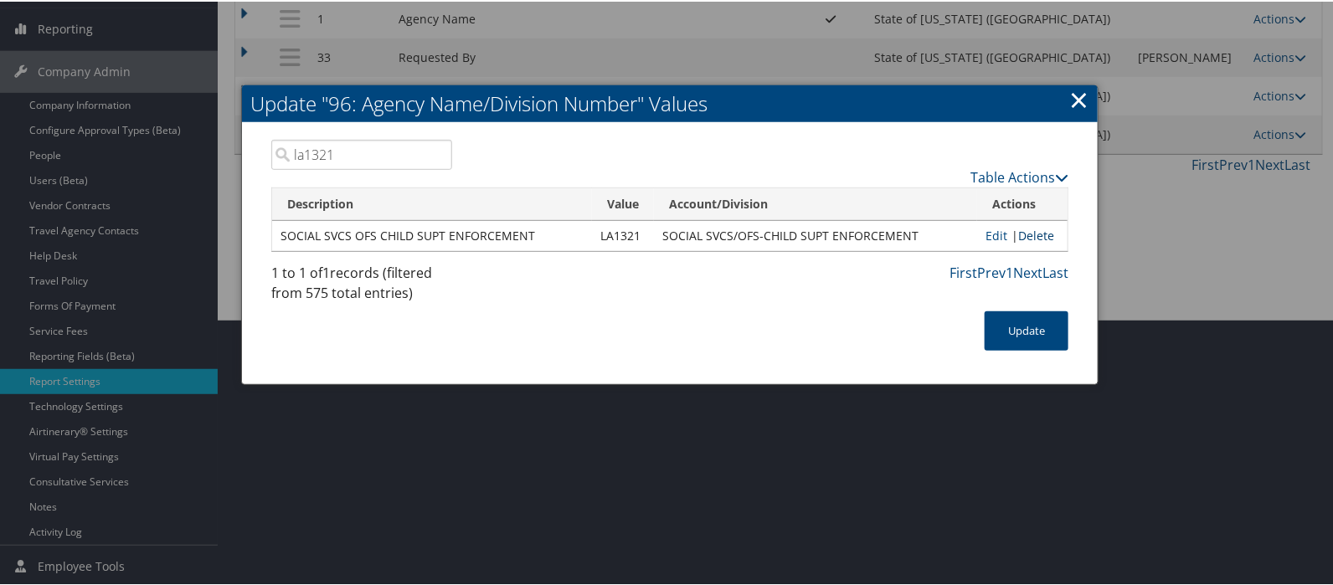
click at [1039, 235] on link "Delete" at bounding box center [1037, 234] width 36 height 16
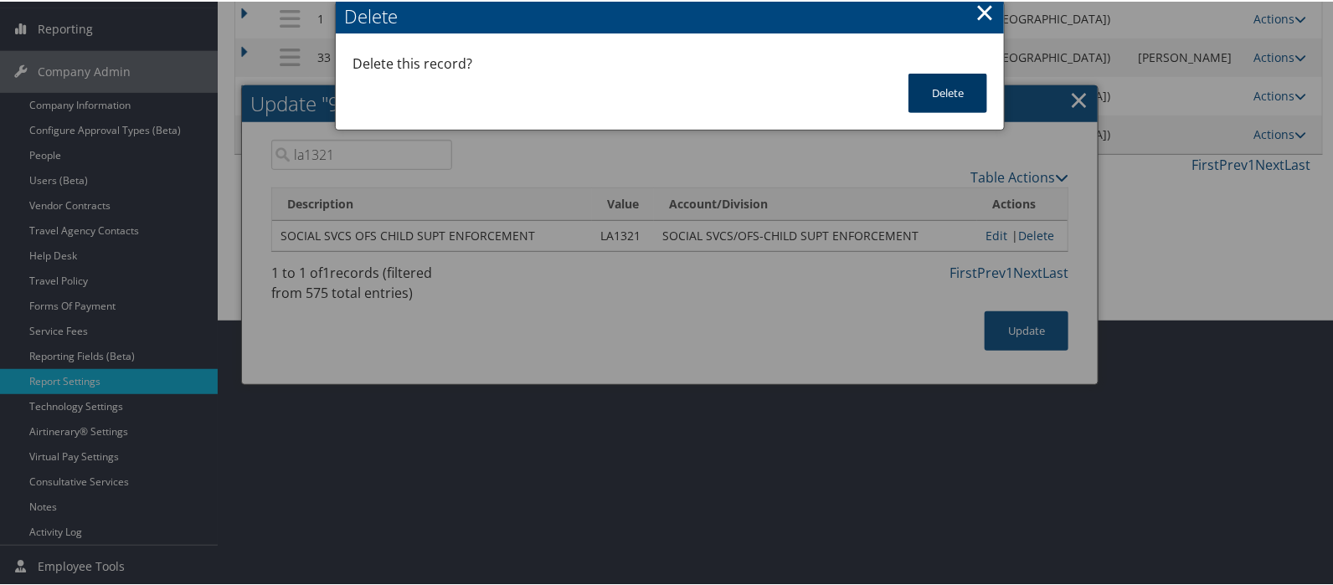
click at [942, 98] on button "Delete" at bounding box center [948, 91] width 79 height 39
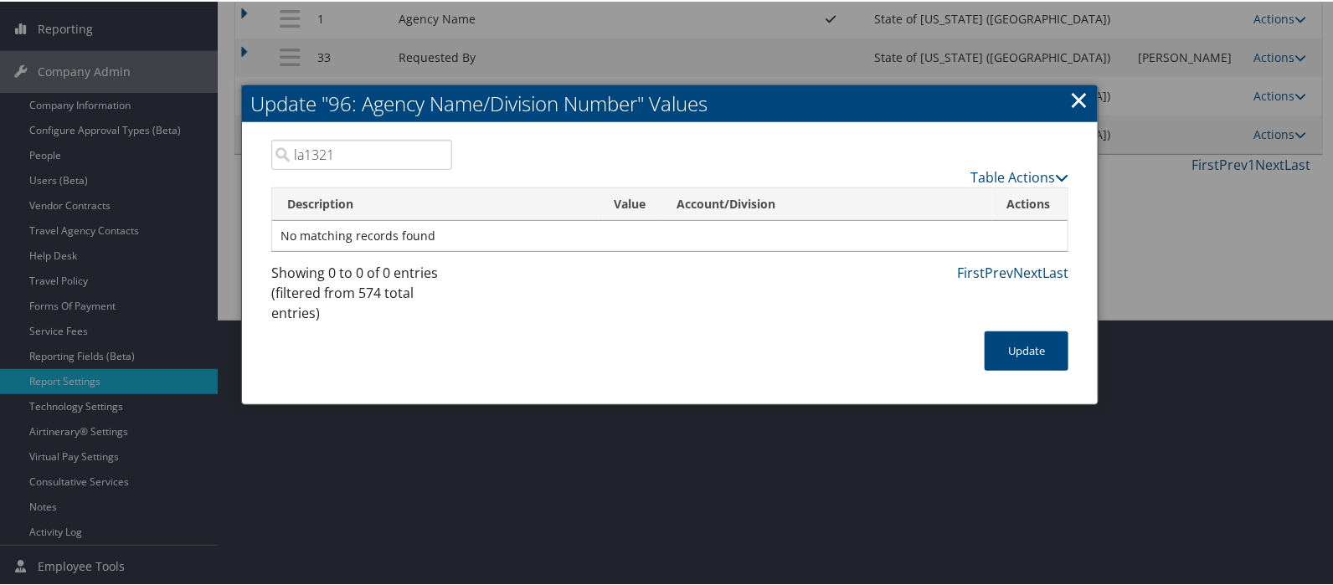
click at [336, 153] on input "la1321" at bounding box center [361, 153] width 181 height 30
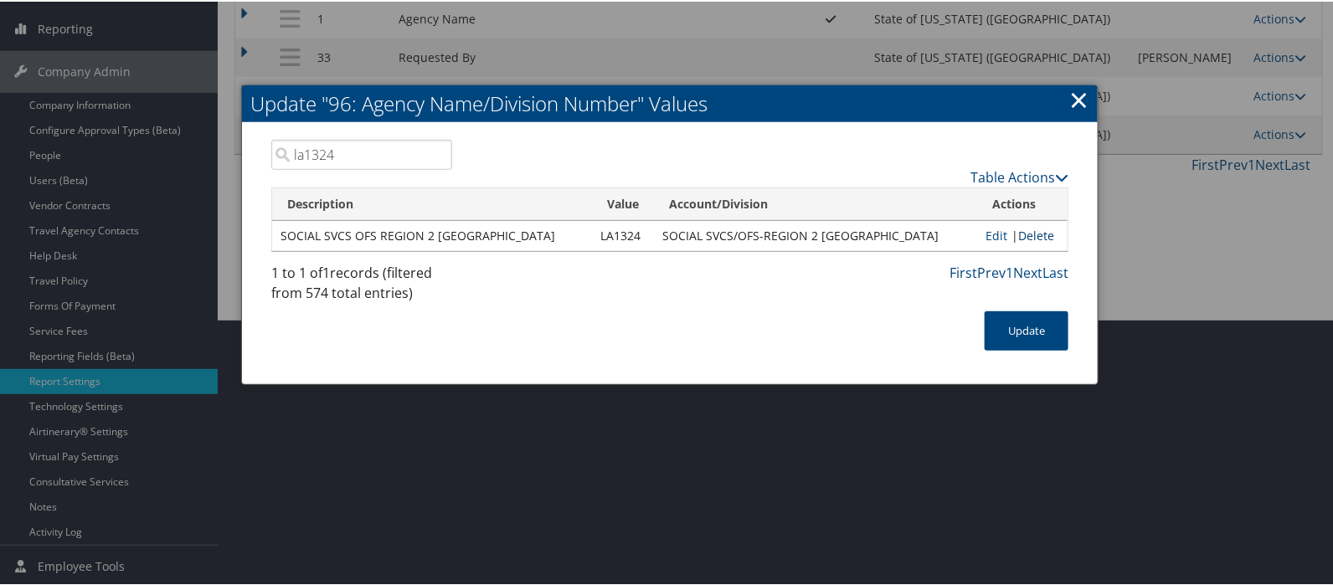
click at [1038, 235] on link "Delete" at bounding box center [1037, 234] width 36 height 16
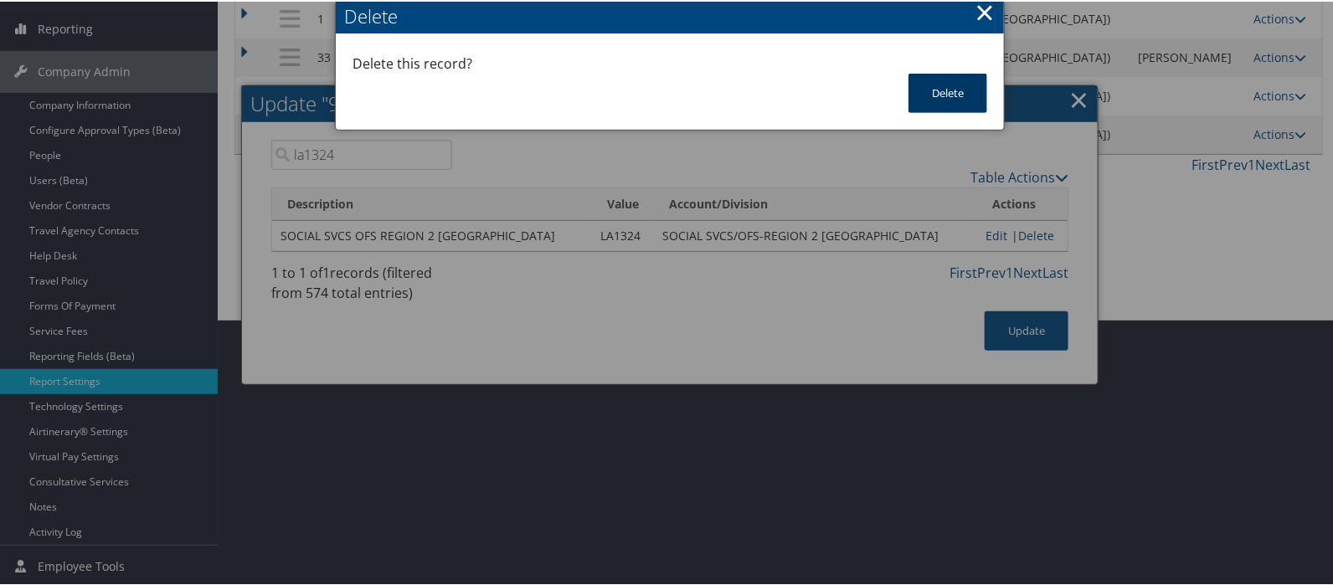
click at [941, 85] on button "Delete" at bounding box center [948, 91] width 79 height 39
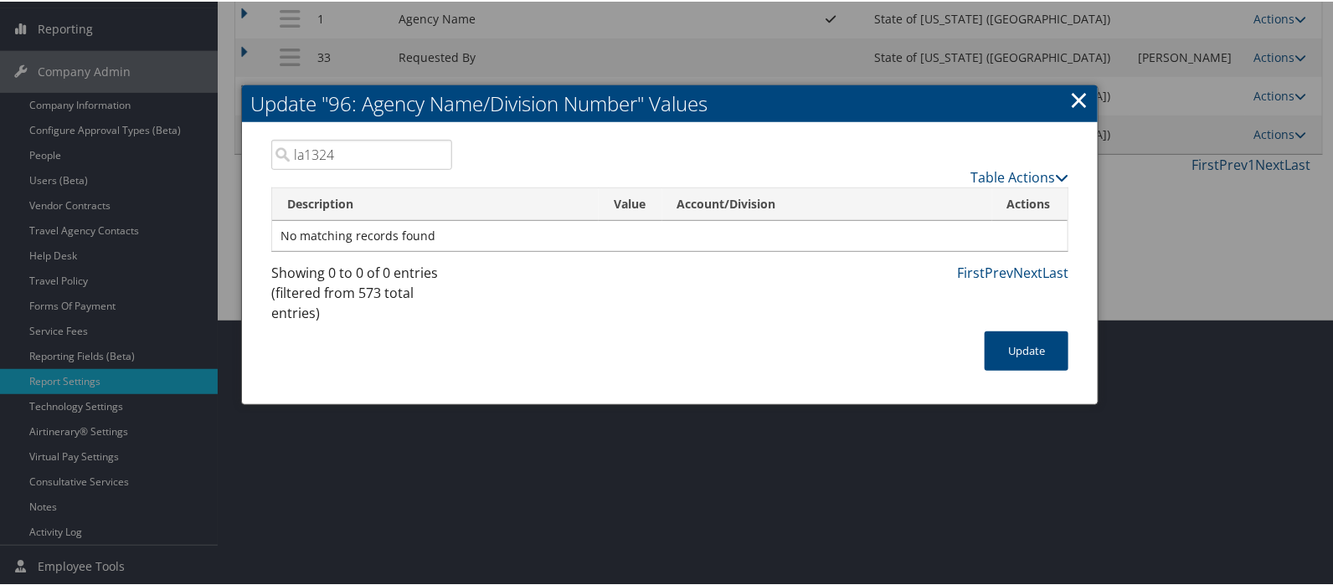
click at [334, 153] on input "la1324" at bounding box center [361, 153] width 181 height 30
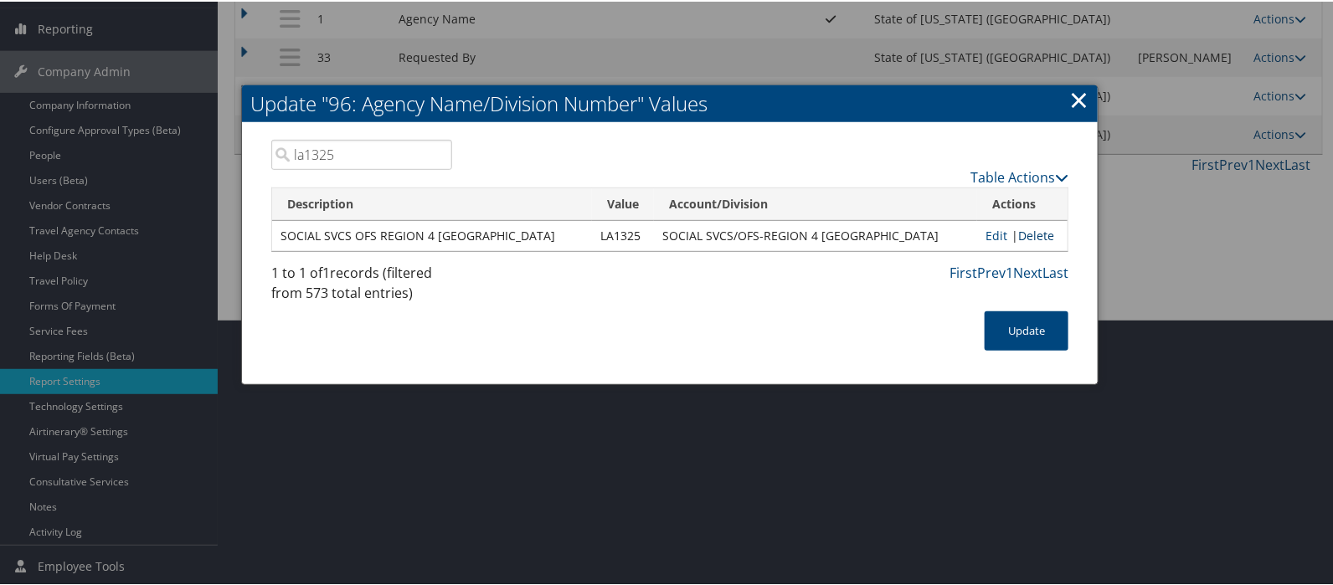
click at [1030, 235] on link "Delete" at bounding box center [1037, 234] width 36 height 16
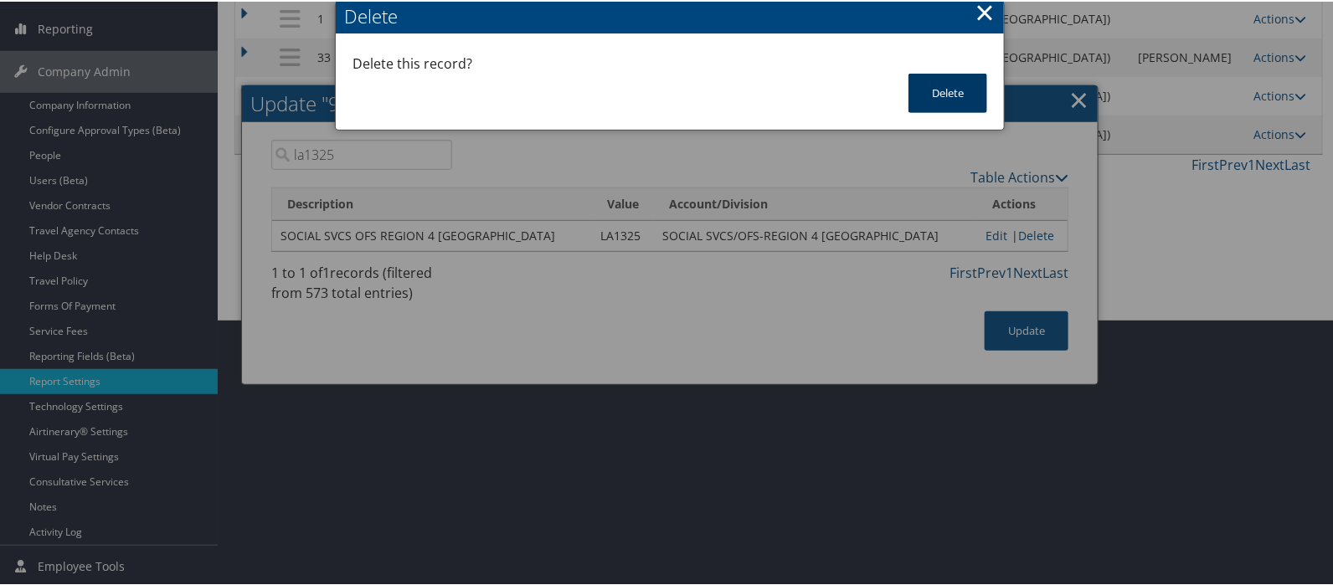
click at [944, 88] on button "Delete" at bounding box center [948, 91] width 79 height 39
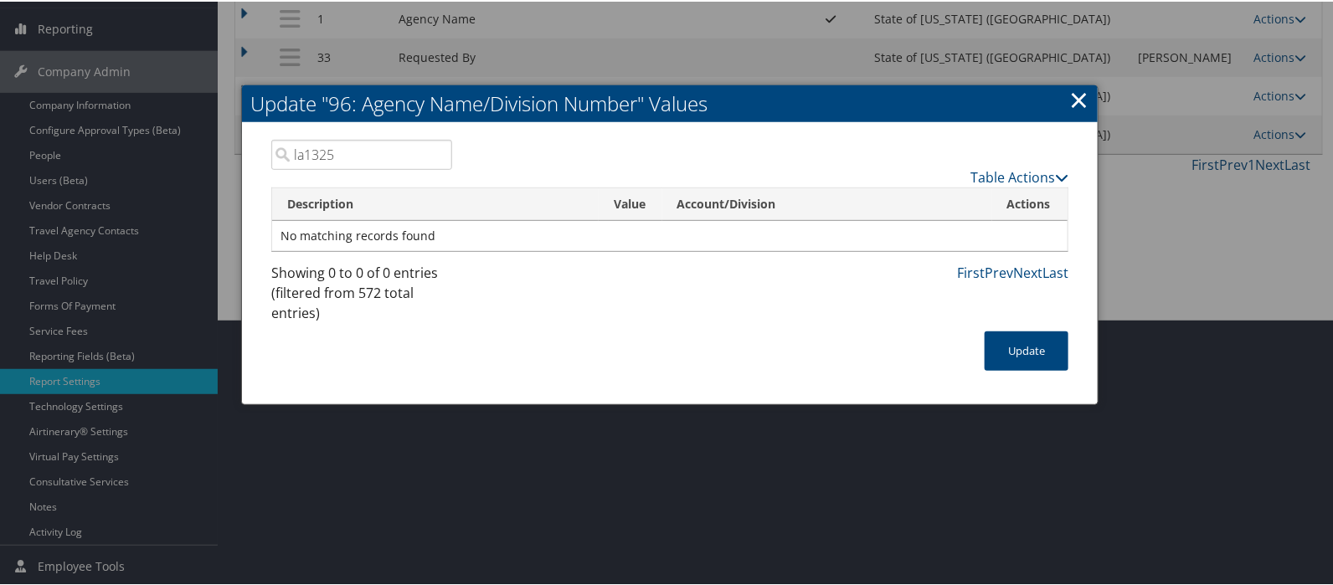
click at [336, 149] on input "la1325" at bounding box center [361, 153] width 181 height 30
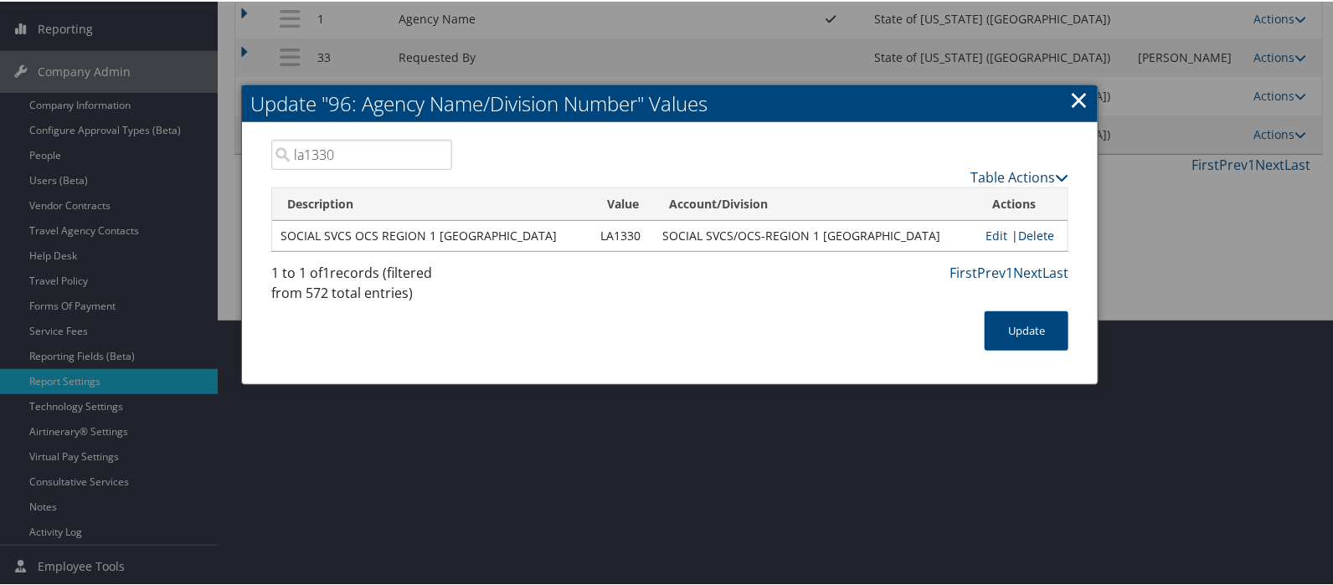
type input "la1330"
click at [1031, 234] on link "Delete" at bounding box center [1037, 234] width 36 height 16
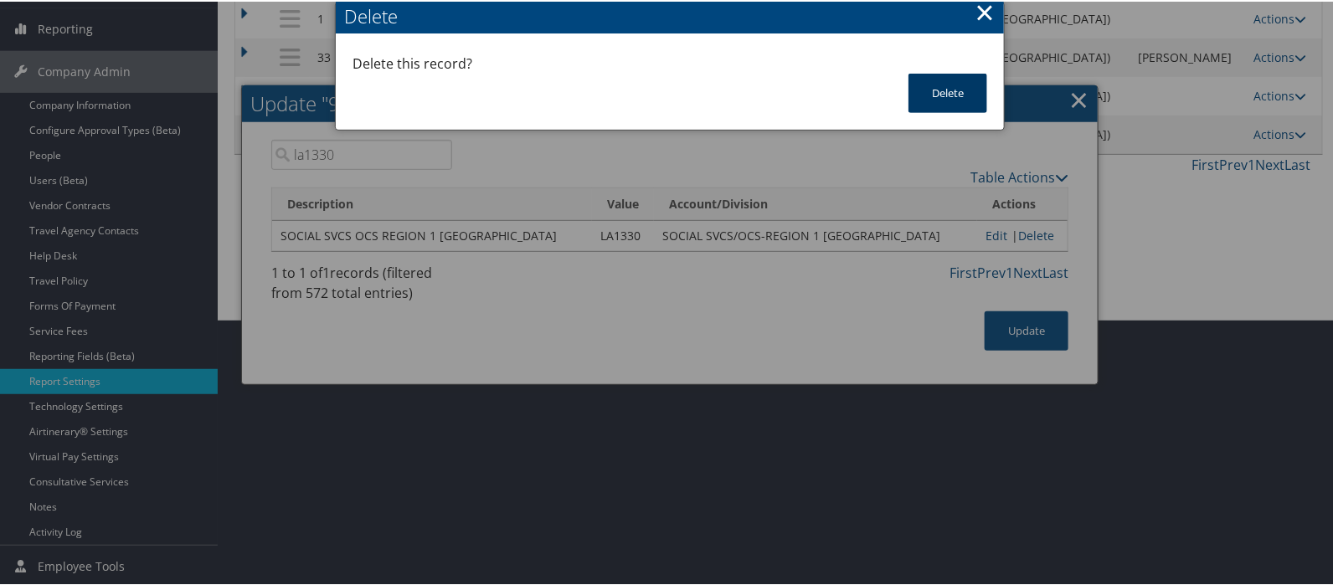
click at [935, 84] on button "Delete" at bounding box center [948, 91] width 79 height 39
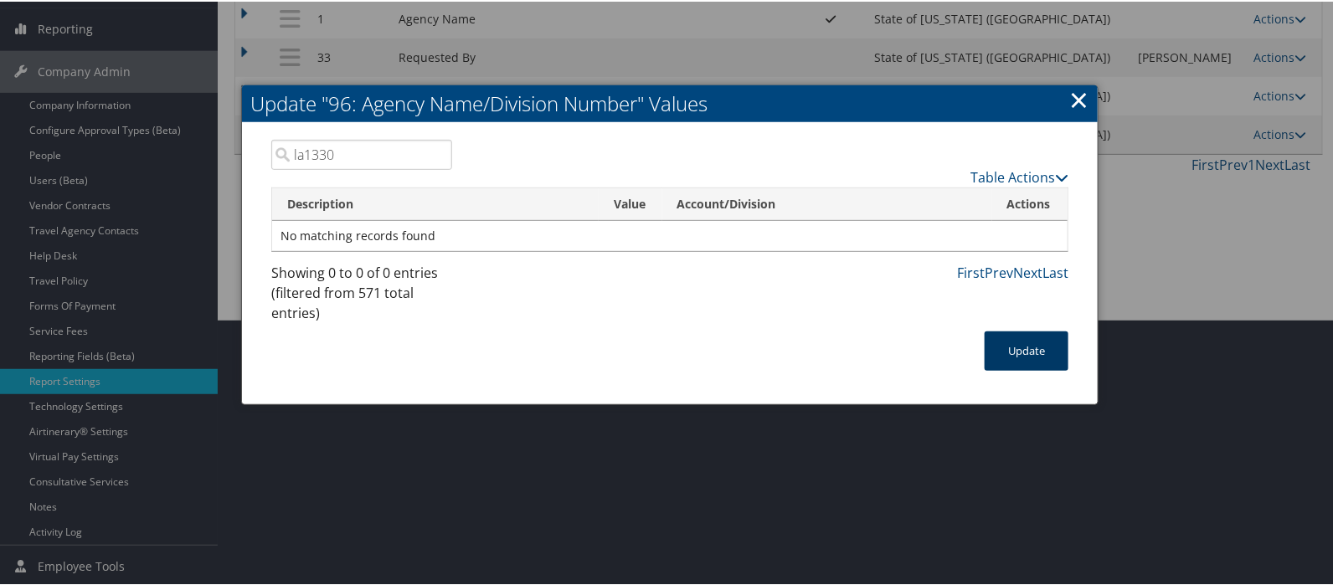
click at [1018, 349] on button "Update" at bounding box center [1027, 349] width 84 height 39
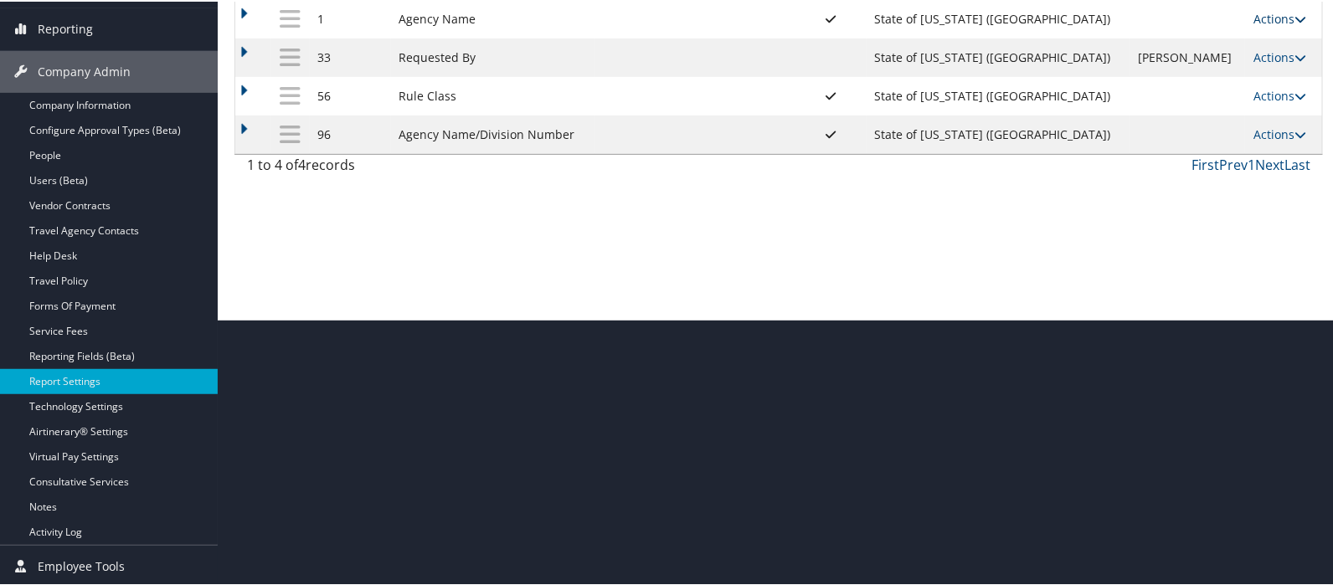
click at [1256, 16] on link "Actions" at bounding box center [1280, 17] width 53 height 16
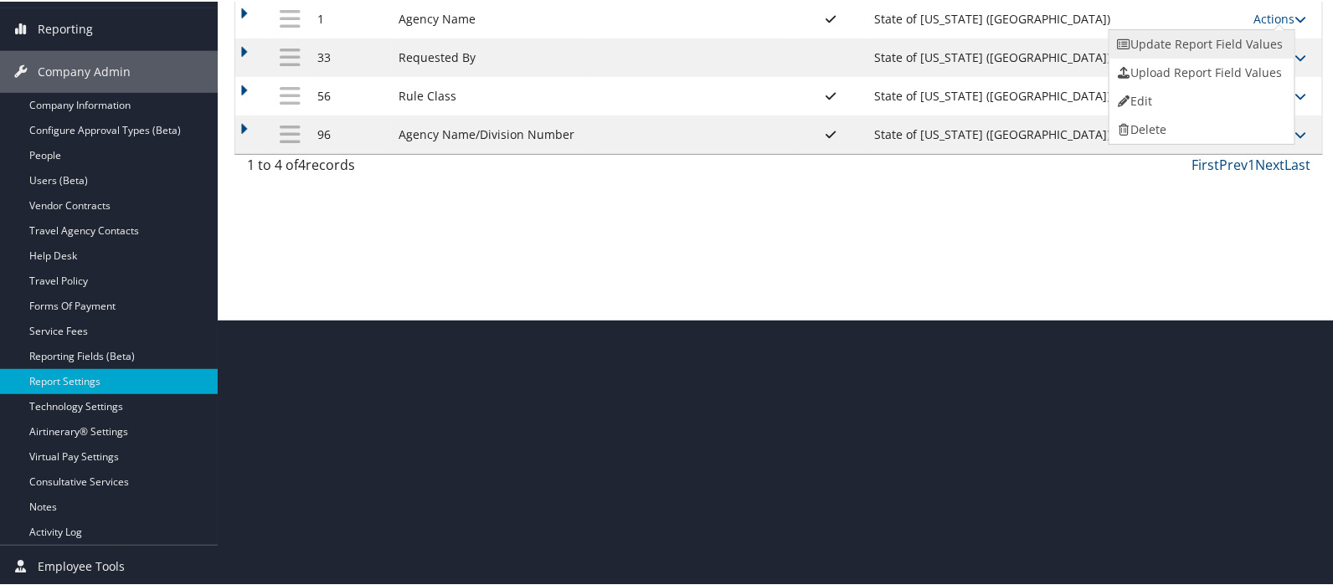
click at [1179, 44] on link "Update Report Field Values" at bounding box center [1200, 42] width 181 height 28
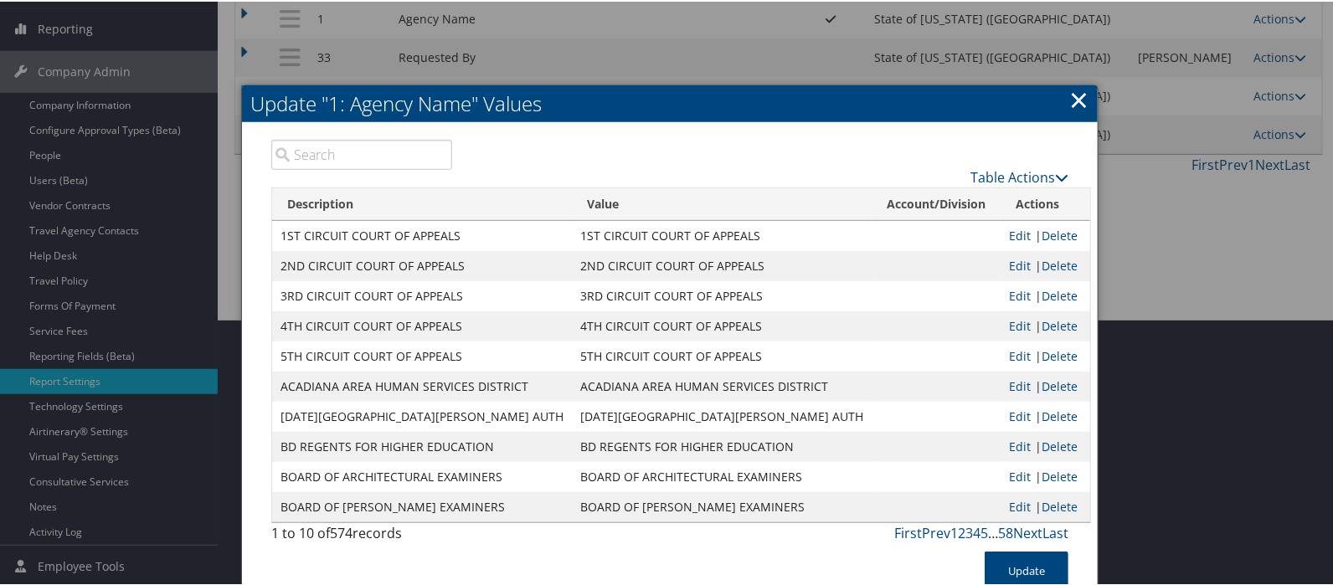
click at [317, 155] on input "search" at bounding box center [361, 153] width 181 height 30
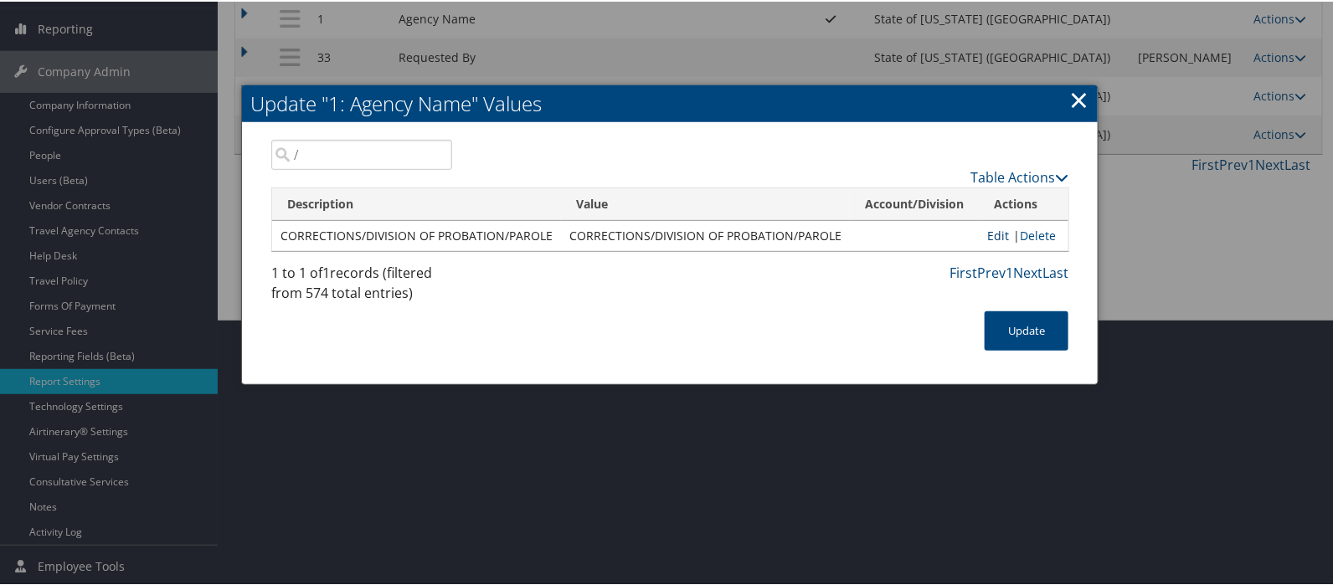
type input "/"
click at [988, 232] on link "Edit" at bounding box center [999, 234] width 22 height 16
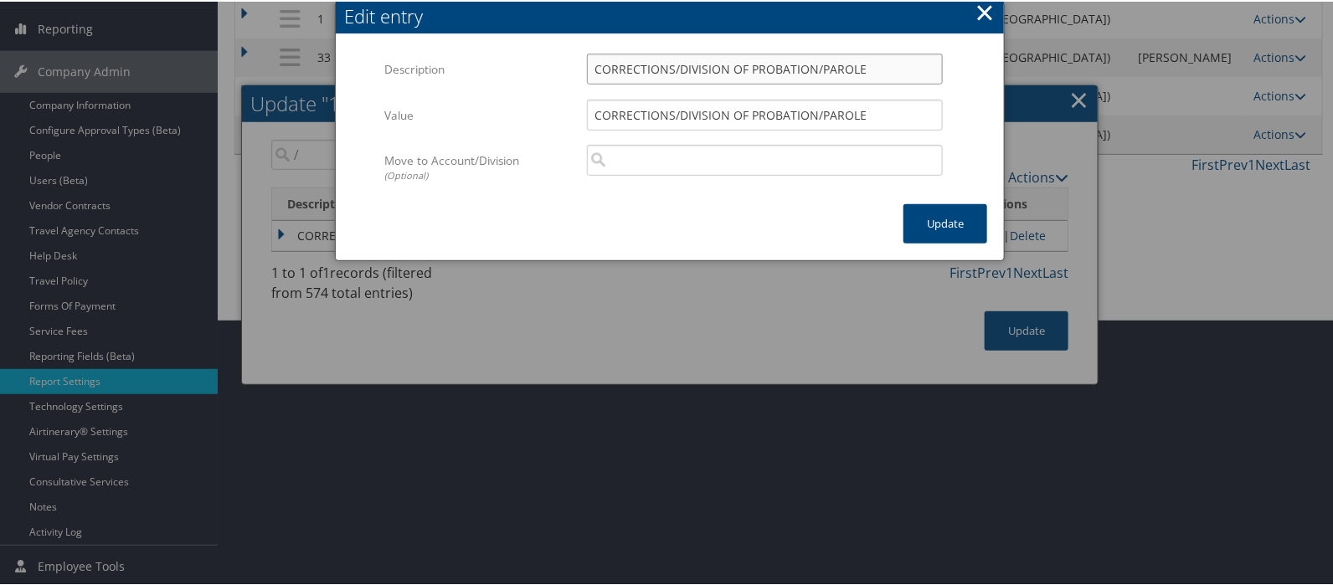
click at [674, 68] on input "CORRECTIONS/DIVISION OF PROBATION/PAROLE" at bounding box center [765, 67] width 356 height 31
type input "CORRECTIONS DIVISION OF PROBATION/PAROLE"
click at [674, 110] on input "CORRECTIONS/DIVISION OF PROBATION/PAROLE" at bounding box center [765, 113] width 356 height 31
type input "CORRECTIONS DIVISION OF PROBATION/PAROLE"
click at [946, 224] on button "Update" at bounding box center [946, 222] width 84 height 39
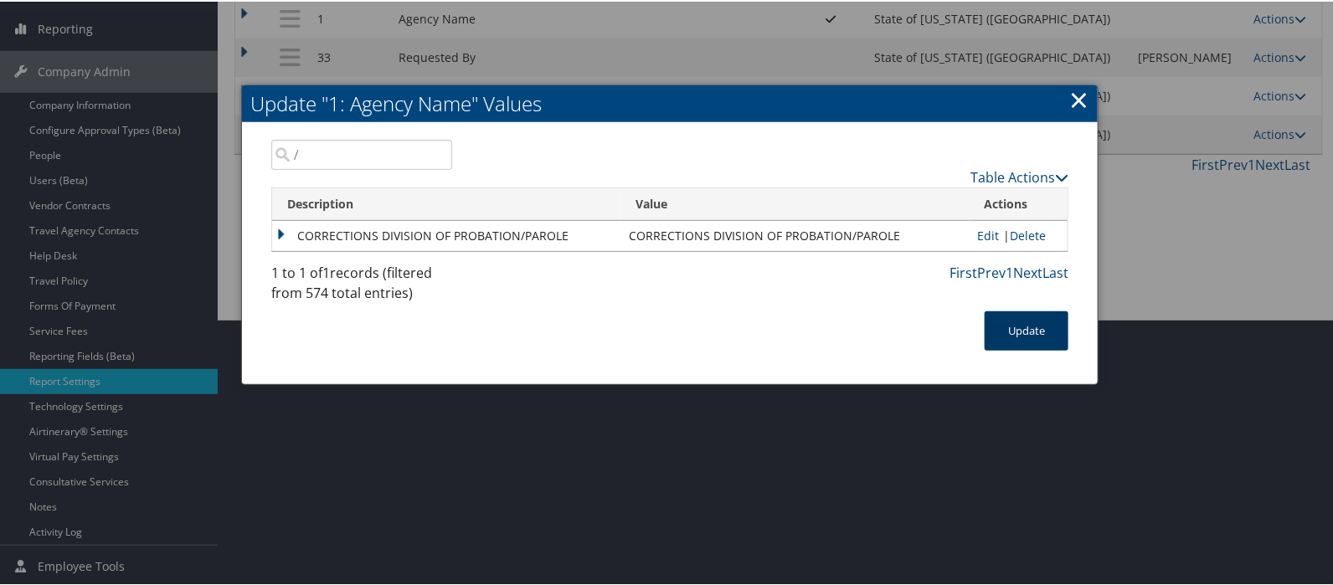
click at [1033, 322] on button "Update" at bounding box center [1027, 329] width 84 height 39
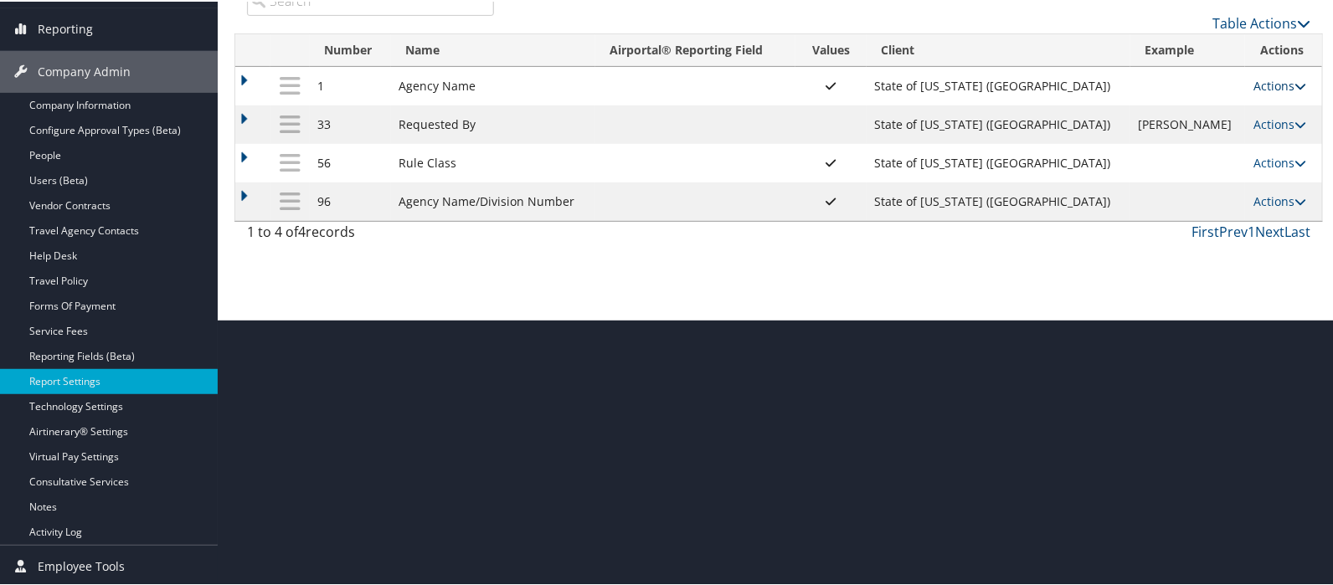
click at [1260, 81] on link "Actions" at bounding box center [1280, 84] width 53 height 16
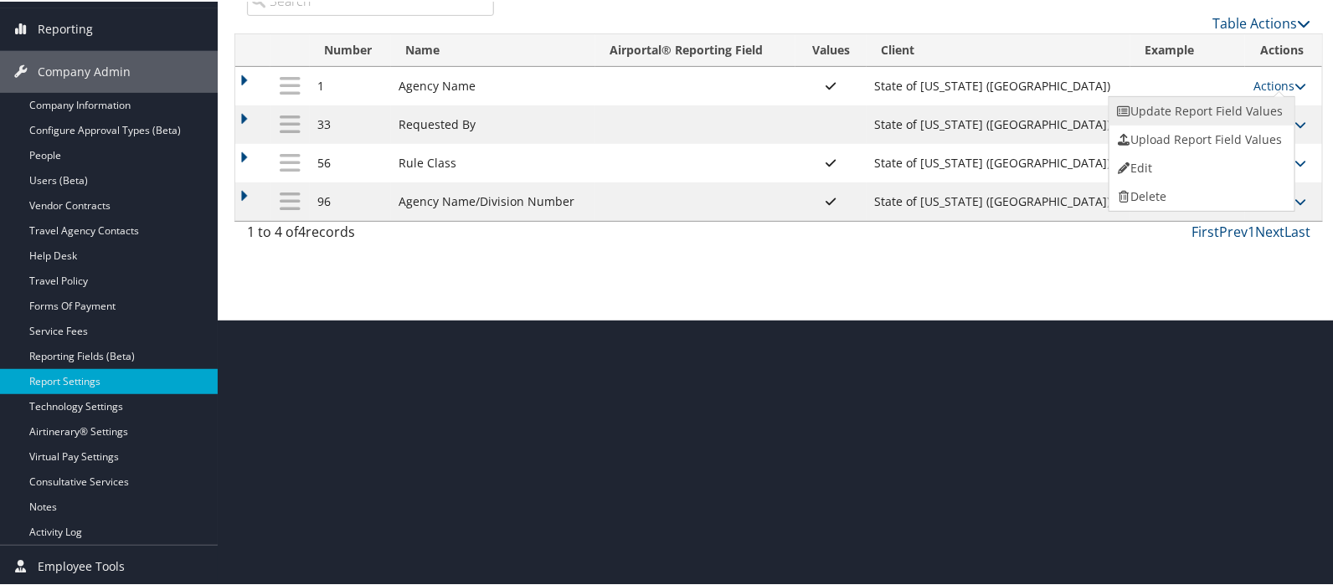
click at [1193, 113] on ul "Update Report Field Values Upload Report Field Values Edit Delete" at bounding box center [1202, 153] width 187 height 116
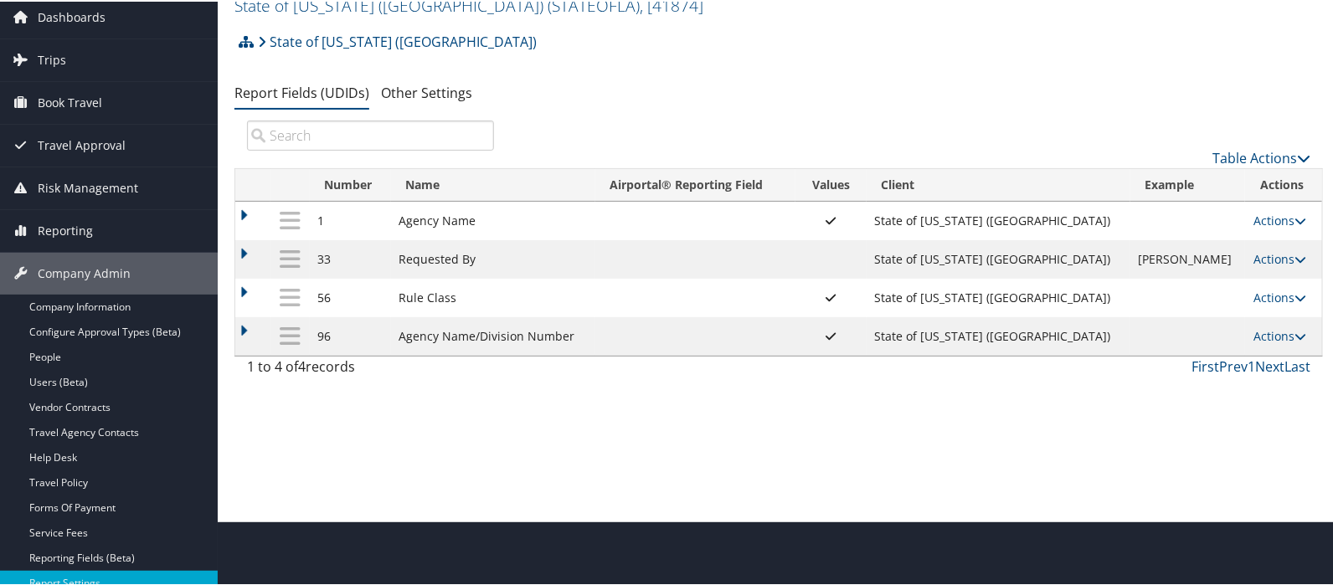
scroll to position [0, 0]
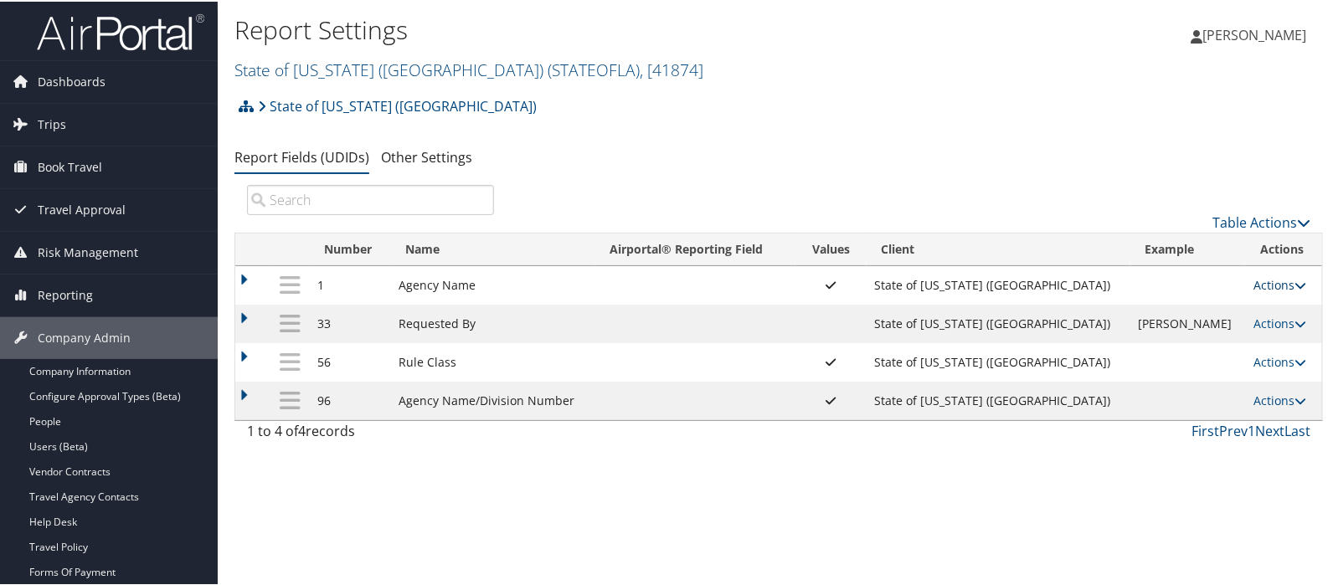
click at [1256, 281] on link "Actions" at bounding box center [1280, 284] width 53 height 16
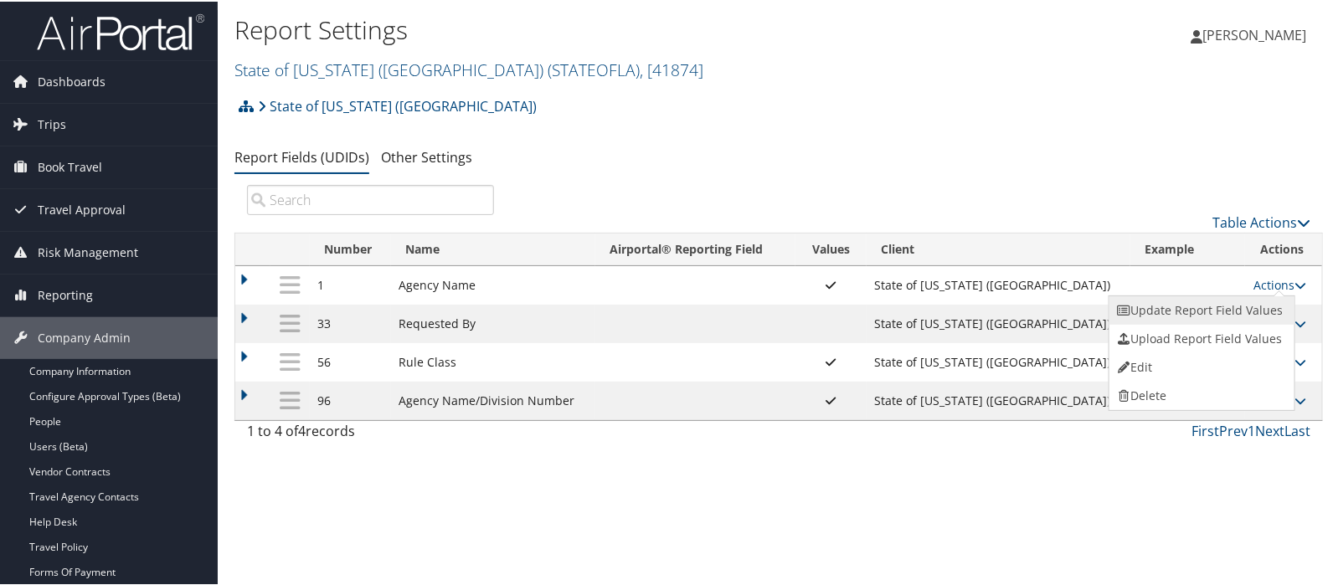
click at [1199, 301] on link "Update Report Field Values" at bounding box center [1200, 309] width 181 height 28
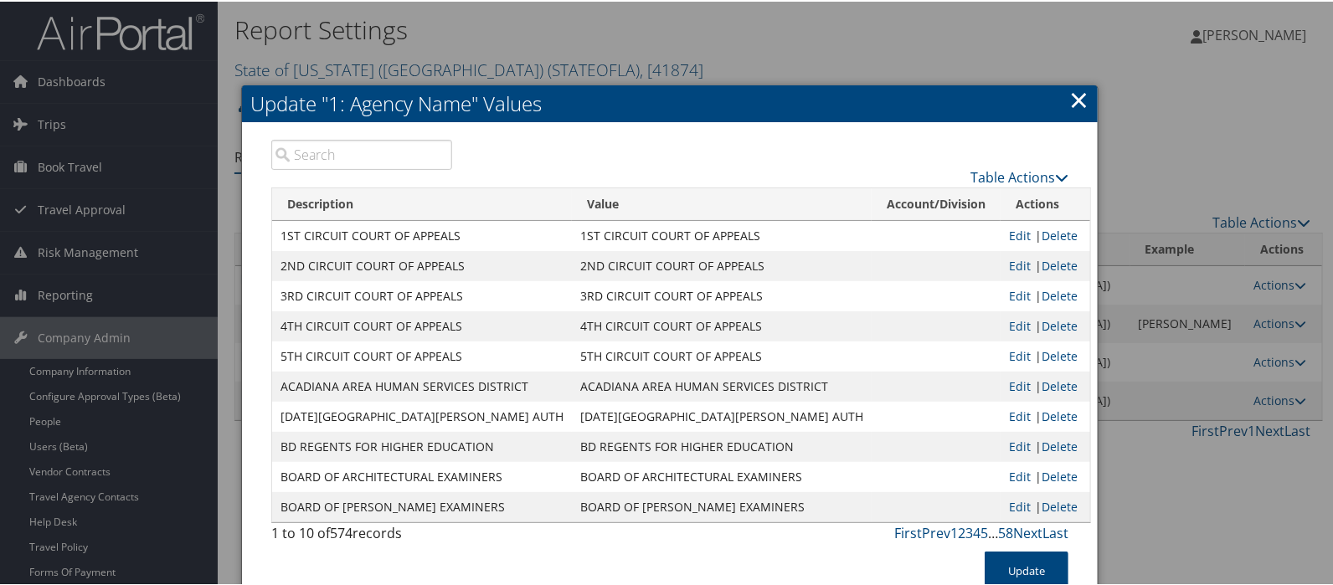
click at [325, 152] on input "search" at bounding box center [361, 153] width 181 height 30
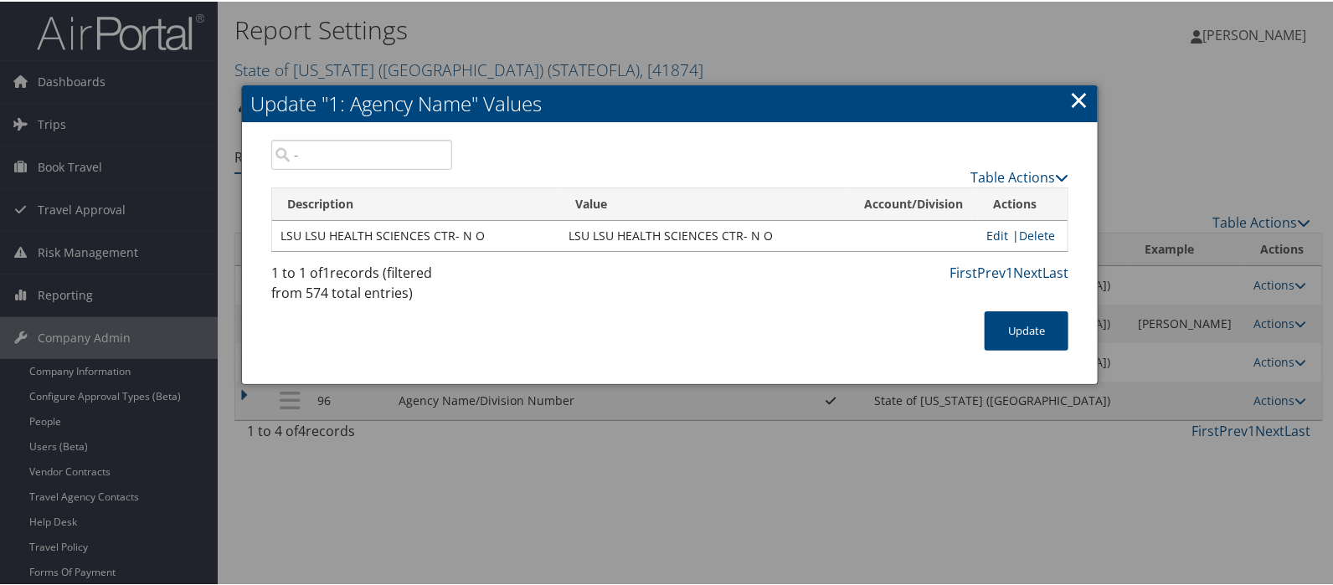
type input "-"
click at [995, 232] on link "Edit" at bounding box center [998, 234] width 22 height 16
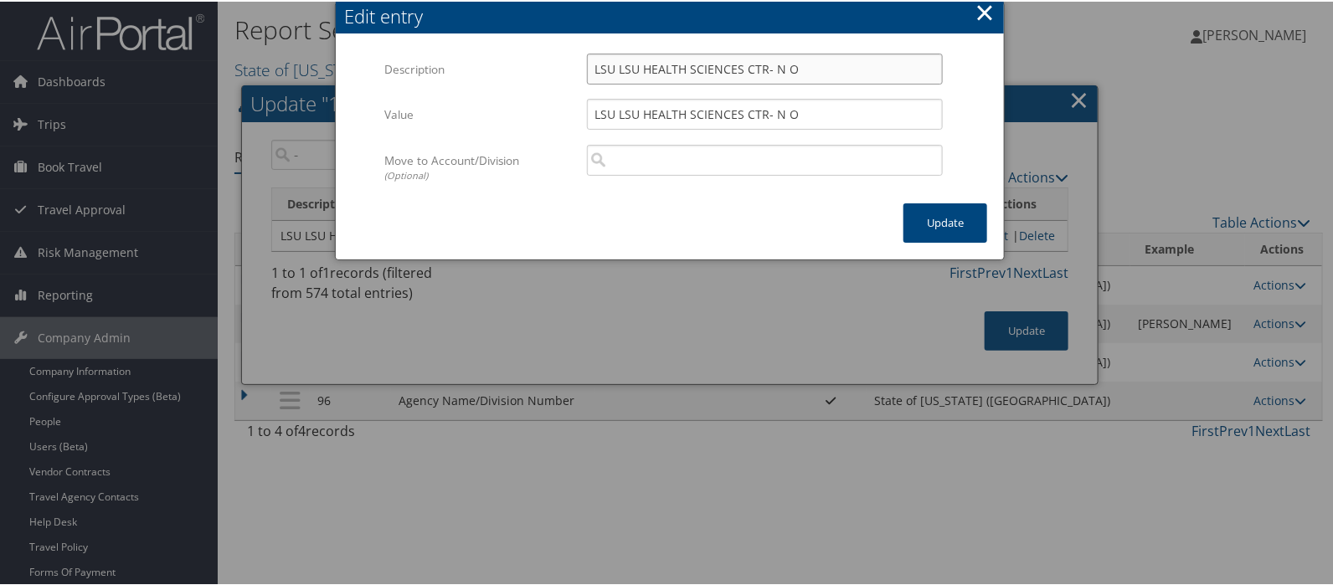
click at [766, 70] on input "LSU LSU HEALTH SCIENCES CTR- N O" at bounding box center [765, 67] width 356 height 31
type input "LSU LSU HEALTH SCIENCES CTR N O"
click at [766, 113] on input "LSU LSU HEALTH SCIENCES CTR- N O" at bounding box center [765, 112] width 356 height 31
type input "LSU LSU HEALTH SCIENCES CTR N O"
click at [941, 220] on button "Update" at bounding box center [946, 221] width 84 height 39
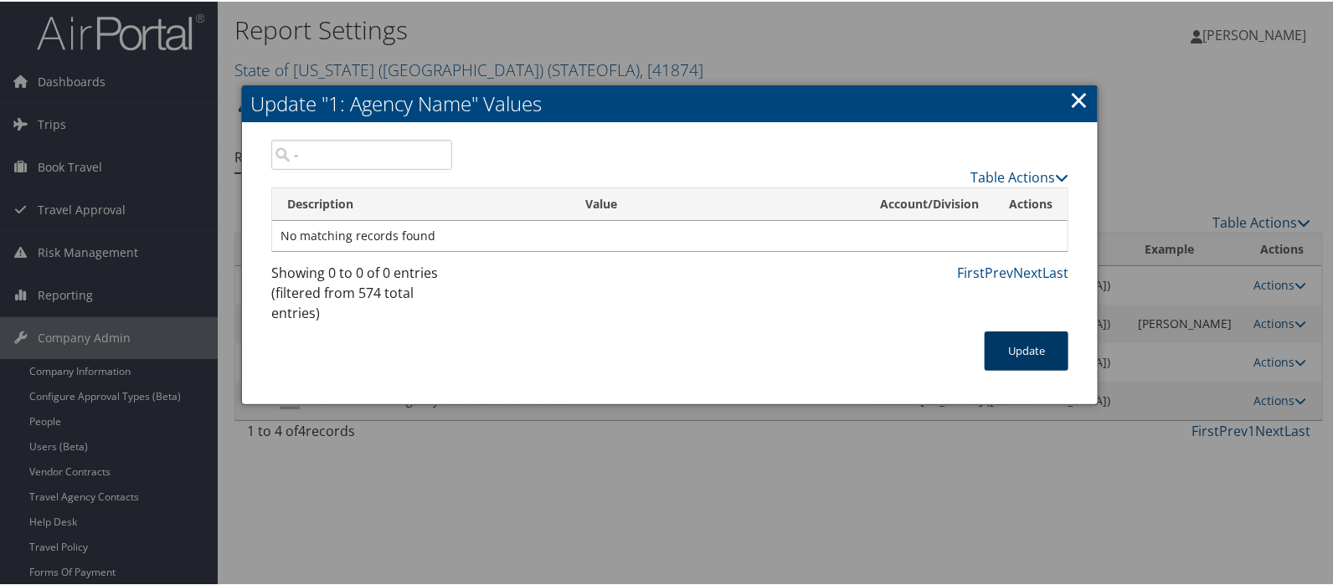
click at [1037, 343] on button "Update" at bounding box center [1027, 349] width 84 height 39
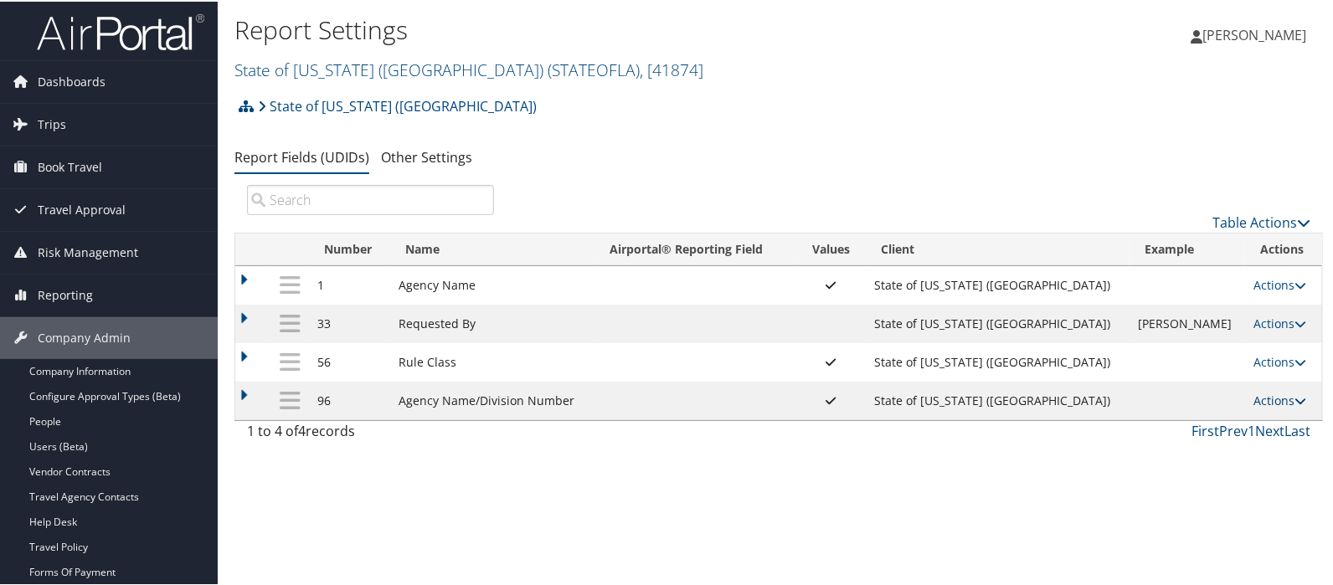
click at [1254, 402] on link "Actions" at bounding box center [1280, 399] width 53 height 16
click at [1178, 428] on link "Update Report Field Values" at bounding box center [1200, 424] width 181 height 28
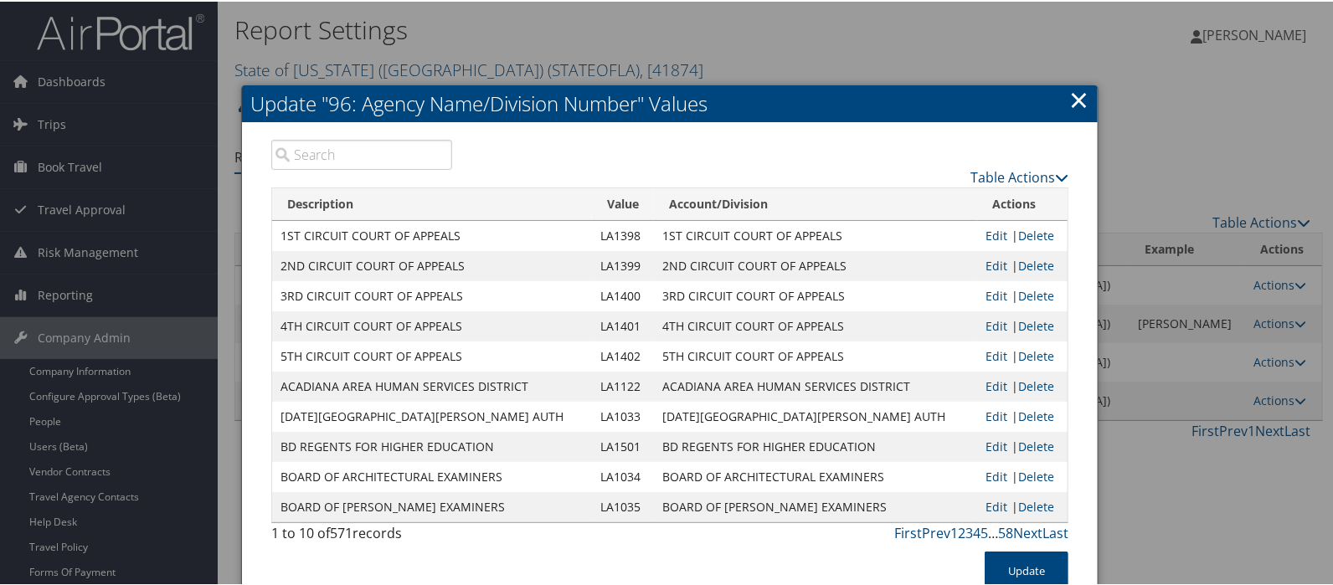
click at [351, 155] on input "search" at bounding box center [361, 153] width 181 height 30
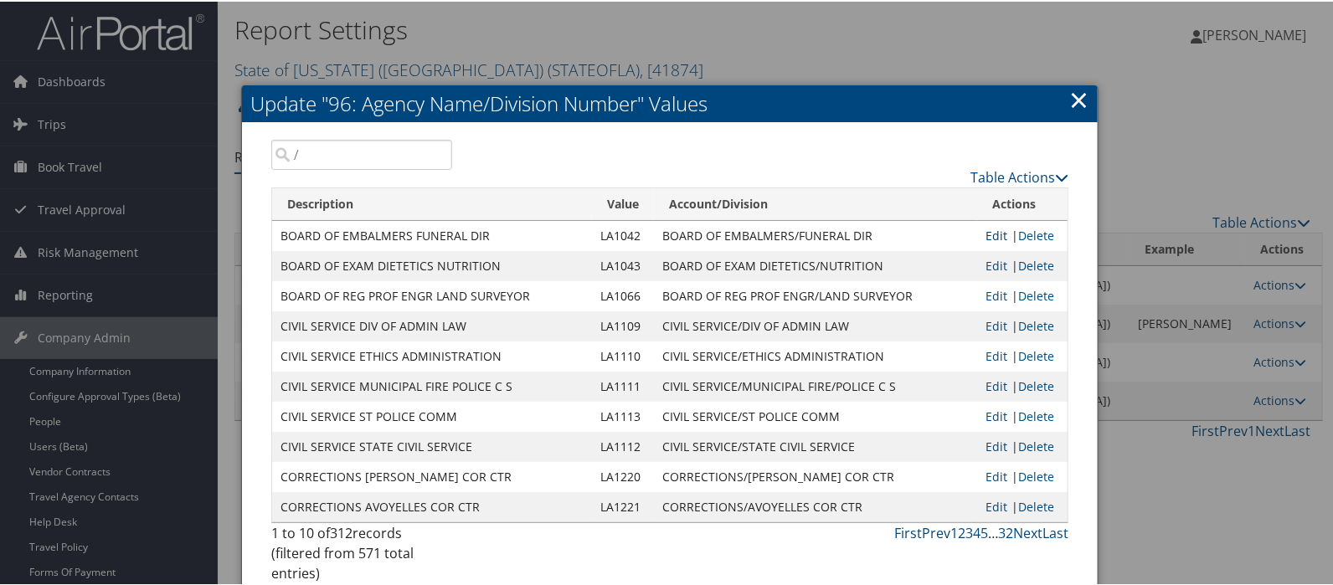
type input "/"
click at [988, 236] on link "Edit" at bounding box center [997, 234] width 22 height 16
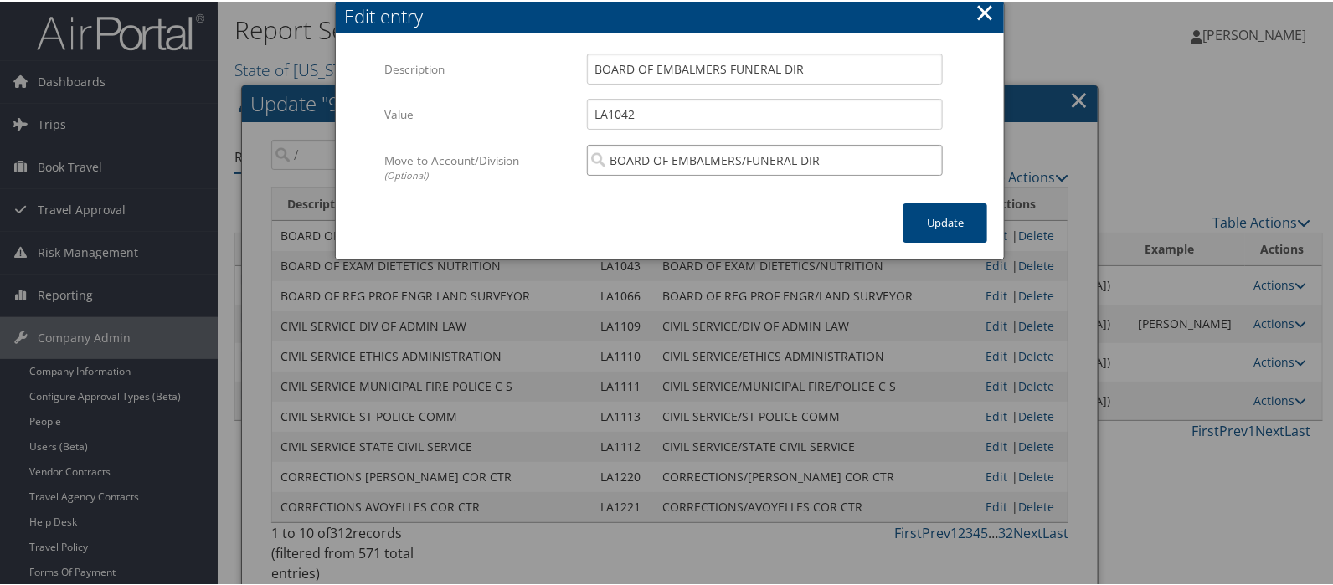
click at [741, 158] on input "BOARD OF EMBALMERS/FUNERAL DIR" at bounding box center [765, 158] width 356 height 31
drag, startPoint x: 811, startPoint y: 64, endPoint x: 627, endPoint y: 64, distance: 183.4
click at [583, 59] on div "BOARD OF EMBALMERS FUNERAL DIR Multiple values The selected items contain diffe…" at bounding box center [765, 74] width 381 height 44
click at [637, 164] on input "search" at bounding box center [765, 158] width 356 height 31
paste input "BOARD OF EMBALMERS FUNERAL DIR"
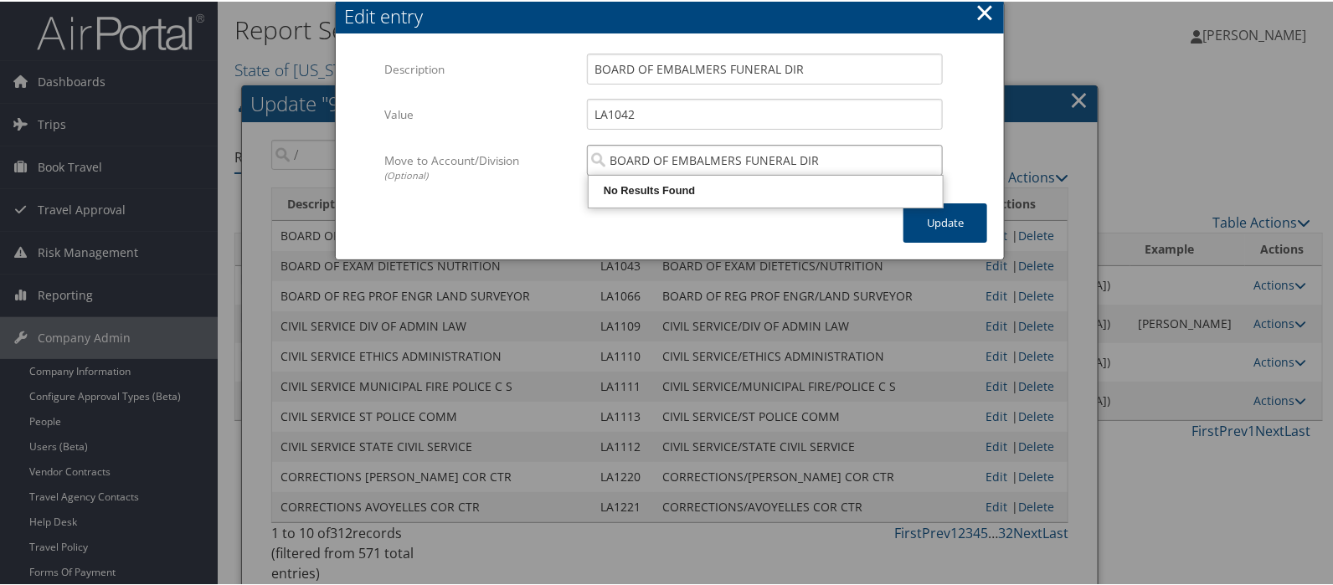
type input "BOARD OF EMBALMERS FUNERAL DIR"
click at [926, 161] on input "BOARD OF EMBALMERS FUNERAL DIR" at bounding box center [765, 158] width 356 height 31
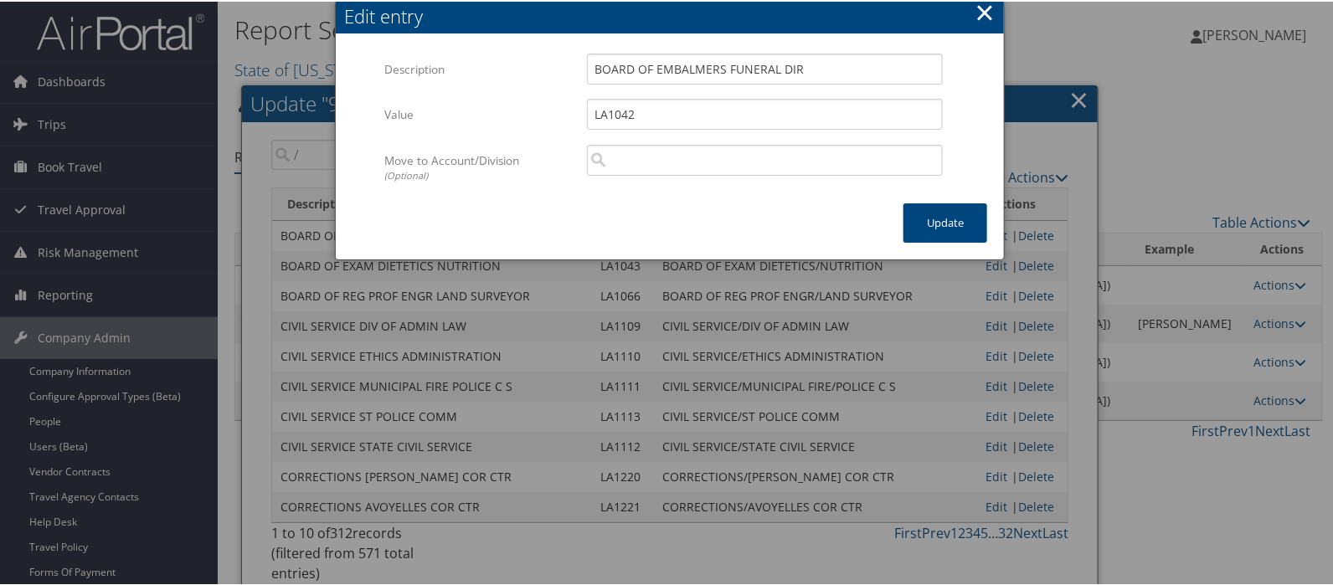
click at [980, 10] on button "×" at bounding box center [985, 11] width 19 height 34
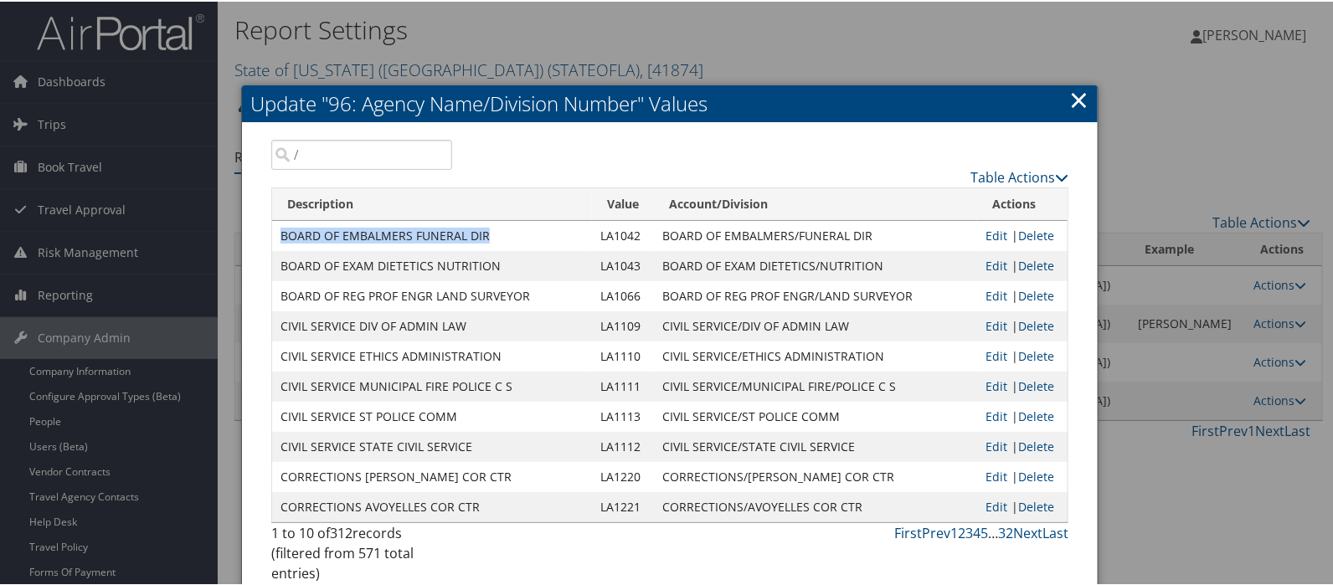
drag, startPoint x: 279, startPoint y: 233, endPoint x: 491, endPoint y: 235, distance: 211.9
click at [491, 235] on td "BOARD OF EMBALMERS FUNERAL DIR" at bounding box center [432, 234] width 320 height 30
copy td "BOARD OF EMBALMERS FUNERAL DIR"
click at [987, 233] on link "Edit" at bounding box center [997, 234] width 22 height 16
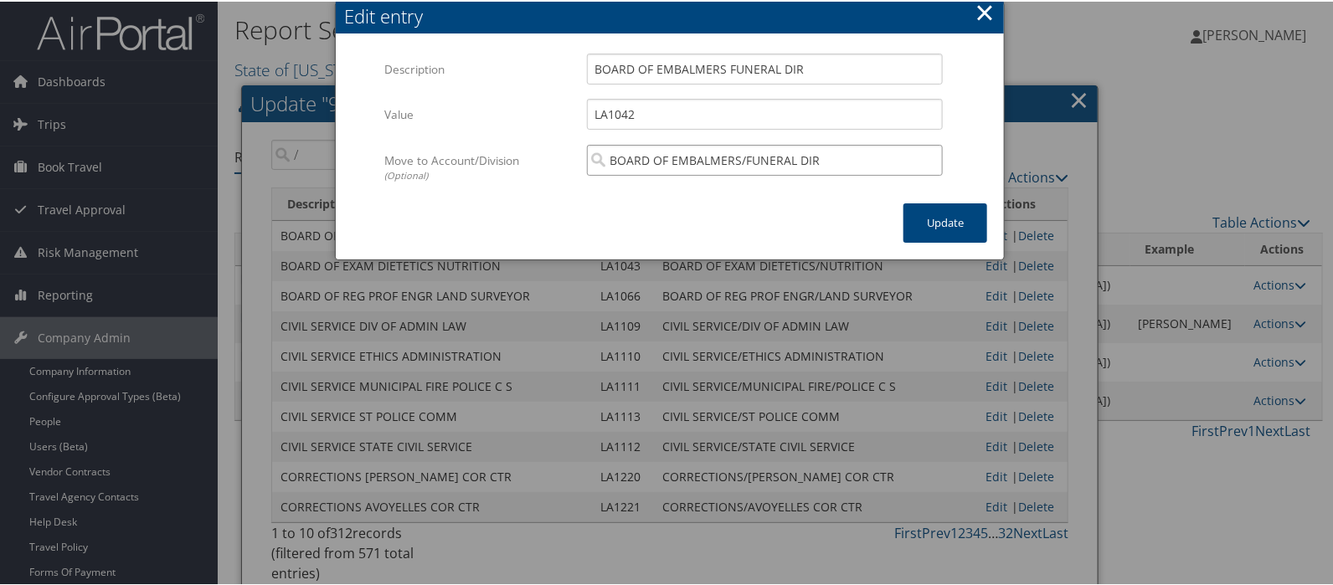
drag, startPoint x: 826, startPoint y: 156, endPoint x: 593, endPoint y: 147, distance: 233.0
click at [593, 147] on input "BOARD OF EMBALMERS/FUNERAL DIR" at bounding box center [765, 158] width 356 height 31
paste input "BOARD OF EMBALMERS FUNERAL DIR"
type input "BOARD OF EMBALMERS FUNERAL DIR"
click at [745, 227] on div "× Edit entry Multiple values The selected items contain different values for th…" at bounding box center [670, 129] width 670 height 259
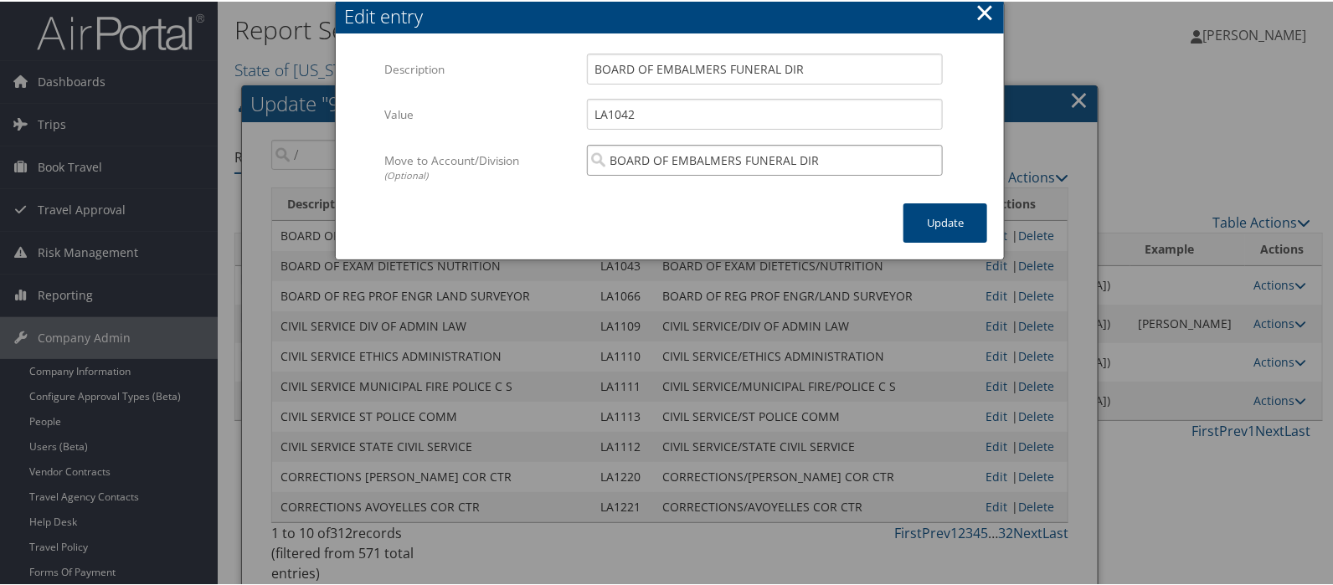
click at [677, 159] on input "BOARD OF EMBALMERS FUNERAL DIR" at bounding box center [765, 158] width 356 height 31
paste input "BOARD OF EMBALMERS FUNERAL DIR"
type input "BOARD OF EMBALMERS FUNERAL DIR"
drag, startPoint x: 818, startPoint y: 153, endPoint x: 606, endPoint y: 154, distance: 211.9
click at [606, 154] on input "BOARD OF EMBALMERS FUNERAL DIR" at bounding box center [765, 158] width 356 height 31
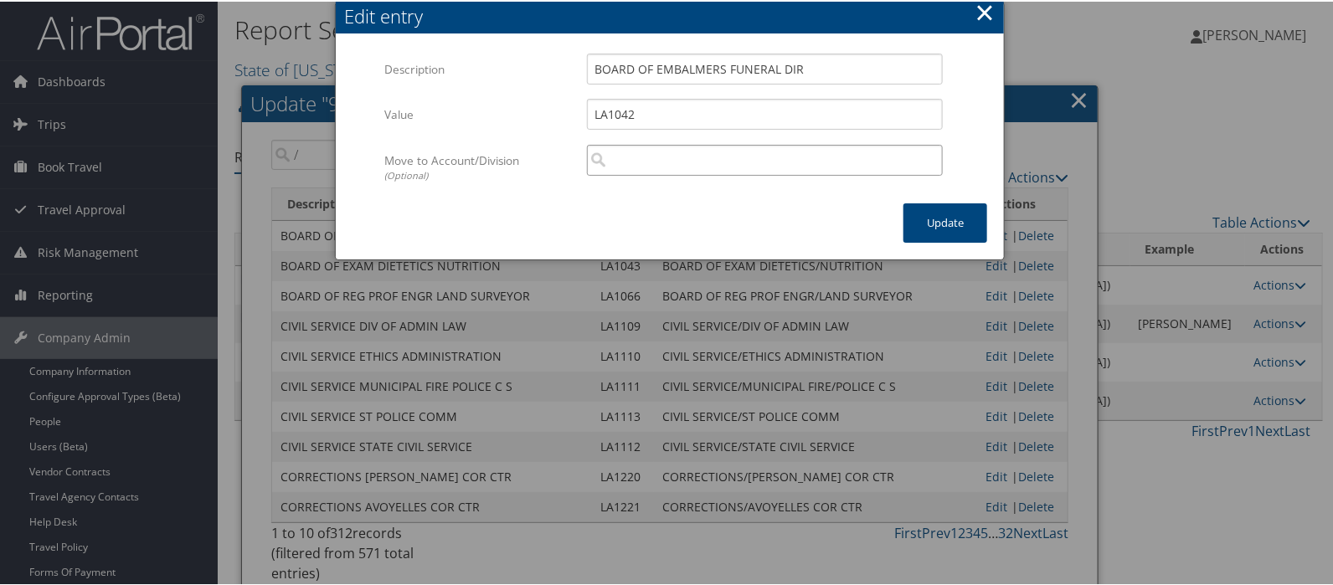
paste input "BOARD OF EMBALMERS FUNERAL DIR"
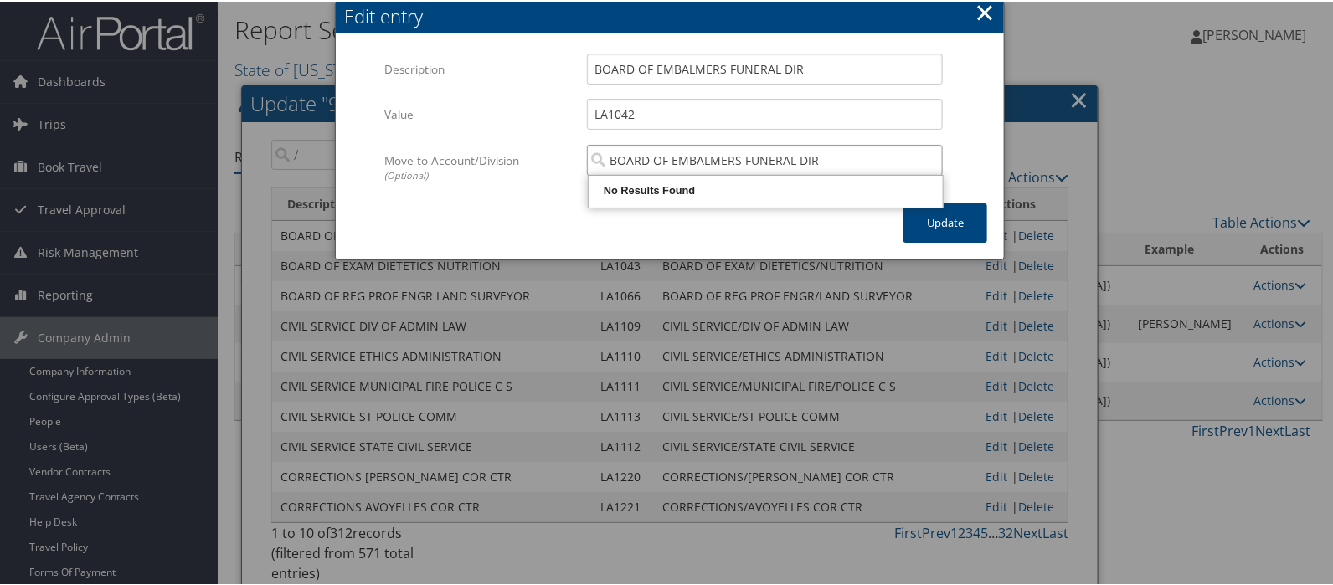
type input "BOARD OF EMBALMERS FUNERAL DIR"
click at [760, 236] on div "× Edit entry Multiple values The selected items contain different values for th…" at bounding box center [670, 129] width 670 height 259
click at [722, 190] on div "Move to Account/Division (Optional) BOARD OF EMBALMERS FUNERAL DIR Multiple val…" at bounding box center [669, 172] width 571 height 59
click at [983, 8] on button "×" at bounding box center [985, 11] width 19 height 34
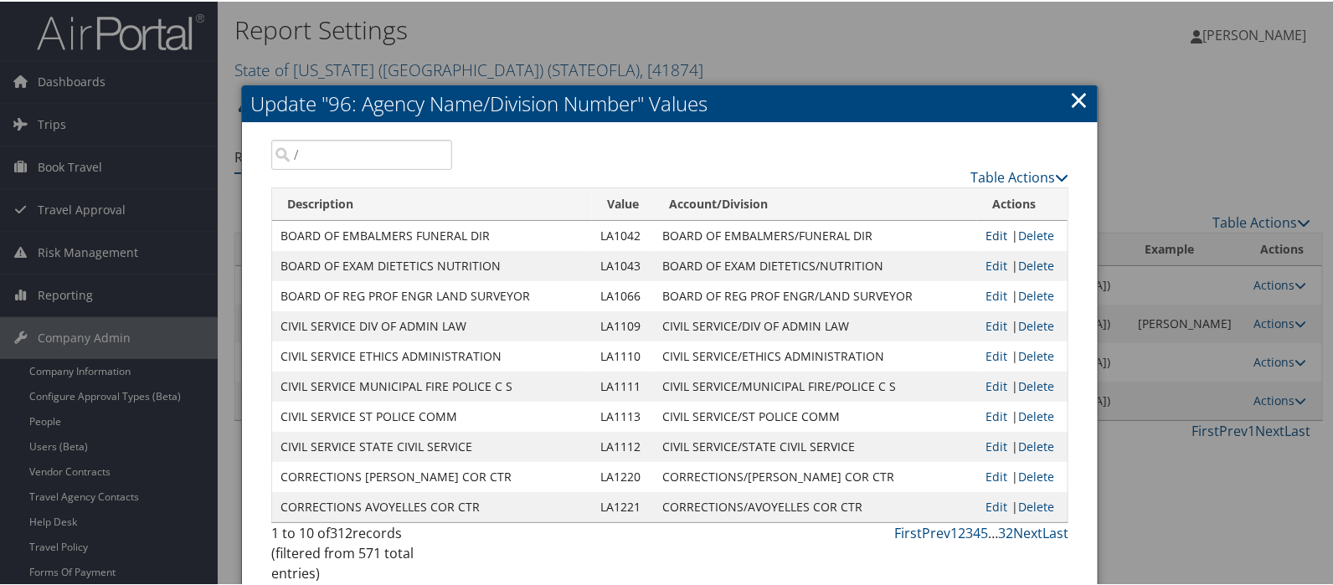
click at [987, 235] on link "Edit" at bounding box center [997, 234] width 22 height 16
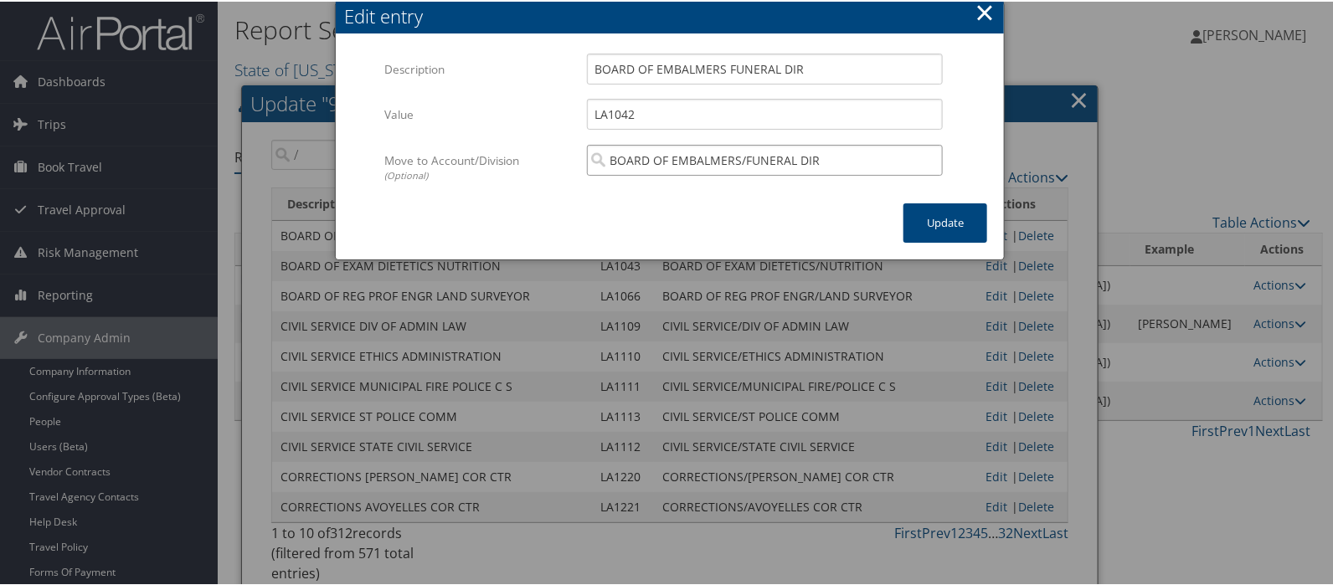
click at [742, 157] on input "BOARD OF EMBALMERS/FUNERAL DIR" at bounding box center [765, 158] width 356 height 31
paste input "BOARD OF EMBALMERS FUNERAL DIR"
click at [743, 191] on div "No Results Found" at bounding box center [765, 189] width 349 height 17
type input "No Results Found"
click at [983, 14] on button "×" at bounding box center [985, 11] width 19 height 34
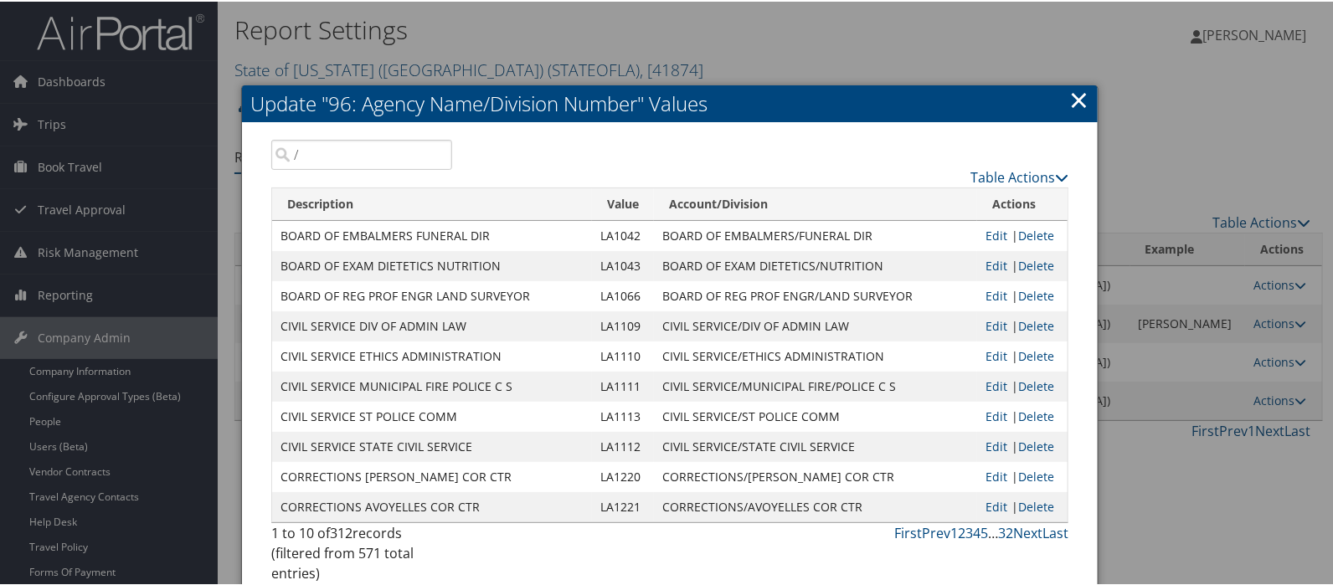
click at [1072, 95] on link "×" at bounding box center [1079, 98] width 19 height 34
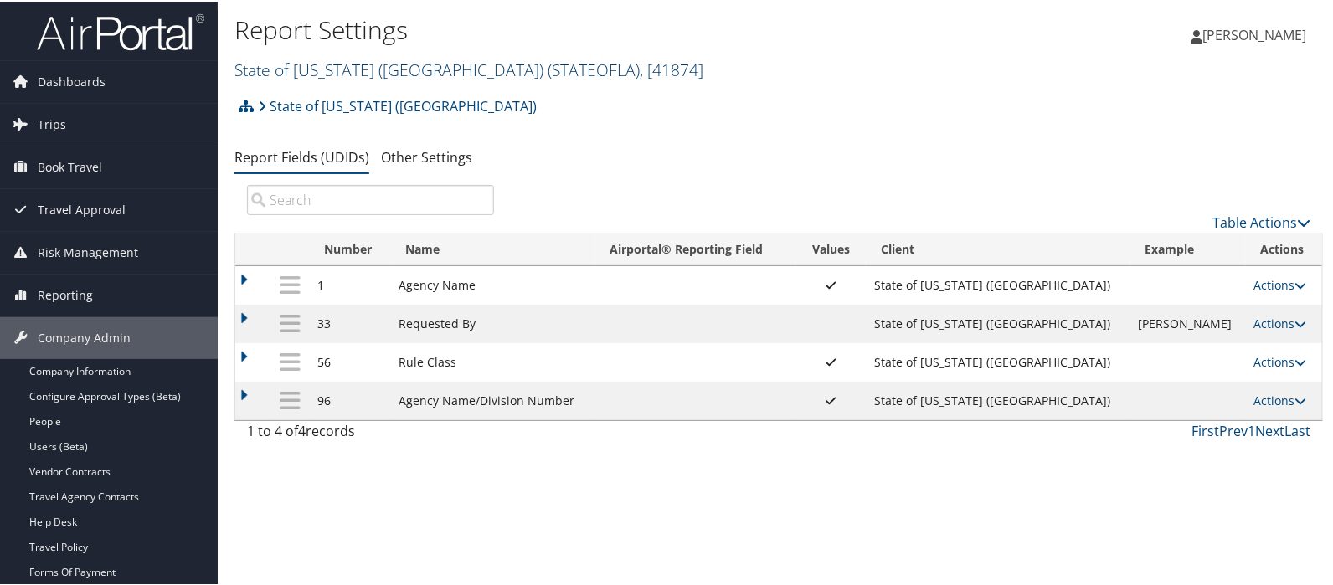
click at [299, 70] on link "State of Louisiana (SOLA) ( STATEOFLA ) , [ 41874 ]" at bounding box center [469, 68] width 469 height 23
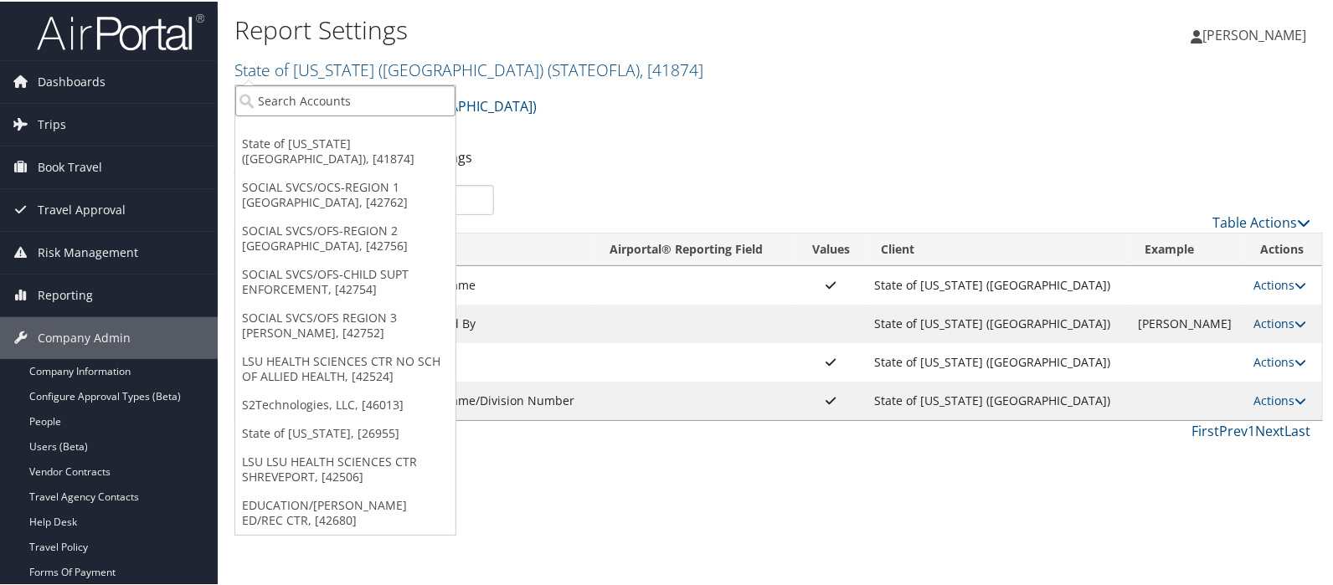
click at [298, 90] on input "search" at bounding box center [345, 99] width 220 height 31
type input "us ski"
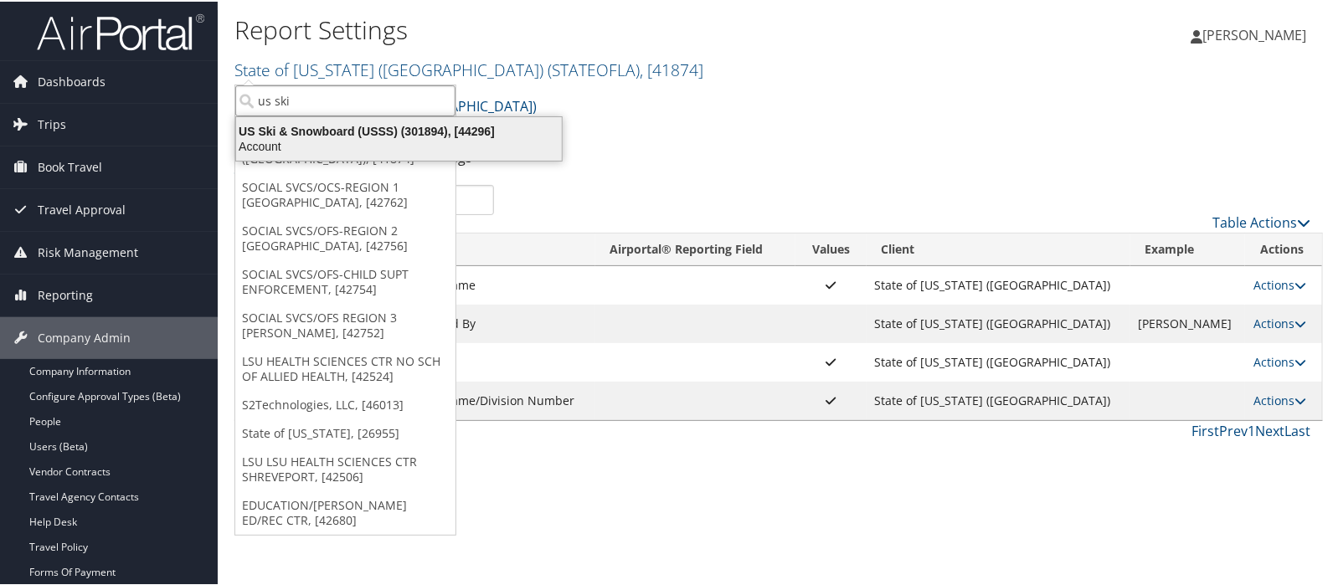
click at [348, 131] on div "US Ski & Snowboard (USSS) (301894), [44296]" at bounding box center [399, 129] width 346 height 15
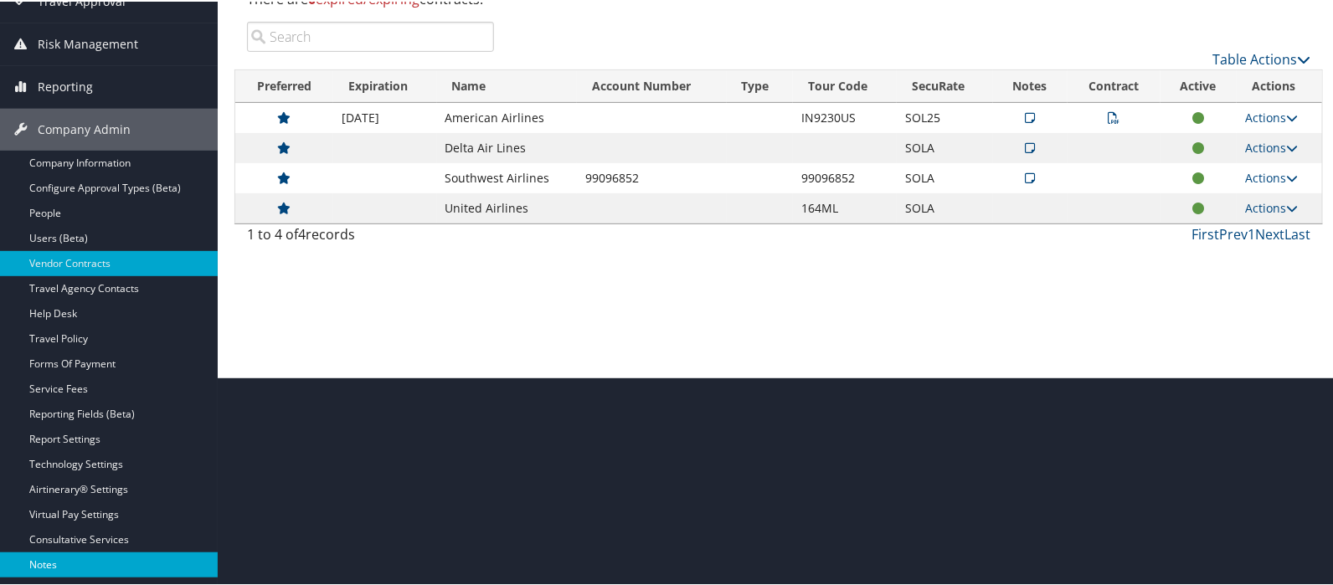
scroll to position [266, 0]
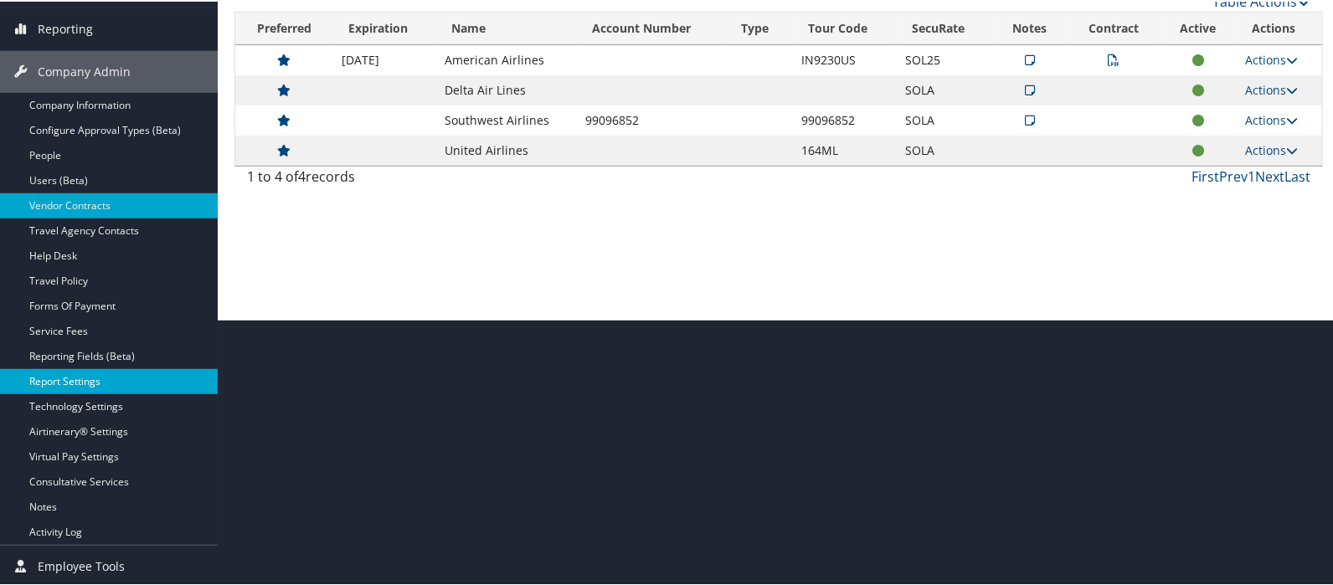
click at [80, 383] on link "Report Settings" at bounding box center [109, 380] width 218 height 25
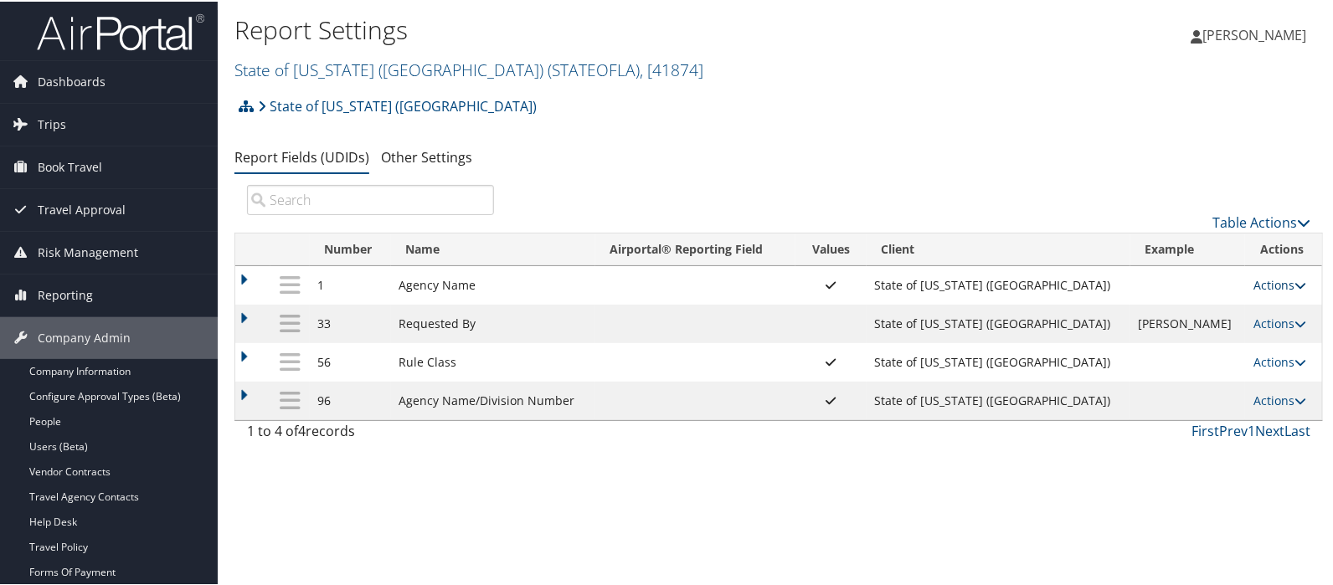
click at [1256, 283] on link "Actions" at bounding box center [1280, 284] width 53 height 16
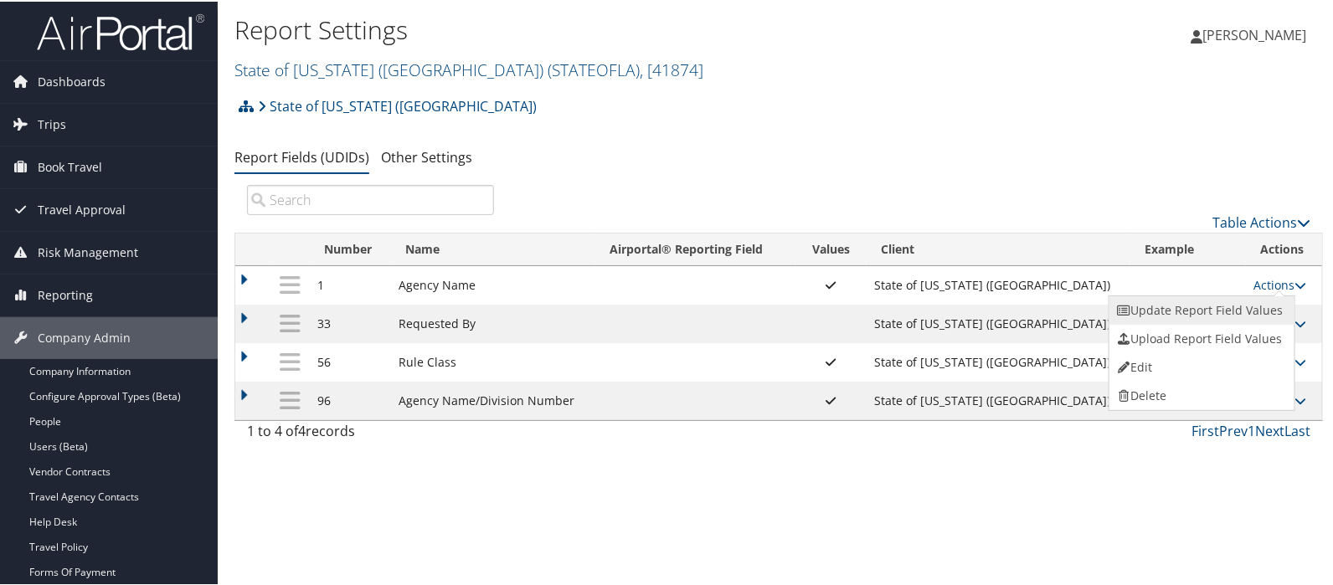
click at [1202, 307] on link "Update Report Field Values" at bounding box center [1200, 309] width 181 height 28
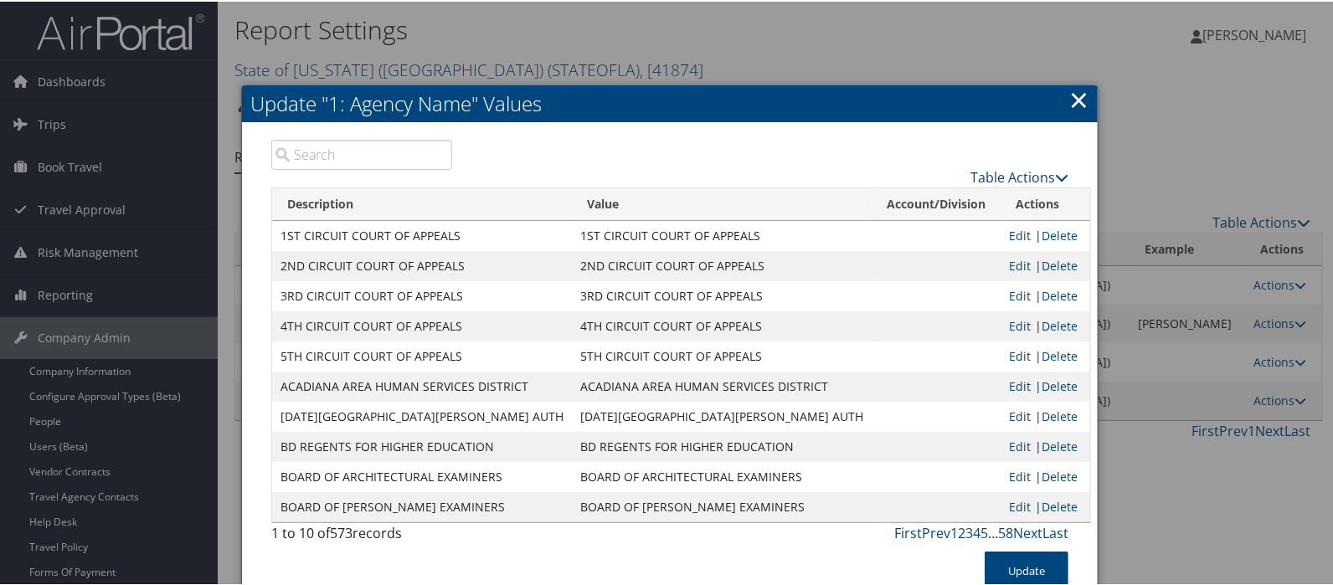
paste input "BOARD OF EMBALMERS FUNERAL DIR"
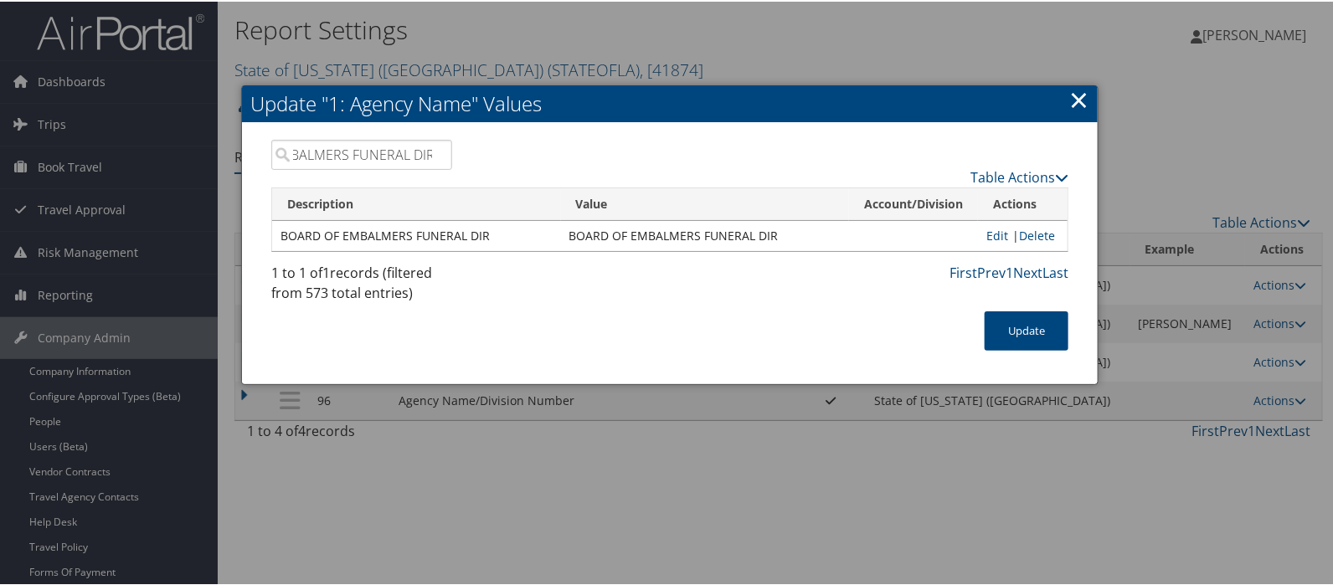
type input "BOARD OF EMBALMERS FUNERAL DIR"
drag, startPoint x: 482, startPoint y: 231, endPoint x: 302, endPoint y: 232, distance: 179.2
click at [272, 237] on td "BOARD OF EMBALMERS FUNERAL DIR" at bounding box center [416, 234] width 289 height 30
copy td "BOARD OF EMBALMERS FUNERAL DIR"
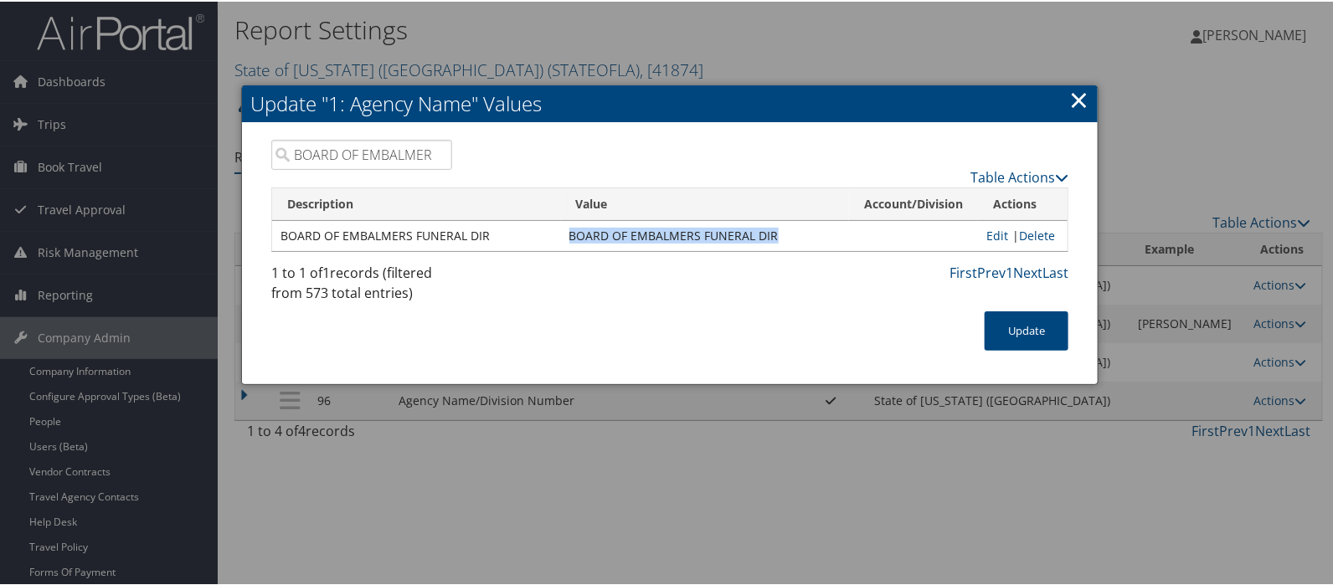
drag, startPoint x: 565, startPoint y: 231, endPoint x: 772, endPoint y: 234, distance: 207.7
click at [772, 234] on td "BOARD OF EMBALMERS FUNERAL DIR" at bounding box center [705, 234] width 289 height 30
copy td "BOARD OF EMBALMERS FUNERAL DIR"
click at [611, 255] on div "Loading... Description Value Account/Division Actions BOARD OF EMBALMERS FUNERA…" at bounding box center [669, 223] width 797 height 75
click at [714, 242] on td "BOARD OF EMBALMERS FUNERAL DIR" at bounding box center [705, 234] width 289 height 30
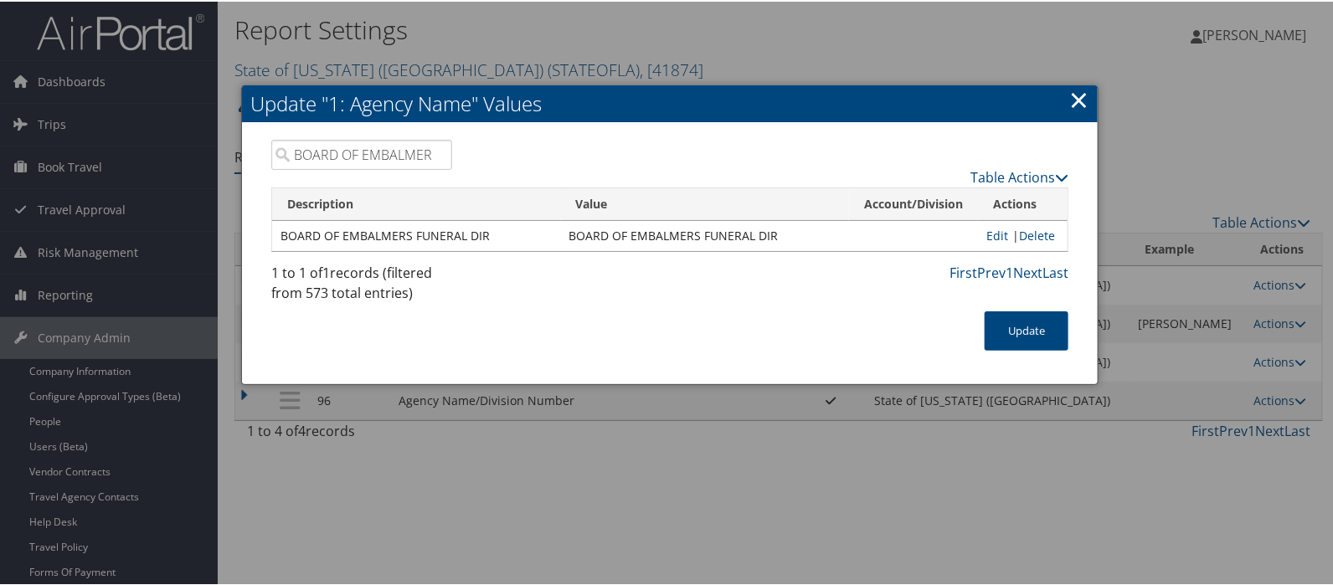
click at [715, 281] on div "1 to 1 of 1 records (filtered from 573 total entries) First Prev 1 Next Last" at bounding box center [670, 285] width 823 height 49
click at [1076, 98] on link "×" at bounding box center [1079, 98] width 19 height 34
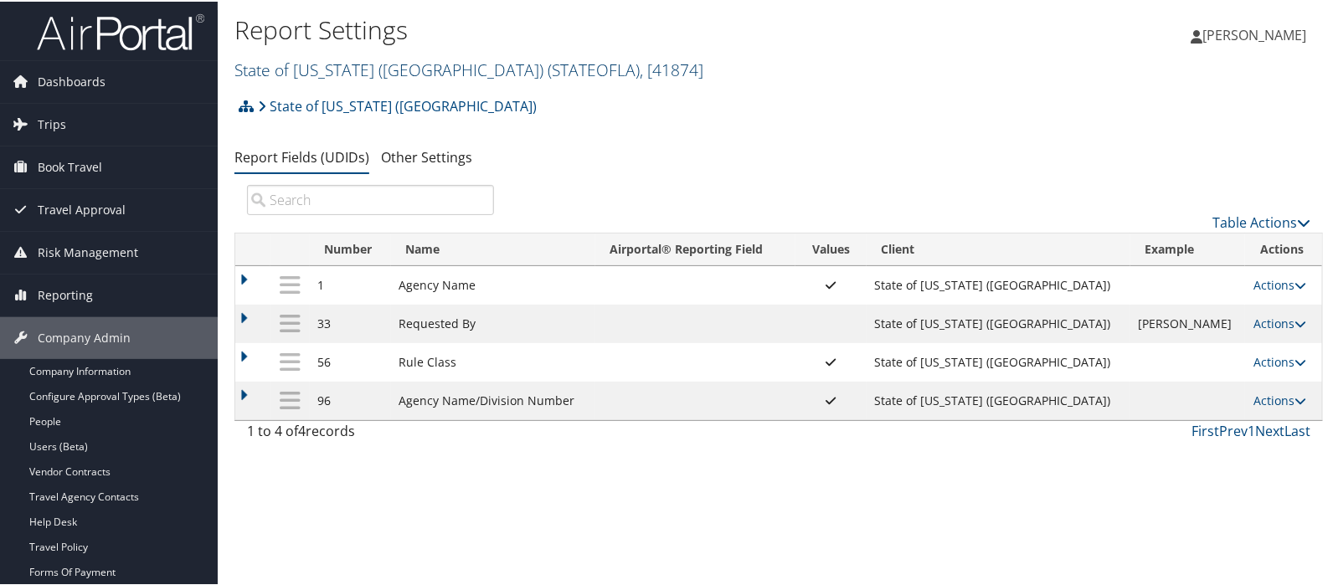
click at [251, 64] on link "State of Louisiana (SOLA) ( STATEOFLA ) , [ 41874 ]" at bounding box center [469, 68] width 469 height 23
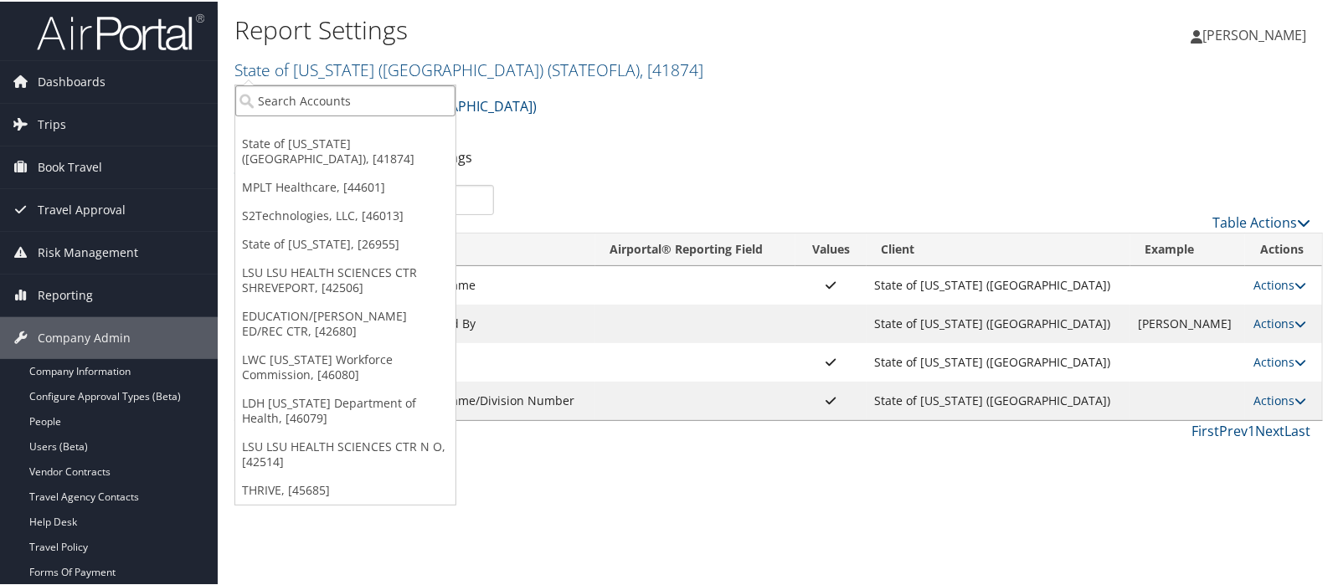
click at [259, 90] on input "search" at bounding box center [345, 99] width 220 height 31
type input "state of co"
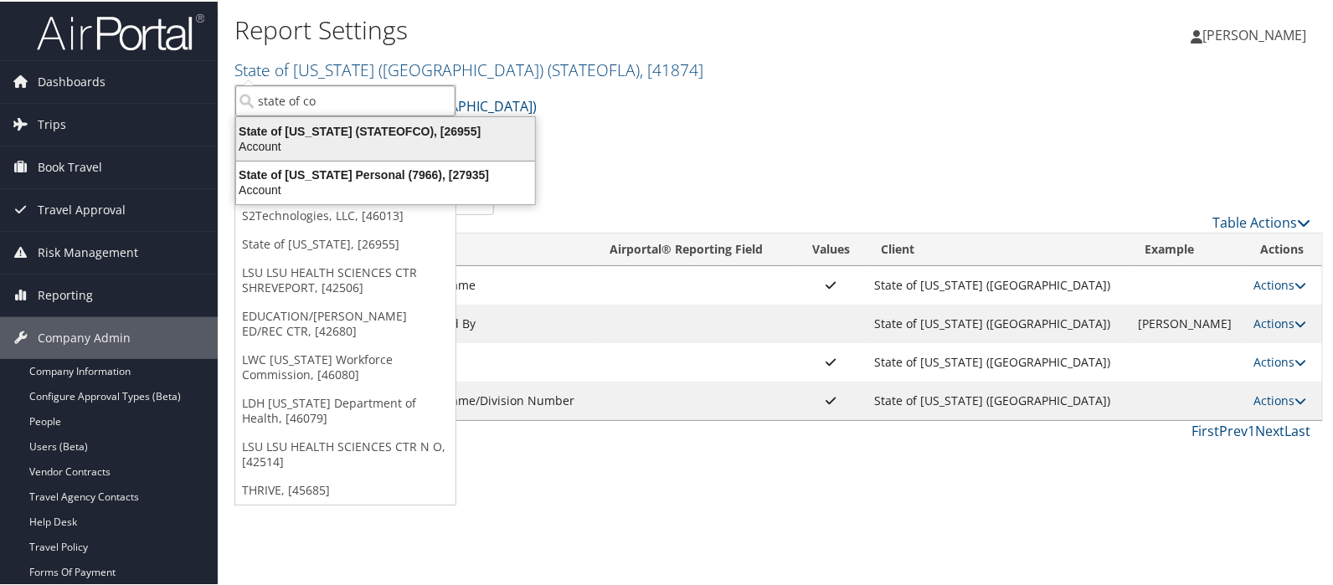
click at [275, 137] on div "Account" at bounding box center [385, 144] width 319 height 15
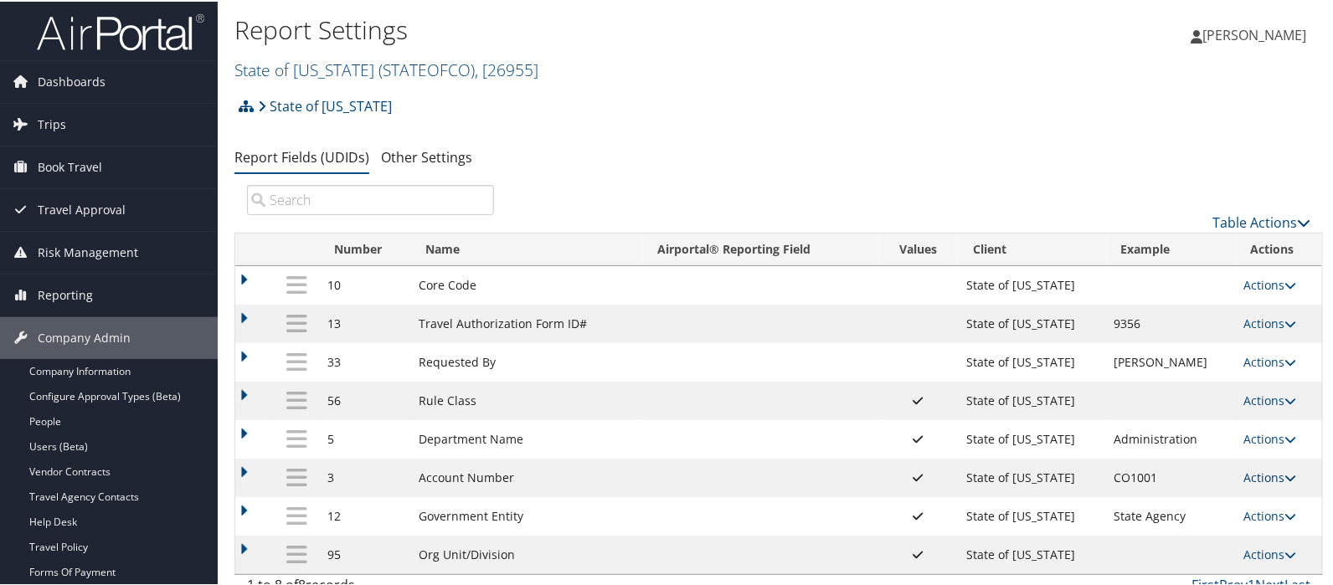
click at [1252, 477] on link "Actions" at bounding box center [1271, 476] width 53 height 16
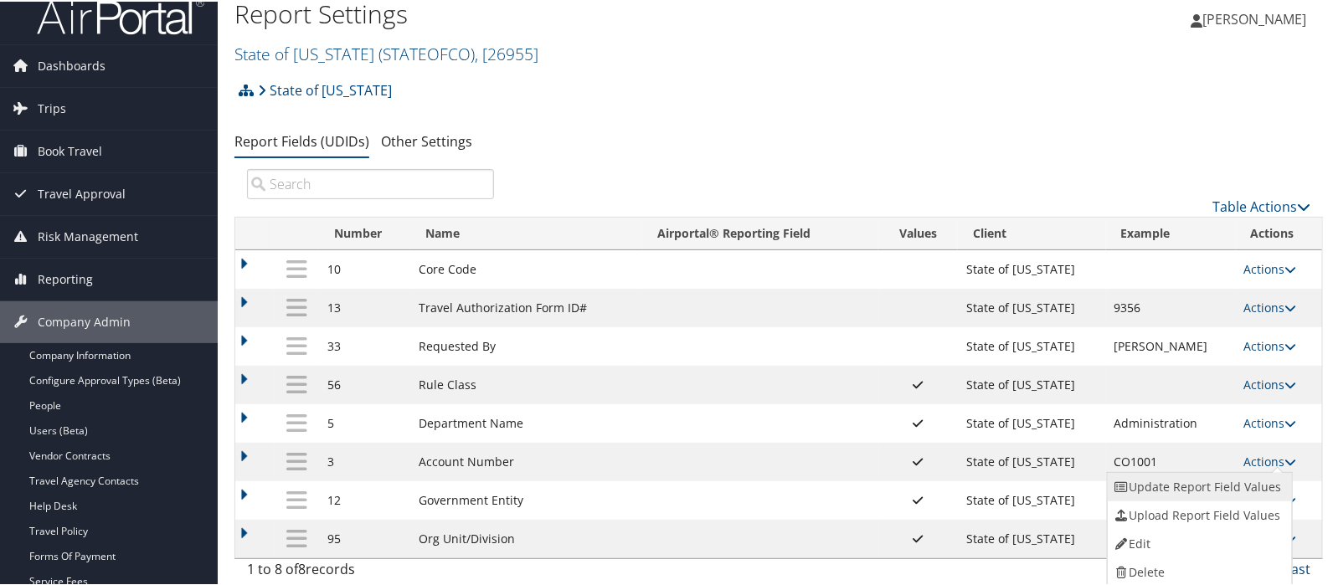
click at [1184, 485] on link "Update Report Field Values" at bounding box center [1198, 486] width 181 height 28
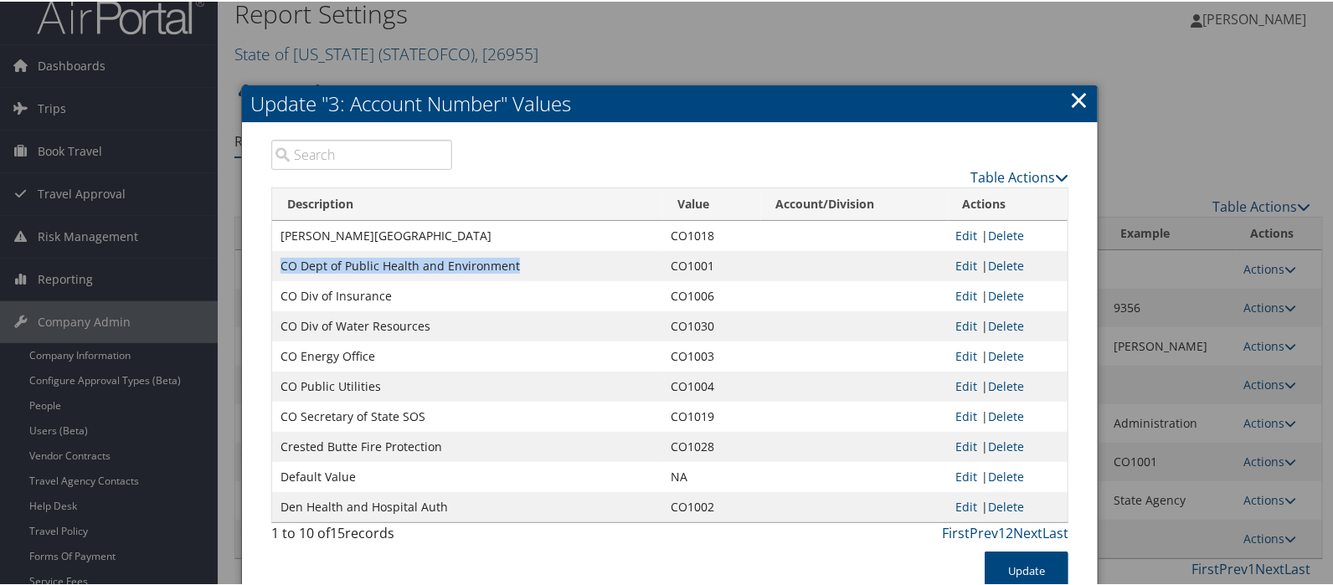
drag, startPoint x: 277, startPoint y: 270, endPoint x: 516, endPoint y: 258, distance: 239.0
click at [516, 258] on td "CO Dept of Public Health and Environment" at bounding box center [467, 265] width 390 height 30
copy td "CO Dept of Public Health and Environment"
click at [1079, 106] on link "×" at bounding box center [1079, 98] width 19 height 34
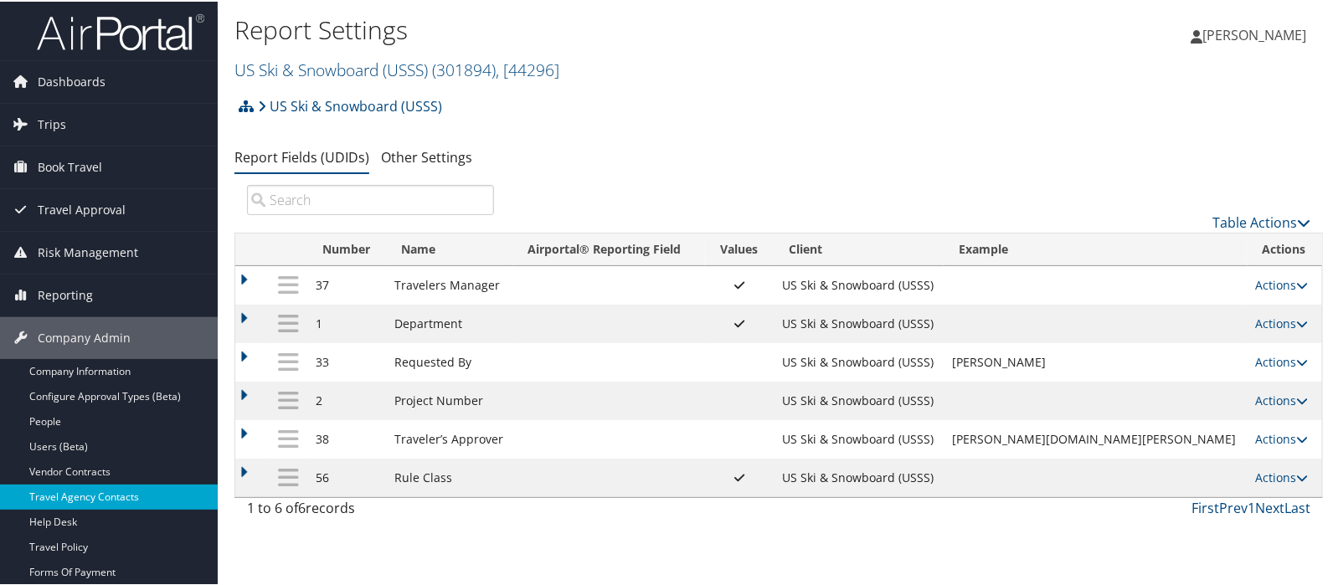
click at [109, 494] on link "Travel Agency Contacts" at bounding box center [109, 495] width 218 height 25
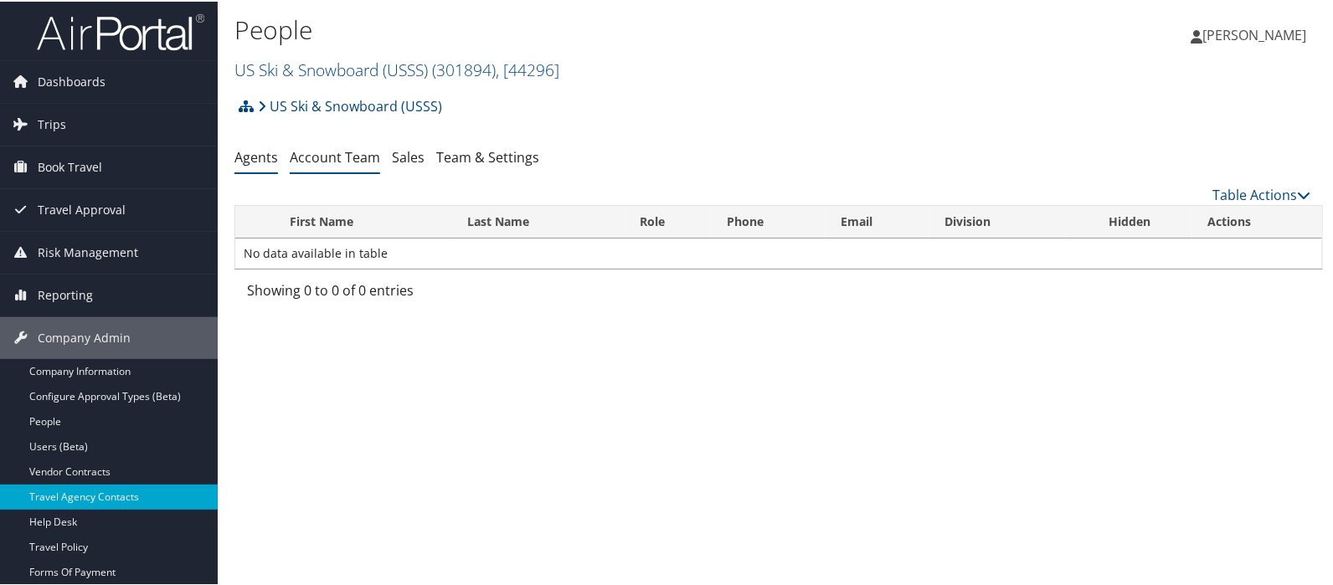
click at [317, 158] on link "Account Team" at bounding box center [335, 156] width 90 height 18
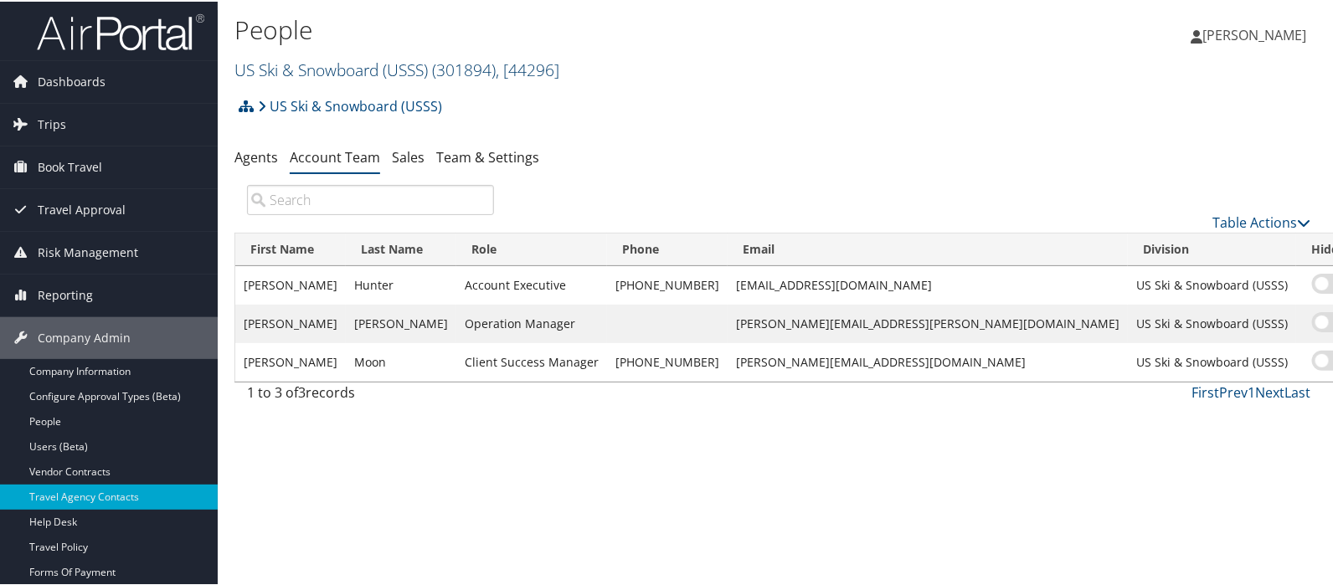
click at [302, 70] on link "US Ski & Snowboard (USSS) ( 301894 ) , [ 44296 ]" at bounding box center [397, 68] width 325 height 23
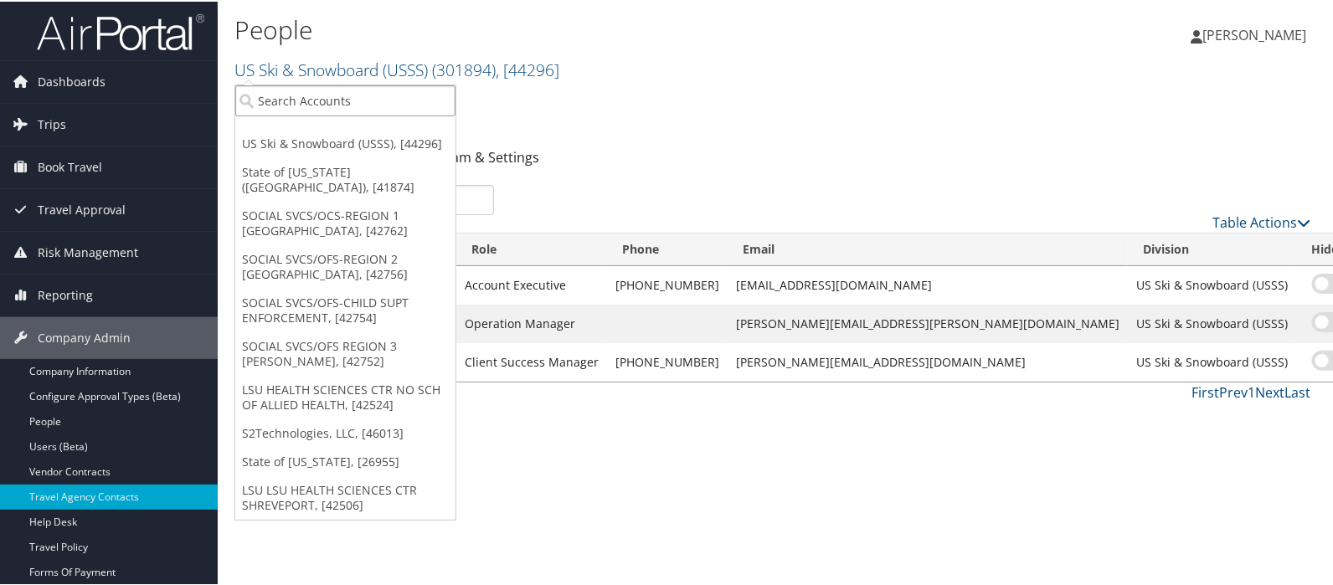
click at [280, 91] on input "search" at bounding box center [345, 99] width 220 height 31
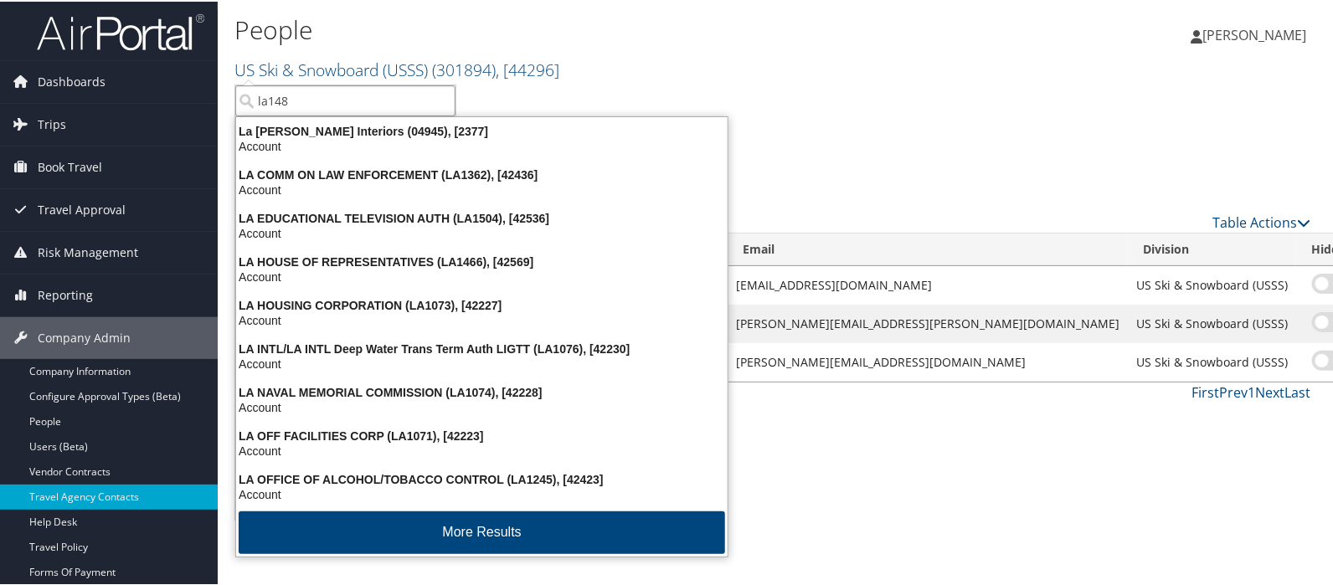
type input "la1483"
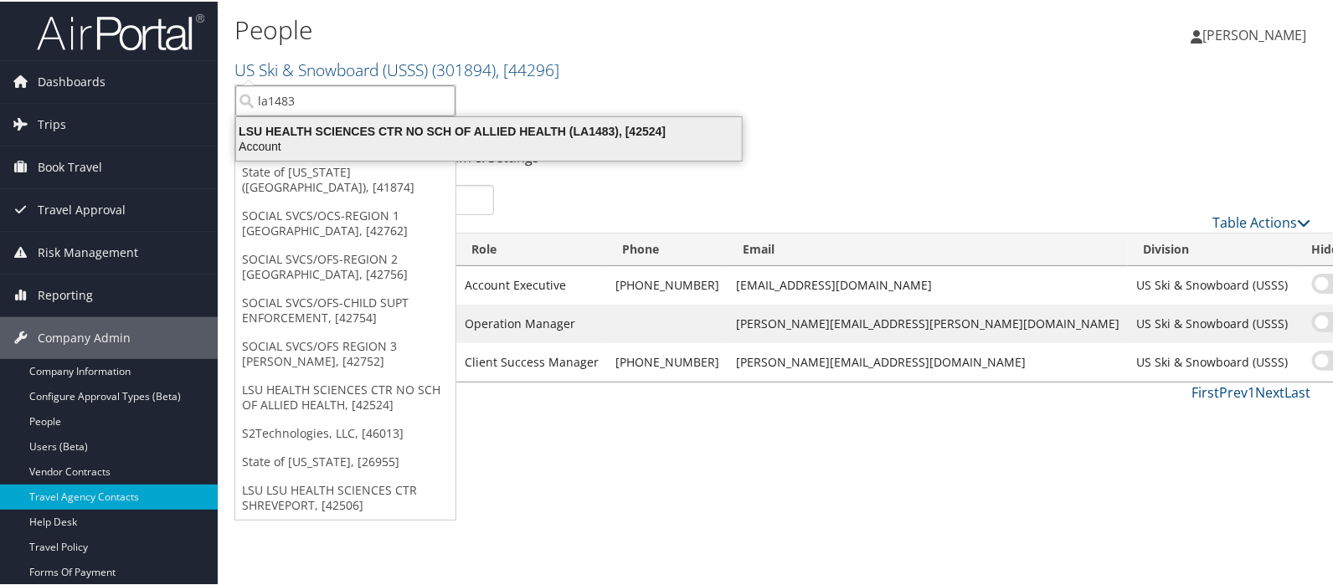
click at [305, 124] on div "LSU HEALTH SCIENCES CTR NO SCH OF ALLIED HEALTH (LA1483), [42524]" at bounding box center [489, 129] width 526 height 15
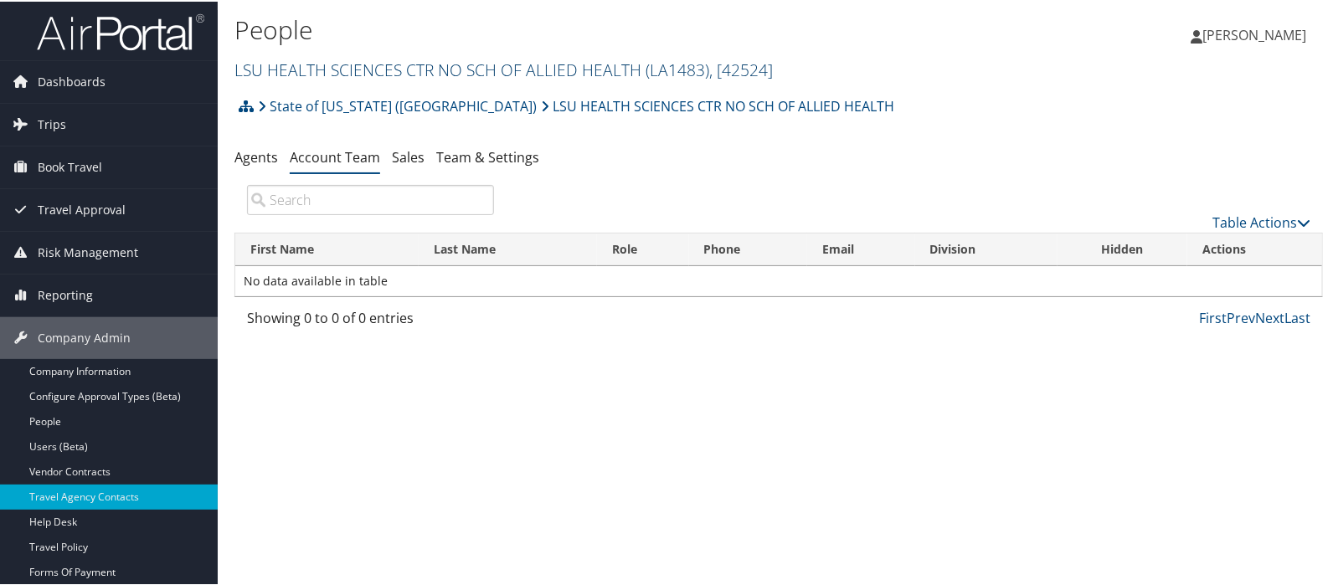
click at [377, 66] on link "LSU HEALTH SCIENCES CTR NO SCH OF ALLIED HEALTH ( LA1483 ) , [ 42524 ]" at bounding box center [504, 68] width 539 height 23
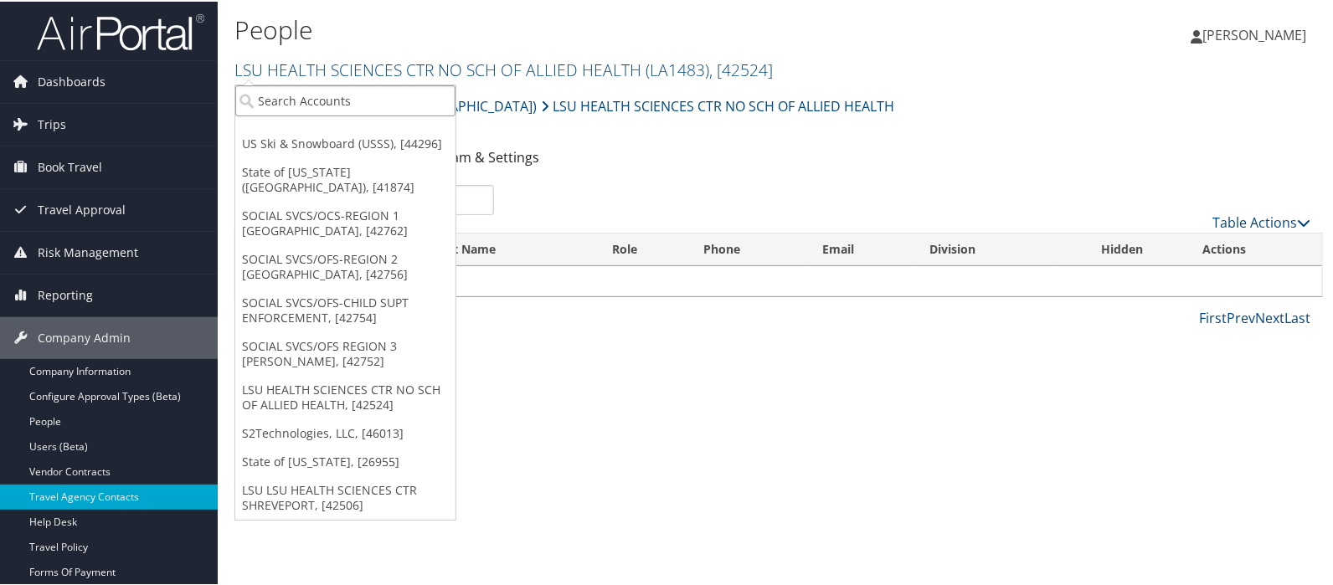
click at [360, 91] on input "search" at bounding box center [345, 99] width 220 height 31
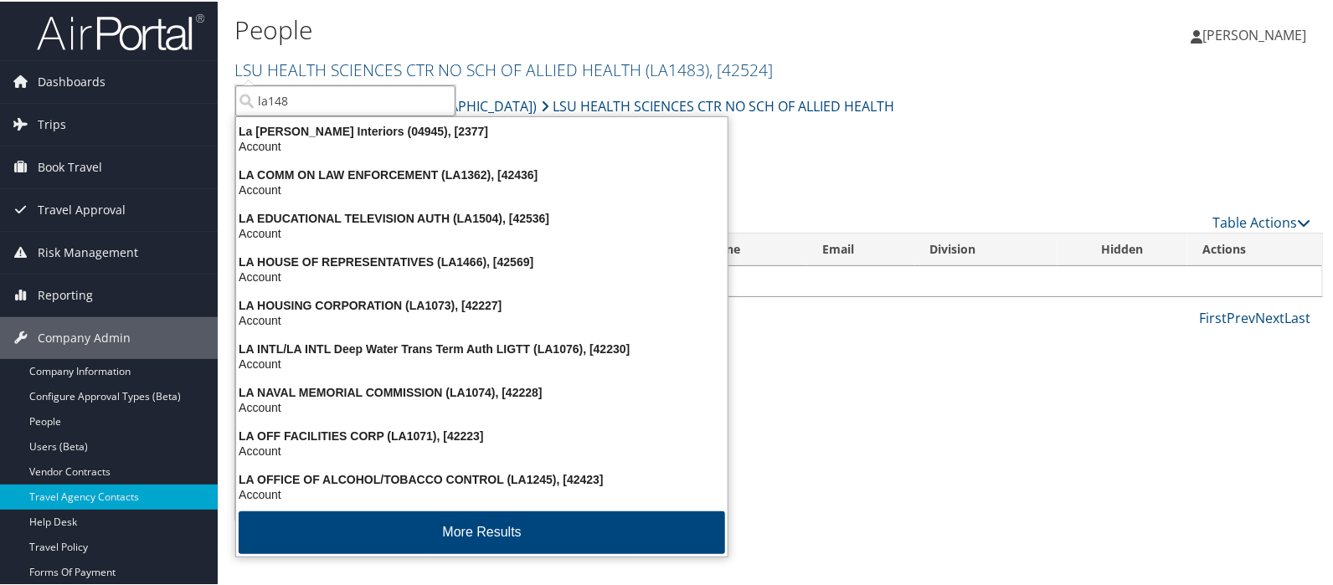
type input "la1482"
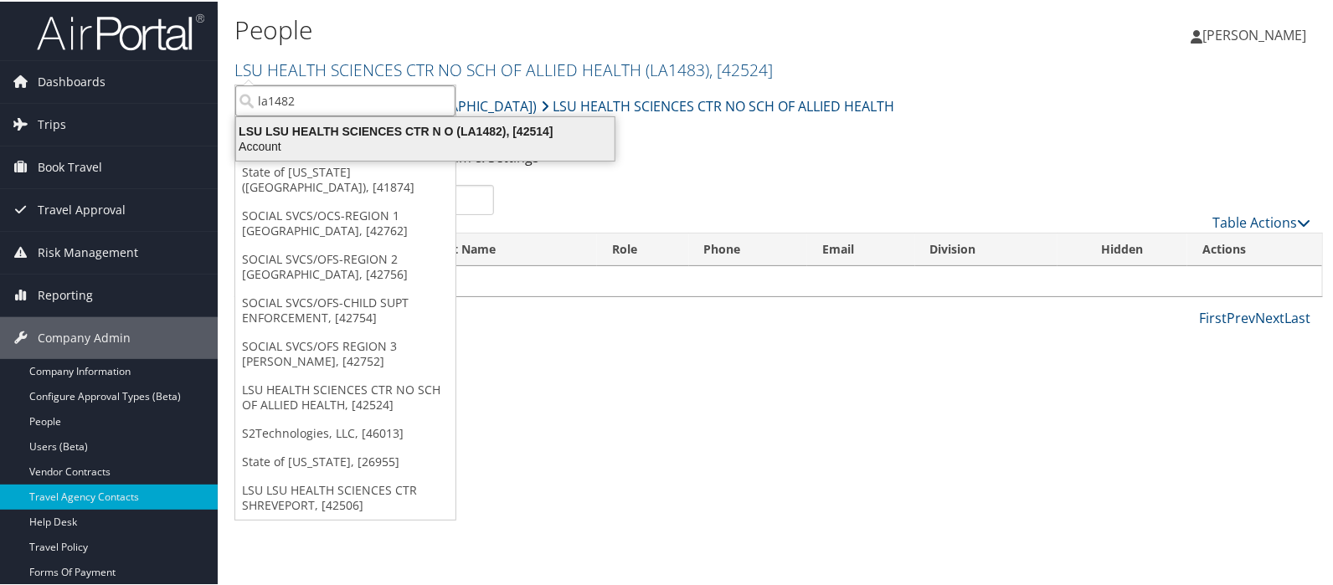
click at [354, 123] on div "LSU LSU HEALTH SCIENCES CTR N O (LA1482), [42514]" at bounding box center [425, 129] width 399 height 15
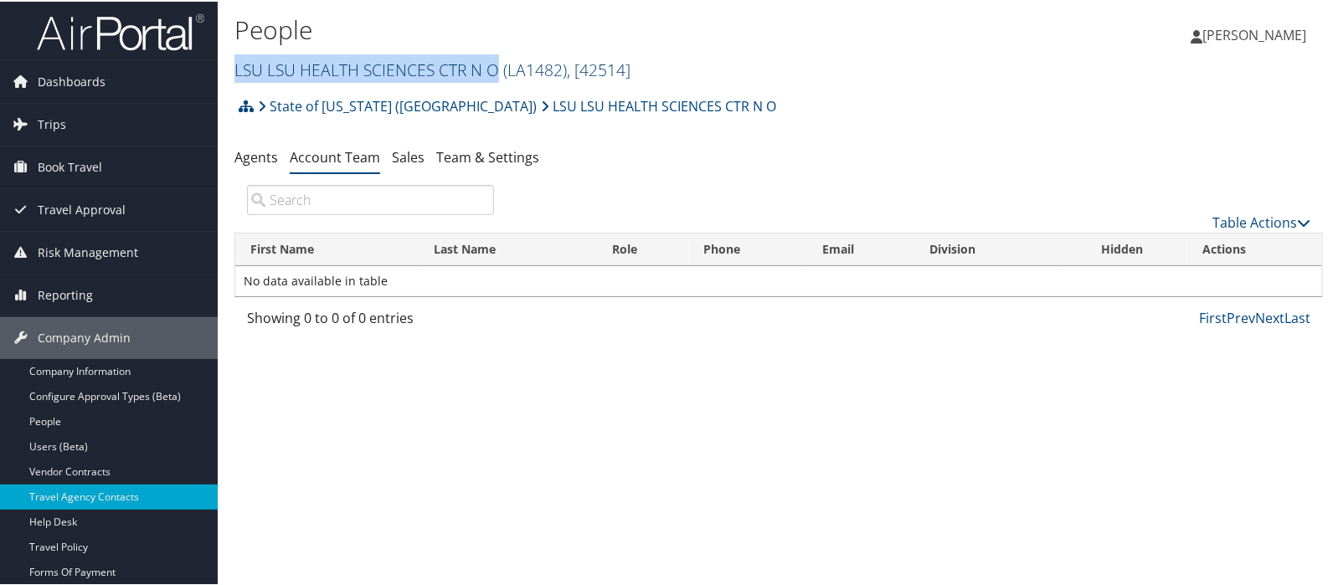
drag, startPoint x: 232, startPoint y: 73, endPoint x: 498, endPoint y: 75, distance: 266.4
click at [498, 75] on div "People LSU LSU HEALTH SCIENCES CTR N O ( LA1482 ) , [ 42514 ] LSU LSU HEALTH SC…" at bounding box center [779, 44] width 1122 height 88
copy link "LSU LSU HEALTH SCIENCES CTR N O"
click at [313, 72] on link "LSU LSU HEALTH SCIENCES CTR N O ( LA1482 ) , [ 42514 ]" at bounding box center [433, 68] width 396 height 23
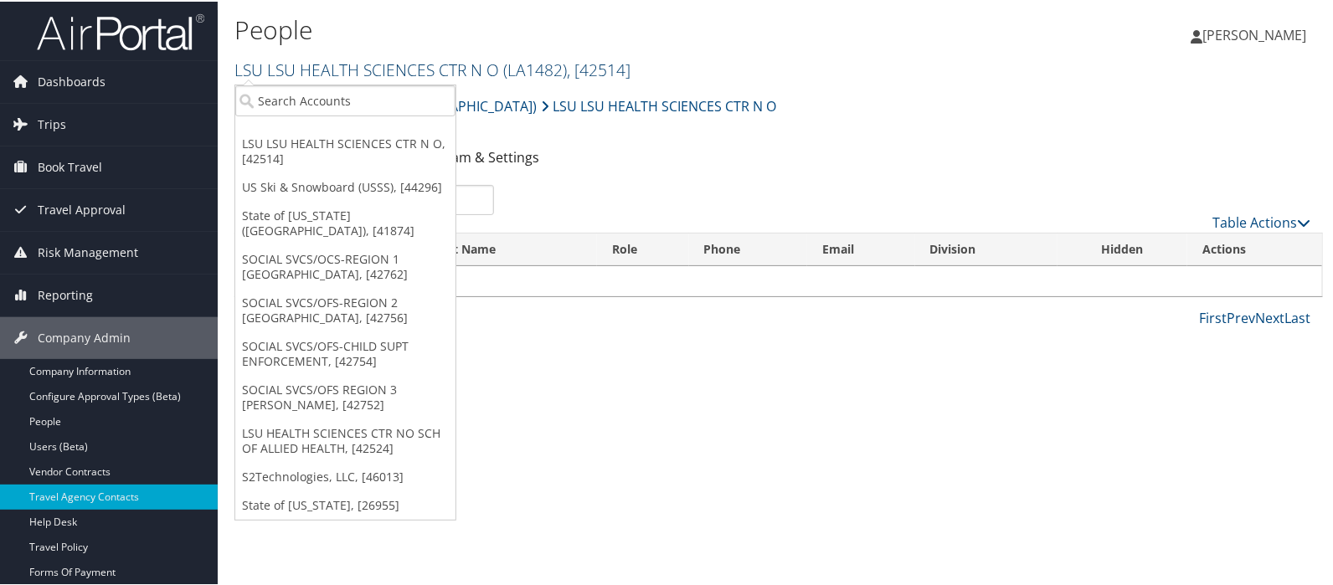
click at [313, 72] on link "LSU LSU HEALTH SCIENCES CTR N O ( LA1482 ) , [ 42514 ]" at bounding box center [433, 68] width 396 height 23
click at [300, 94] on input "search" at bounding box center [345, 99] width 220 height 31
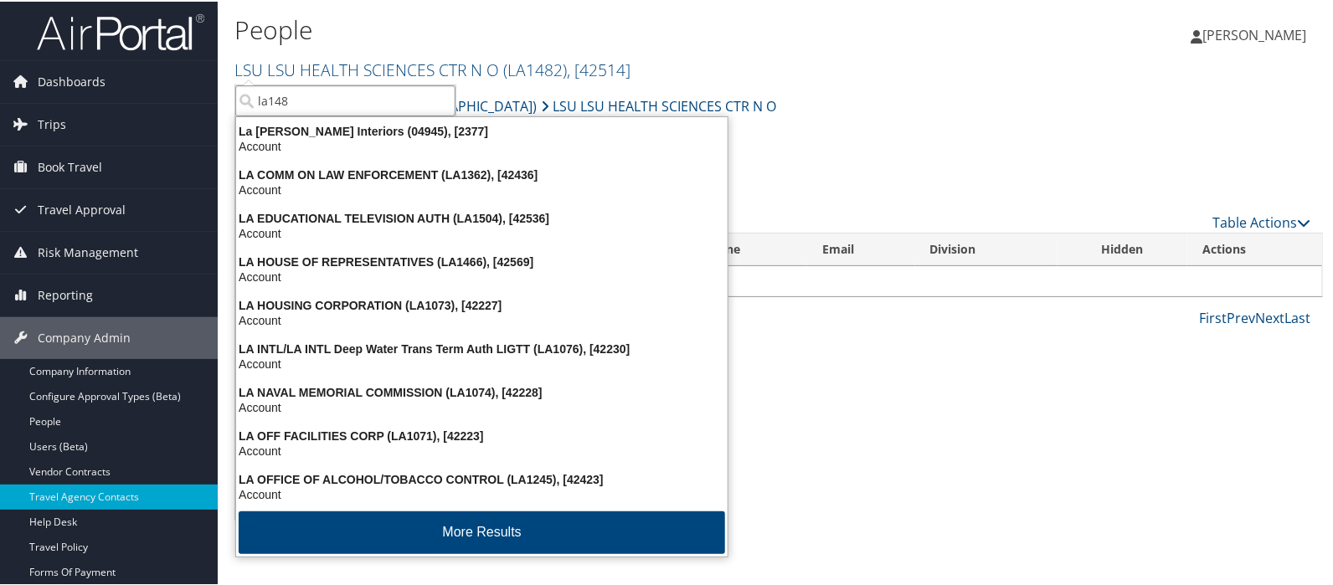
type input "la1483"
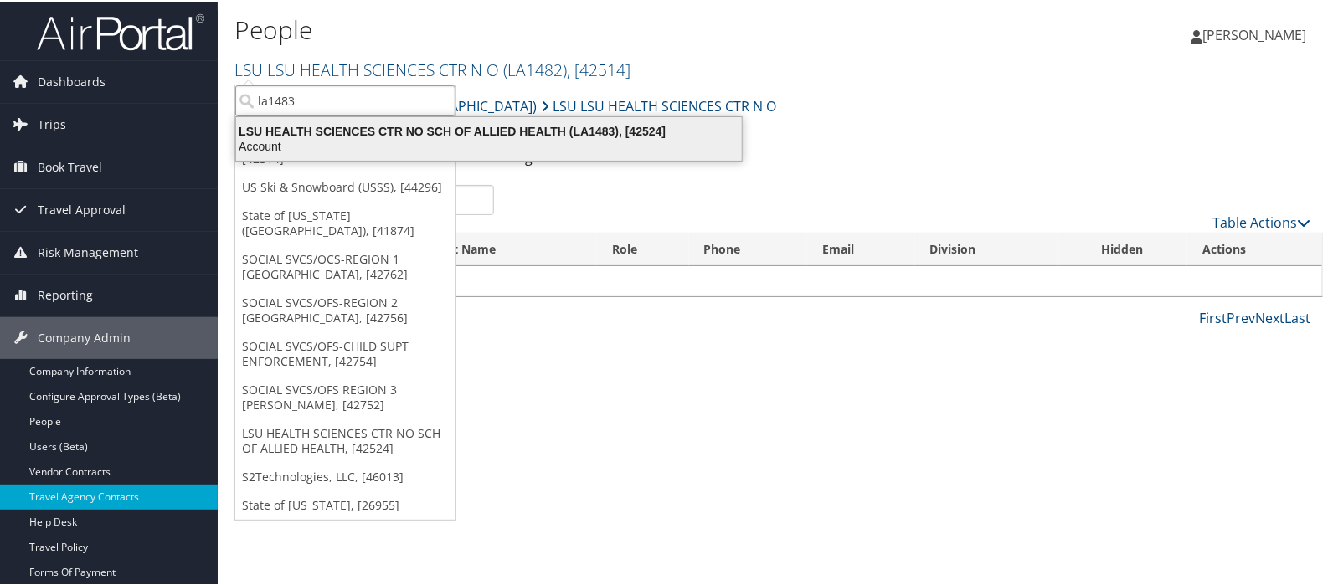
click at [303, 129] on div "LSU HEALTH SCIENCES CTR NO SCH OF ALLIED HEALTH (LA1483), [42524]" at bounding box center [489, 129] width 526 height 15
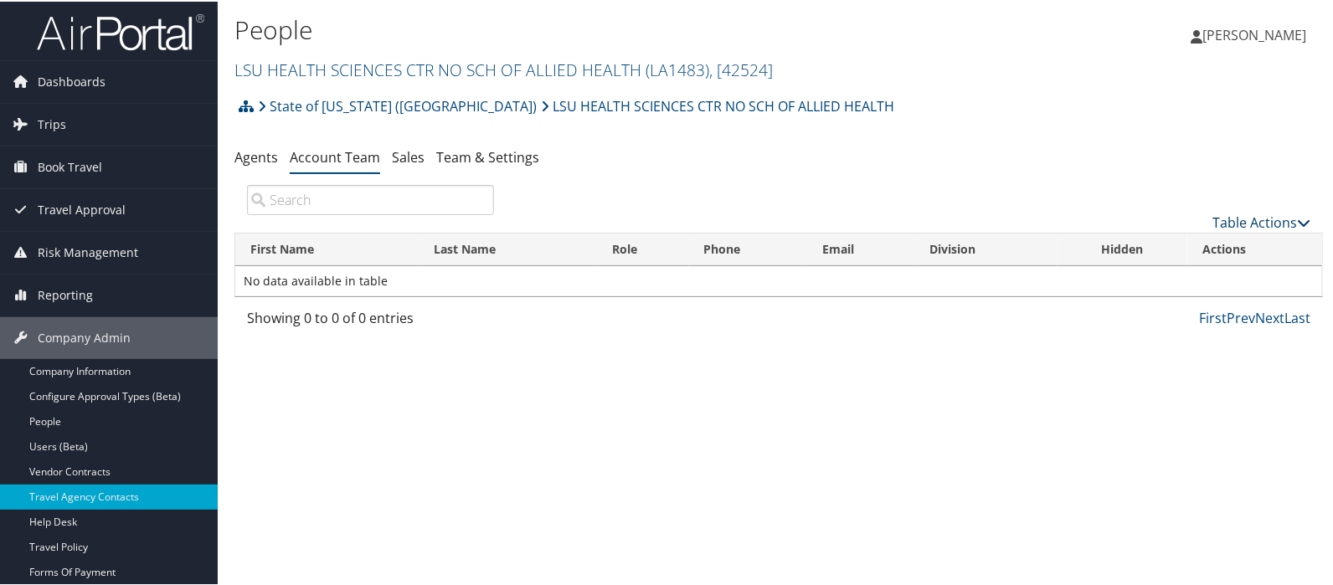
click at [1285, 221] on link "Table Actions" at bounding box center [1262, 221] width 98 height 18
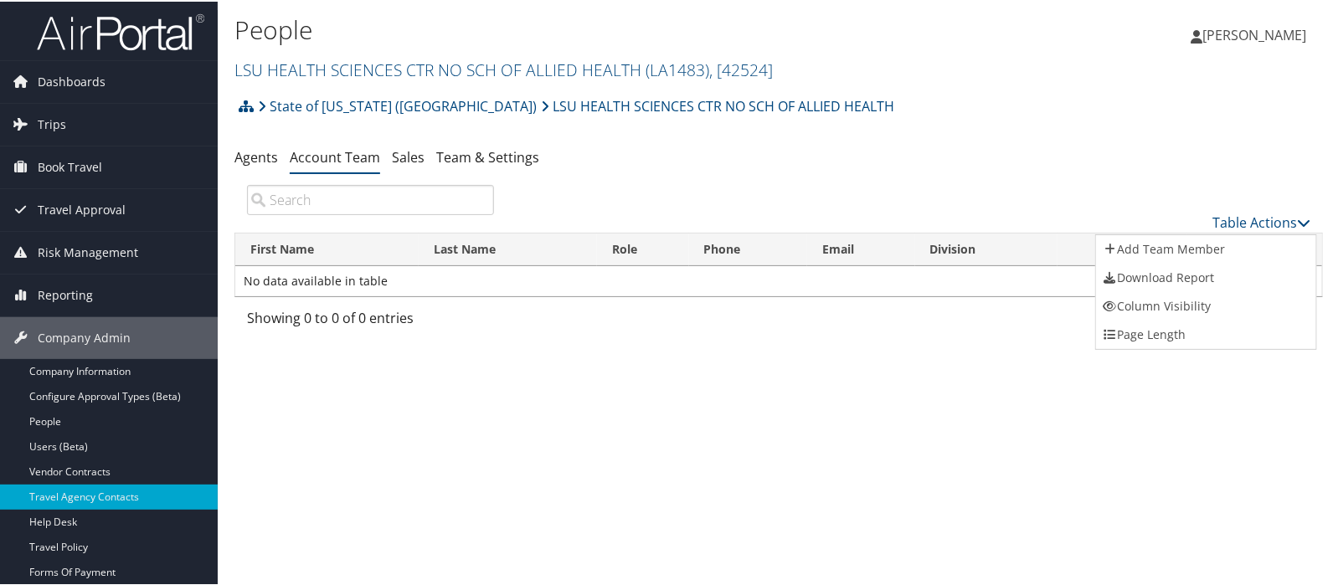
click at [1034, 152] on div at bounding box center [670, 292] width 1340 height 585
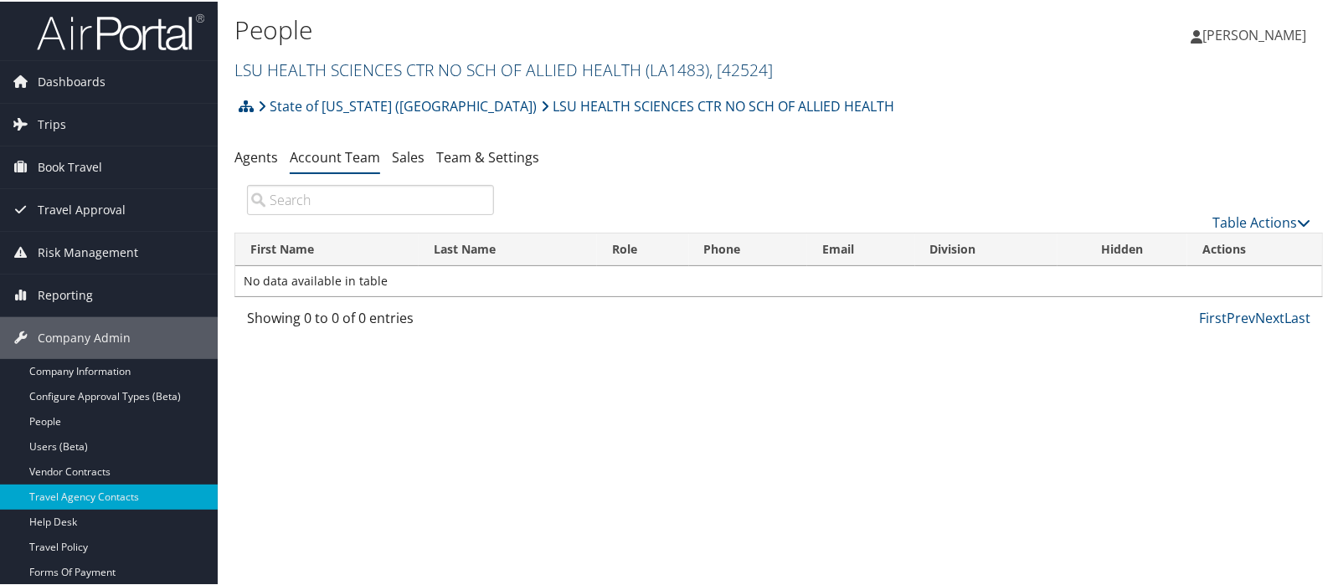
click at [517, 63] on link "LSU HEALTH SCIENCES CTR NO SCH OF ALLIED HEALTH ( LA1483 ) , [ 42524 ]" at bounding box center [504, 68] width 539 height 23
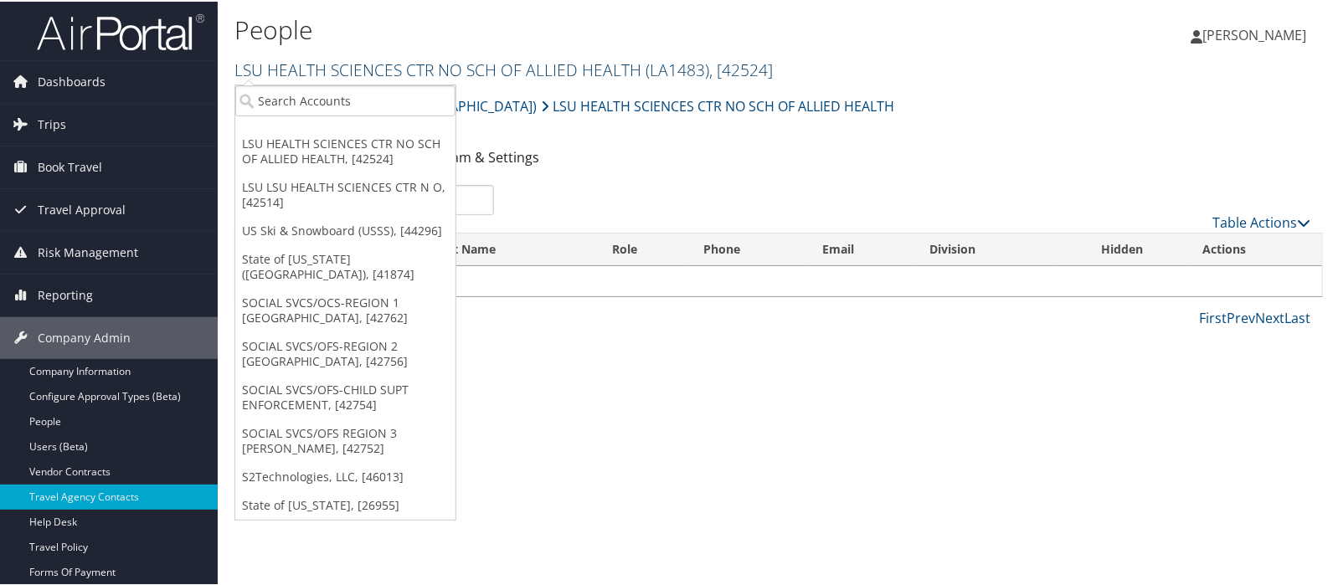
click at [517, 63] on link "LSU HEALTH SCIENCES CTR NO SCH OF ALLIED HEALTH ( LA1483 ) , [ 42524 ]" at bounding box center [504, 68] width 539 height 23
click at [71, 368] on link "Company Information" at bounding box center [109, 370] width 218 height 25
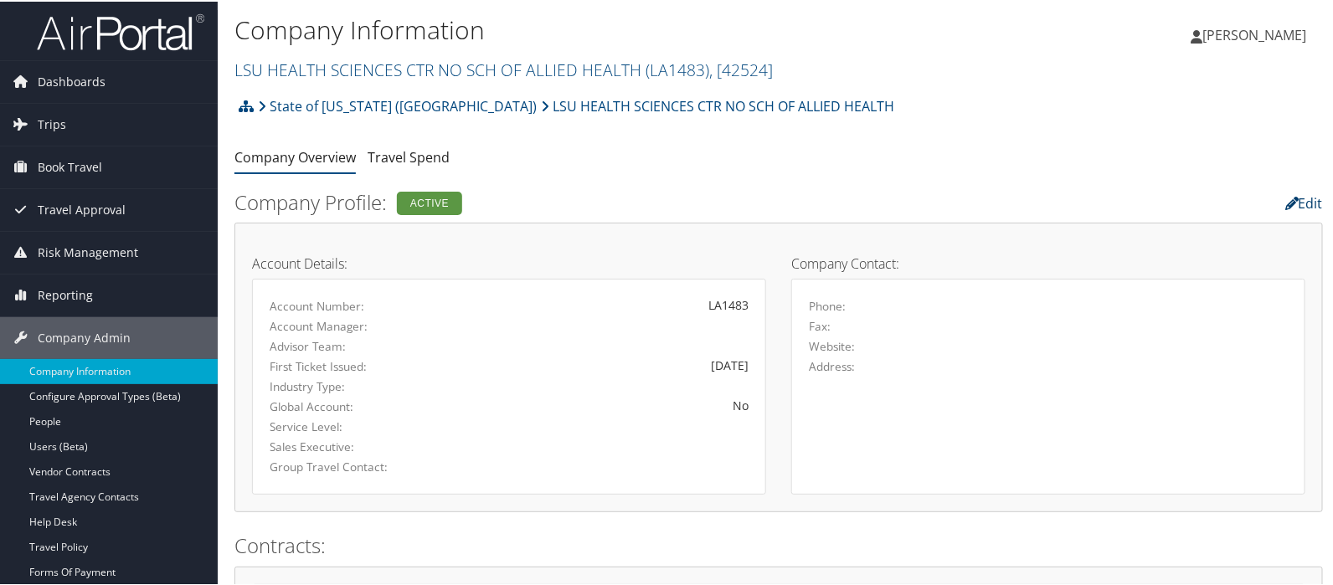
click at [1299, 200] on link "Edit" at bounding box center [1305, 202] width 38 height 18
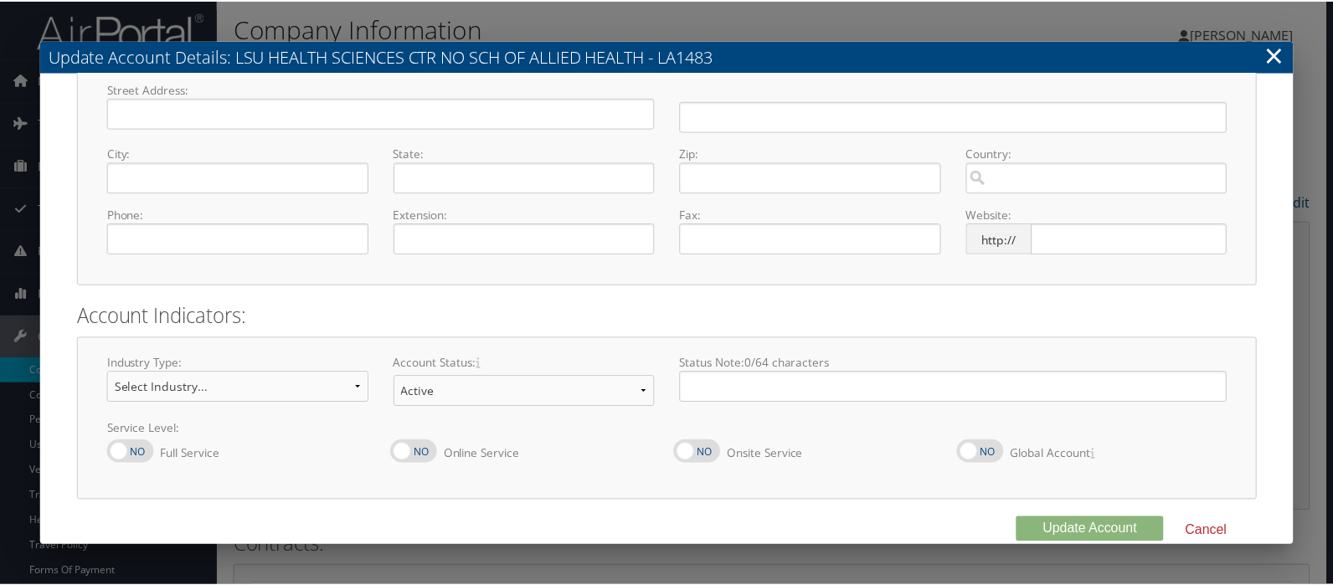
scroll to position [199, 0]
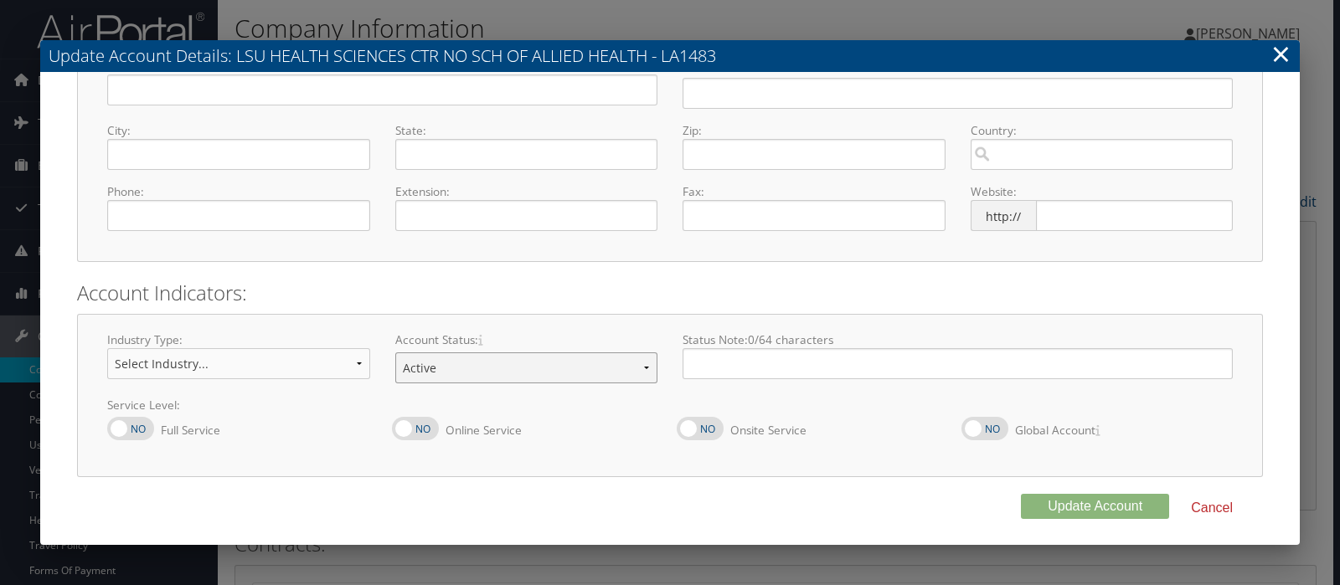
click at [644, 367] on select "Offboarding At Risk Inactive Active Implementing" at bounding box center [526, 368] width 263 height 31
select select "10"
click at [395, 353] on select "Offboarding At Risk Inactive Active Implementing" at bounding box center [526, 368] width 263 height 31
click at [1047, 502] on button "Update Account" at bounding box center [1095, 506] width 148 height 25
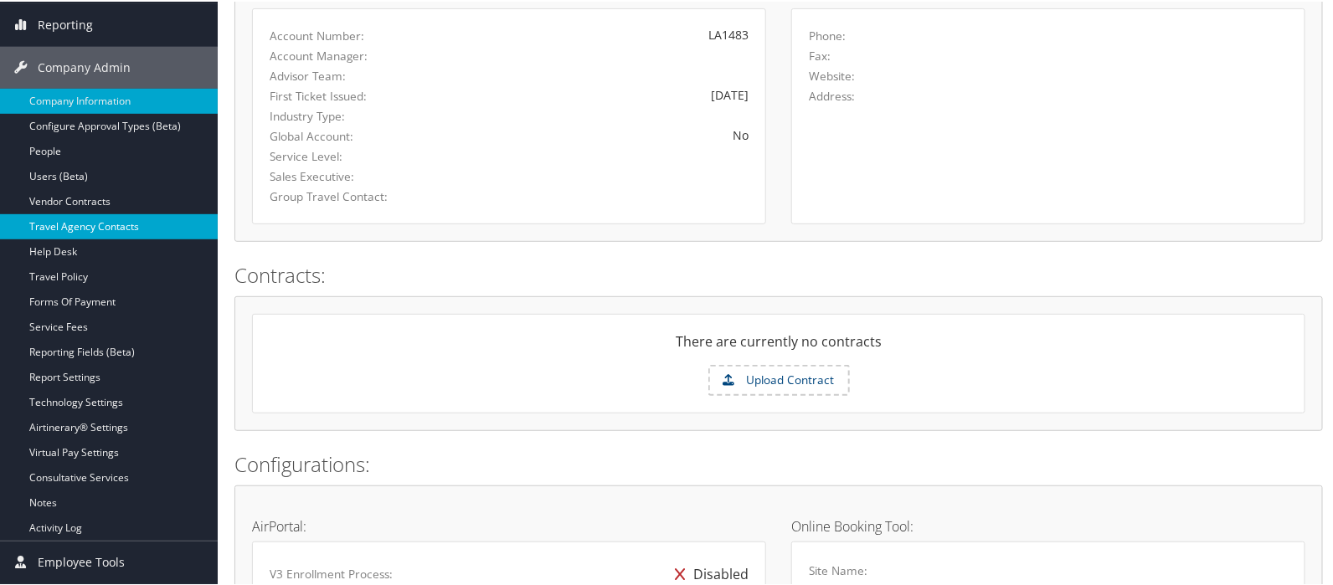
scroll to position [279, 0]
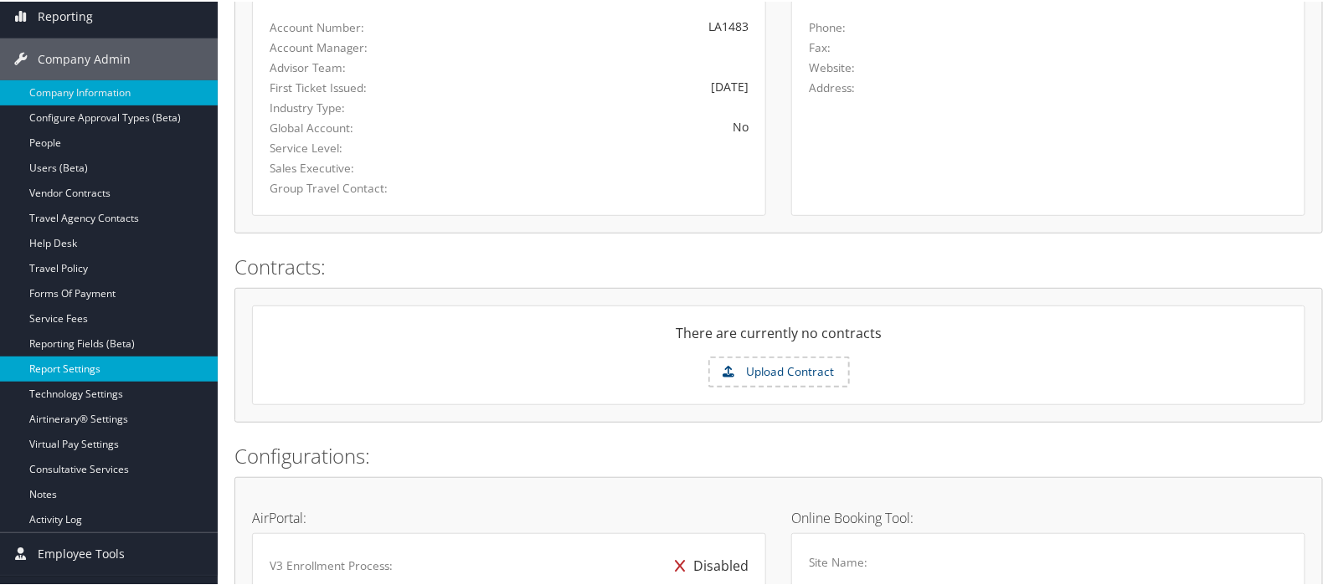
click at [77, 366] on link "Report Settings" at bounding box center [109, 367] width 218 height 25
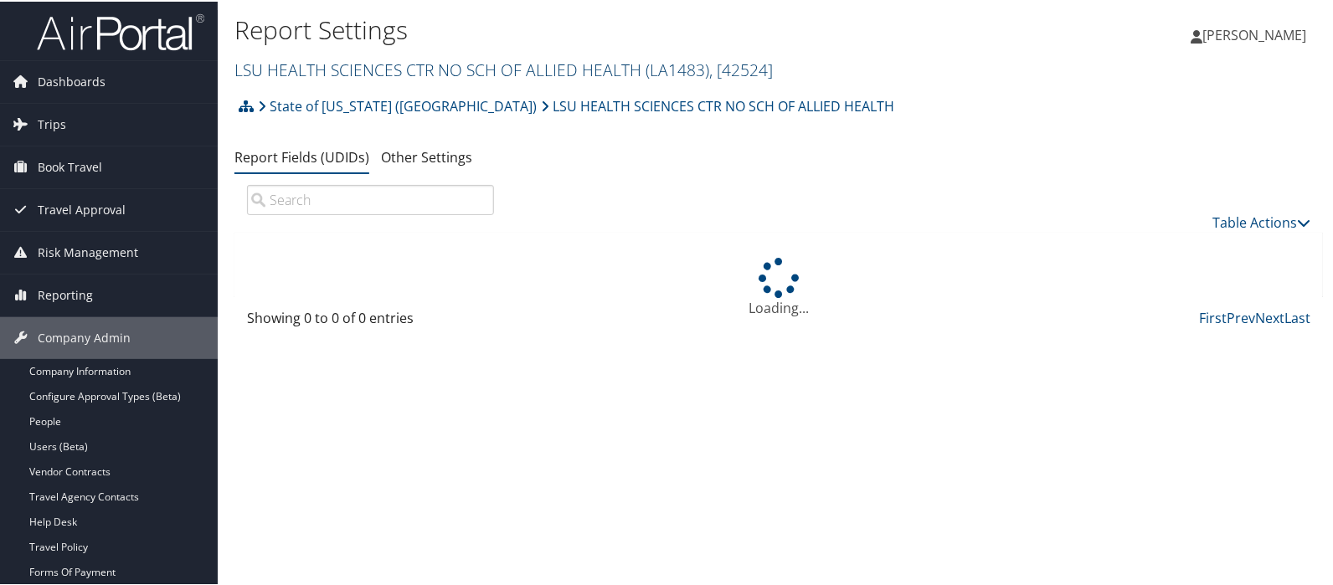
click at [301, 68] on link "LSU HEALTH SCIENCES CTR NO SCH OF ALLIED HEALTH ( LA1483 ) , [ 42524 ]" at bounding box center [504, 68] width 539 height 23
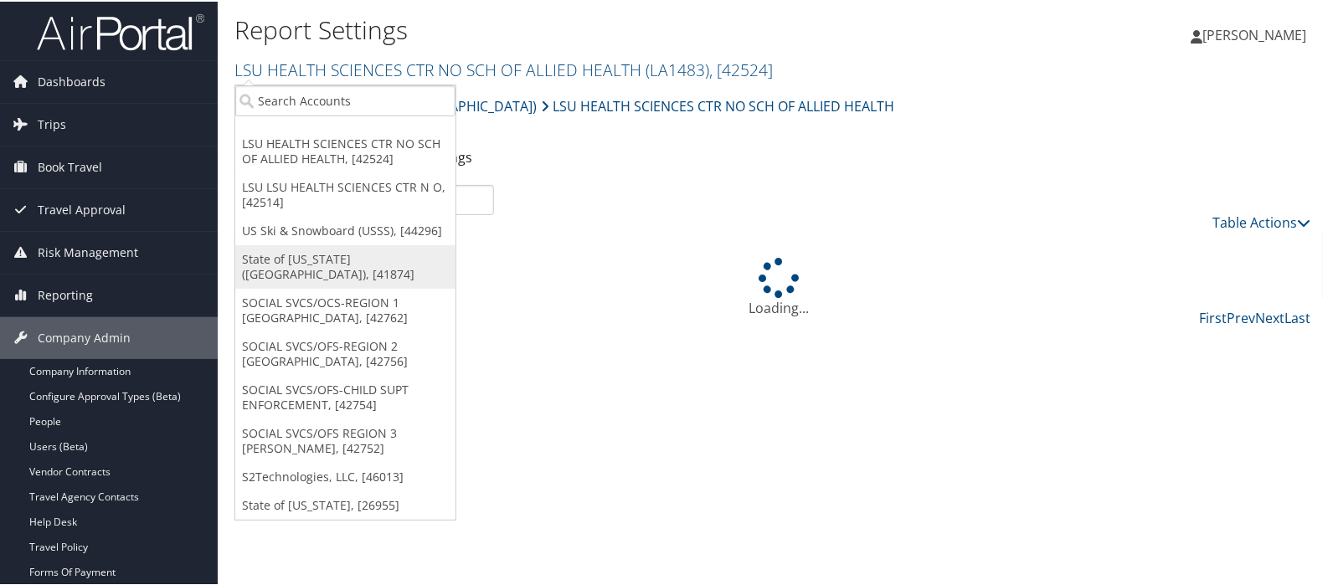
click at [297, 261] on link "State of [US_STATE] ([GEOGRAPHIC_DATA]), [41874]" at bounding box center [345, 266] width 220 height 44
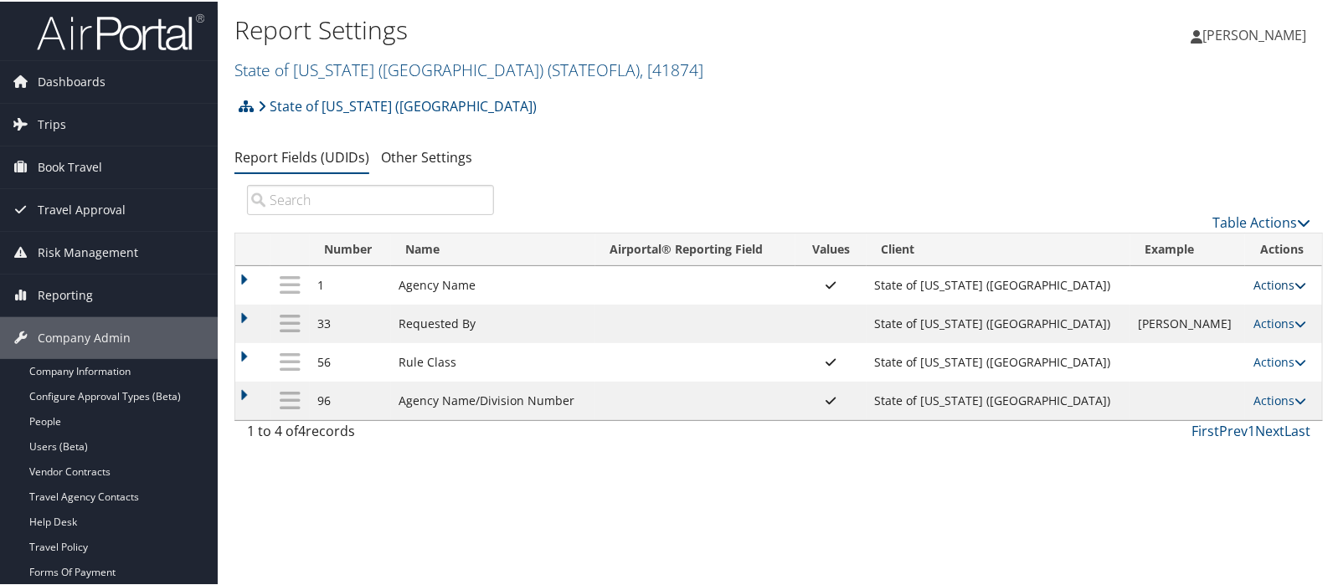
click at [1254, 281] on link "Actions" at bounding box center [1280, 284] width 53 height 16
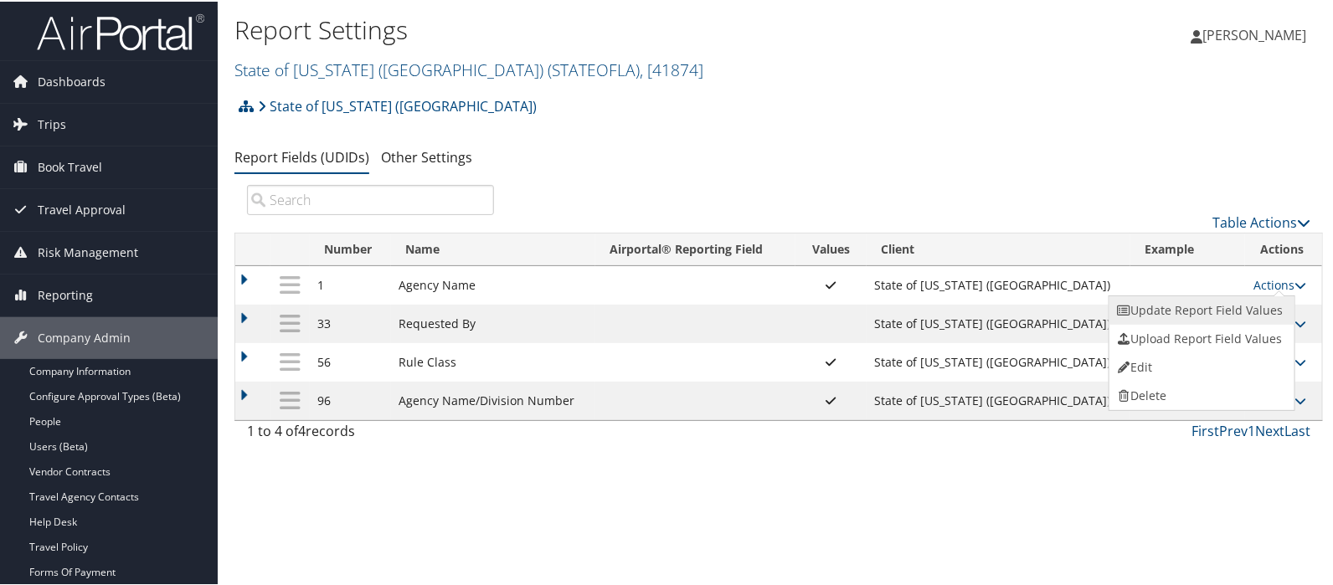
click at [1210, 312] on link "Update Report Field Values" at bounding box center [1200, 309] width 181 height 28
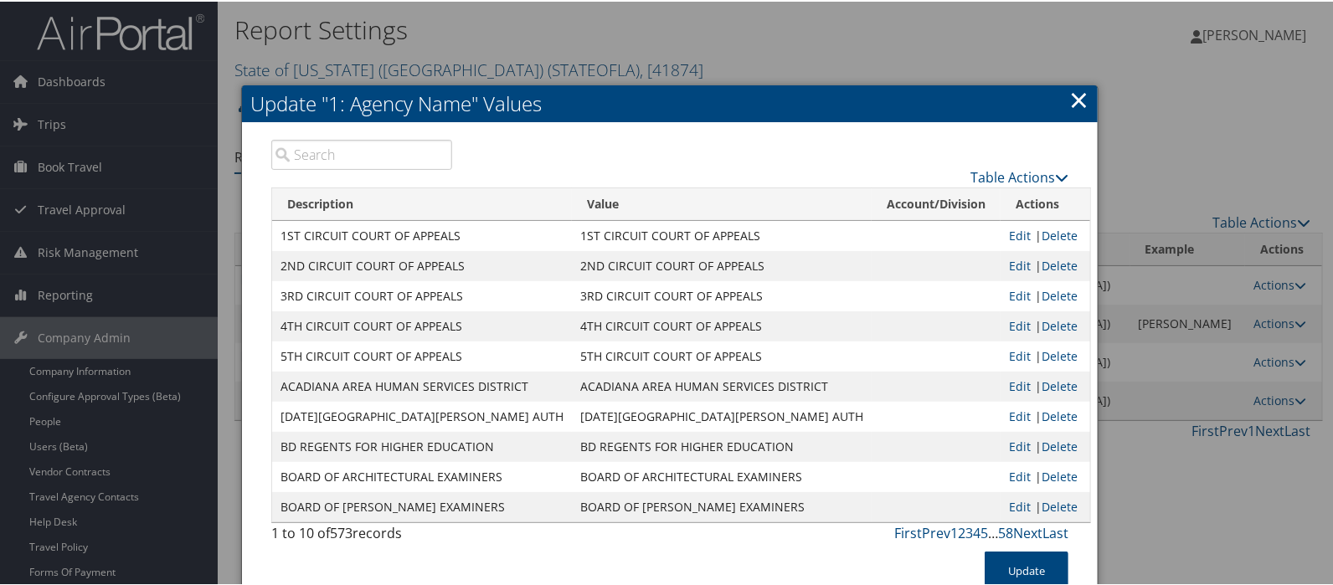
drag, startPoint x: 319, startPoint y: 152, endPoint x: 294, endPoint y: 152, distance: 25.1
click at [294, 152] on input "search" at bounding box center [361, 153] width 181 height 30
click at [294, 151] on input "search" at bounding box center [361, 153] width 181 height 30
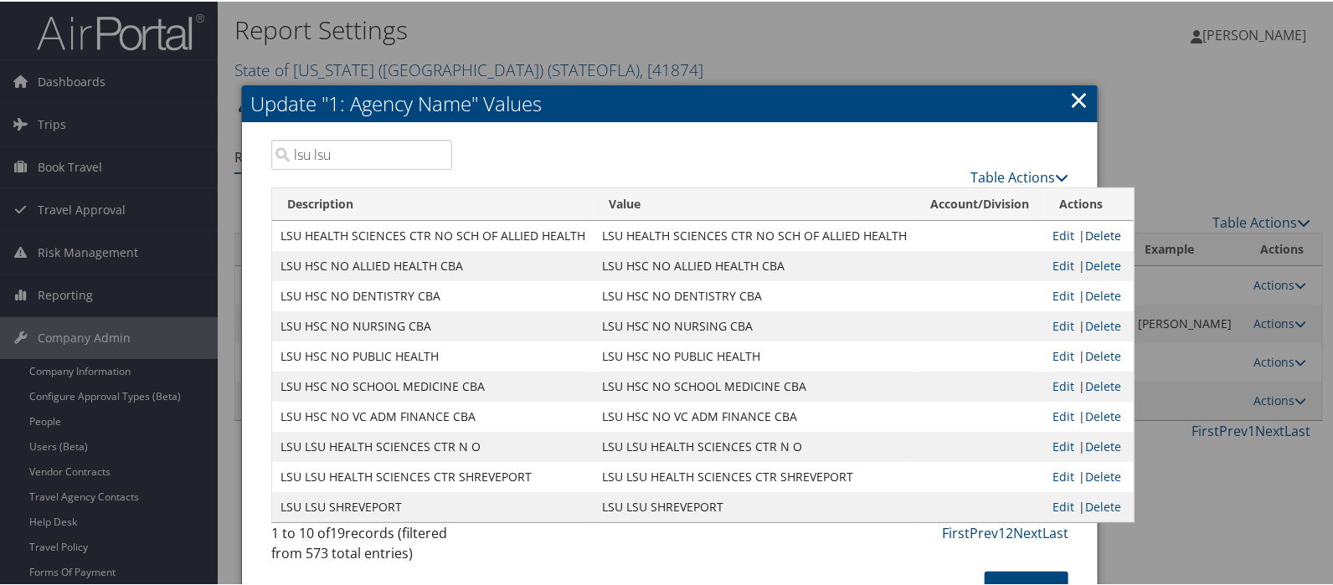
type input "lsu lsu"
click at [1086, 231] on link "Delete" at bounding box center [1104, 234] width 36 height 16
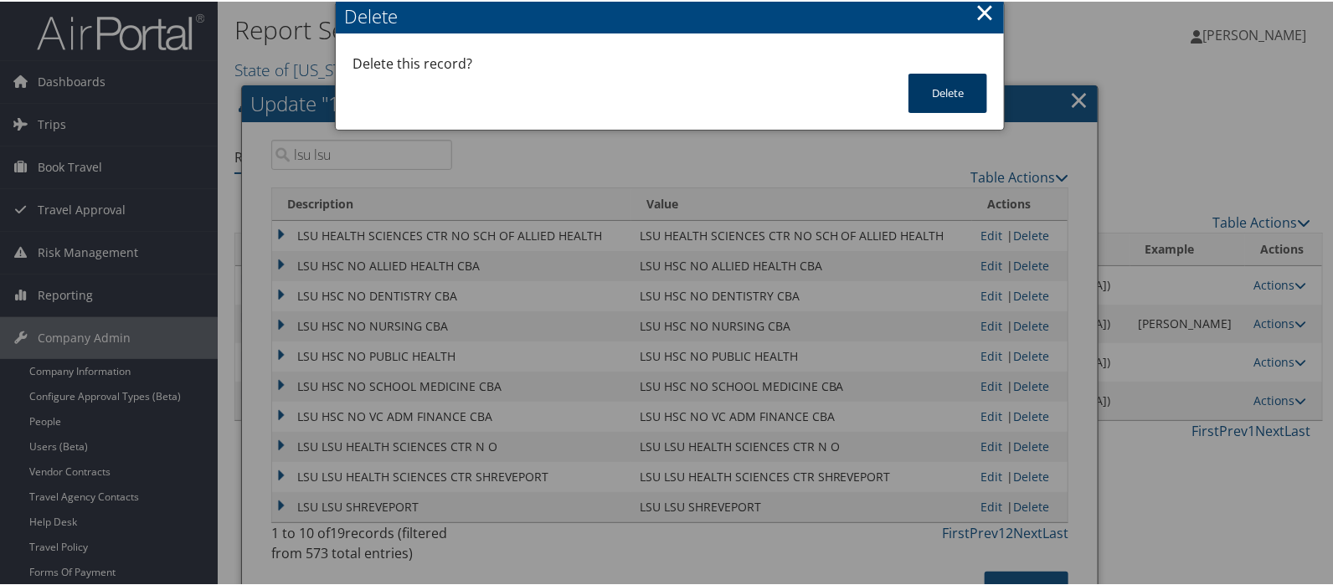
click at [941, 85] on button "Delete" at bounding box center [948, 91] width 79 height 39
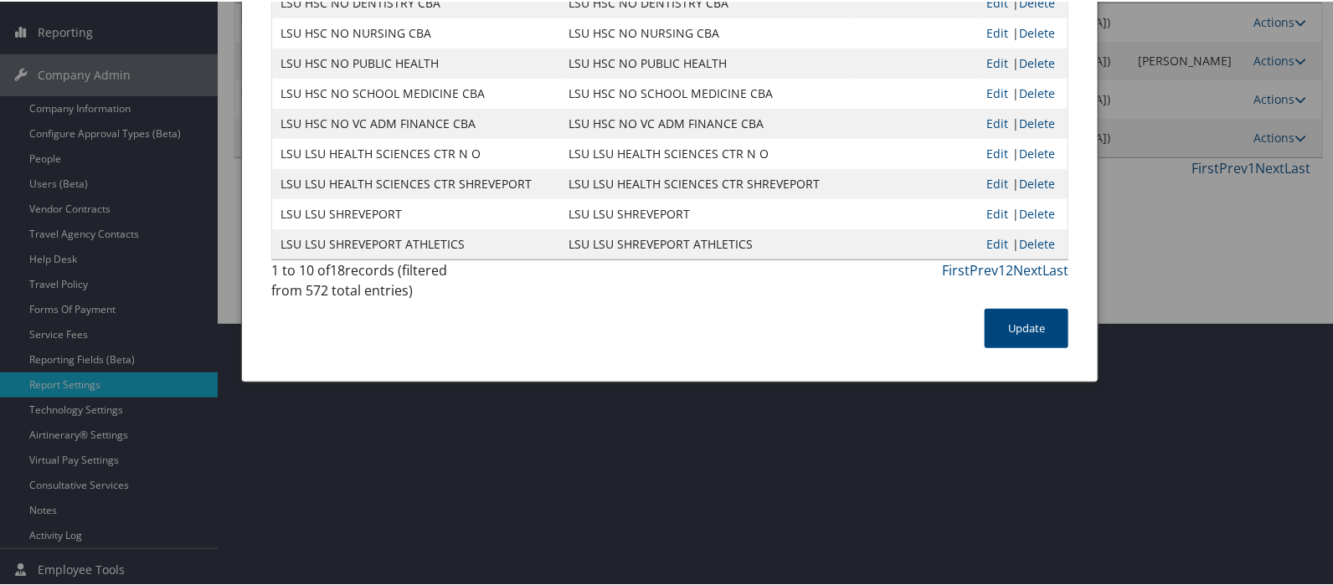
scroll to position [266, 0]
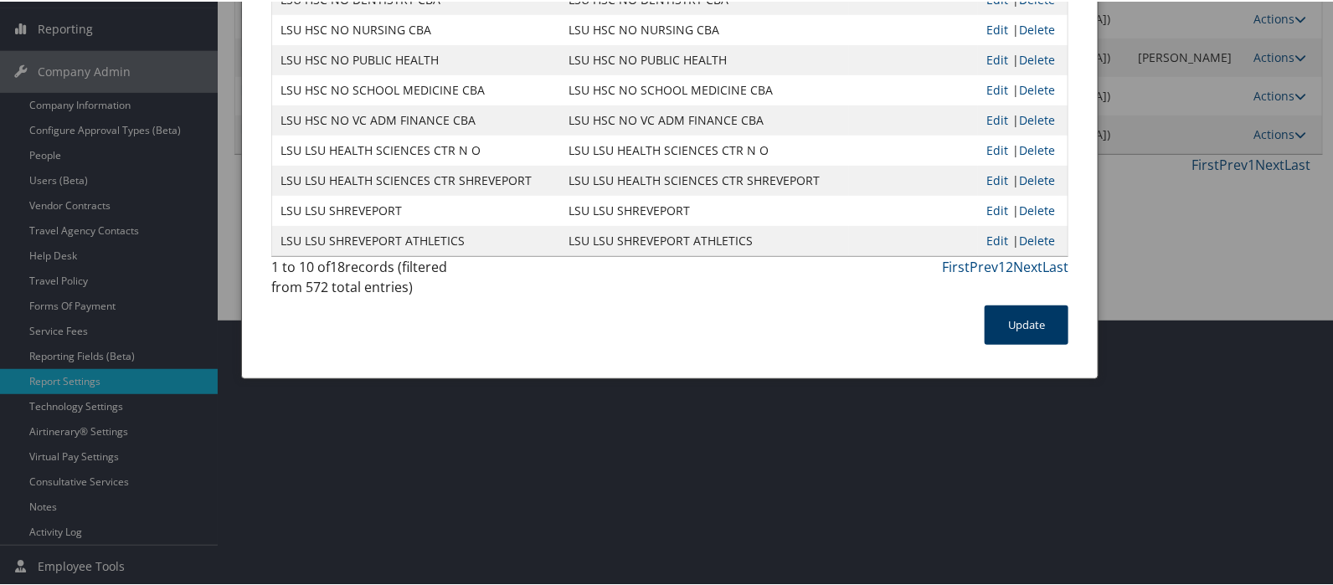
drag, startPoint x: 1019, startPoint y: 341, endPoint x: 342, endPoint y: 364, distance: 677.2
click at [1018, 340] on button "Update" at bounding box center [1027, 323] width 84 height 39
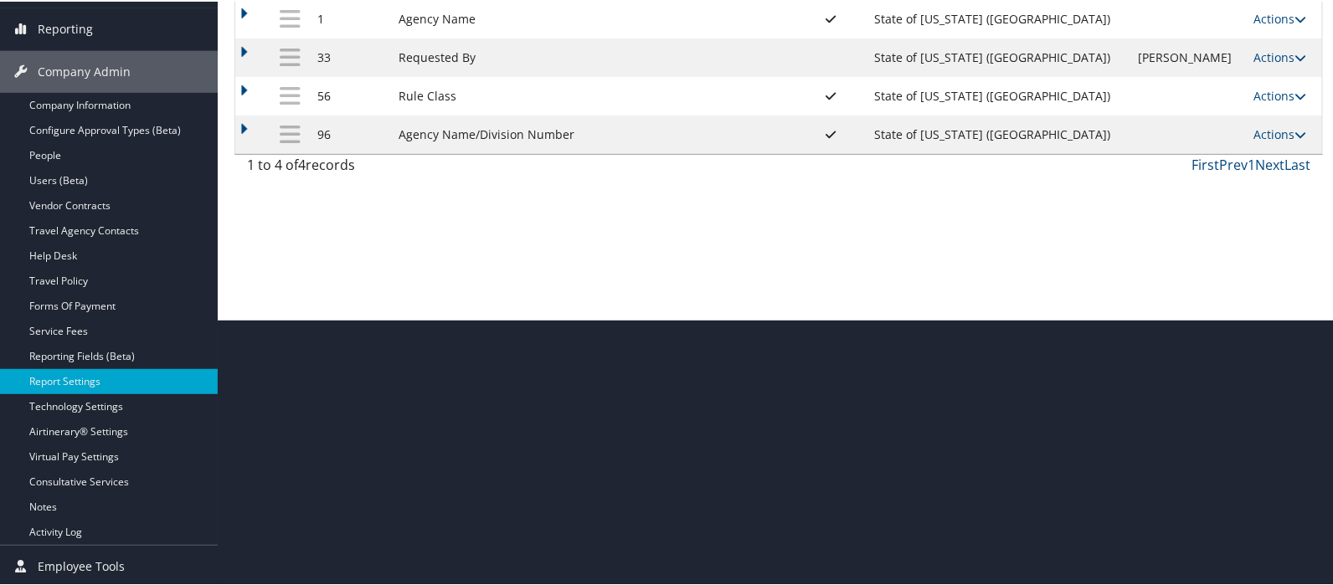
click at [1258, 196] on div "Report Settings State of Louisiana (SOLA) ( STATEOFLA ) , [ 41874 ] State of Lo…" at bounding box center [779, 26] width 1122 height 585
click at [1264, 129] on link "Actions" at bounding box center [1280, 133] width 53 height 16
click at [1195, 157] on link "Update Report Field Values" at bounding box center [1200, 158] width 181 height 28
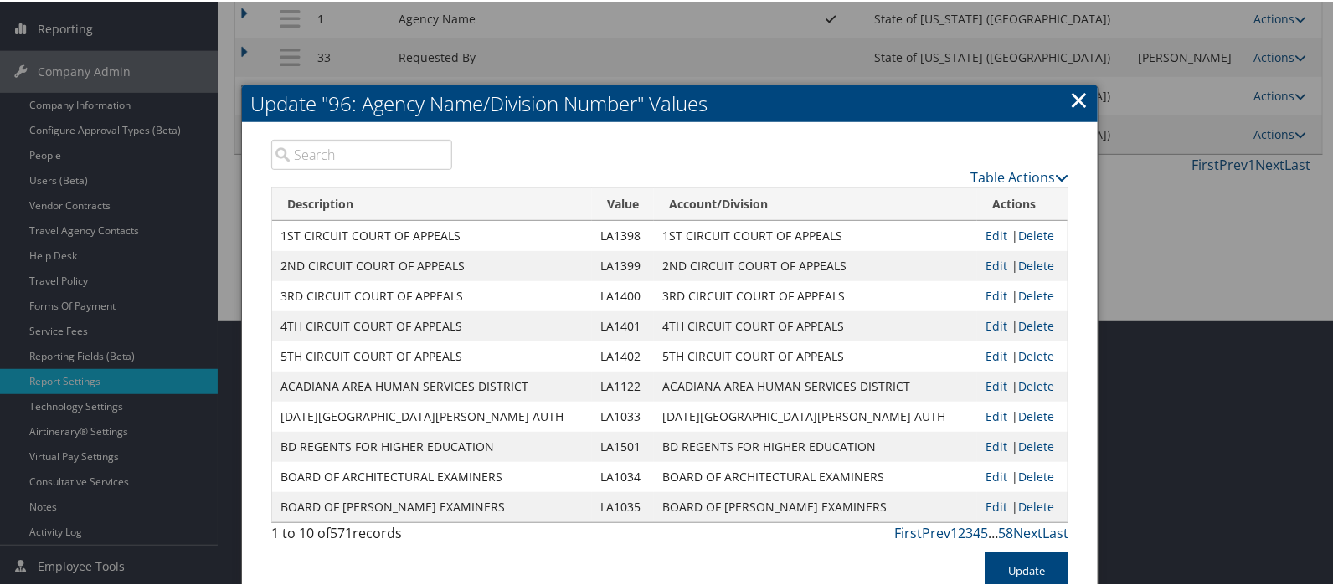
click at [304, 157] on input "search" at bounding box center [361, 153] width 181 height 30
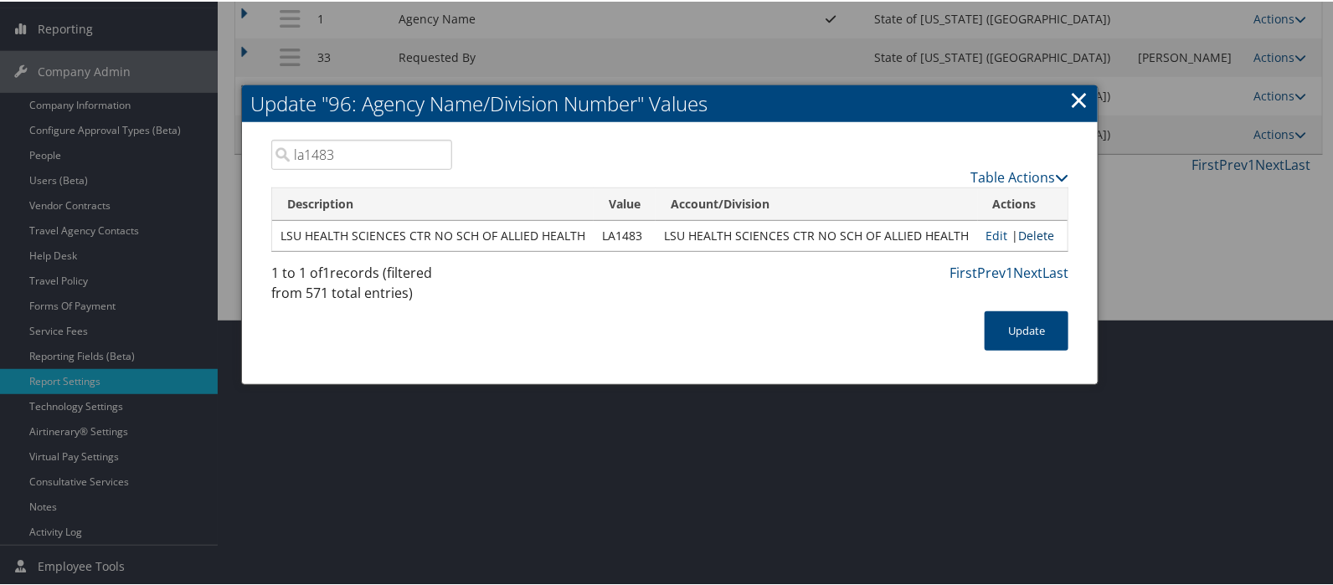
type input "la1483"
click at [1027, 234] on link "Delete" at bounding box center [1037, 234] width 36 height 16
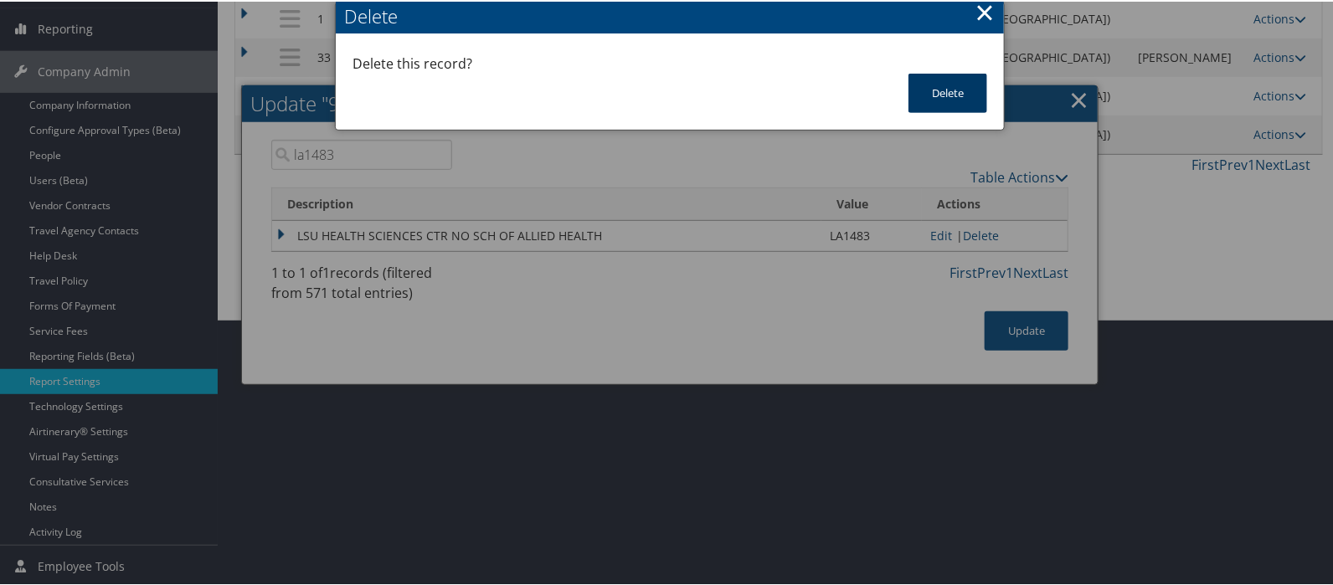
click at [952, 101] on button "Delete" at bounding box center [948, 91] width 79 height 39
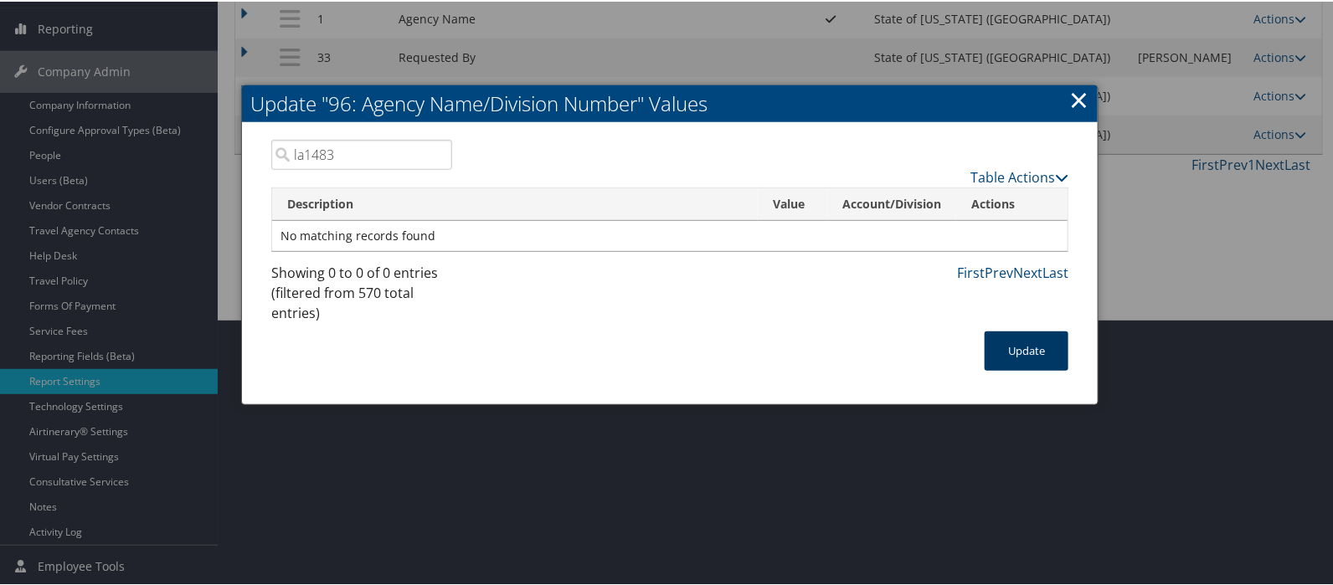
click at [1012, 358] on button "Update" at bounding box center [1027, 349] width 84 height 39
click at [1012, 353] on button "Update" at bounding box center [1027, 349] width 84 height 39
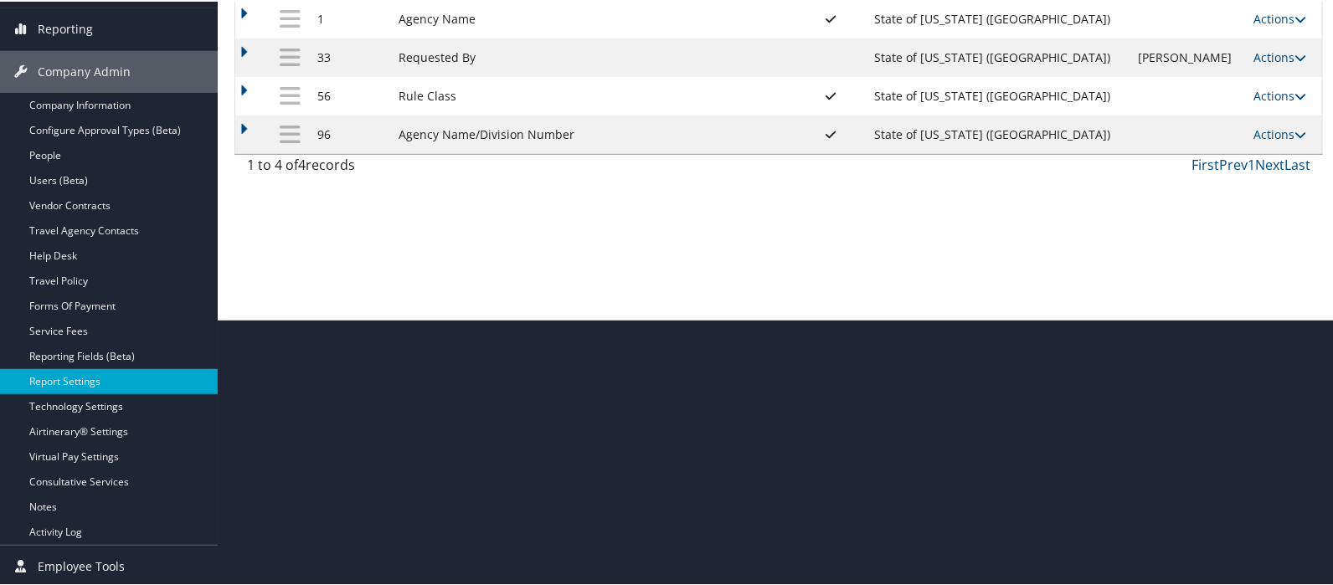
scroll to position [0, 0]
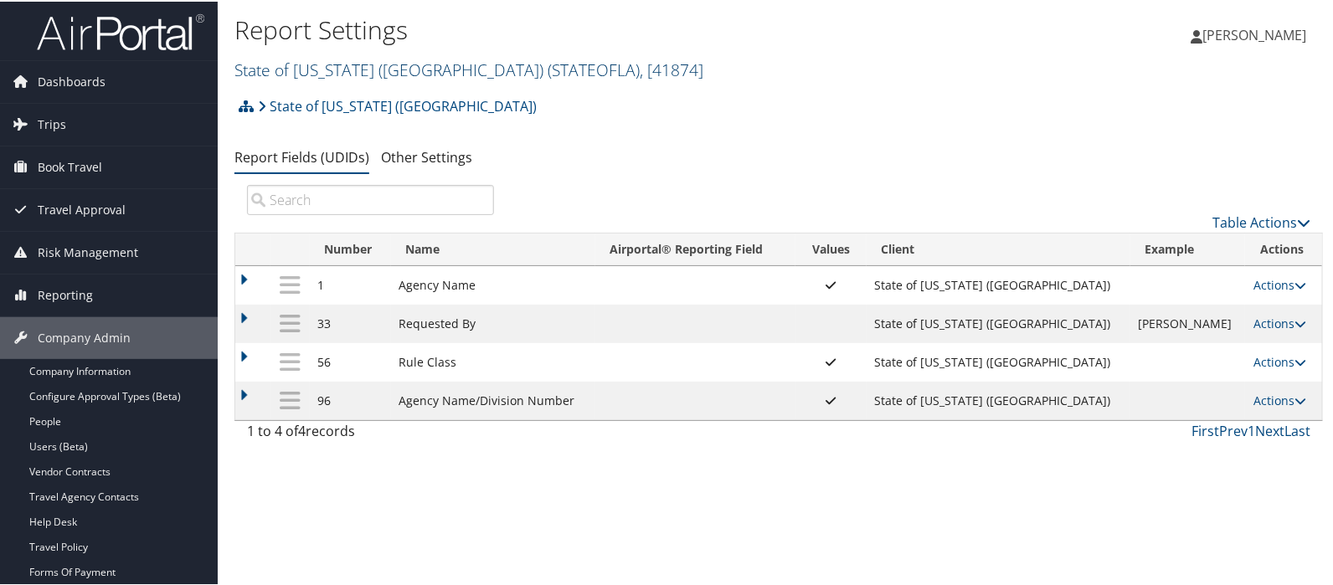
click at [297, 63] on link "State of Louisiana (SOLA) ( STATEOFLA ) , [ 41874 ]" at bounding box center [469, 68] width 469 height 23
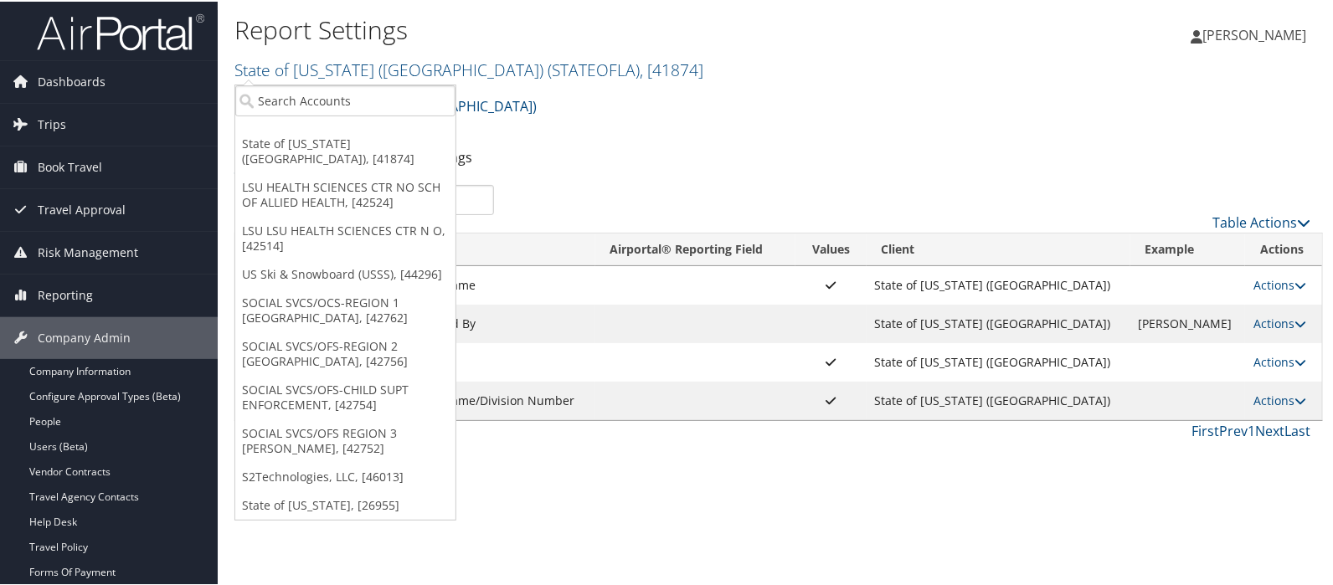
click at [298, 80] on h2 "State of Louisiana (SOLA) ( STATEOFLA ) , [ 41874 ]" at bounding box center [598, 67] width 726 height 28
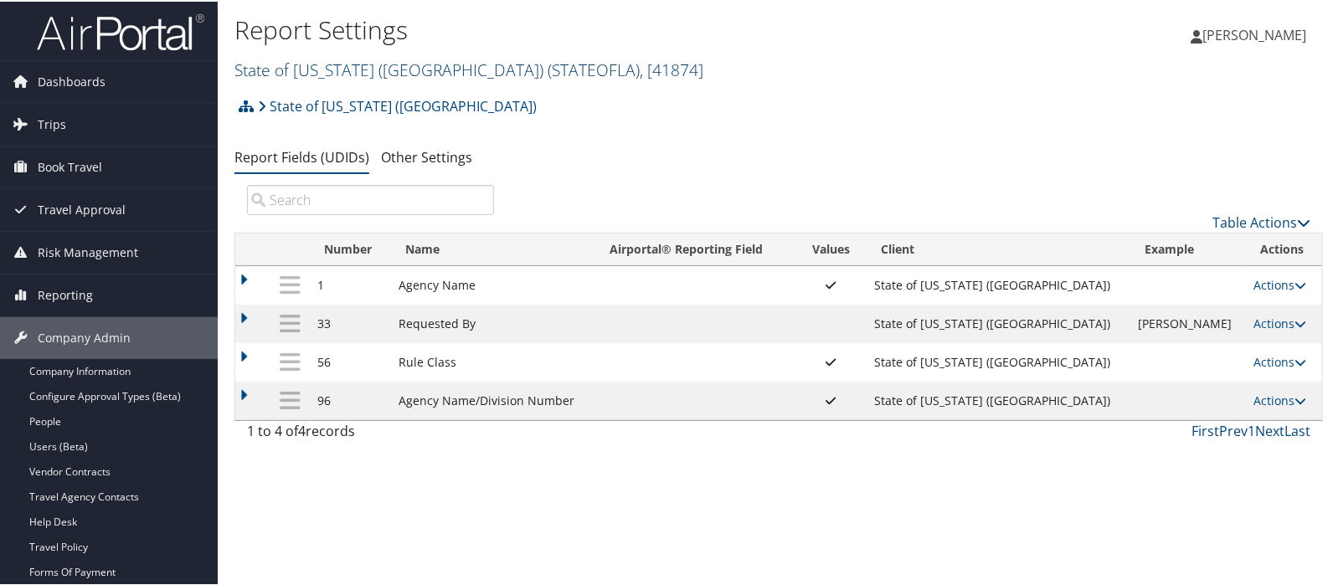
click at [304, 70] on link "State of Louisiana (SOLA) ( STATEOFLA ) , [ 41874 ]" at bounding box center [469, 68] width 469 height 23
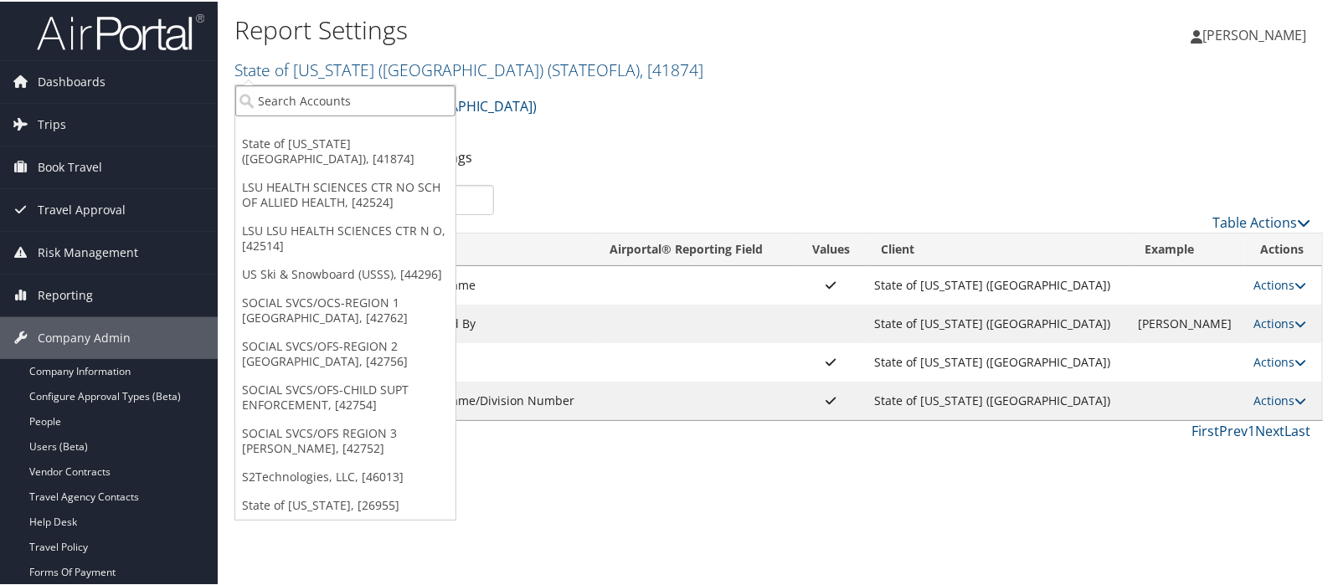
click at [305, 101] on input "search" at bounding box center [345, 99] width 220 height 31
type input "mplt"
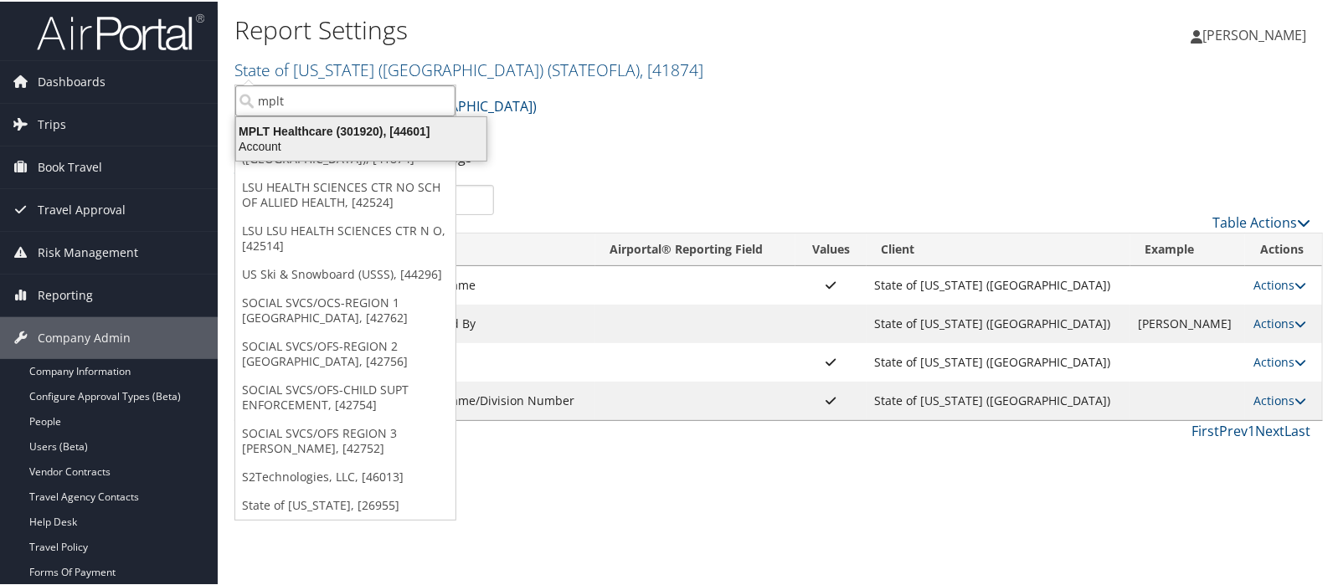
click at [302, 124] on div "MPLT Healthcare (301920), [44601]" at bounding box center [361, 129] width 271 height 15
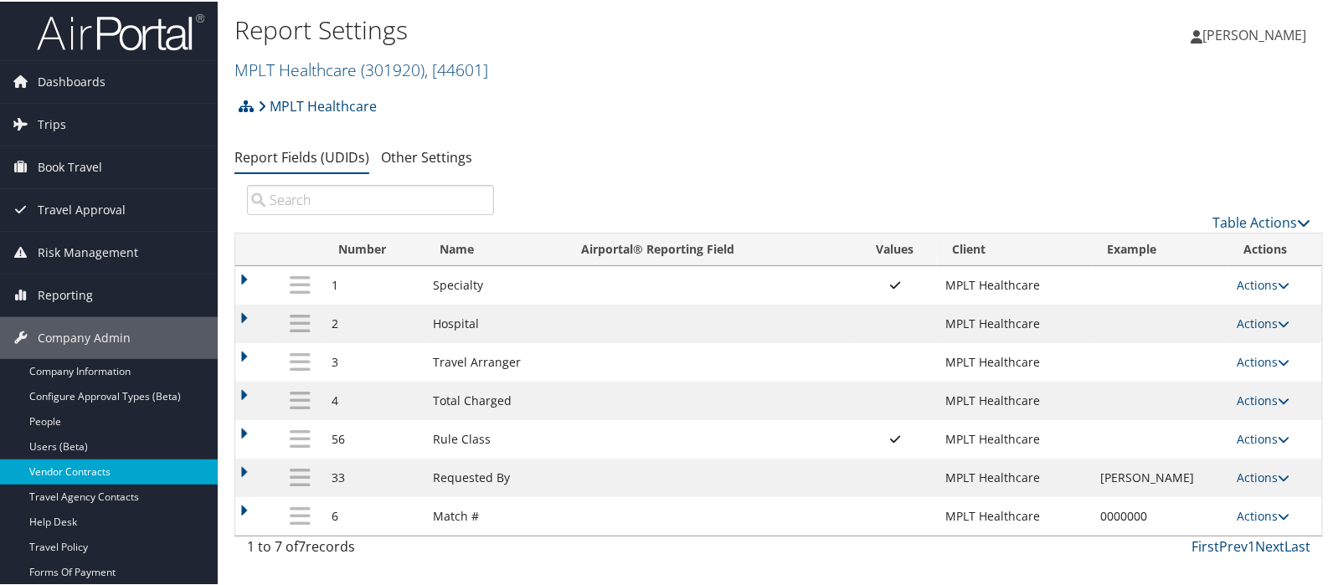
click at [64, 469] on link "Vendor Contracts" at bounding box center [109, 470] width 218 height 25
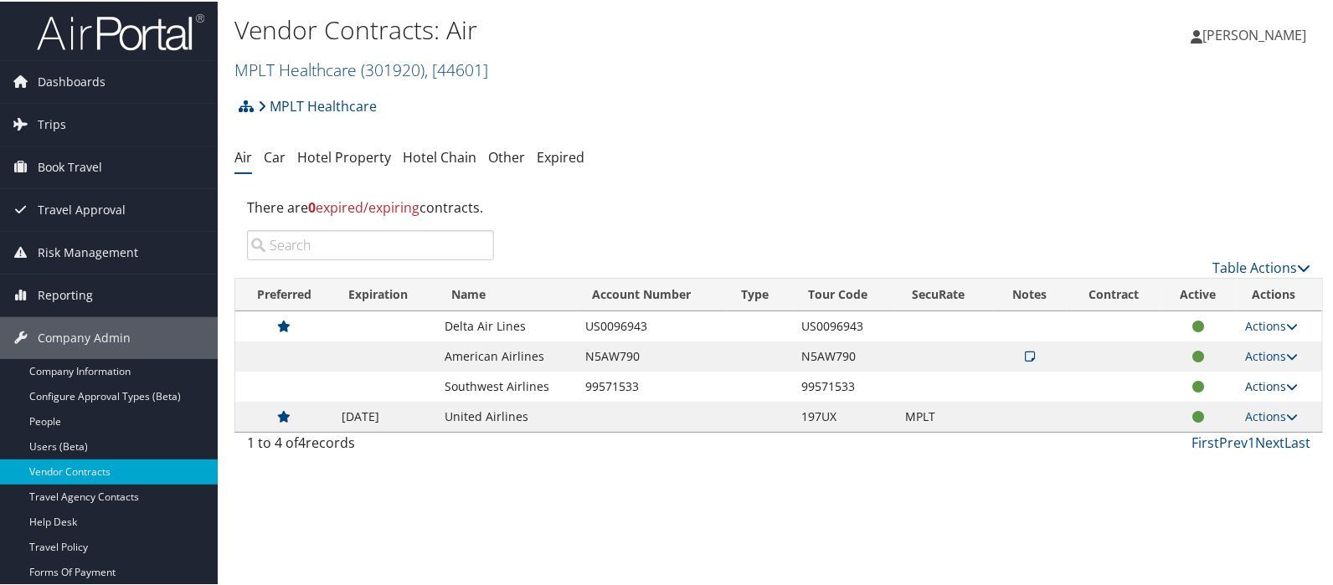
click at [1268, 391] on link "Actions" at bounding box center [1272, 385] width 53 height 16
click at [1221, 437] on link "Edit Contract" at bounding box center [1233, 438] width 111 height 28
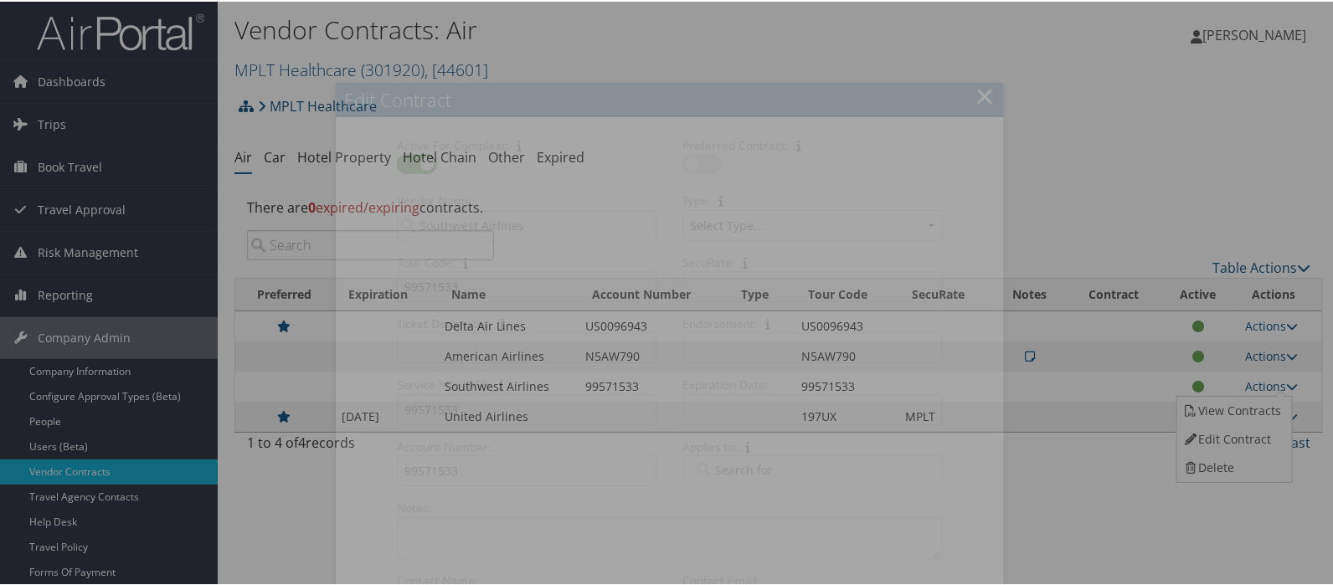
select select "[object Object]"
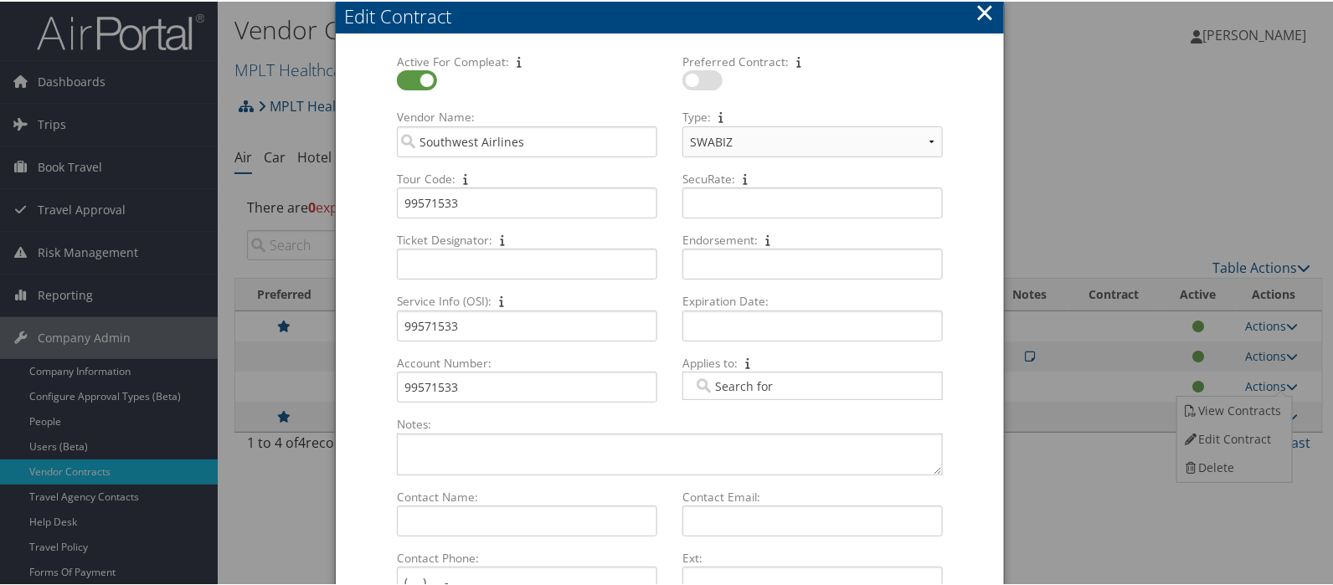
click at [709, 80] on label at bounding box center [703, 79] width 40 height 20
click at [702, 80] on input "checkbox" at bounding box center [696, 81] width 11 height 11
checkbox input "true"
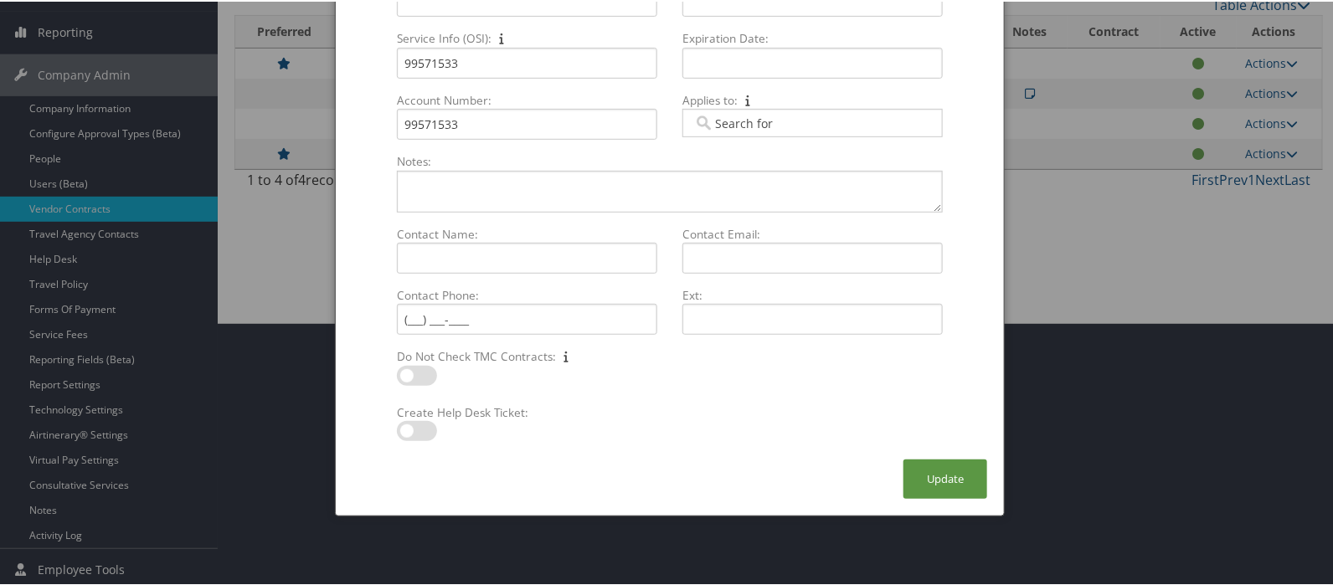
scroll to position [266, 0]
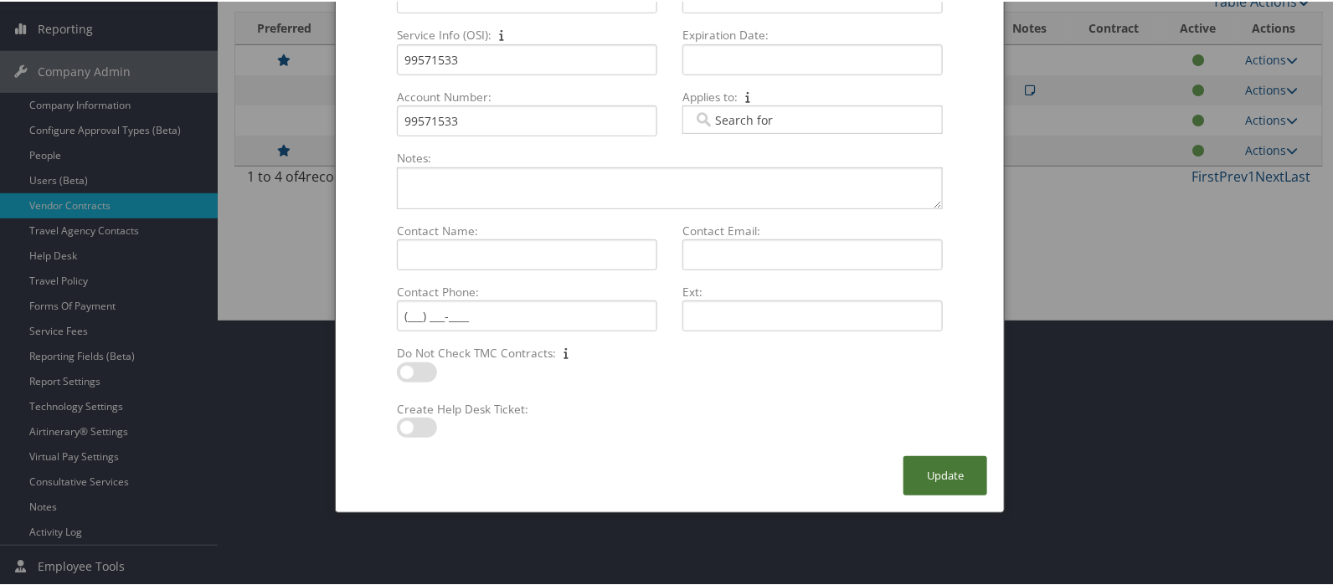
click at [931, 477] on button "Update" at bounding box center [946, 474] width 84 height 39
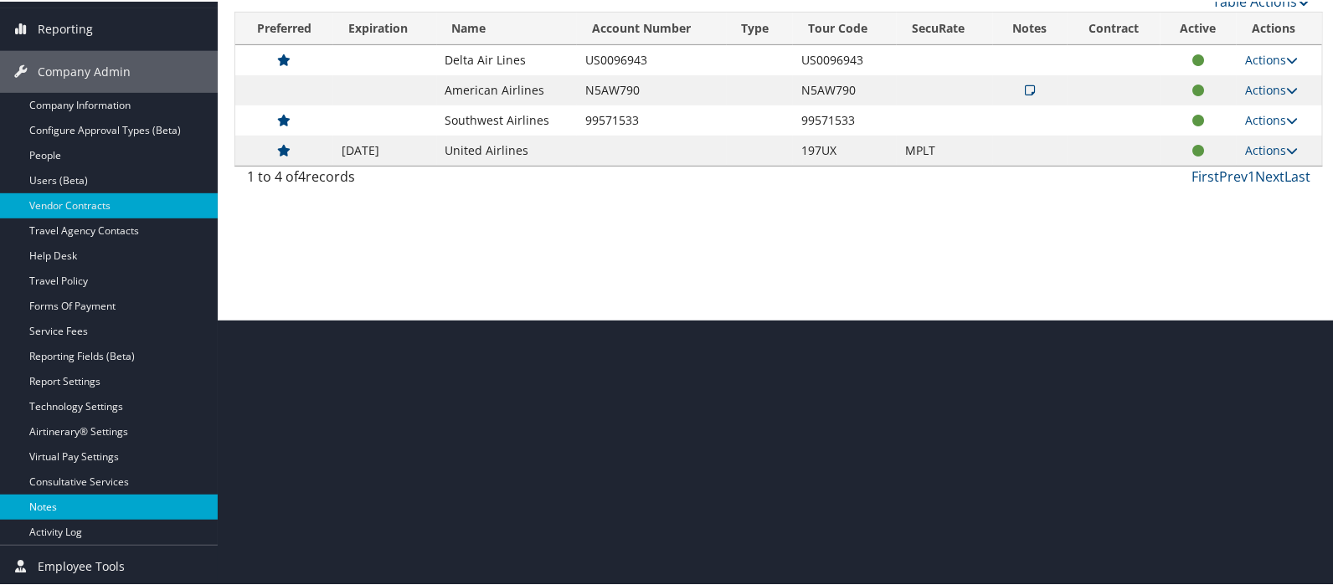
click at [52, 500] on link "Notes" at bounding box center [109, 505] width 218 height 25
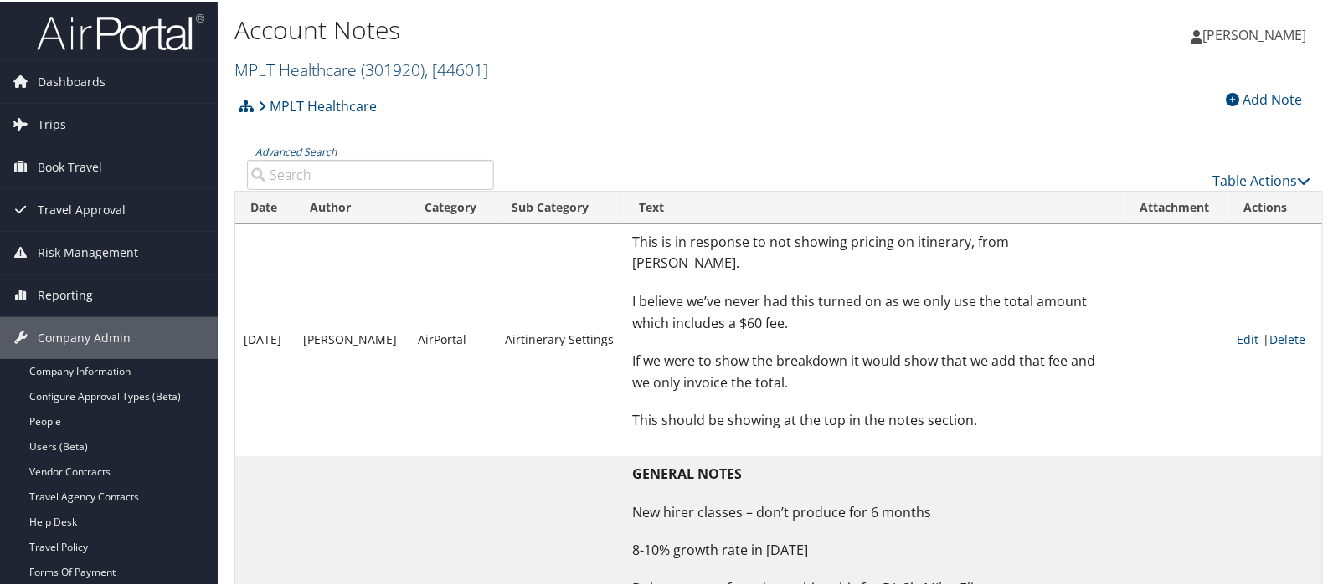
click at [302, 77] on link "MPLT Healthcare ( 301920 ) , [ 44601 ]" at bounding box center [362, 68] width 254 height 23
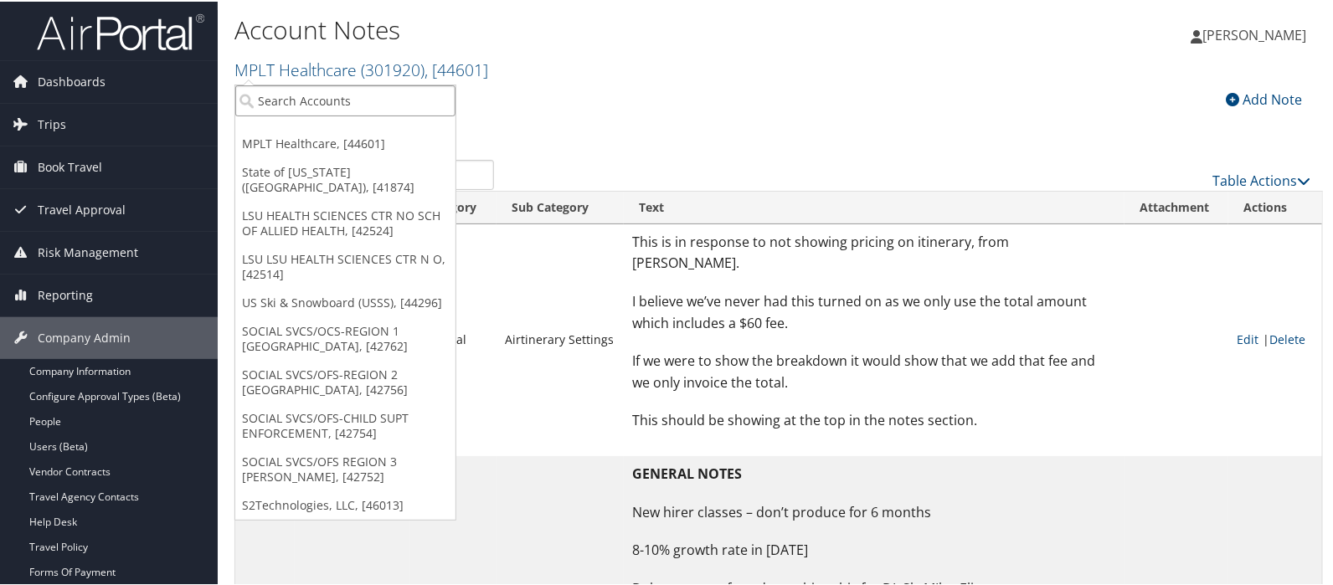
click at [295, 95] on input "search" at bounding box center [345, 99] width 220 height 31
type input "c"
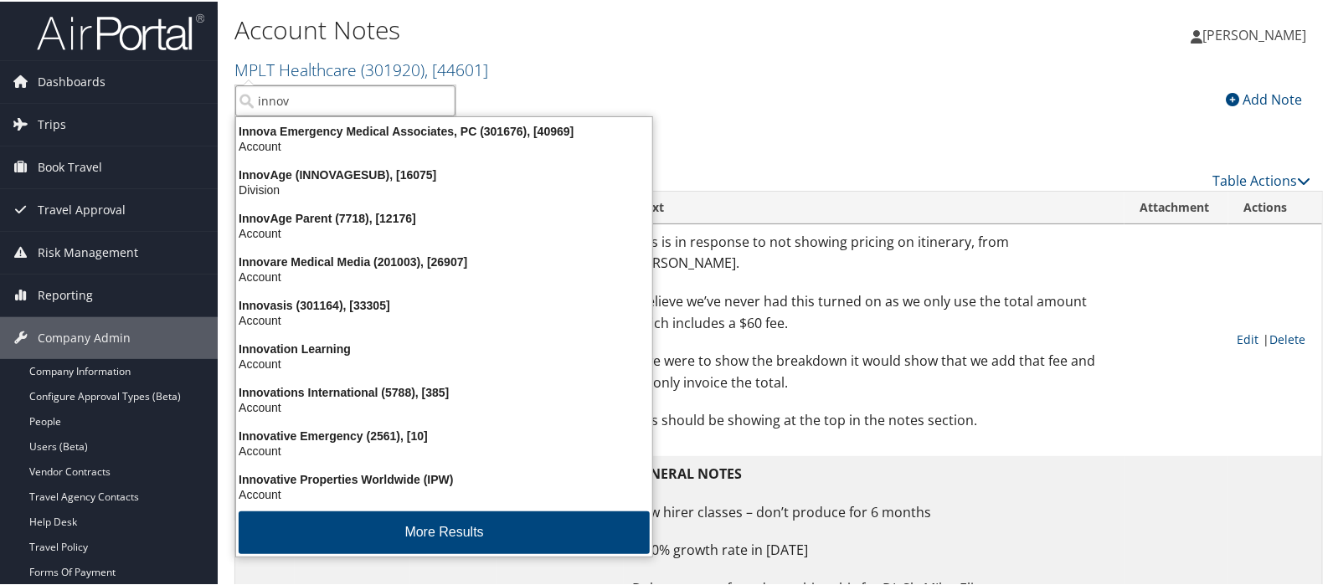
type input "innova"
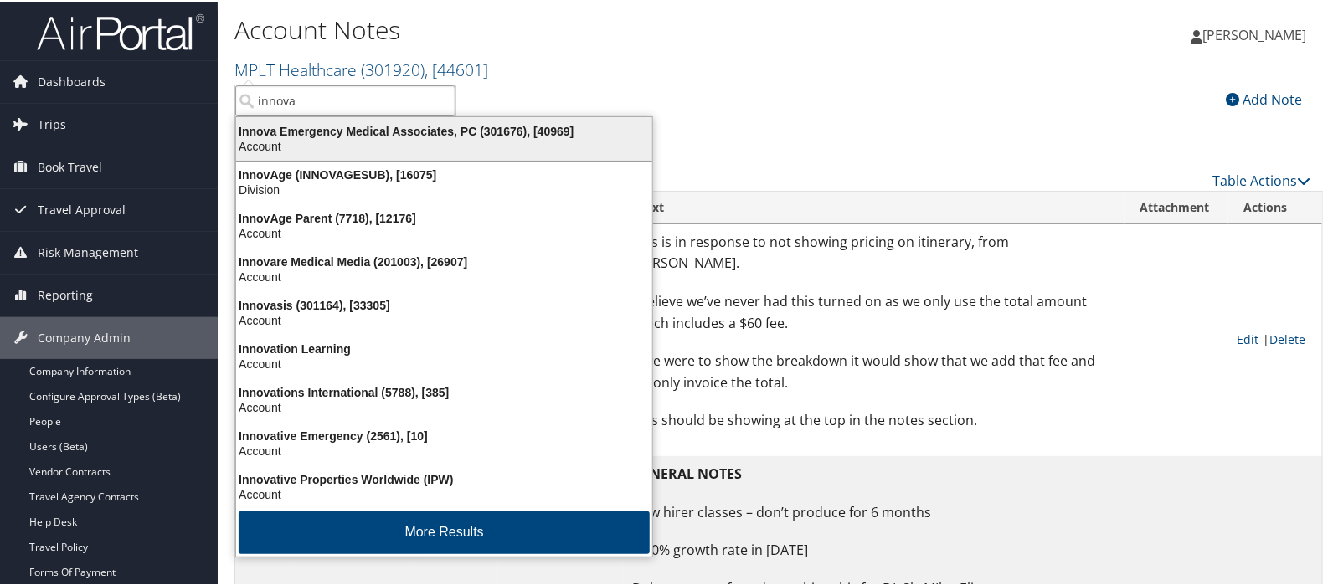
click at [320, 132] on div "Innova Emergency Medical Associates, PC (301676), [40969]" at bounding box center [444, 129] width 436 height 15
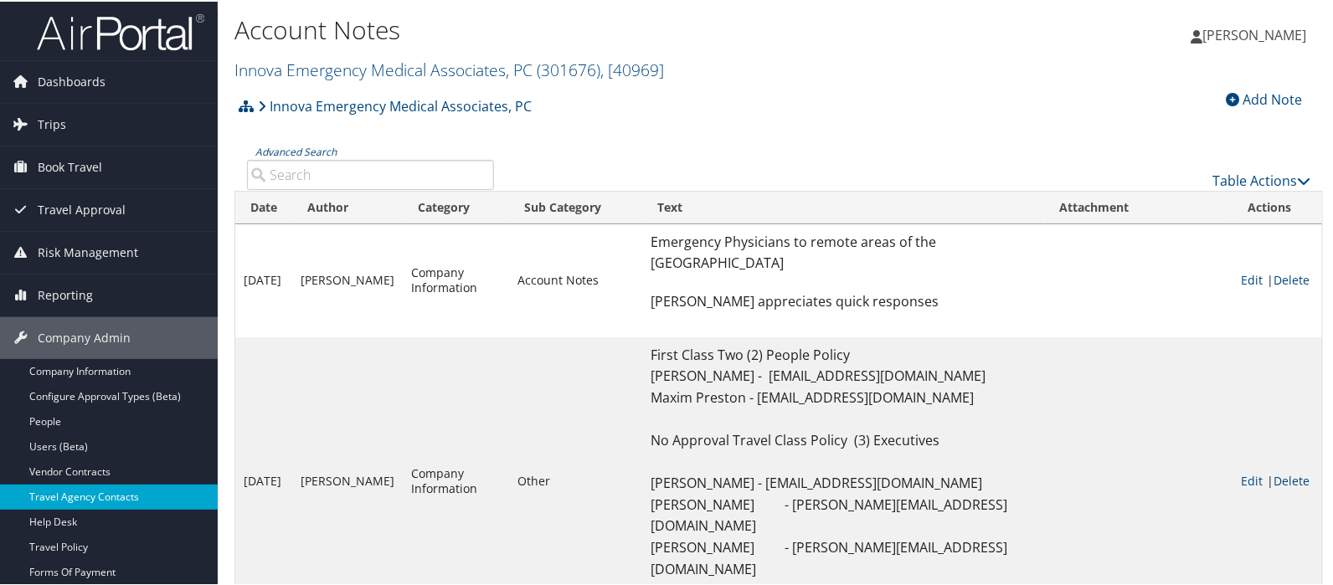
scroll to position [279, 0]
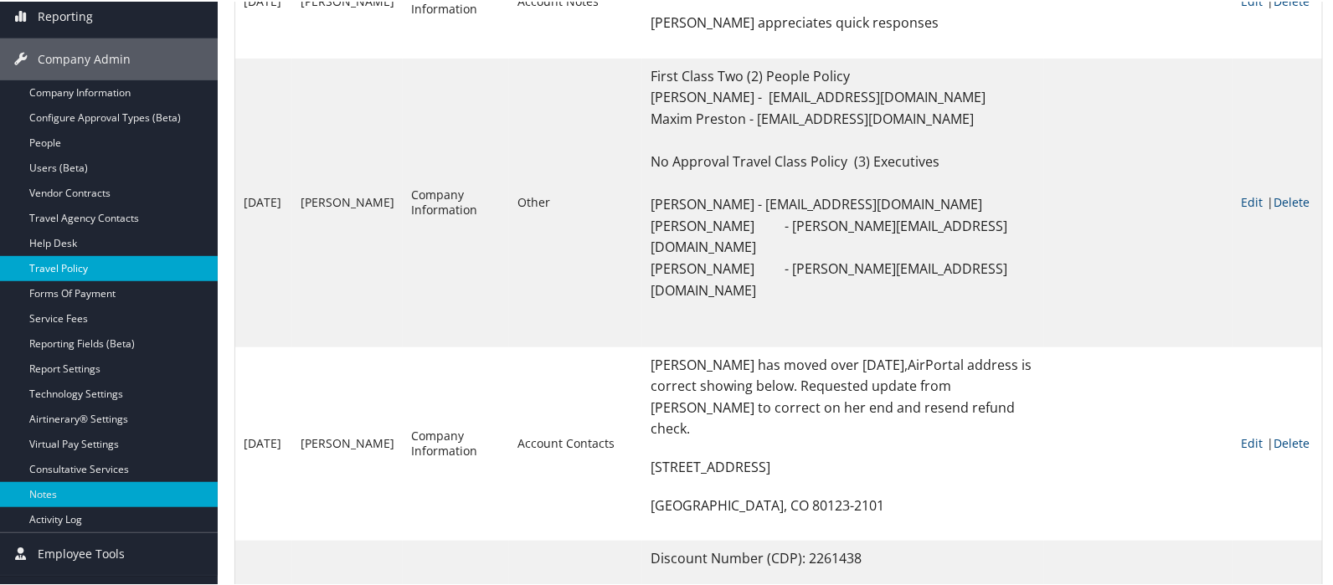
click at [71, 271] on link "Travel Policy" at bounding box center [109, 267] width 218 height 25
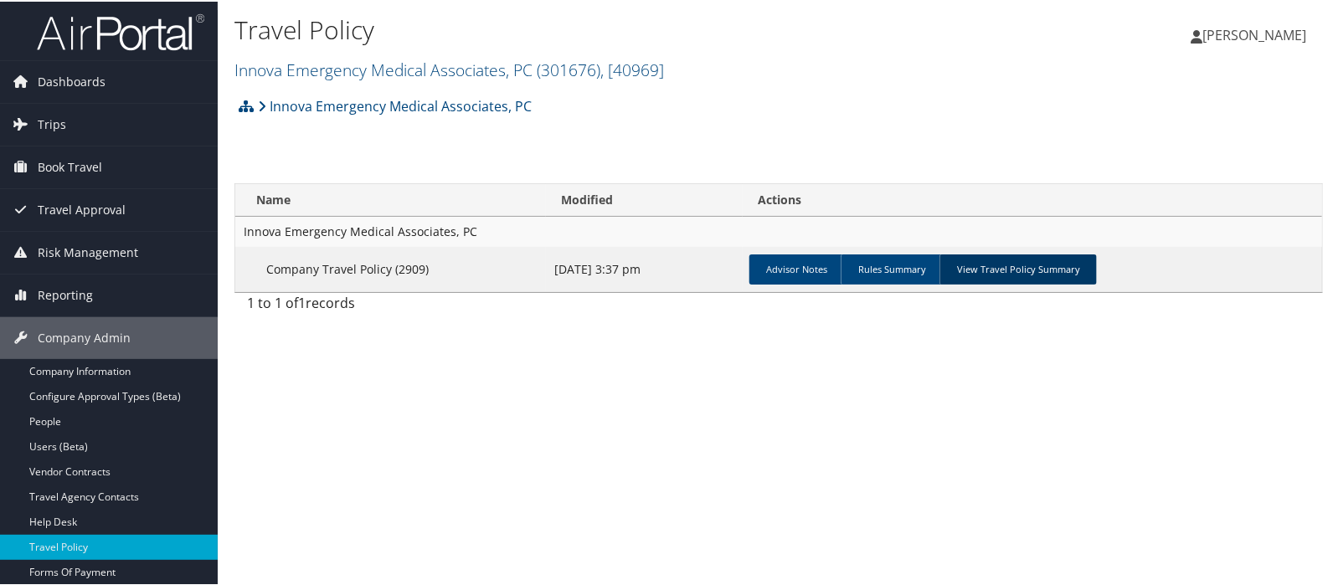
click at [993, 266] on link "View Travel Policy Summary" at bounding box center [1018, 268] width 157 height 30
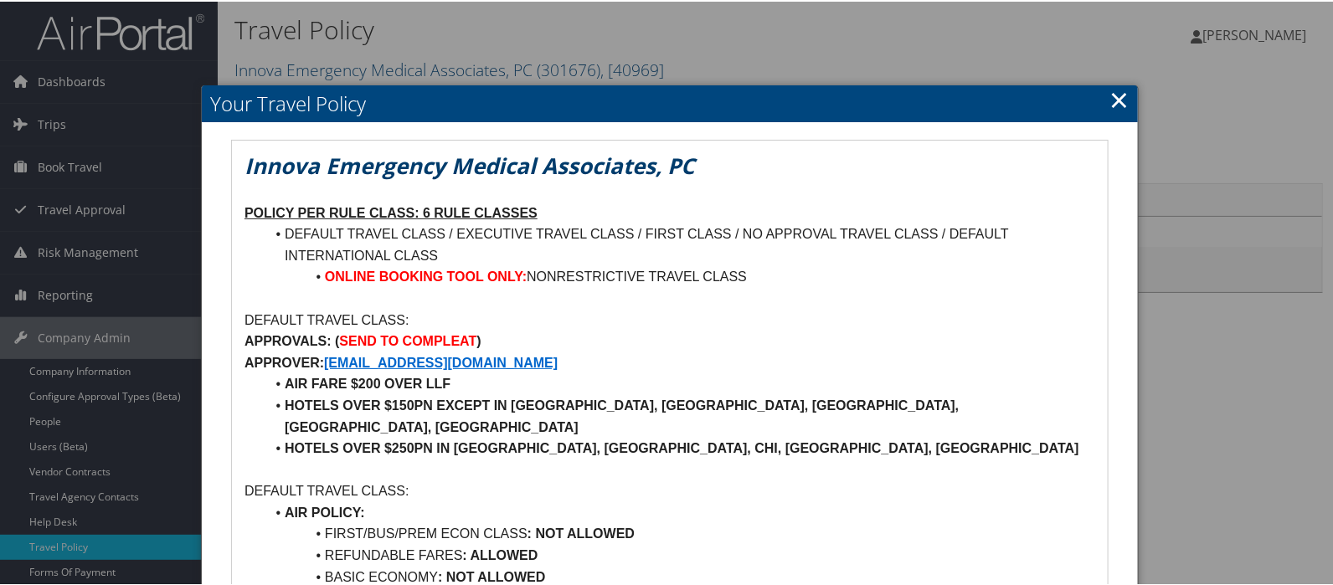
click at [1110, 93] on link "×" at bounding box center [1119, 98] width 19 height 34
